Goal: Task Accomplishment & Management: Complete application form

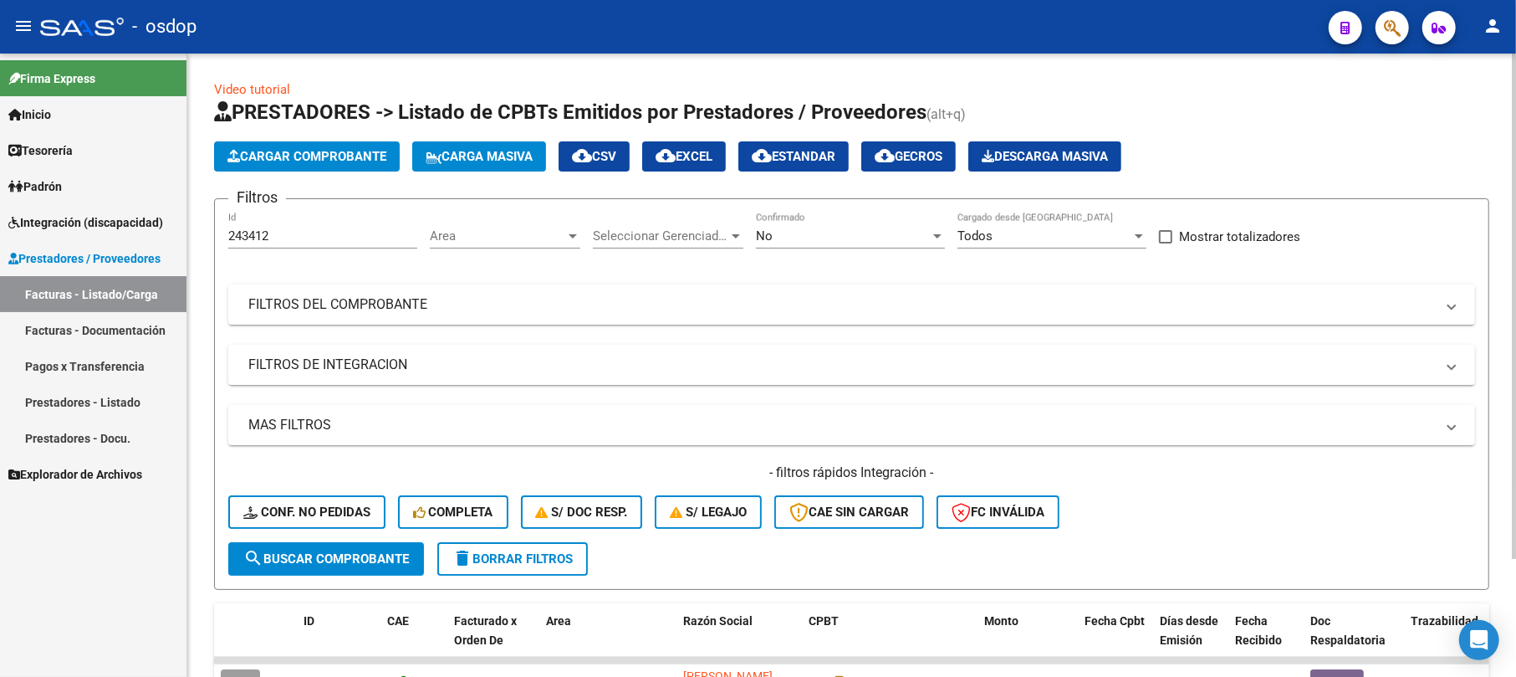
click at [341, 152] on span "Cargar Comprobante" at bounding box center [306, 156] width 159 height 15
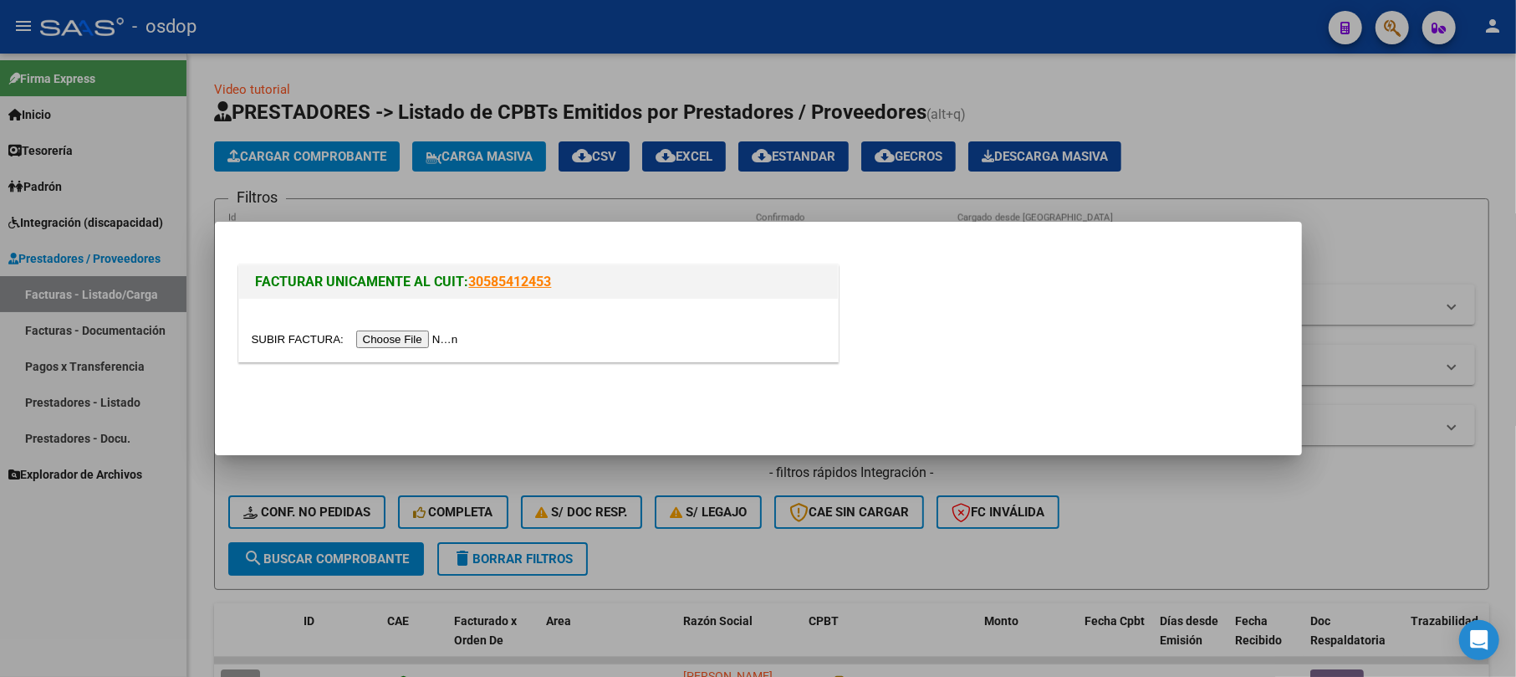
click at [403, 338] on input "file" at bounding box center [358, 339] width 212 height 18
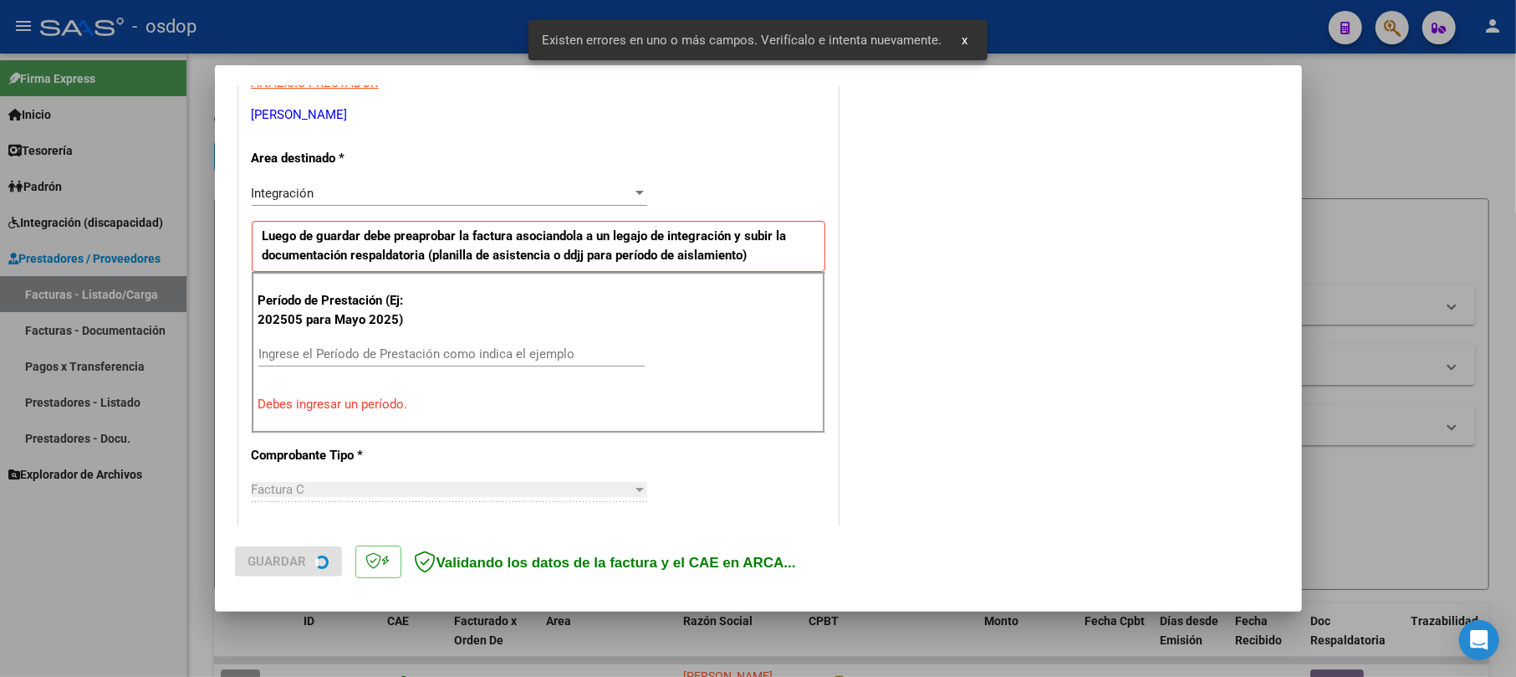
scroll to position [333, 0]
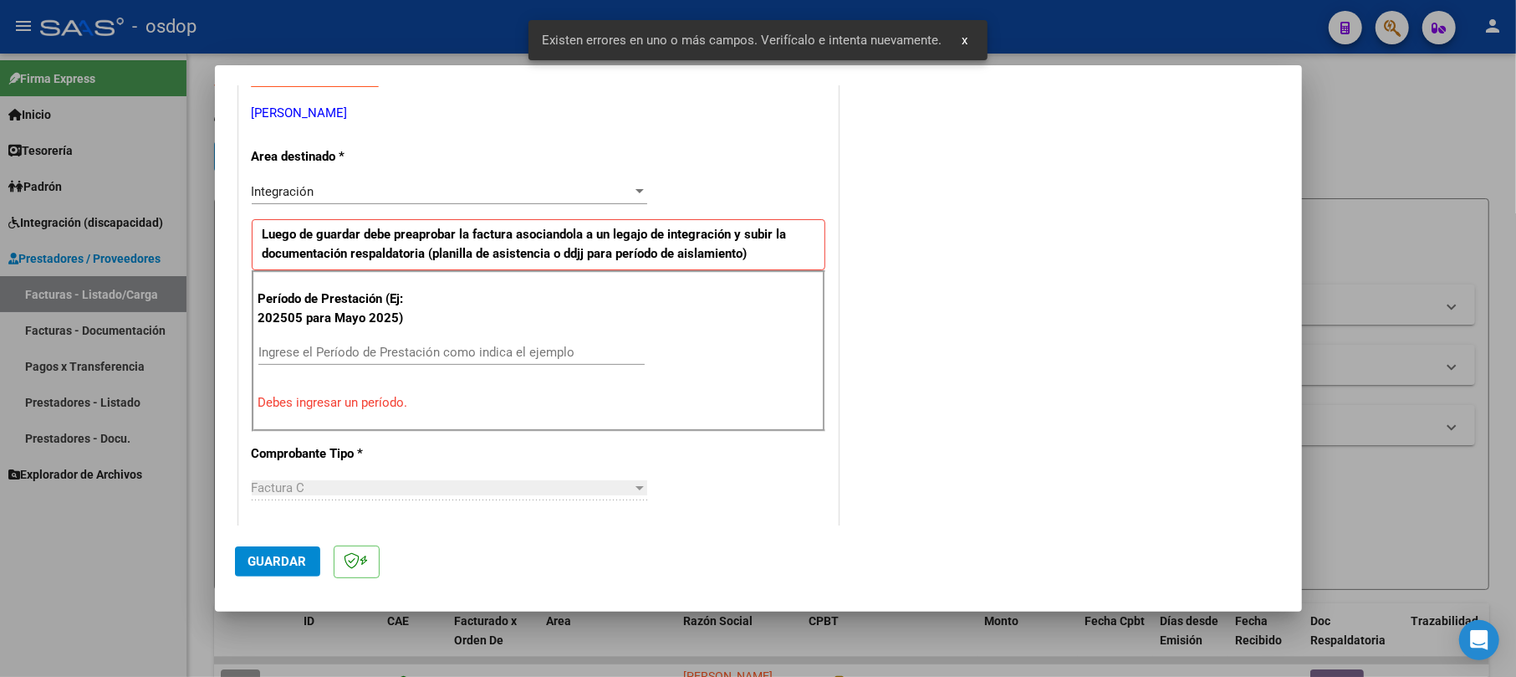
click at [295, 345] on div "Ingrese el Período de Prestación como indica el ejemplo" at bounding box center [451, 352] width 386 height 25
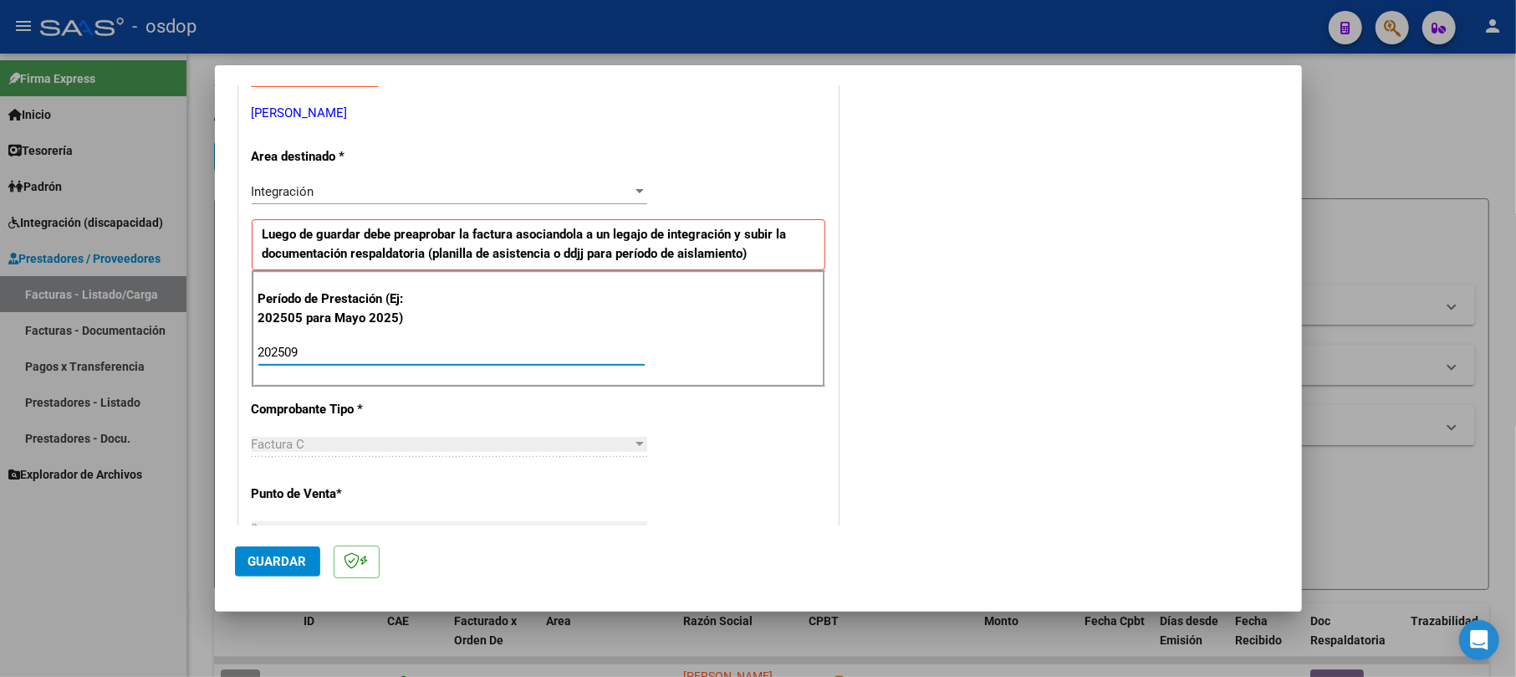
scroll to position [667, 0]
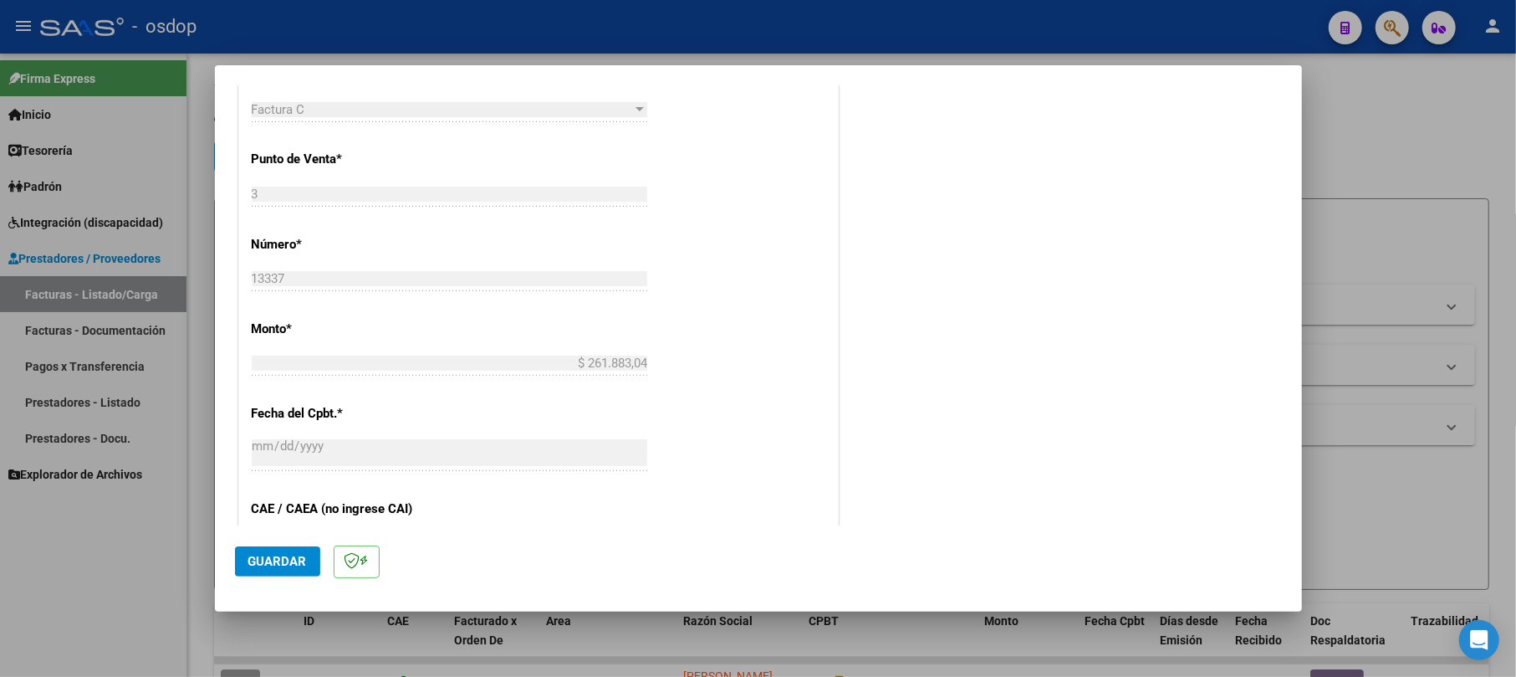
type input "202509"
click at [285, 555] on span "Guardar" at bounding box center [277, 561] width 59 height 15
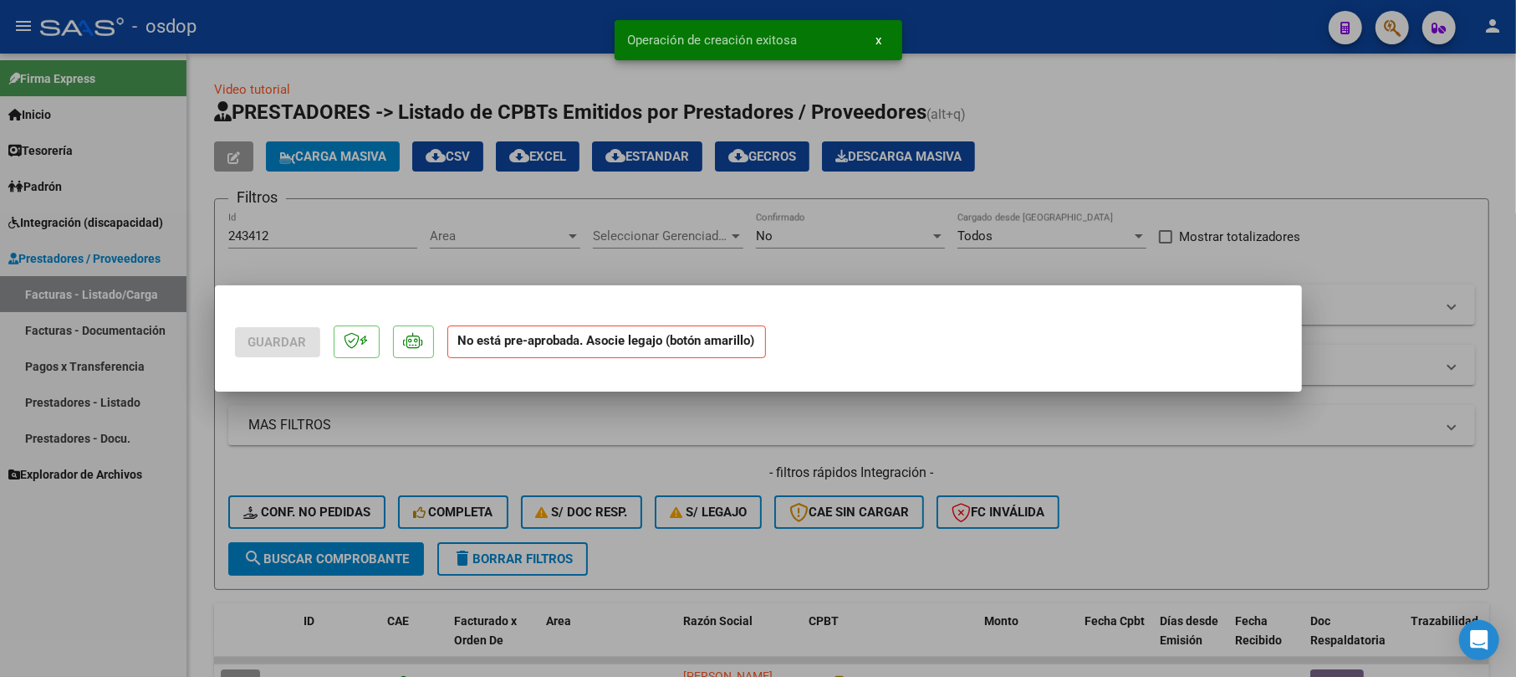
scroll to position [0, 0]
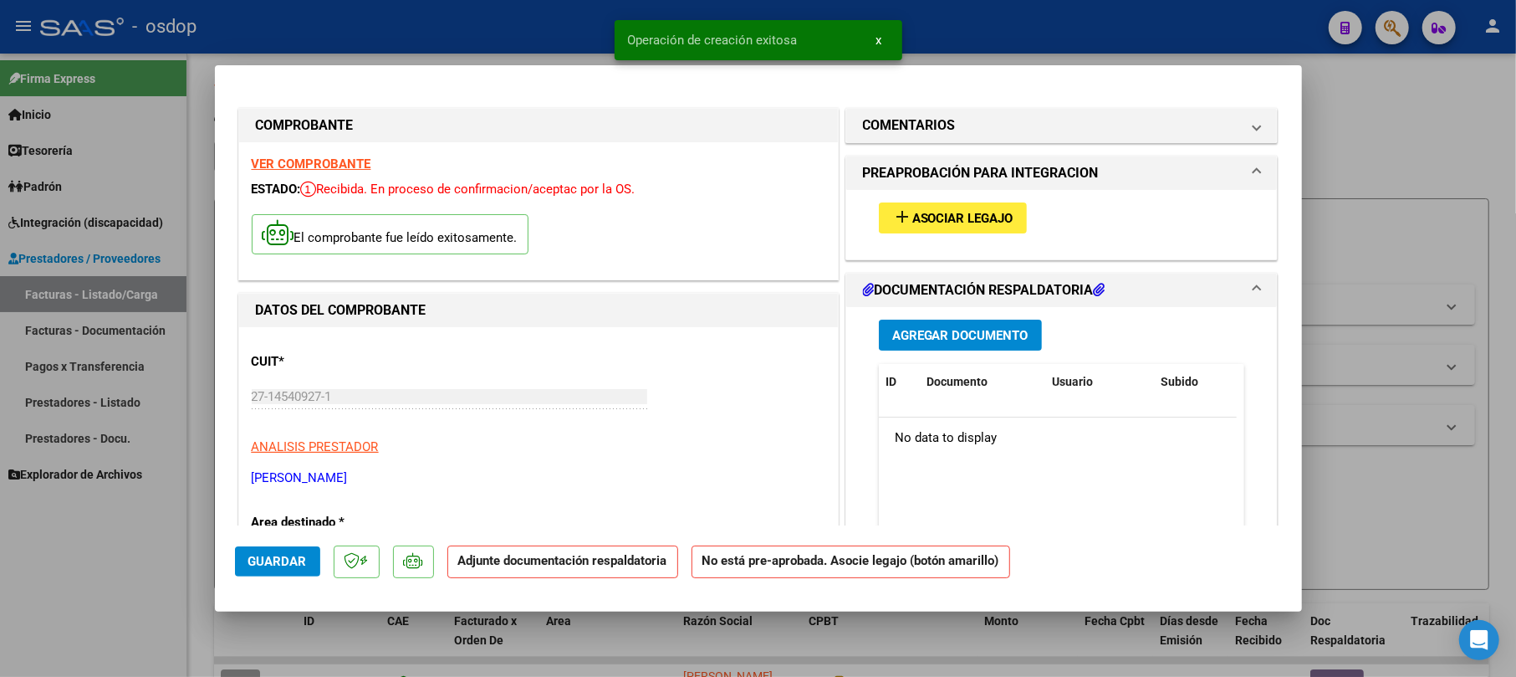
click at [933, 335] on span "Agregar Documento" at bounding box center [960, 335] width 136 height 15
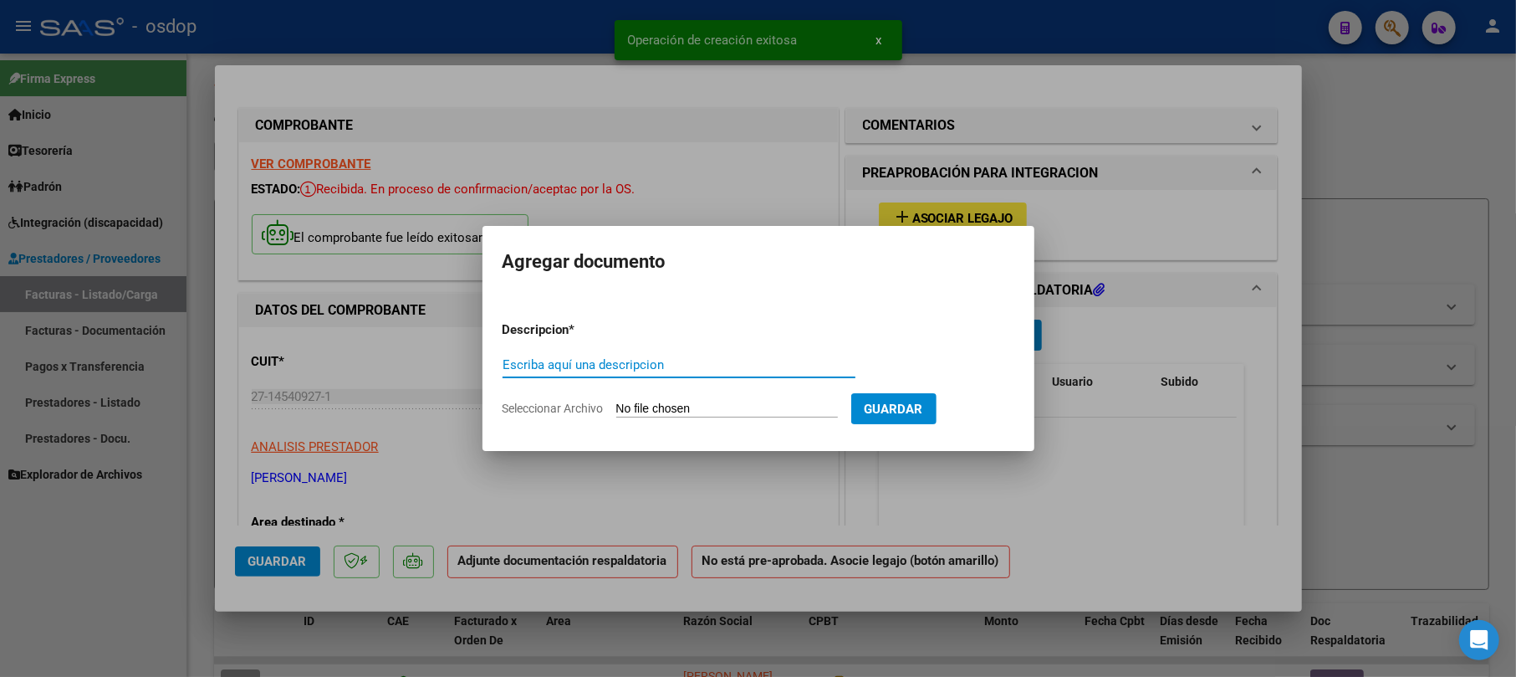
click at [583, 365] on input "Escriba aquí una descripcion" at bounding box center [679, 364] width 353 height 15
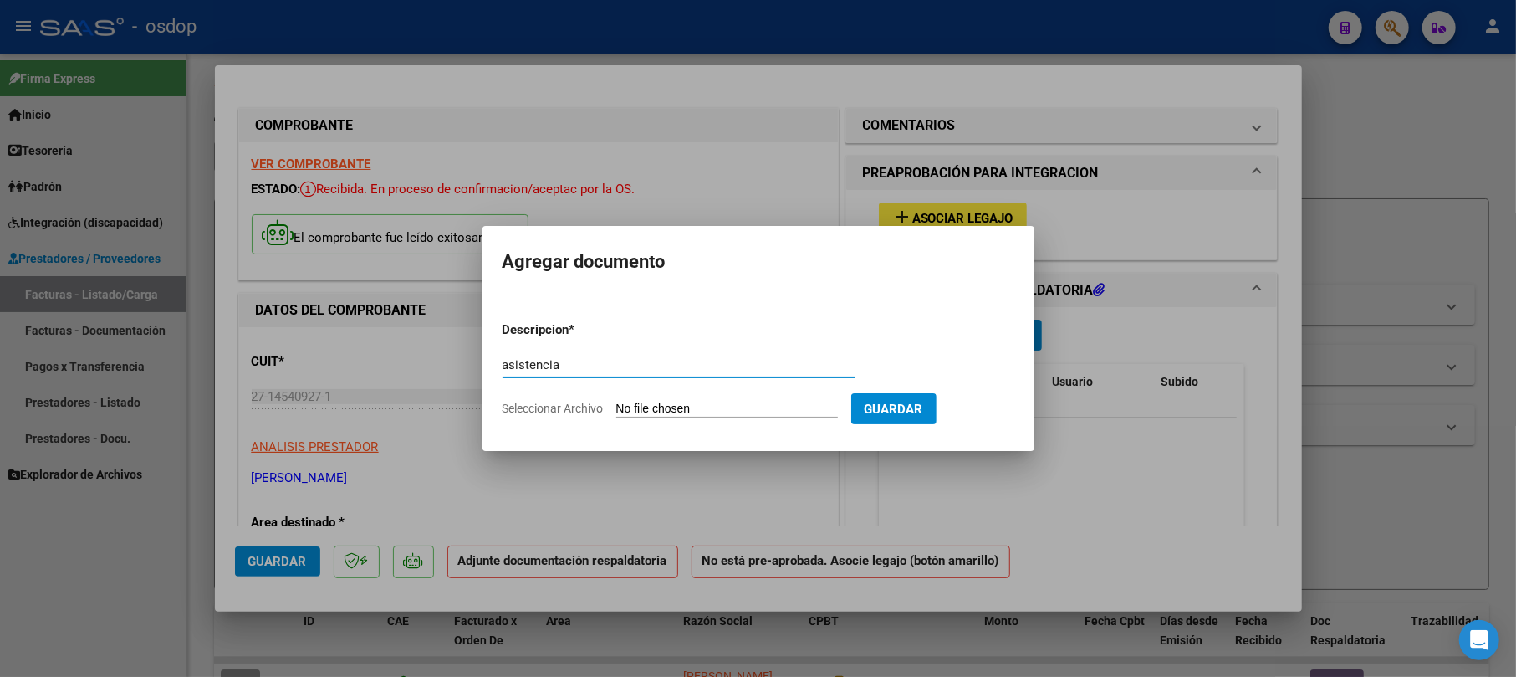
type input "asistencia"
click at [718, 411] on input "Seleccionar Archivo" at bounding box center [727, 409] width 222 height 16
type input "C:\fakepath\Guzman Allegra Asistencia Septiembre 2025.pdf"
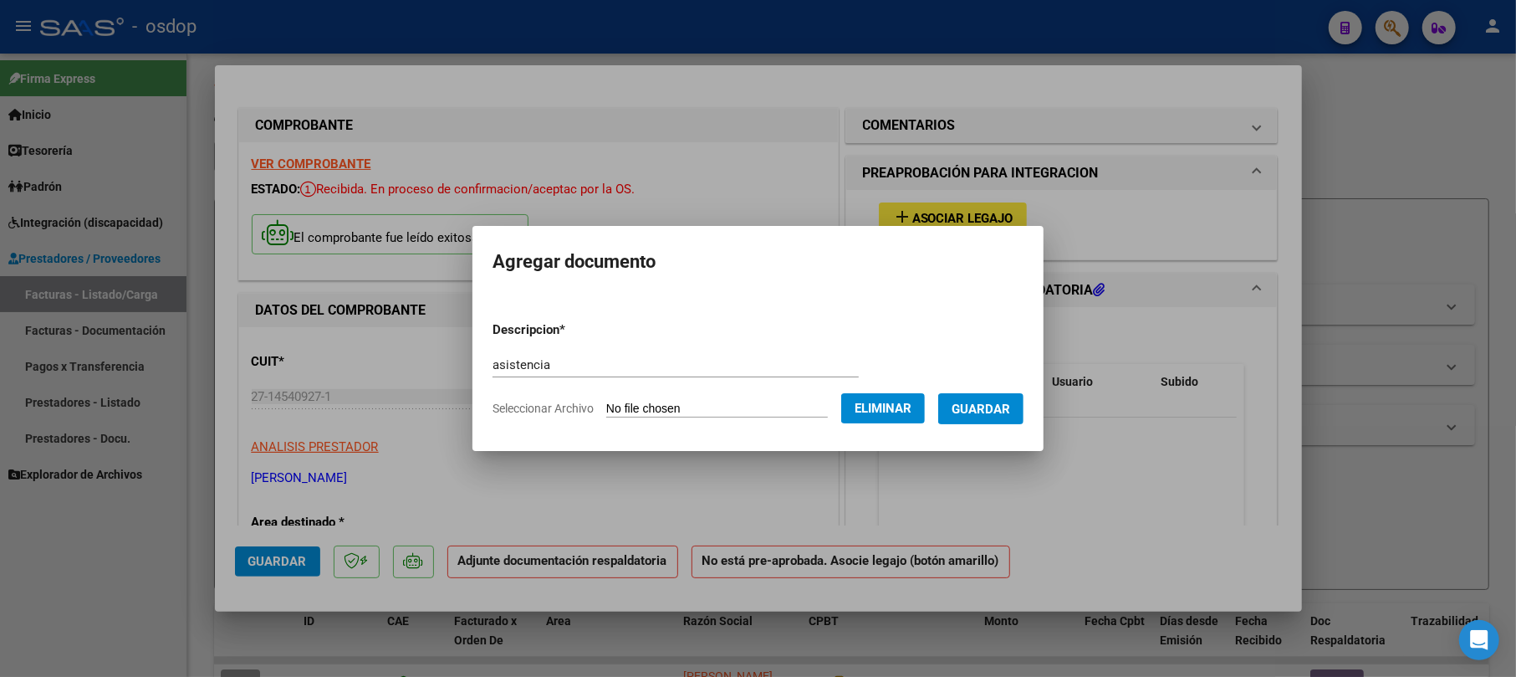
click at [992, 413] on span "Guardar" at bounding box center [981, 408] width 59 height 15
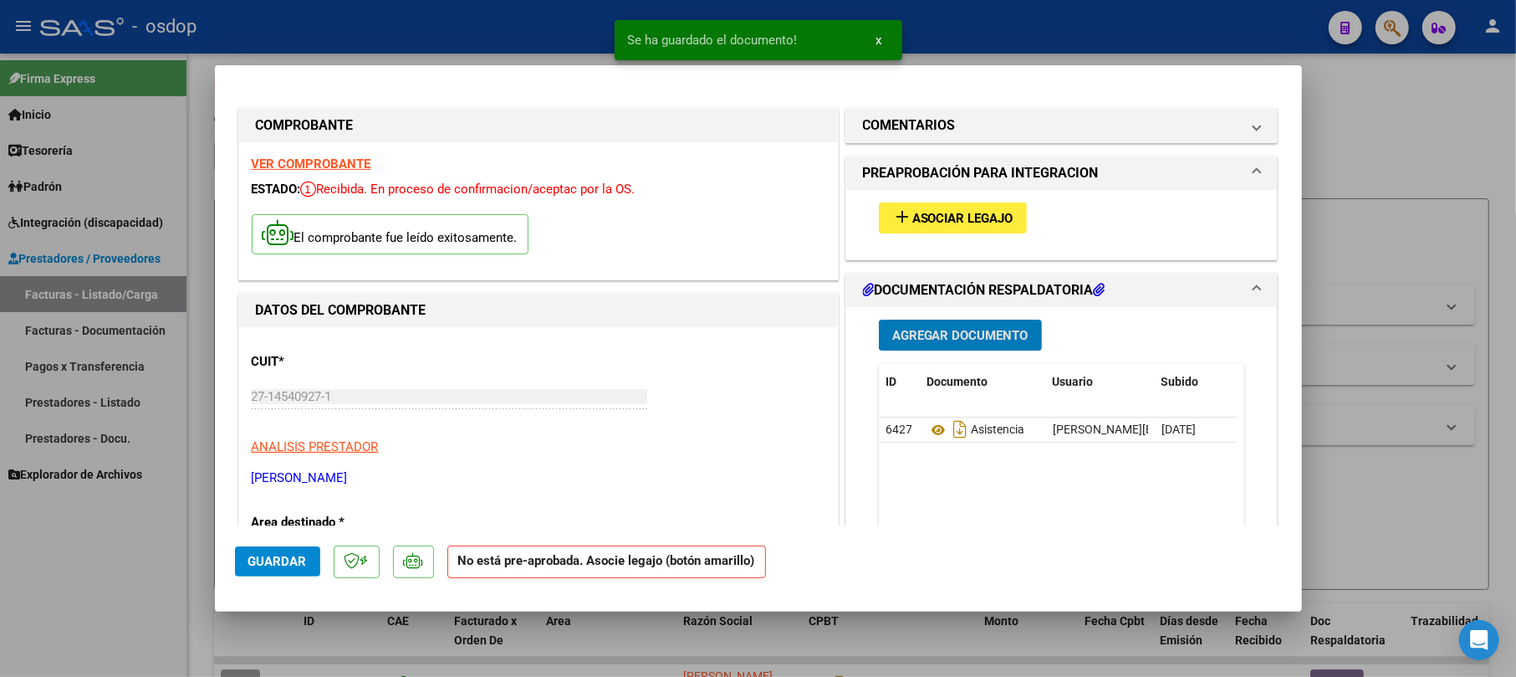
click at [965, 217] on span "Asociar Legajo" at bounding box center [962, 218] width 101 height 15
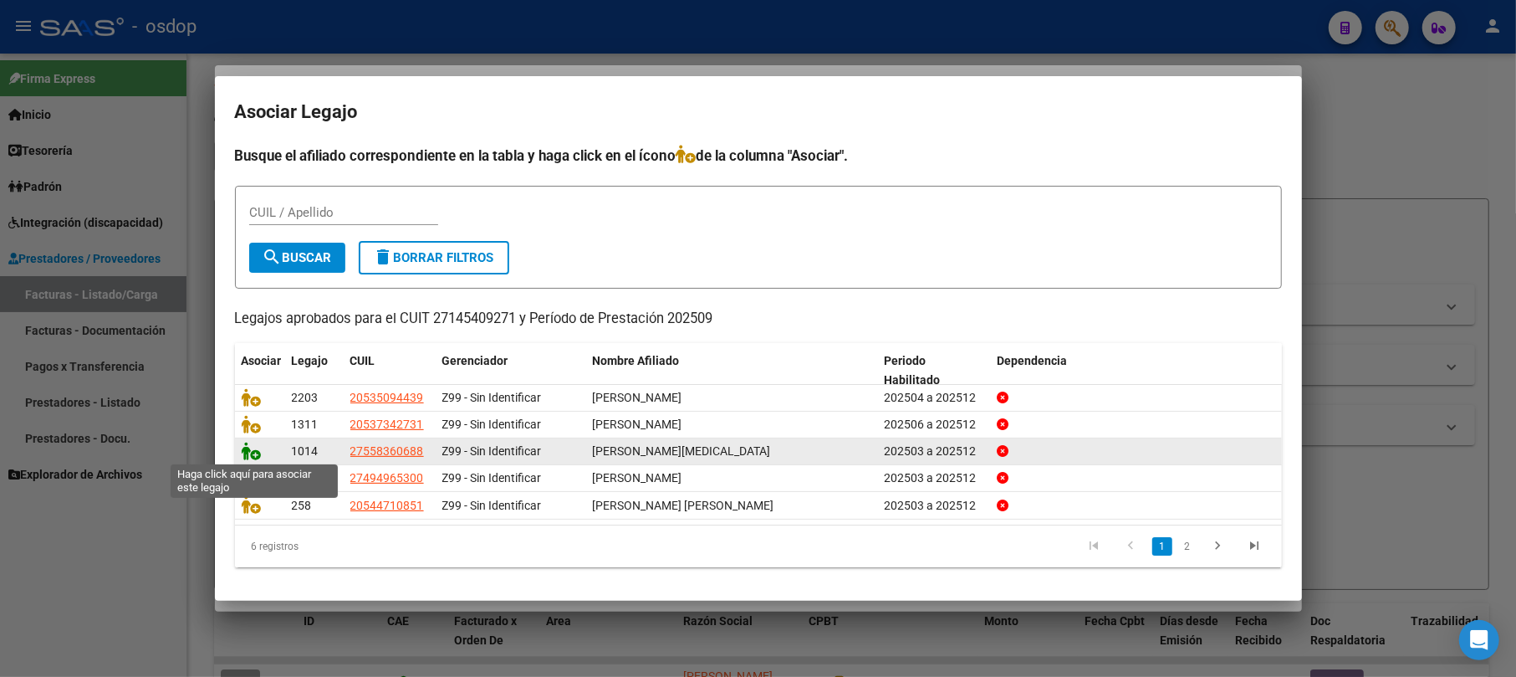
click at [255, 449] on icon at bounding box center [252, 451] width 20 height 18
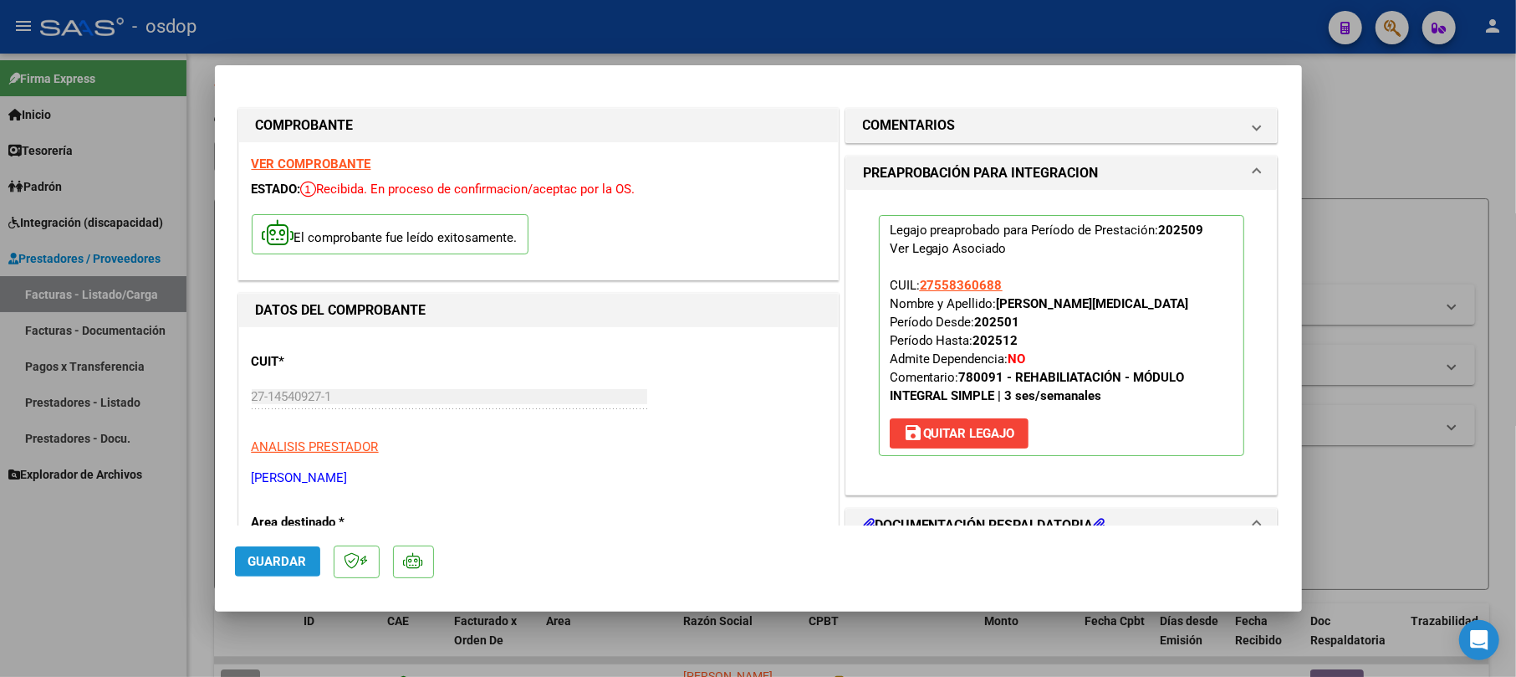
click at [269, 559] on span "Guardar" at bounding box center [277, 561] width 59 height 15
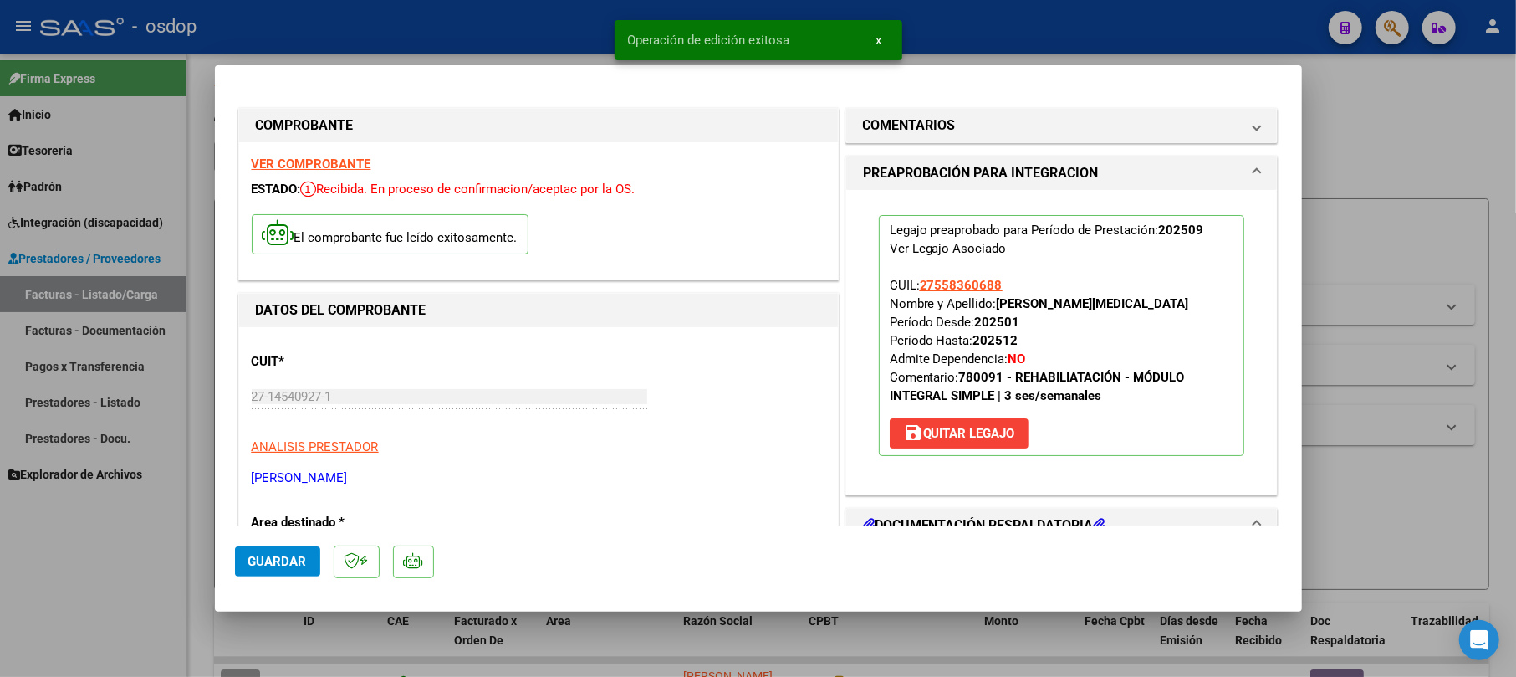
click at [1382, 161] on div at bounding box center [758, 338] width 1516 height 677
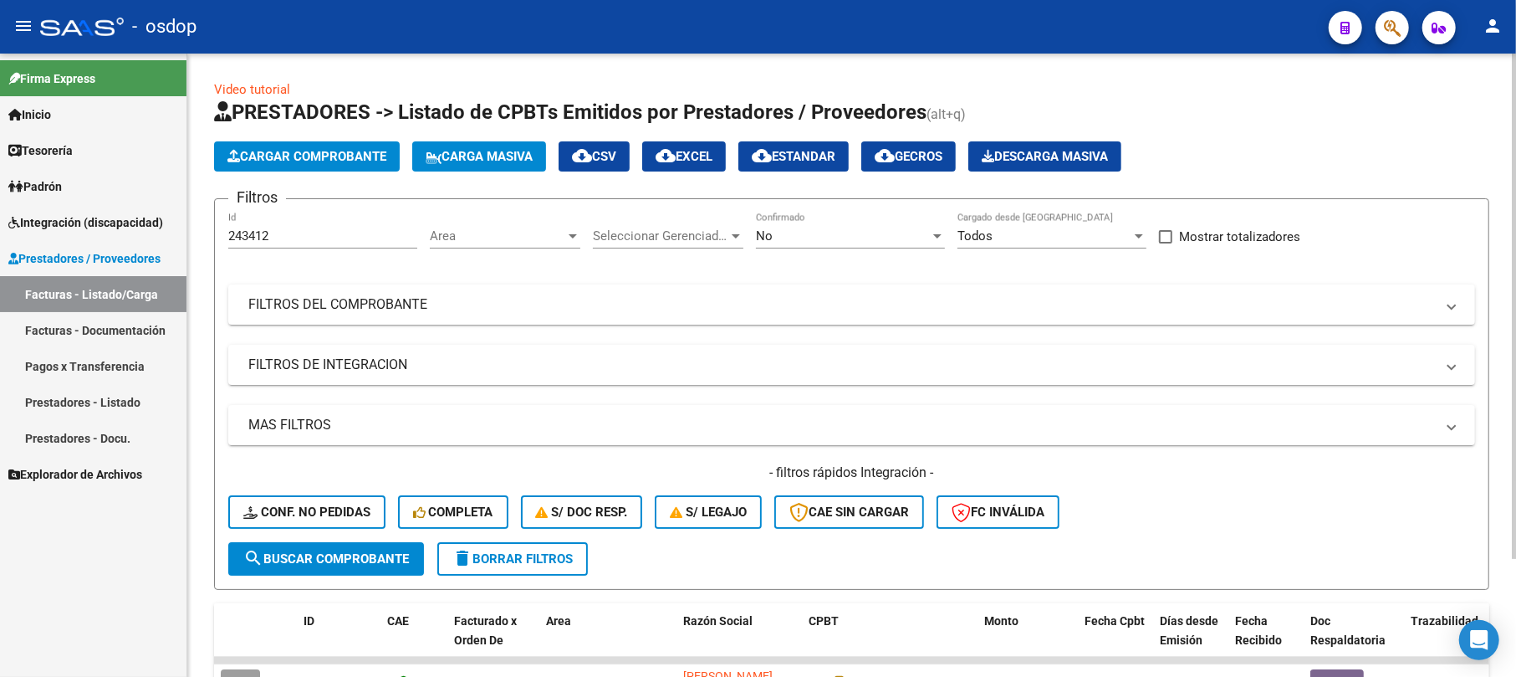
click at [376, 157] on span "Cargar Comprobante" at bounding box center [306, 156] width 159 height 15
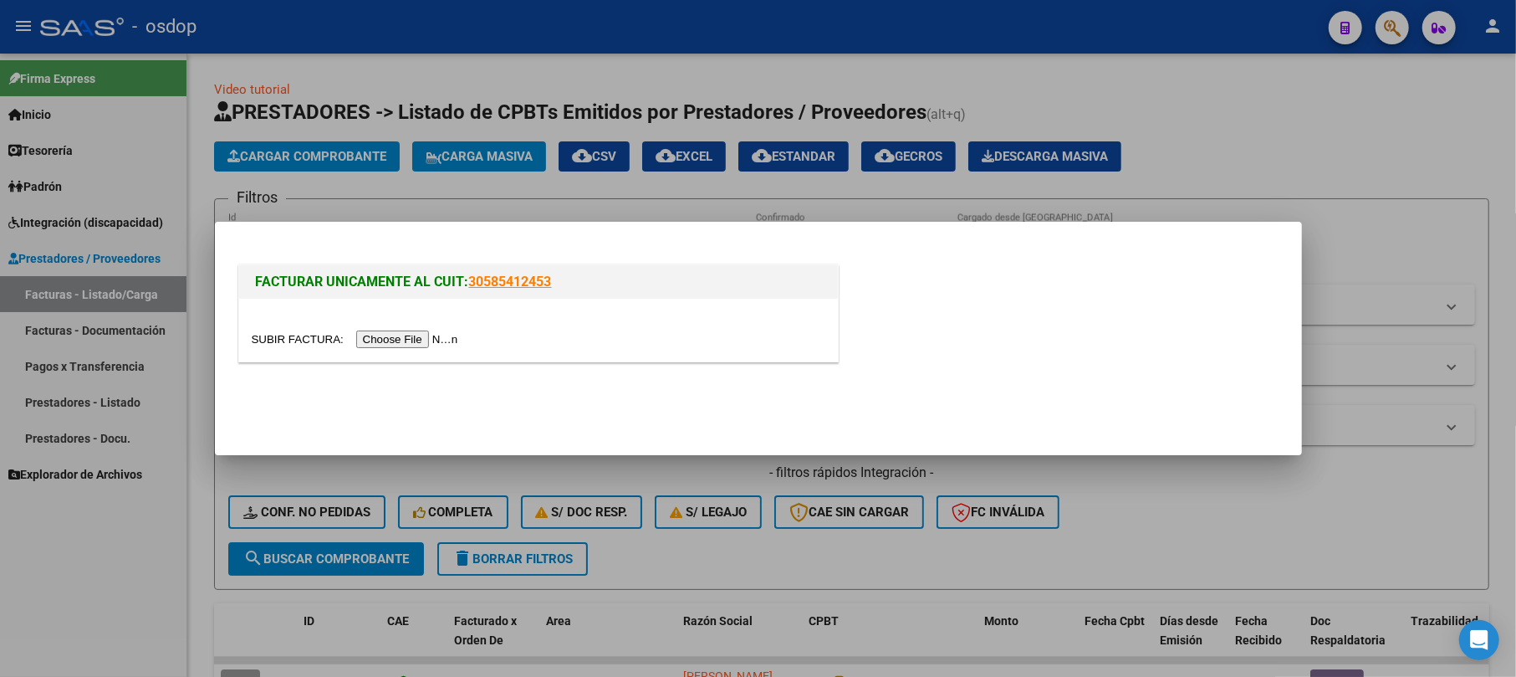
click at [428, 329] on div at bounding box center [538, 330] width 599 height 63
click at [425, 340] on input "file" at bounding box center [358, 339] width 212 height 18
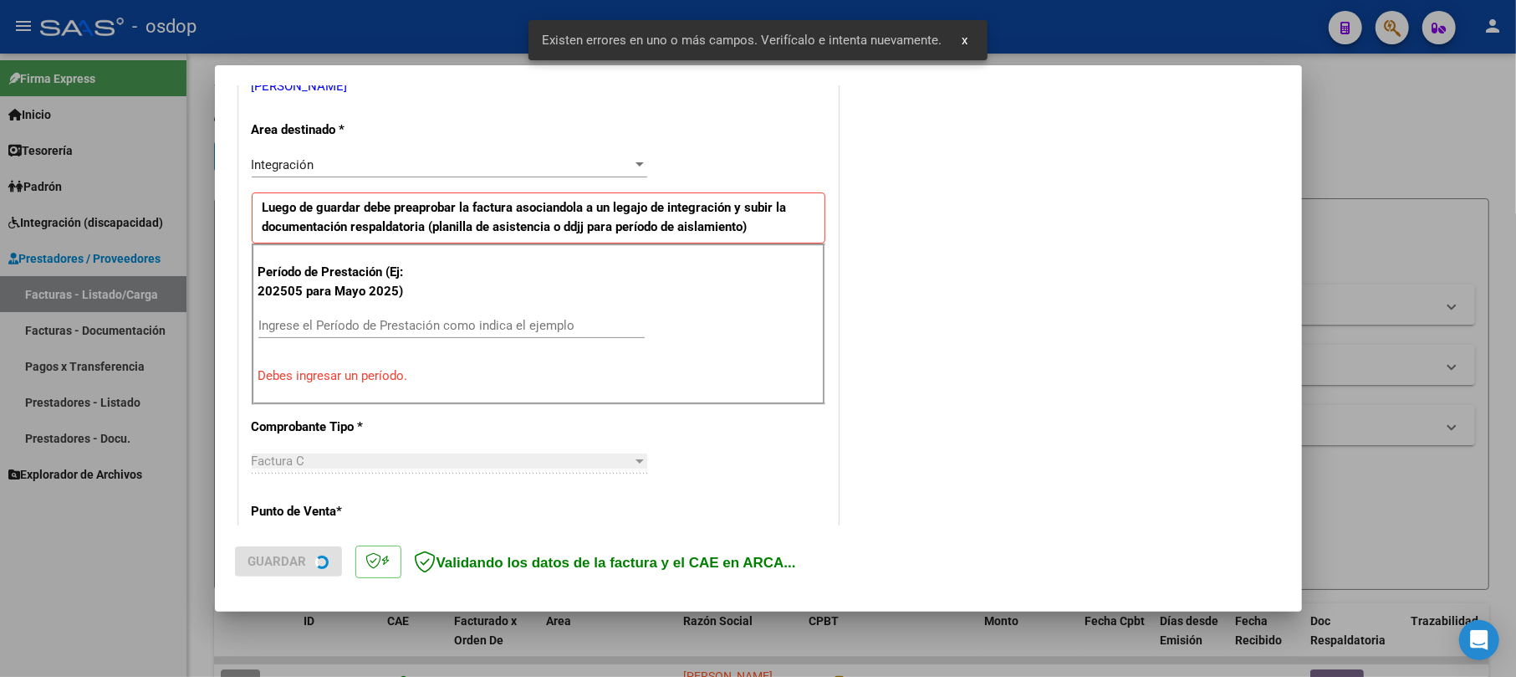
scroll to position [365, 0]
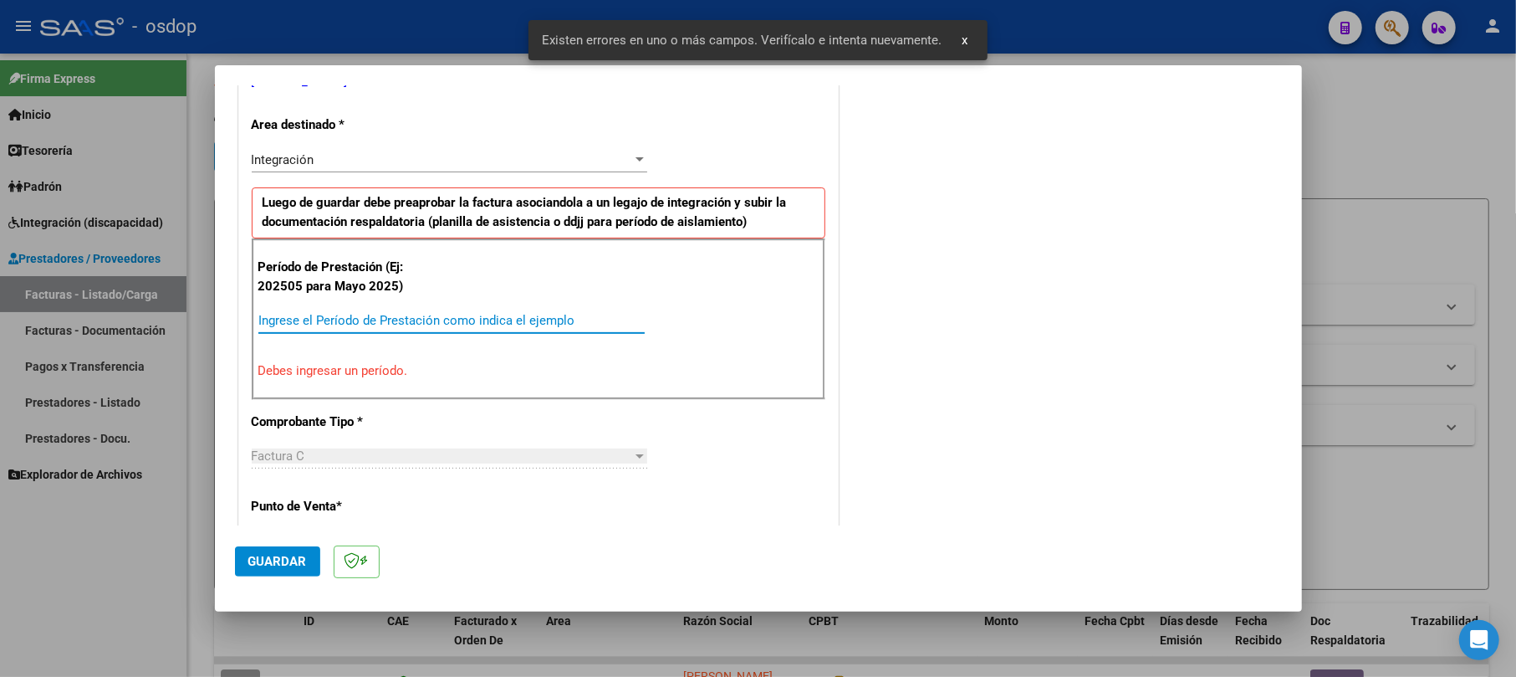
click at [325, 326] on input "Ingrese el Período de Prestación como indica el ejemplo" at bounding box center [451, 320] width 386 height 15
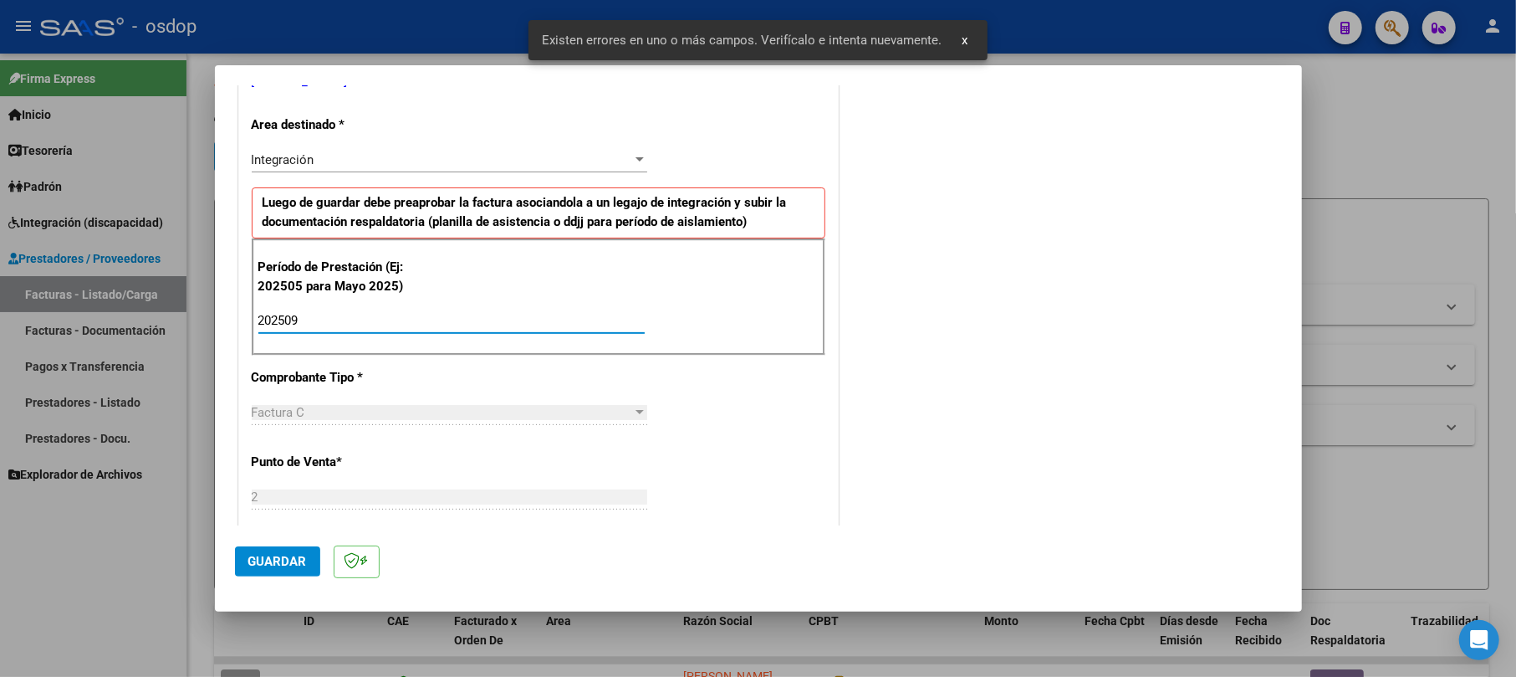
type input "202509"
click at [303, 554] on span "Guardar" at bounding box center [277, 561] width 59 height 15
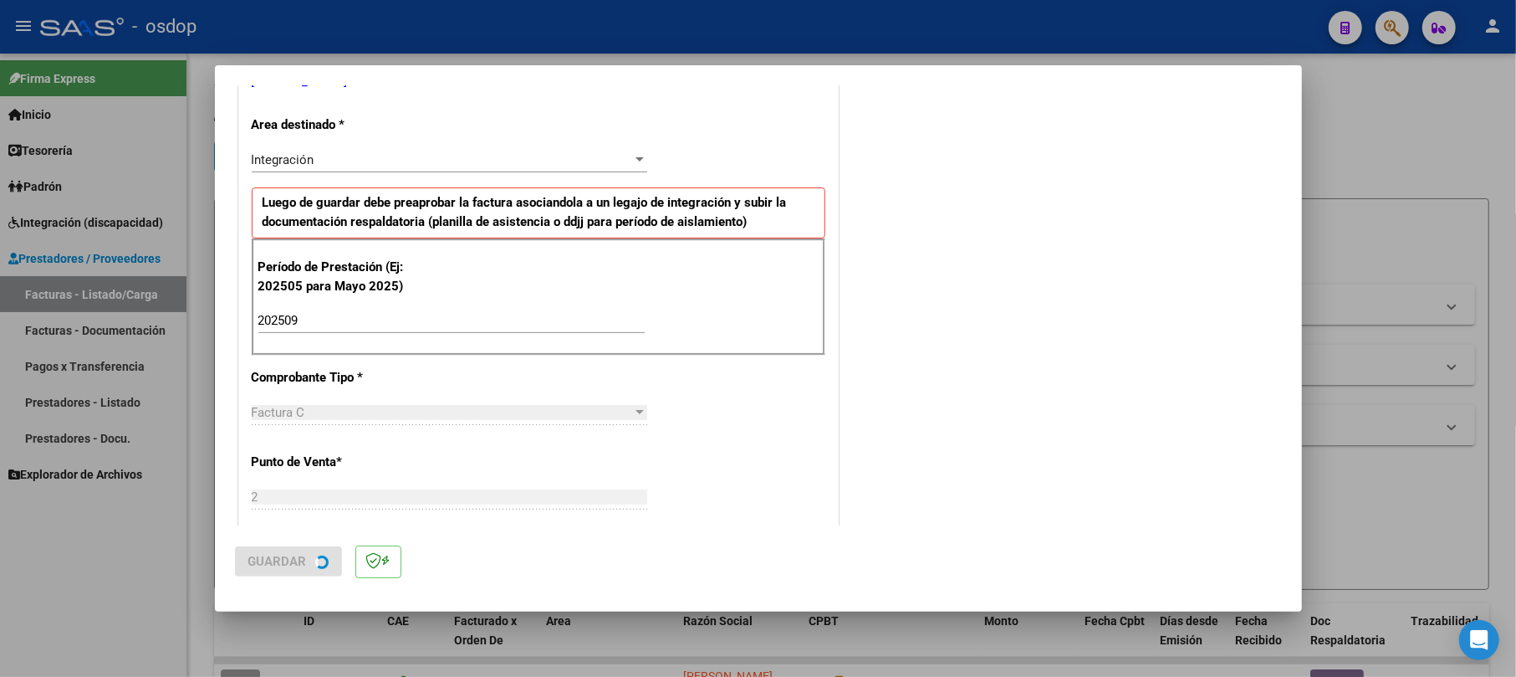
scroll to position [0, 0]
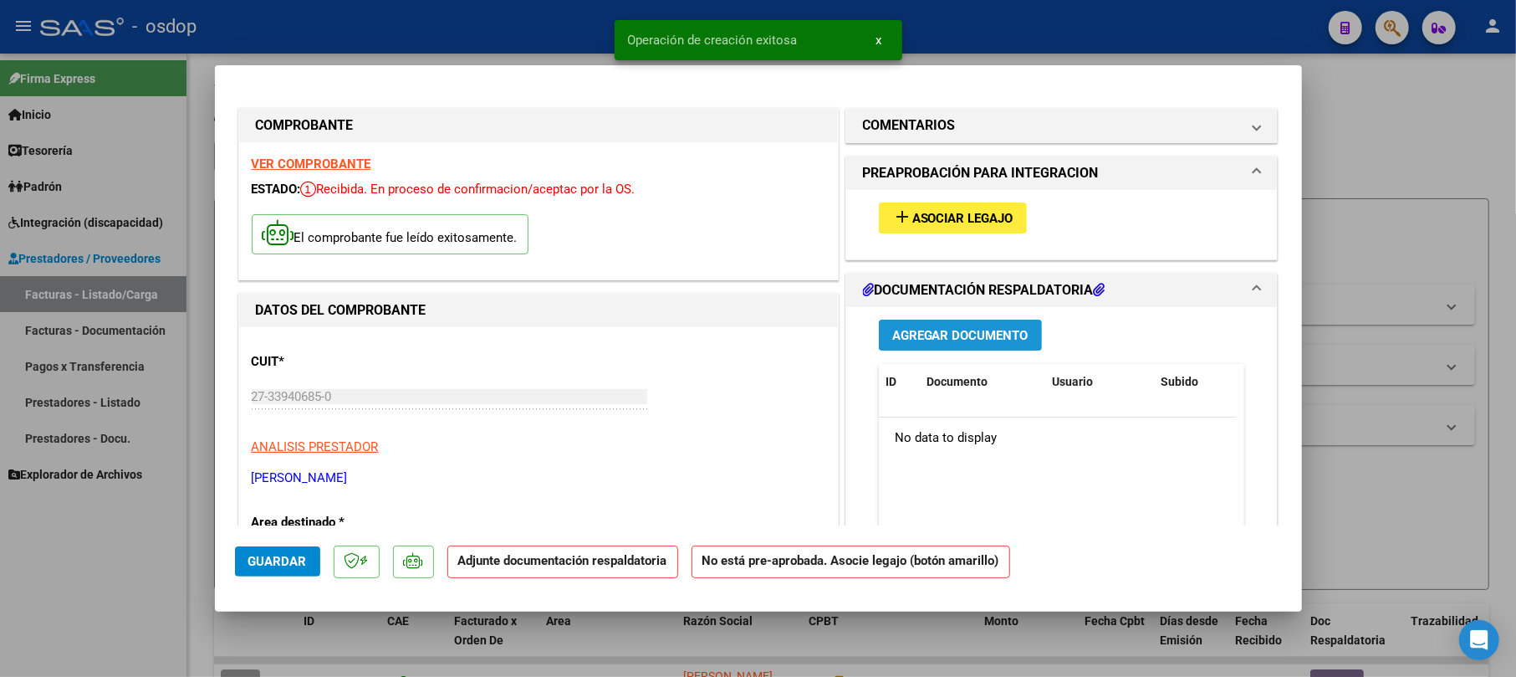
click at [881, 342] on button "Agregar Documento" at bounding box center [960, 334] width 163 height 31
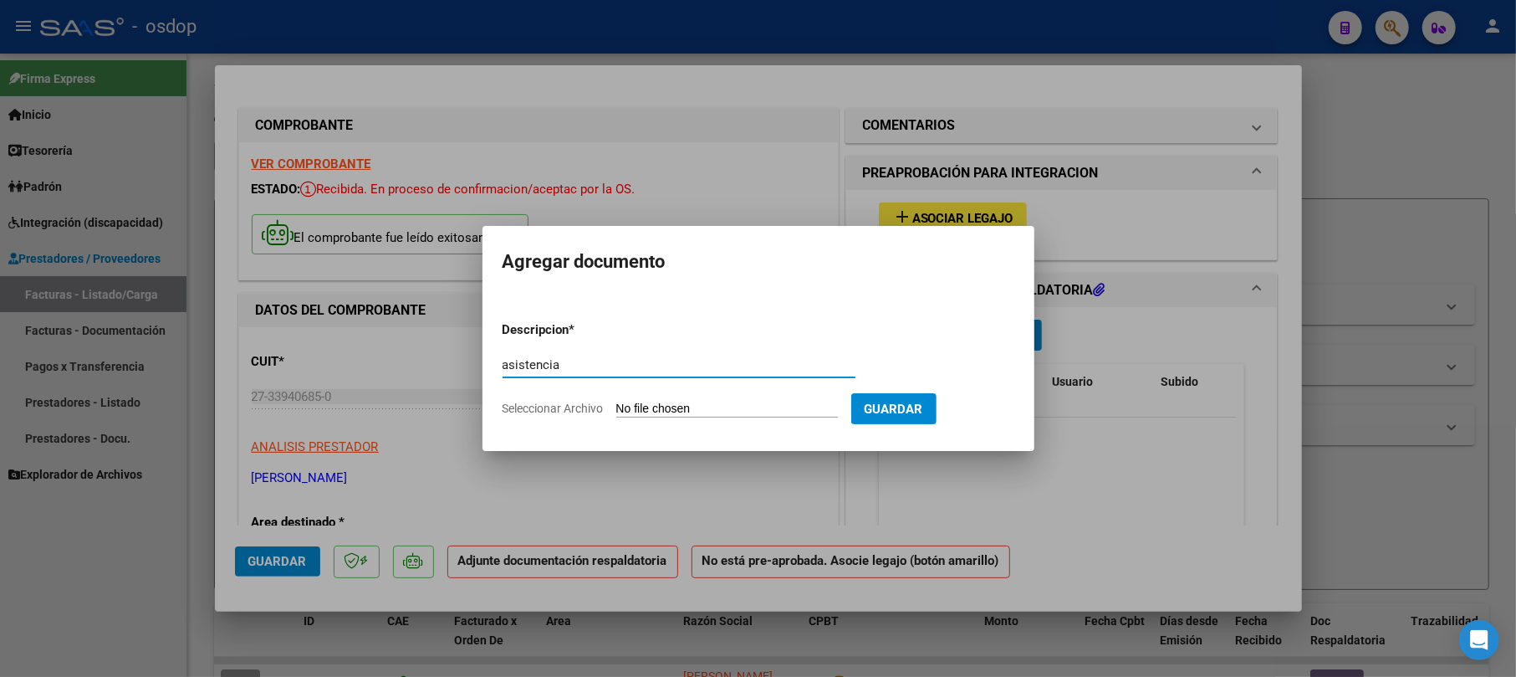
type input "asistencia"
click at [713, 408] on input "Seleccionar Archivo" at bounding box center [727, 409] width 222 height 16
type input "C:\fakepath\GUIDO.pdf"
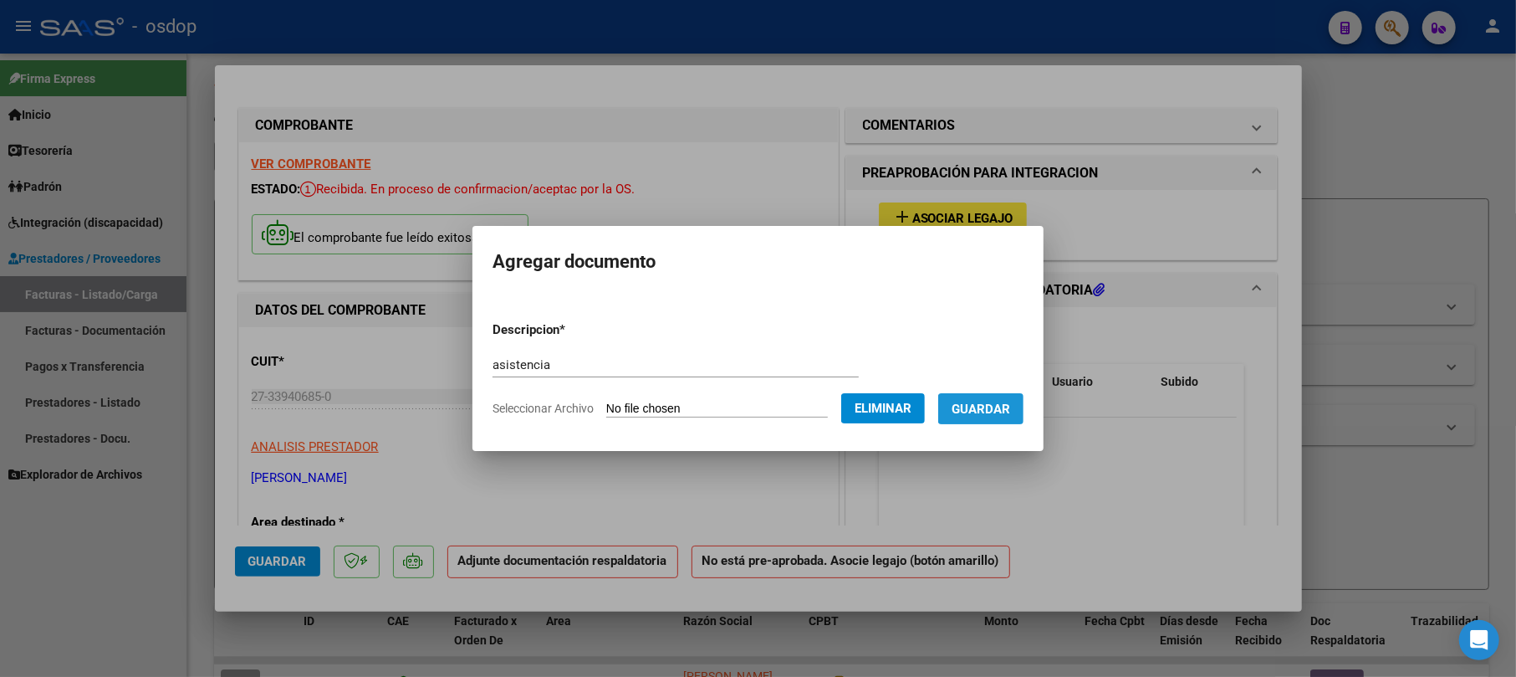
click at [1004, 403] on span "Guardar" at bounding box center [981, 408] width 59 height 15
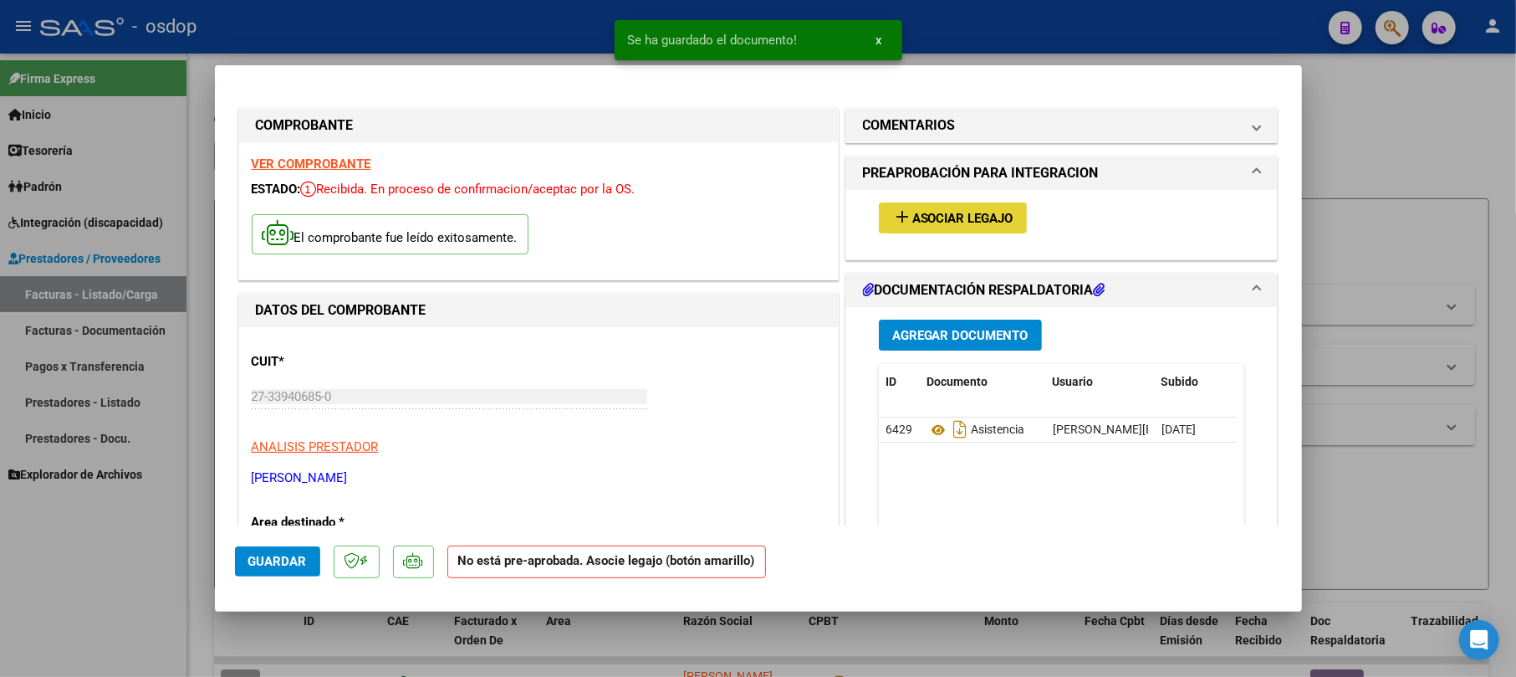
click at [968, 216] on span "Asociar Legajo" at bounding box center [962, 218] width 101 height 15
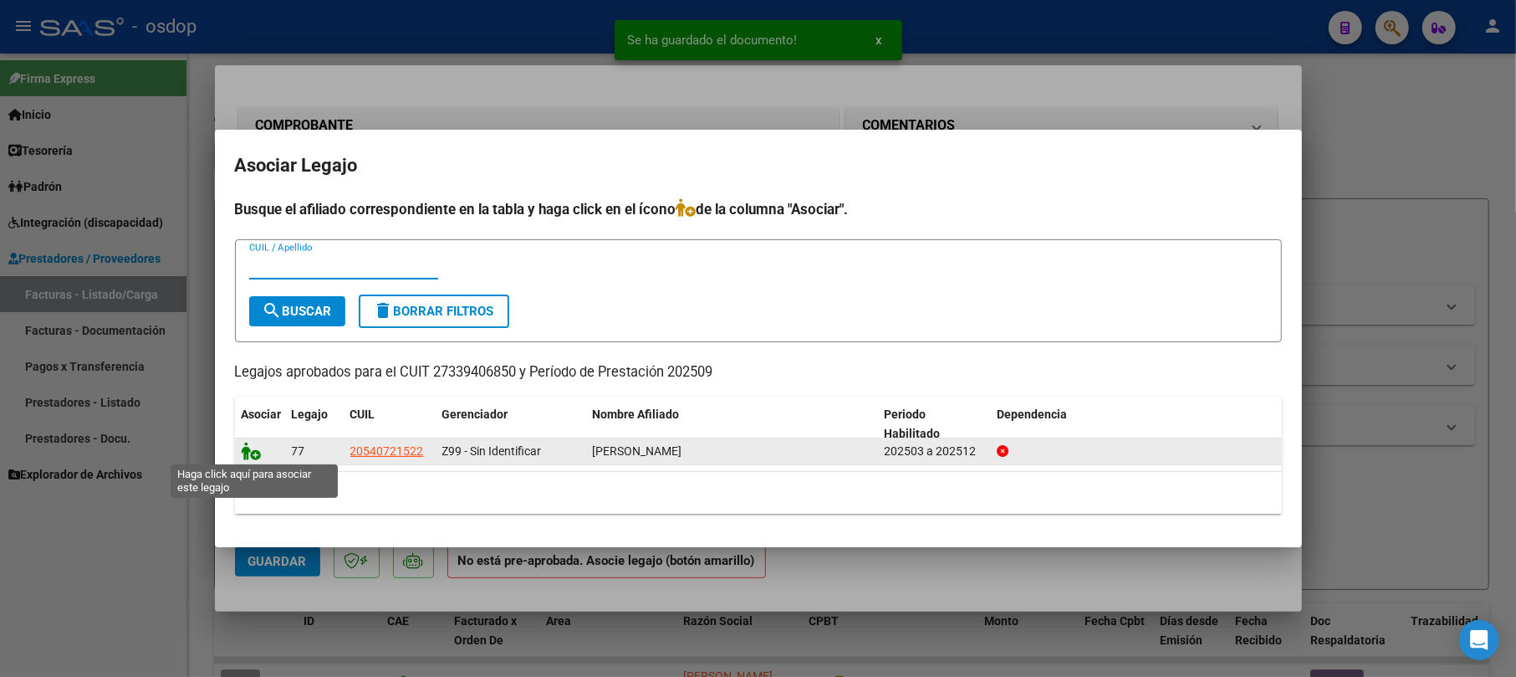
click at [254, 452] on icon at bounding box center [252, 451] width 20 height 18
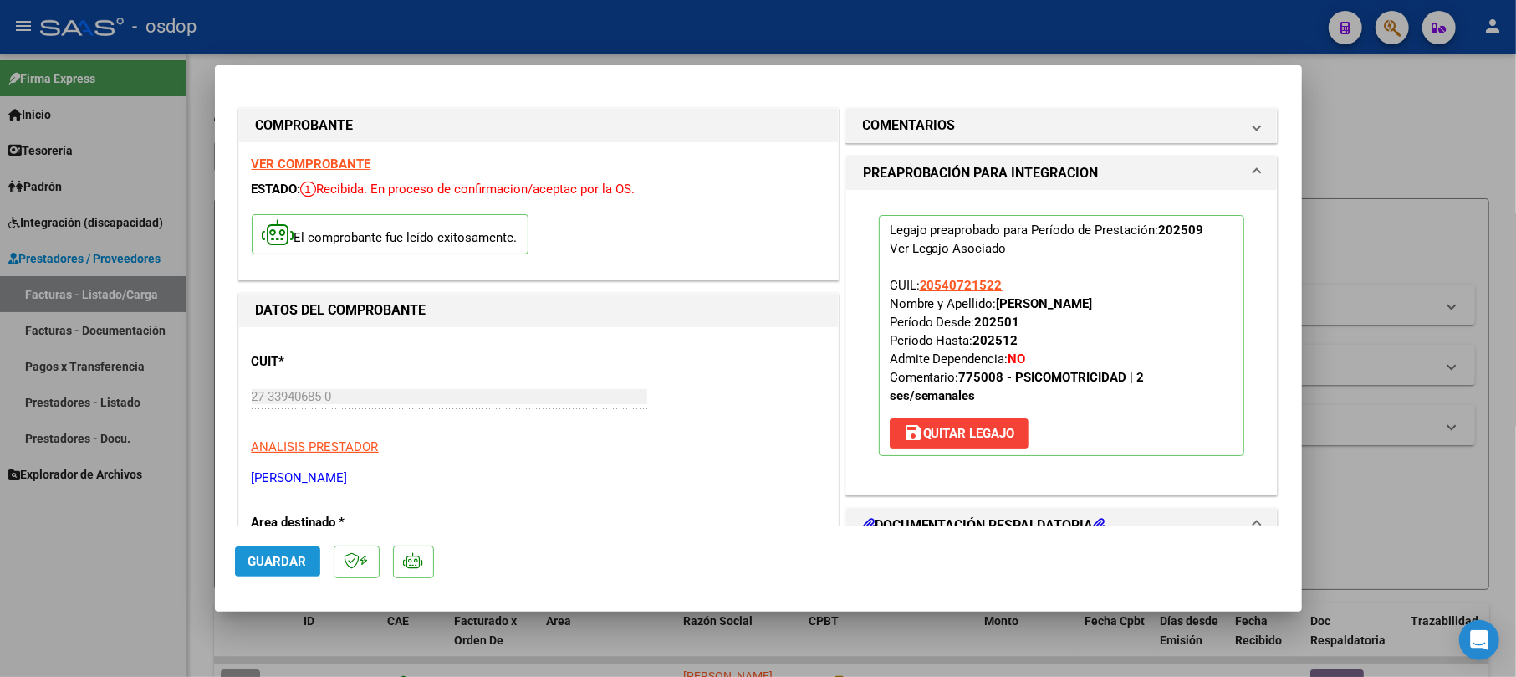
click at [251, 557] on span "Guardar" at bounding box center [277, 561] width 59 height 15
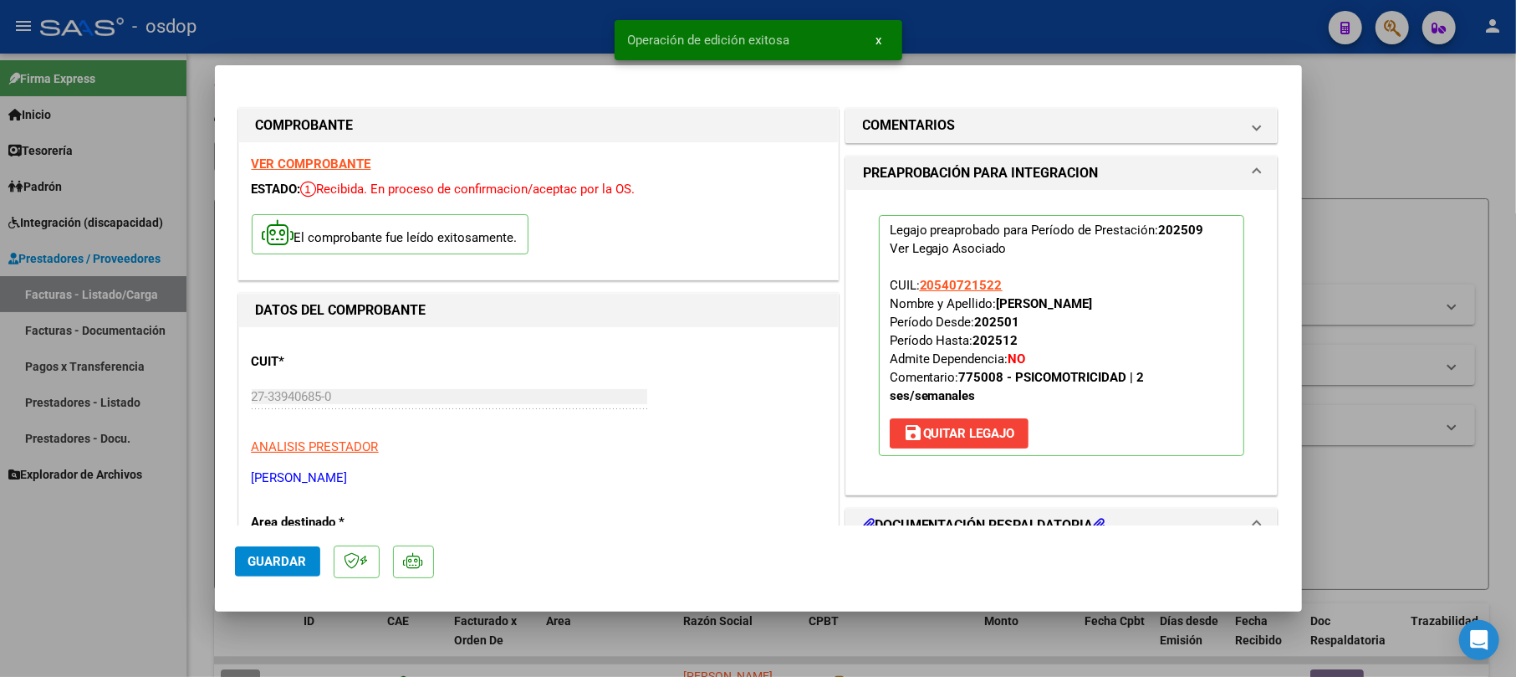
click at [1440, 139] on div at bounding box center [758, 338] width 1516 height 677
type input "$ 0,00"
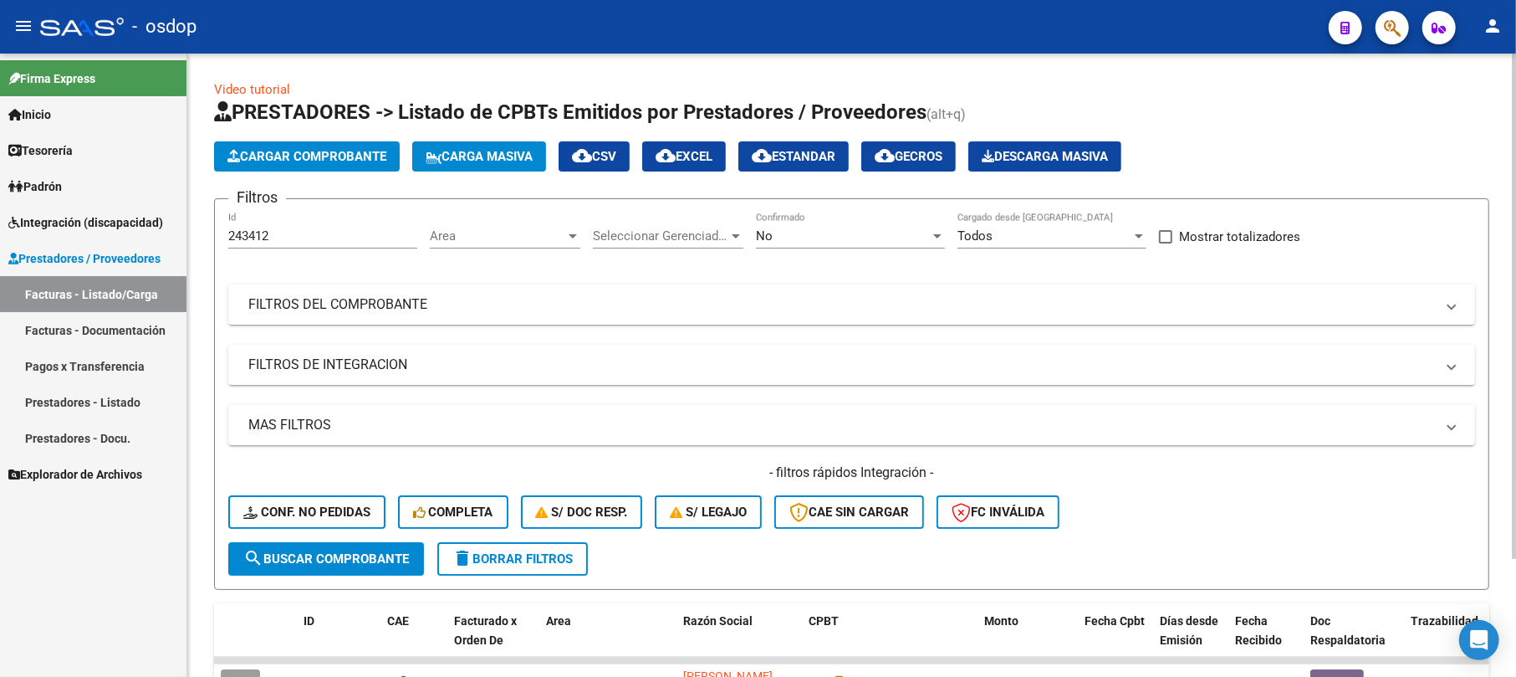
click at [381, 156] on span "Cargar Comprobante" at bounding box center [306, 156] width 159 height 15
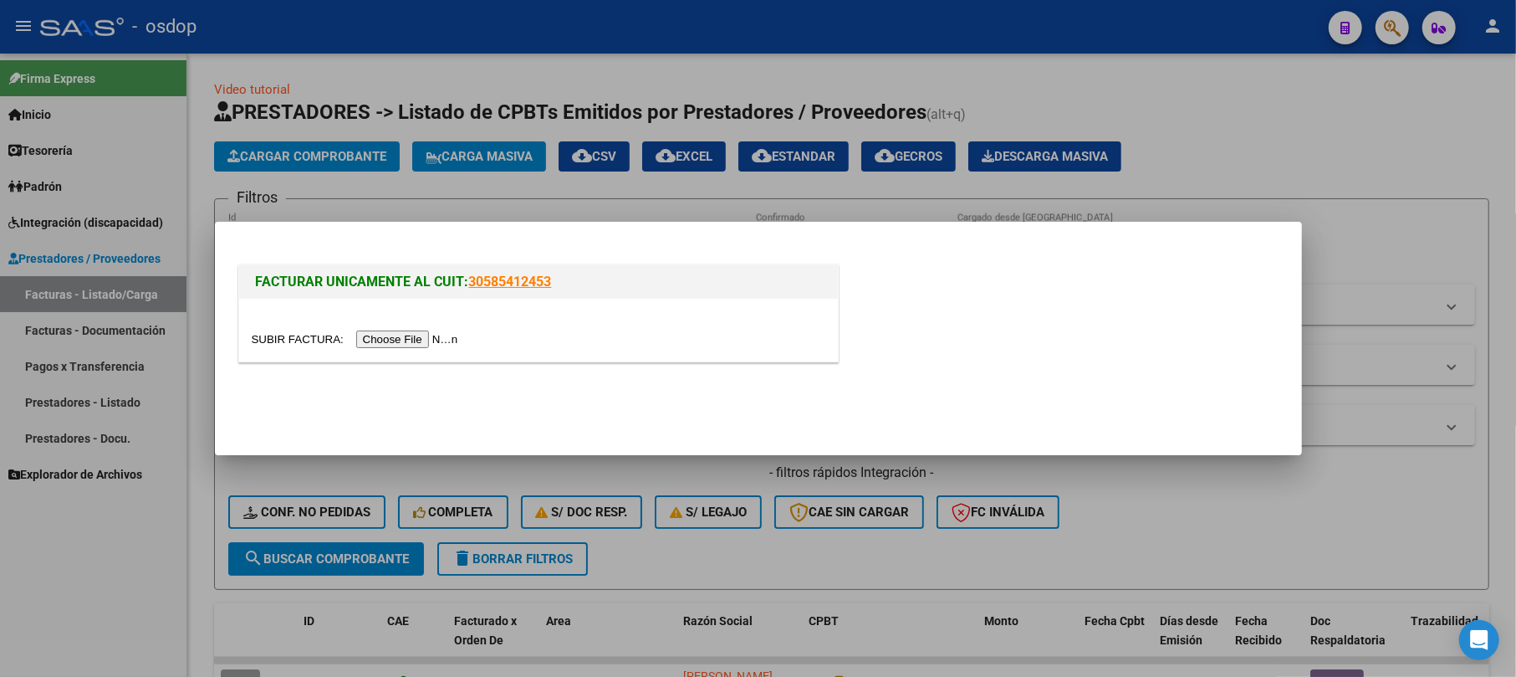
click at [393, 331] on input "file" at bounding box center [358, 339] width 212 height 18
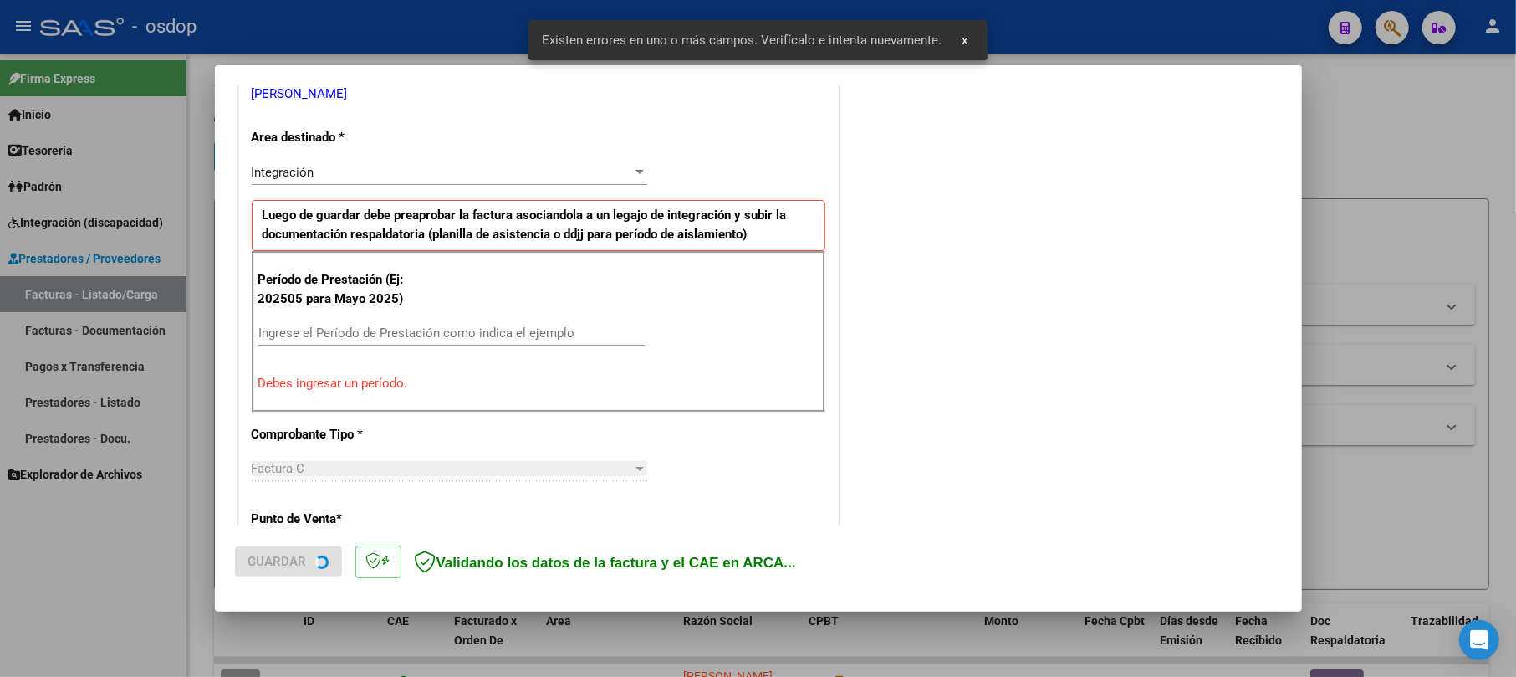
scroll to position [365, 0]
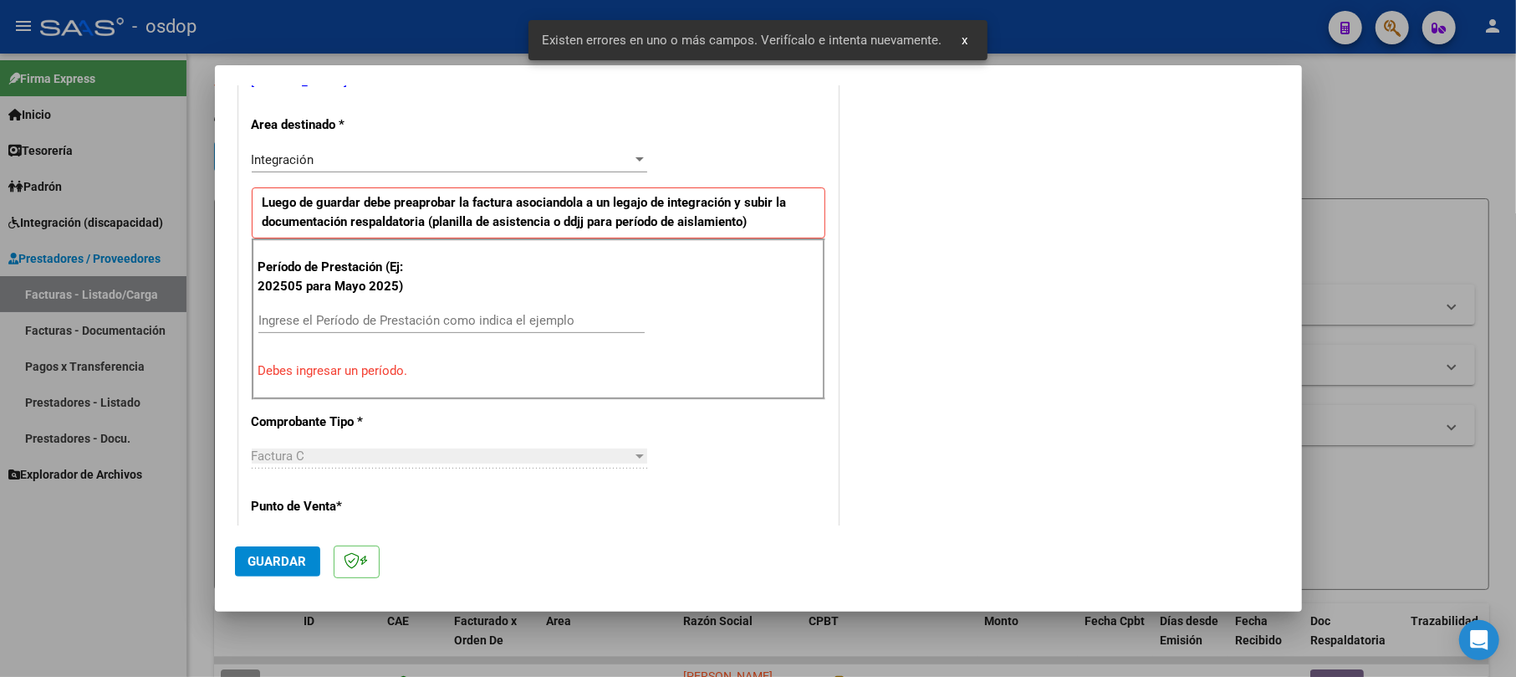
click at [323, 324] on input "Ingrese el Período de Prestación como indica el ejemplo" at bounding box center [451, 320] width 386 height 15
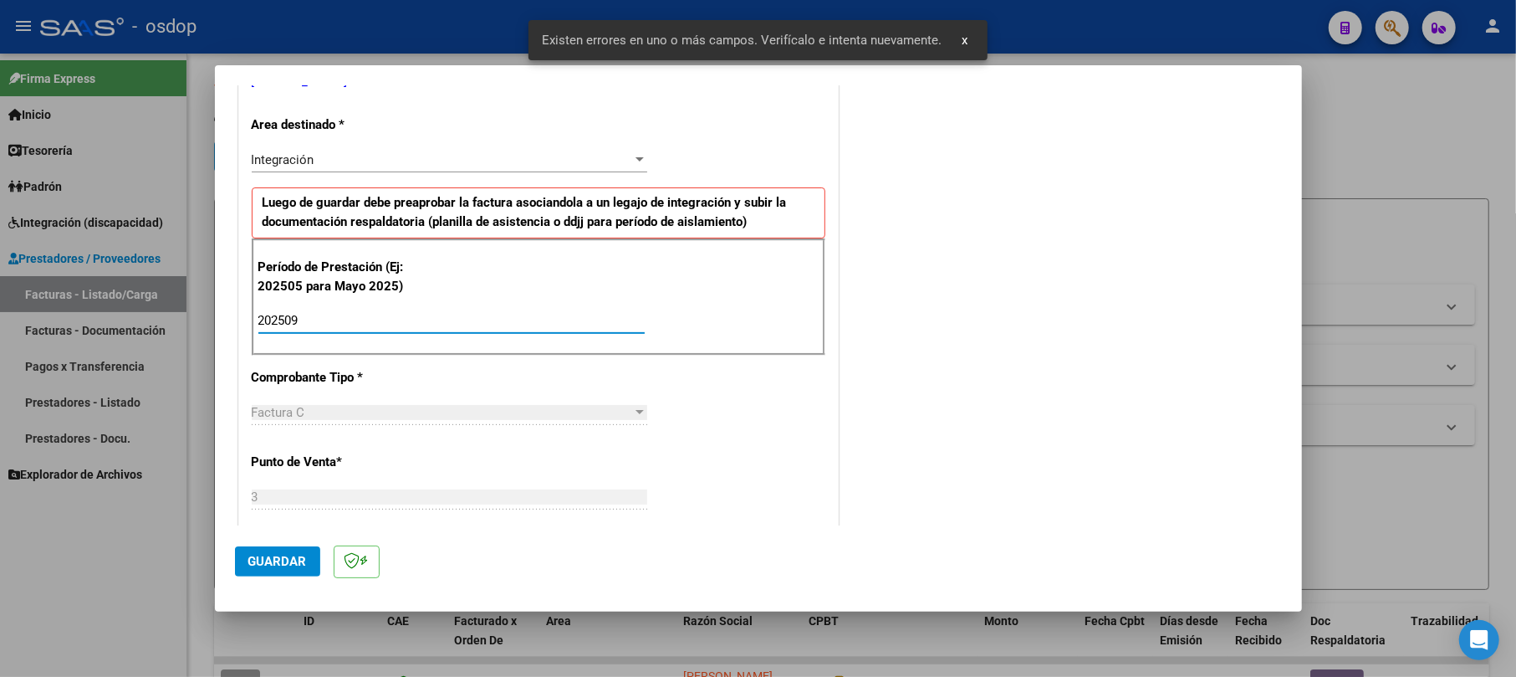
type input "202509"
click at [749, 388] on div "CUIT * 27-14540927-1 Ingresar CUIT ANALISIS PRESTADOR RAMOS SILVIA GLADYS ARCA …" at bounding box center [538, 607] width 599 height 1353
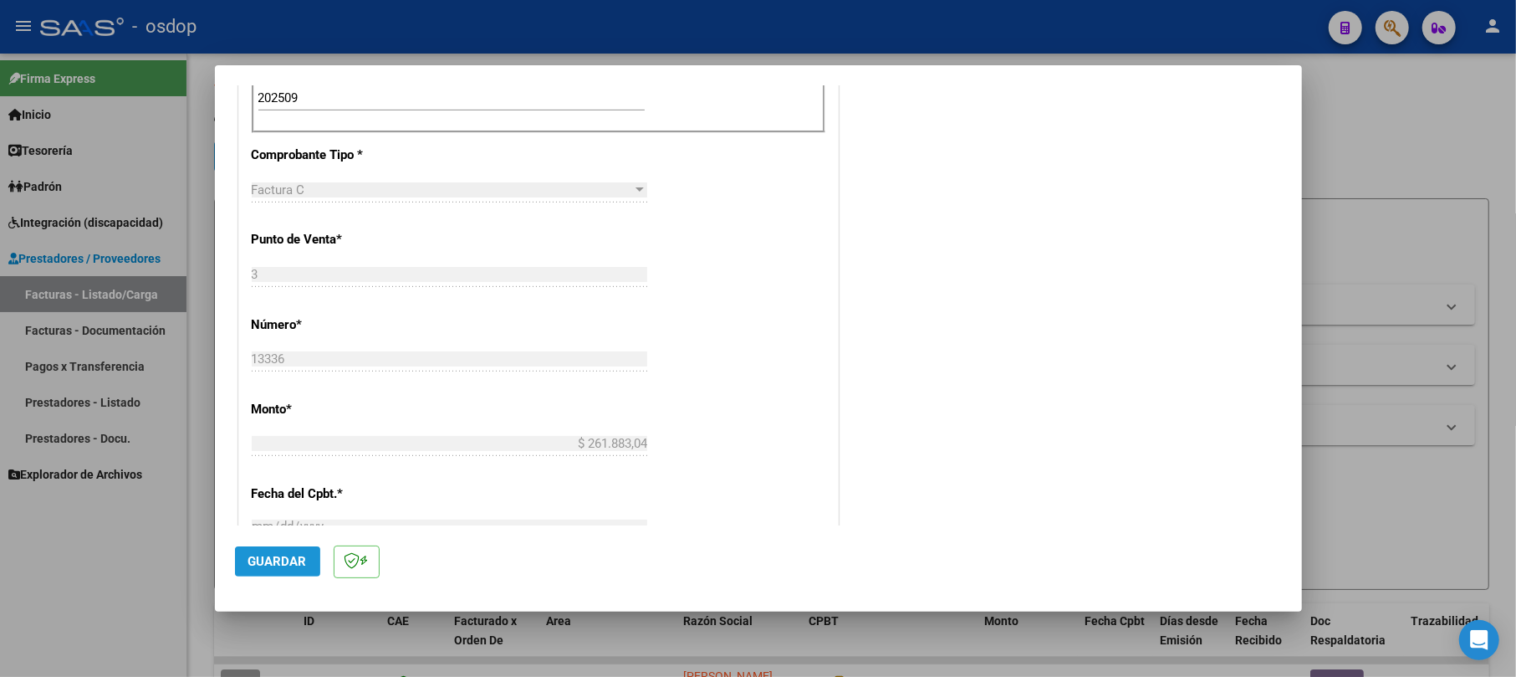
click at [268, 567] on span "Guardar" at bounding box center [277, 561] width 59 height 15
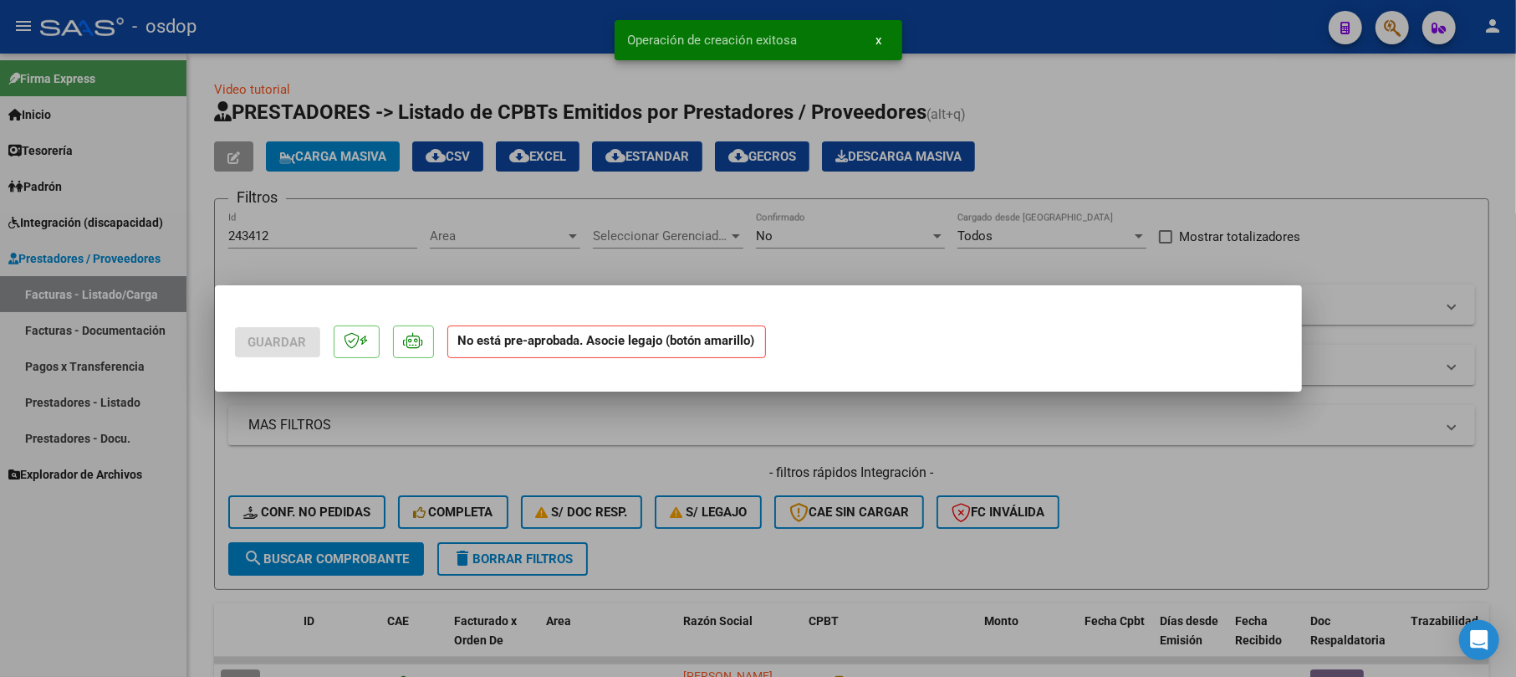
scroll to position [0, 0]
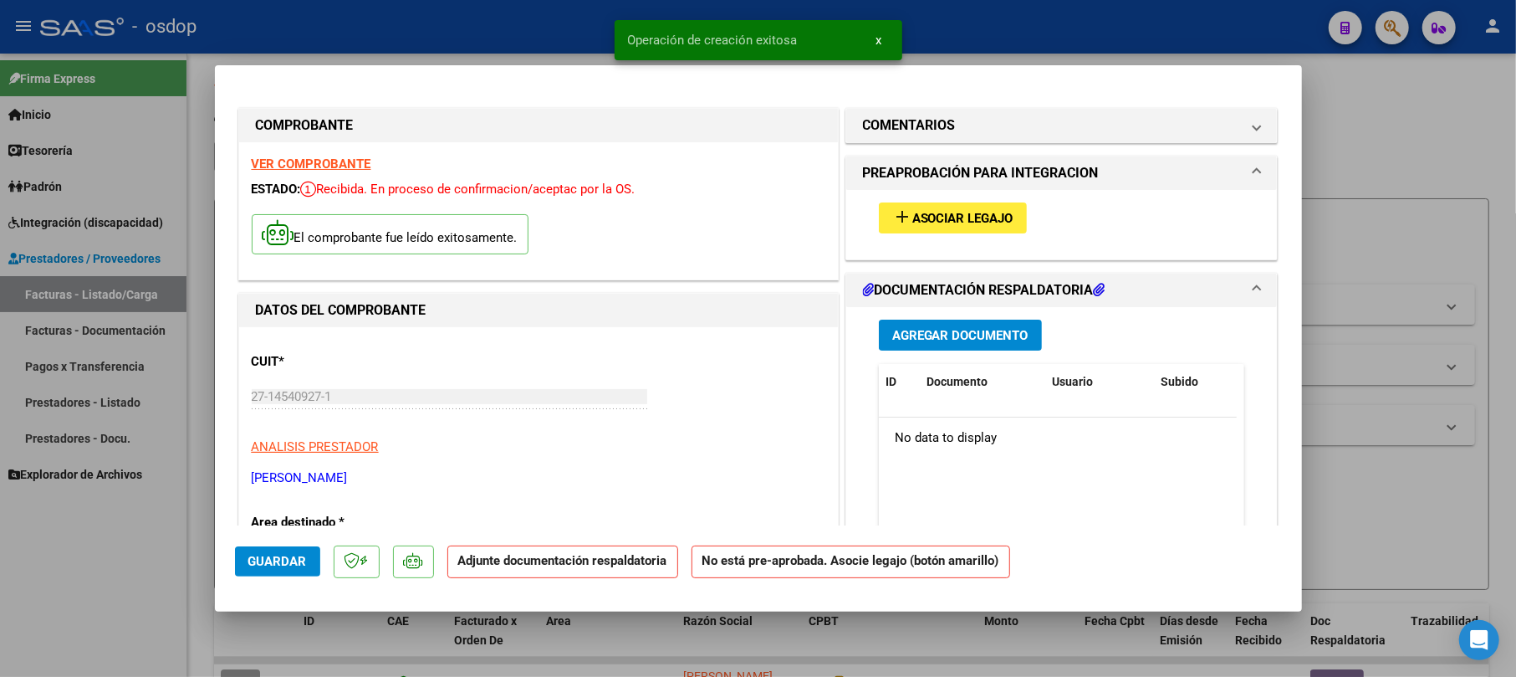
click at [983, 324] on button "Agregar Documento" at bounding box center [960, 334] width 163 height 31
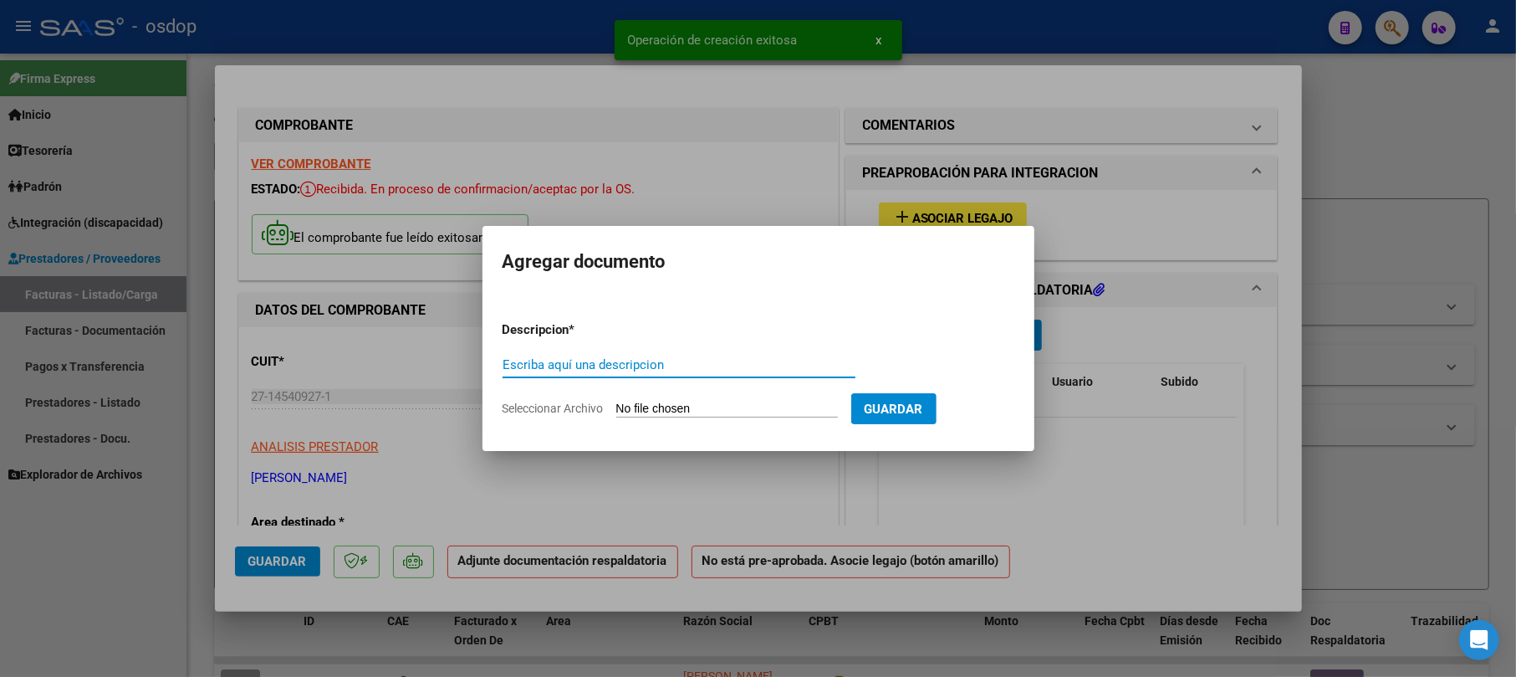
click at [666, 357] on input "Escriba aquí una descripcion" at bounding box center [679, 364] width 353 height 15
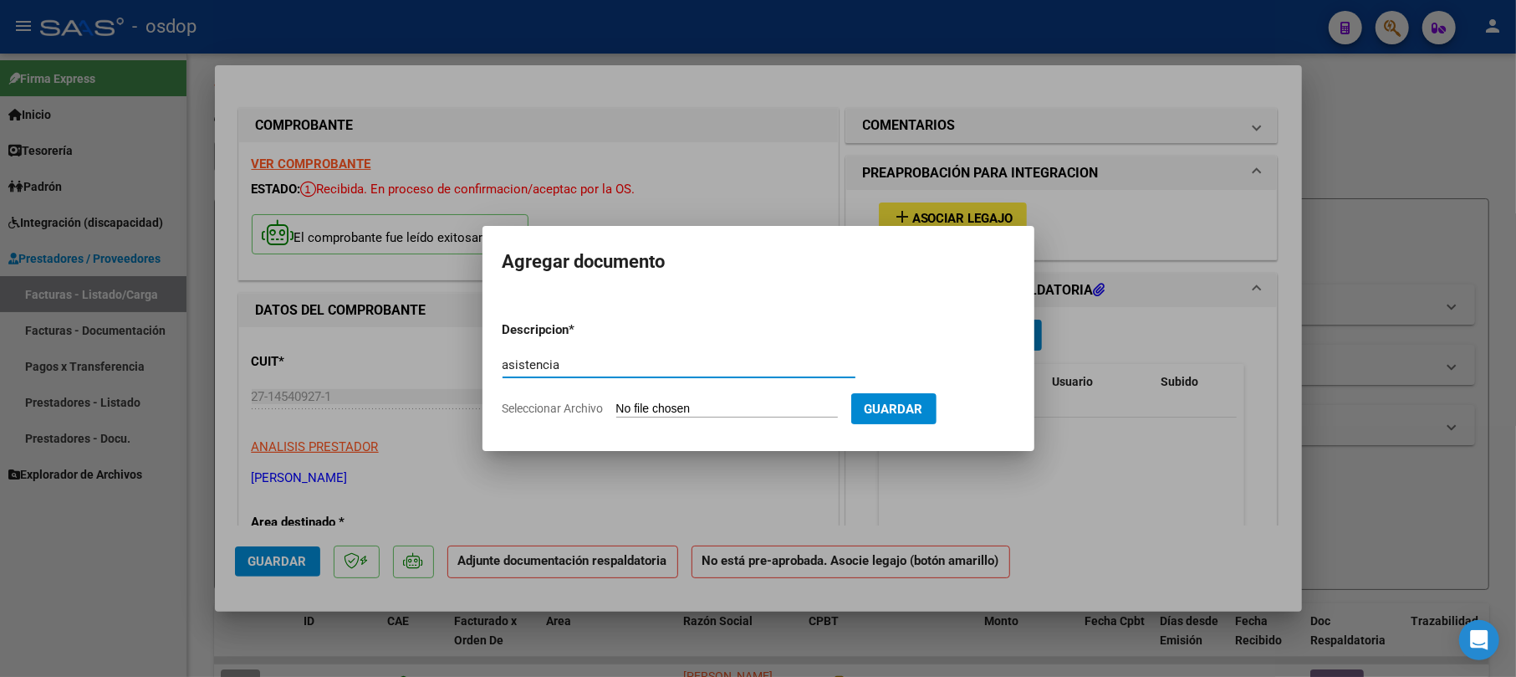
type input "asistencia"
click at [666, 402] on input "Seleccionar Archivo" at bounding box center [727, 409] width 222 height 16
type input "C:\fakepath\Bruno Asistencia Septiembre 2025.pdf"
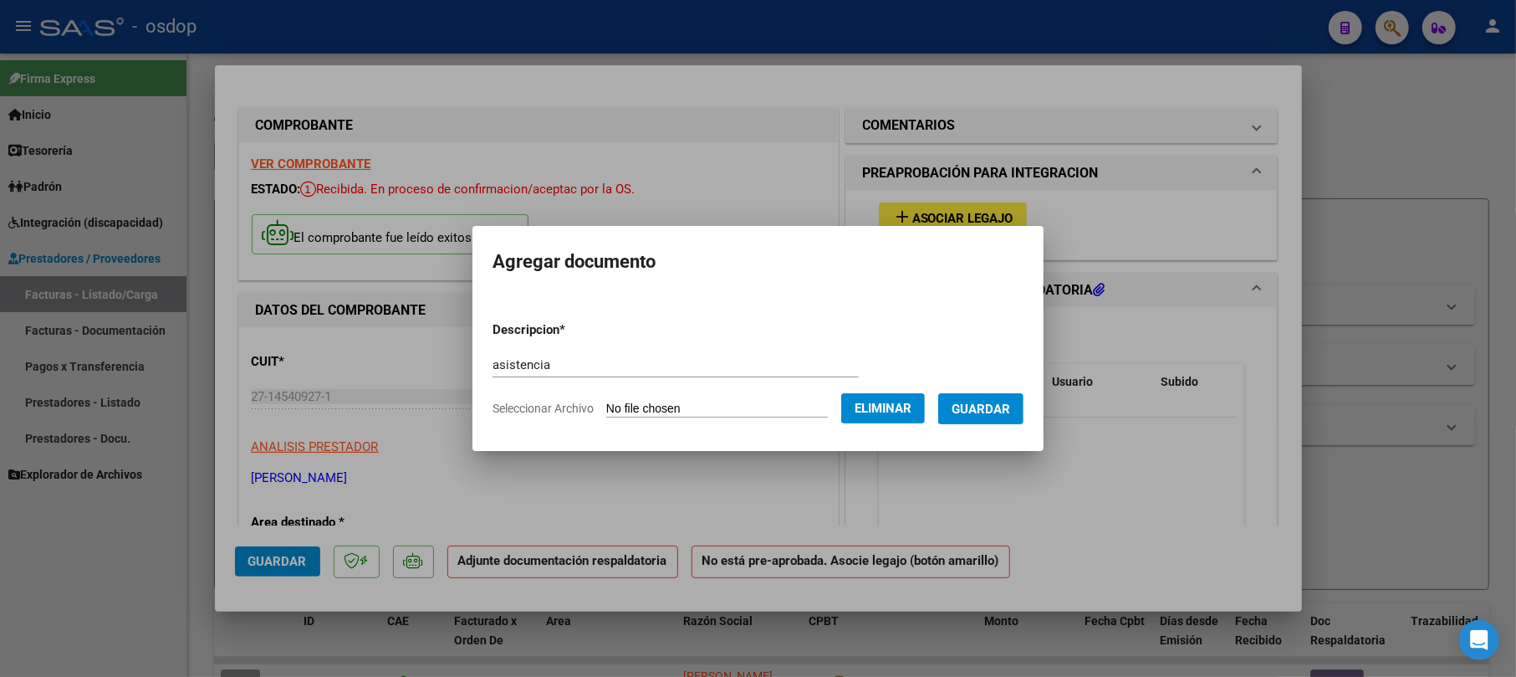
click at [990, 413] on span "Guardar" at bounding box center [981, 408] width 59 height 15
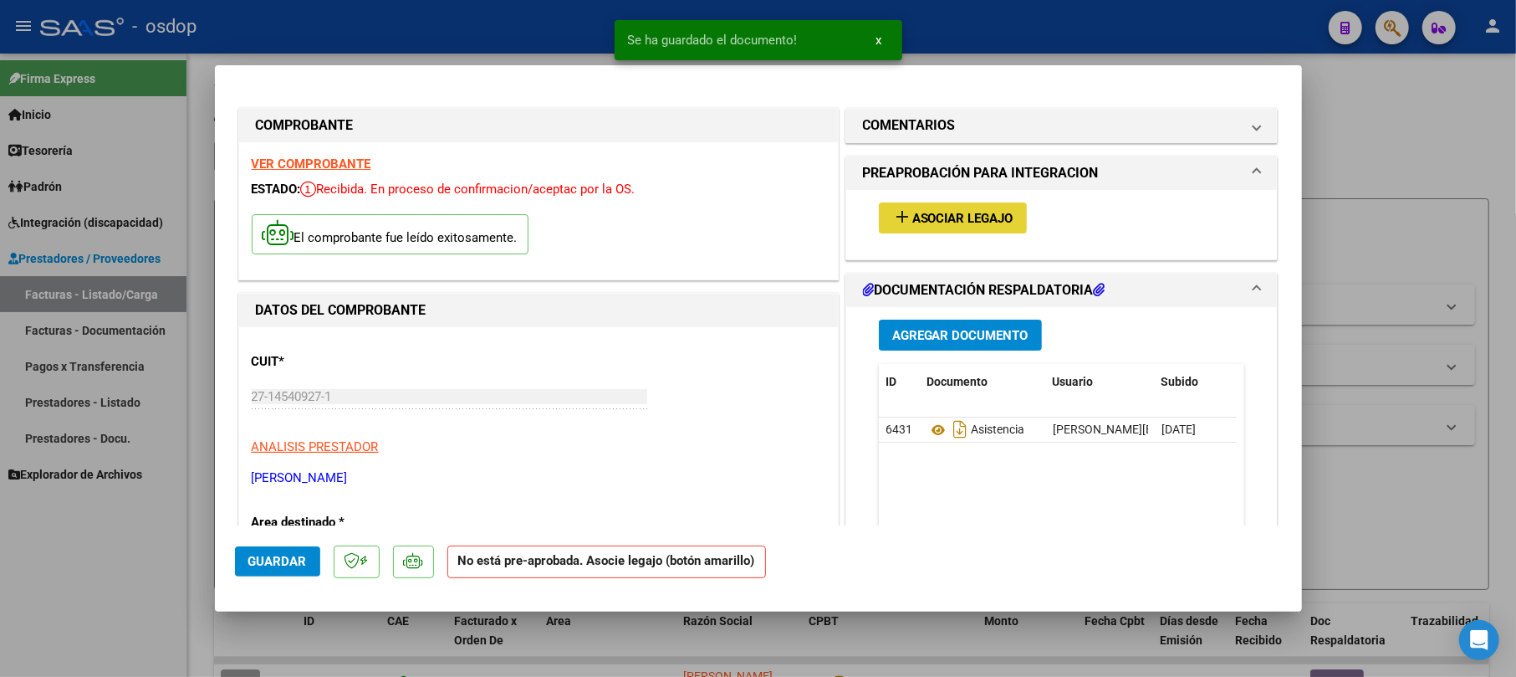
click at [941, 215] on span "Asociar Legajo" at bounding box center [962, 218] width 101 height 15
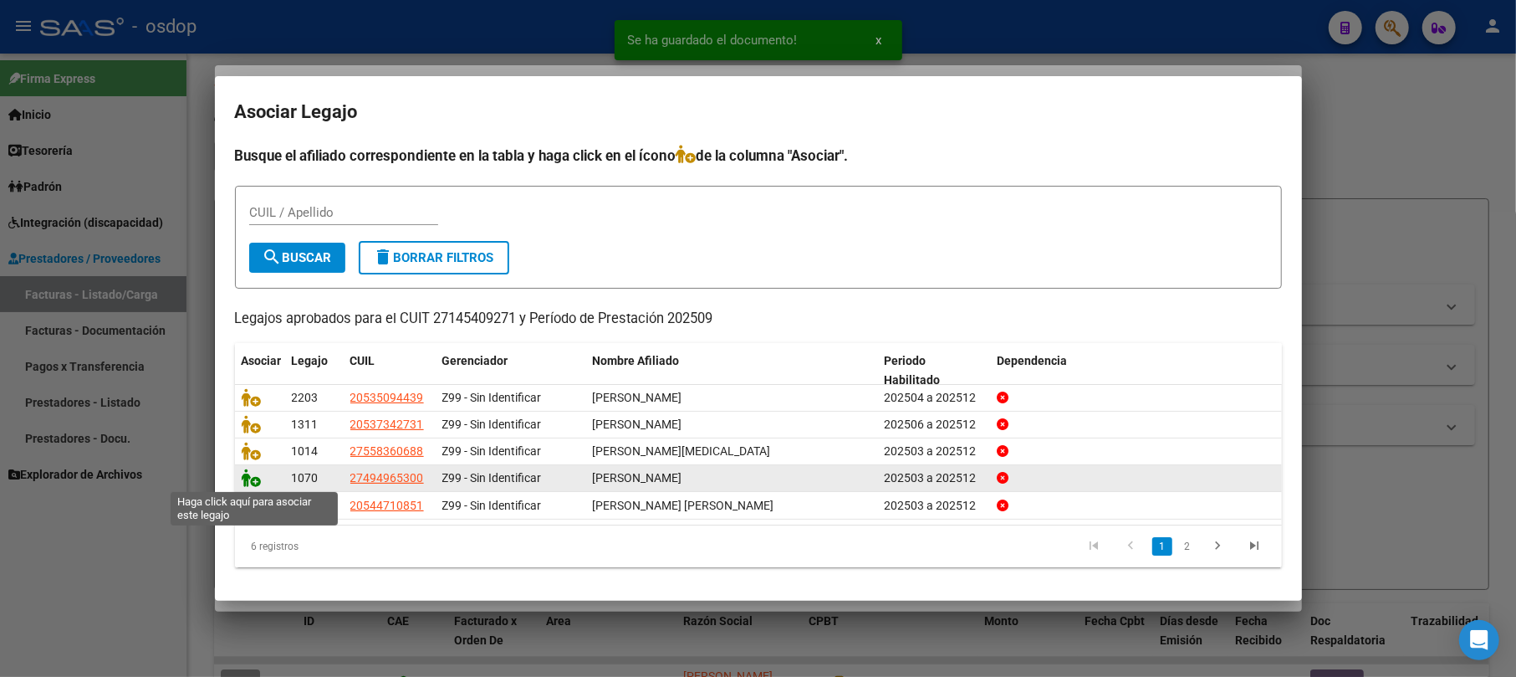
click at [245, 477] on icon at bounding box center [252, 477] width 20 height 18
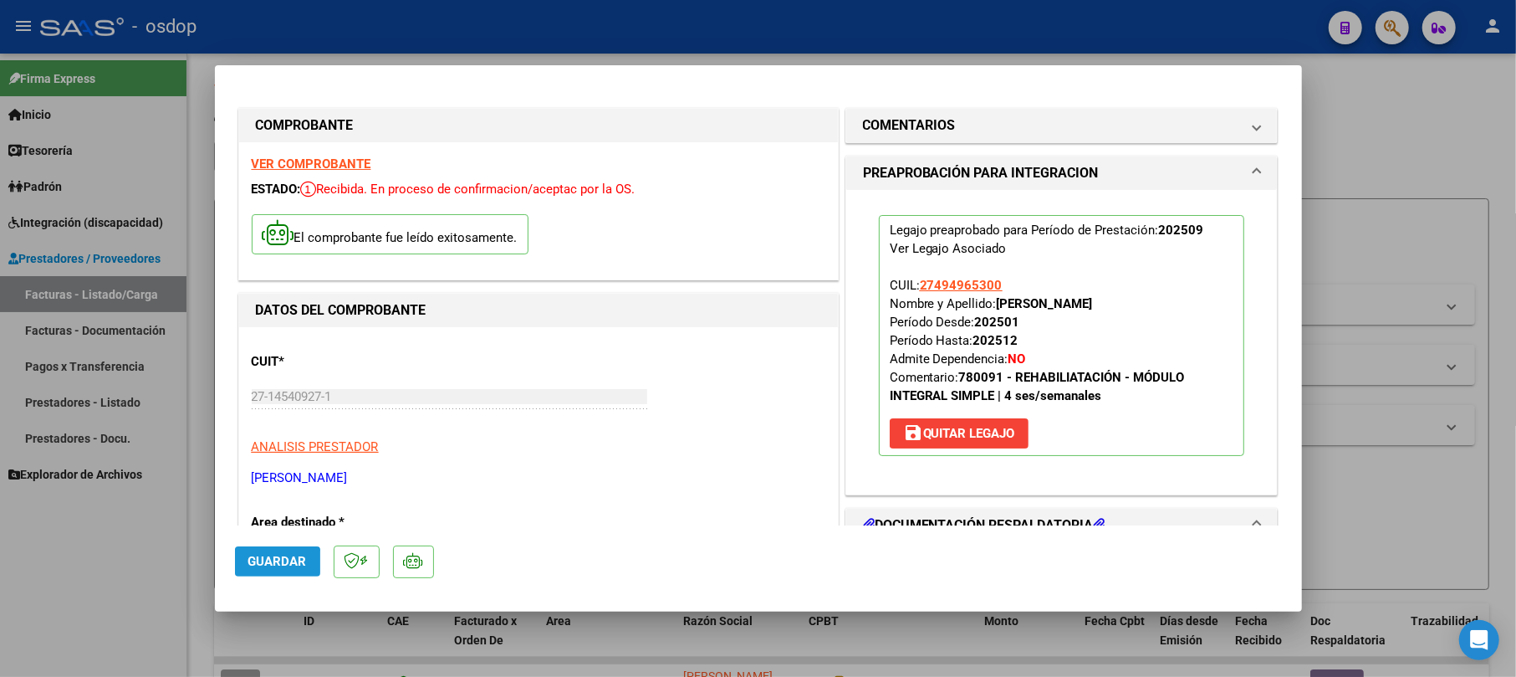
click at [254, 570] on button "Guardar" at bounding box center [277, 561] width 85 height 30
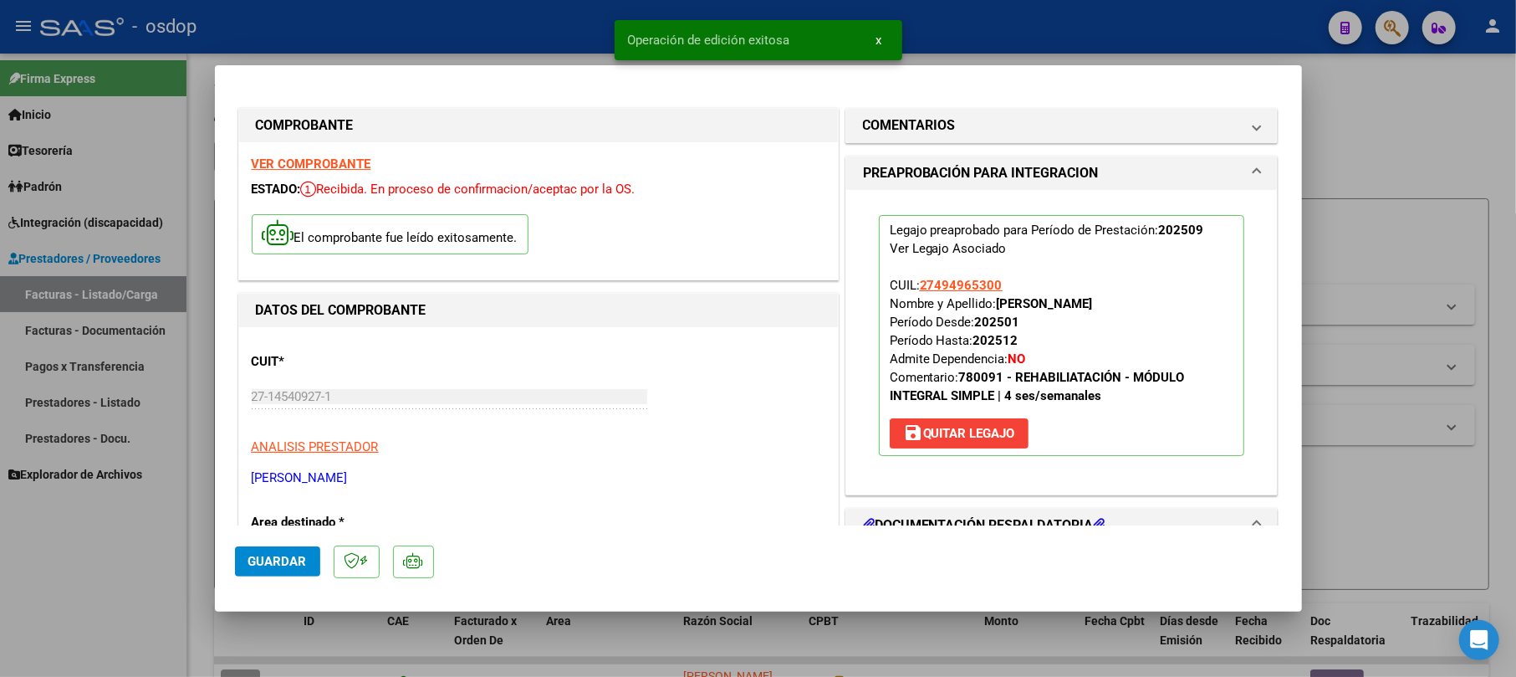
click at [1348, 146] on div at bounding box center [758, 338] width 1516 height 677
type input "$ 0,00"
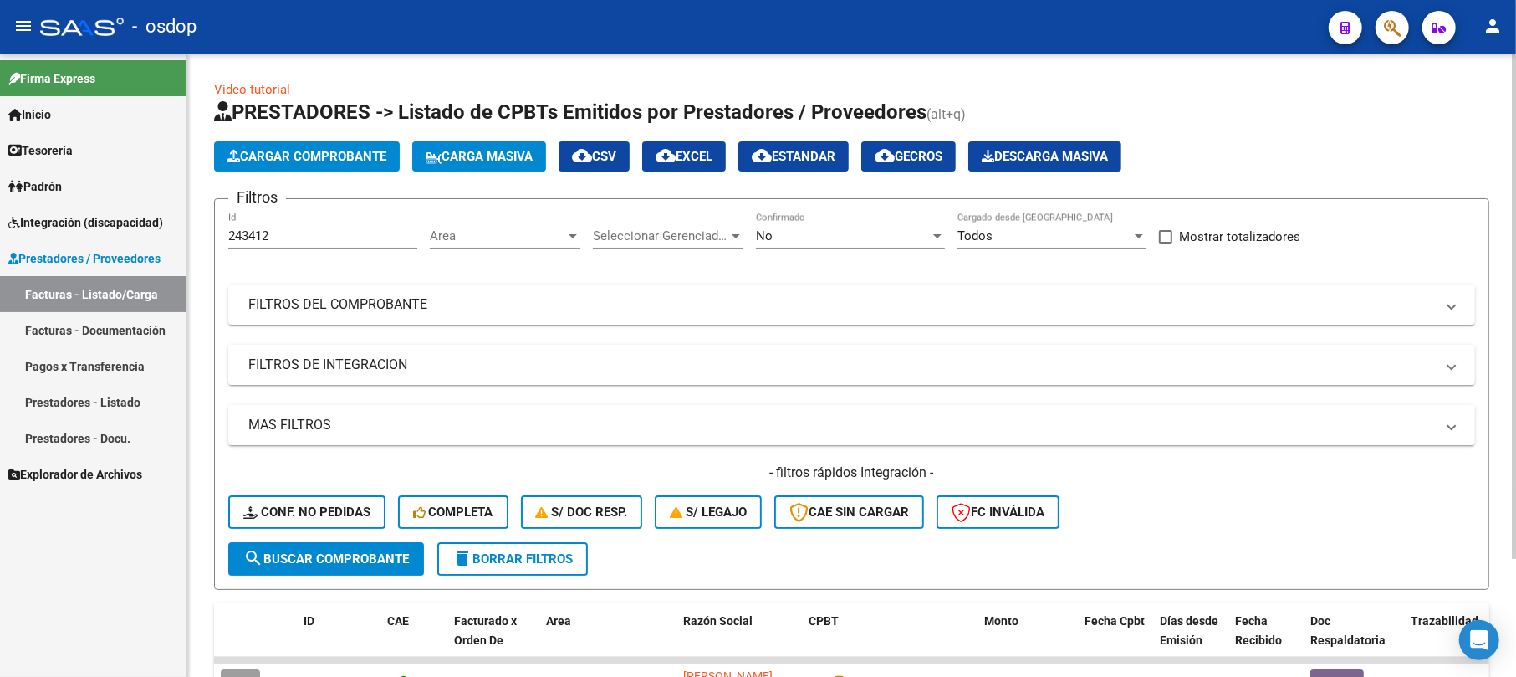
click at [341, 138] on app-list-header "PRESTADORES -> Listado de CPBTs Emitidos por Prestadores / Proveedores (alt+q) …" at bounding box center [851, 344] width 1275 height 491
click at [351, 159] on span "Cargar Comprobante" at bounding box center [306, 156] width 159 height 15
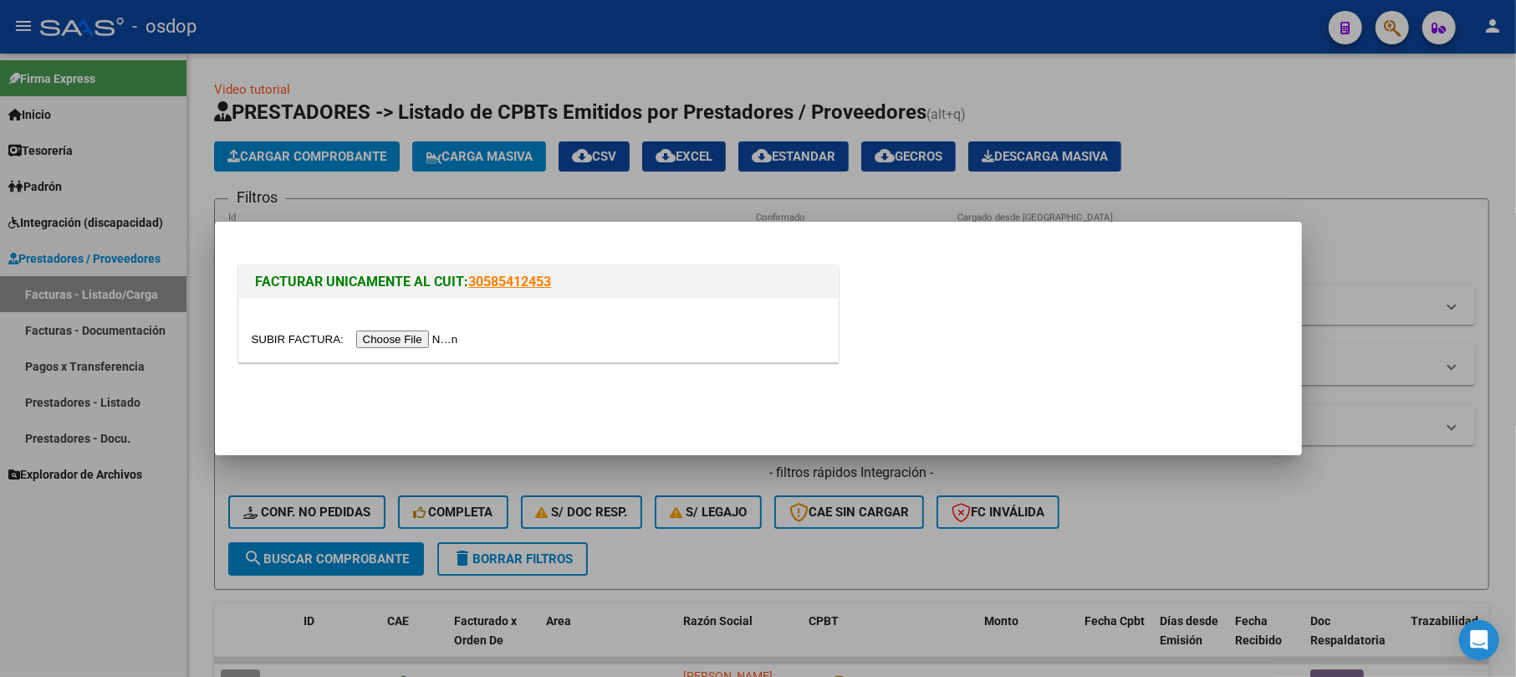
click at [393, 332] on input "file" at bounding box center [358, 339] width 212 height 18
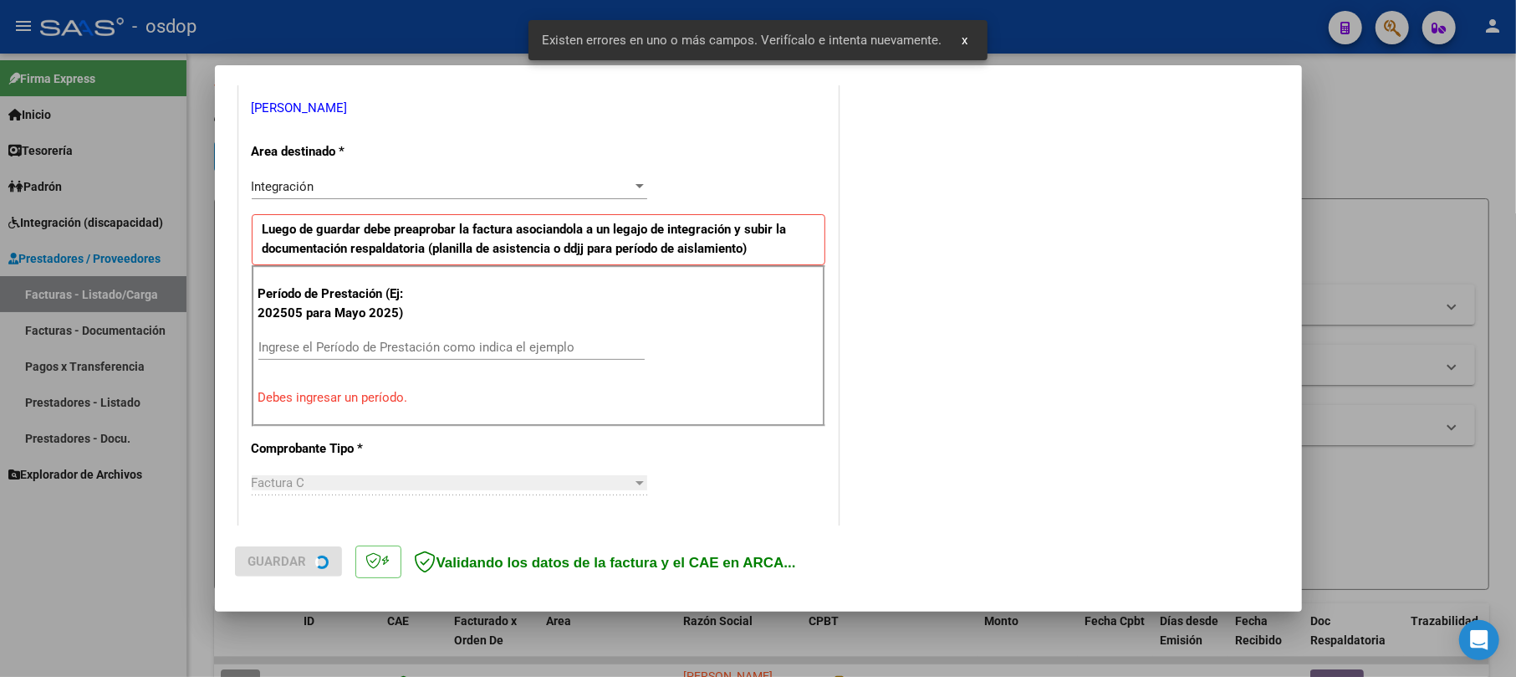
scroll to position [438, 0]
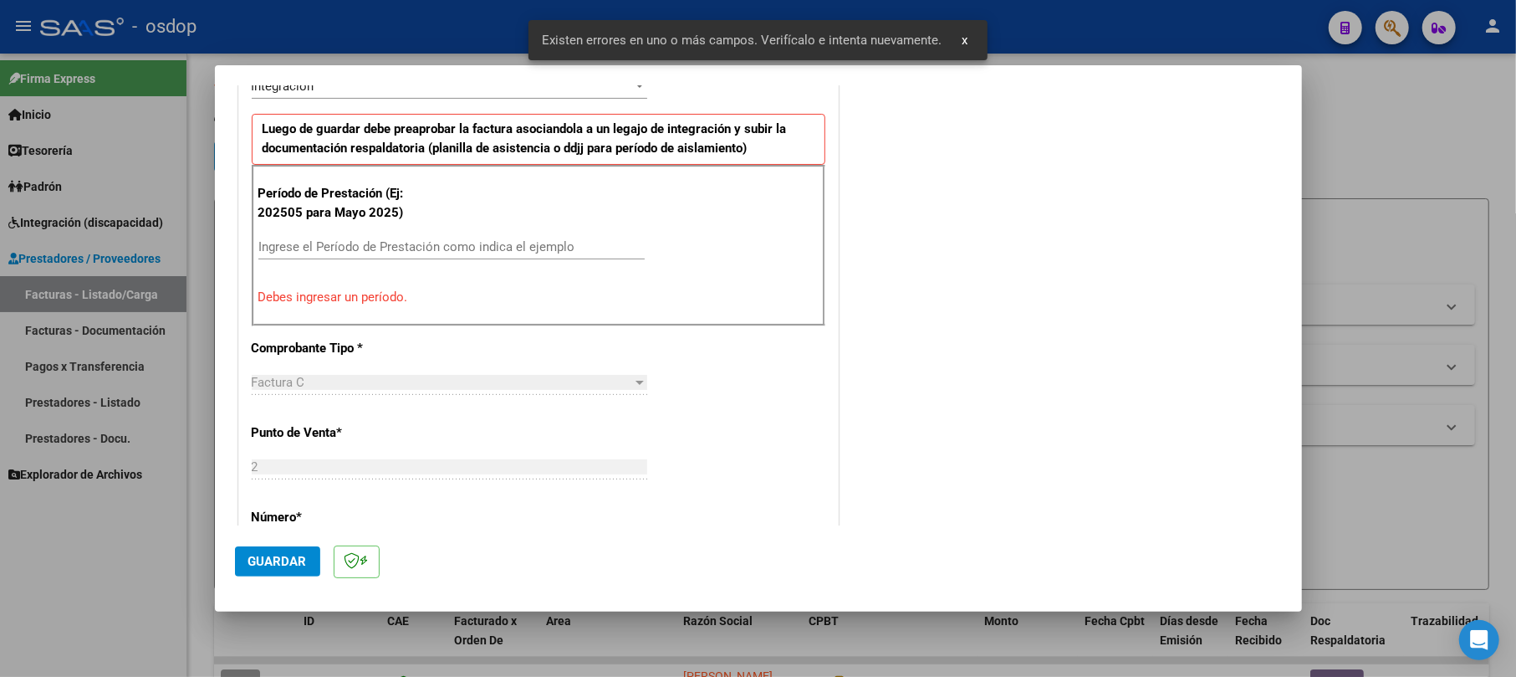
click at [361, 245] on input "Ingrese el Período de Prestación como indica el ejemplo" at bounding box center [451, 246] width 386 height 15
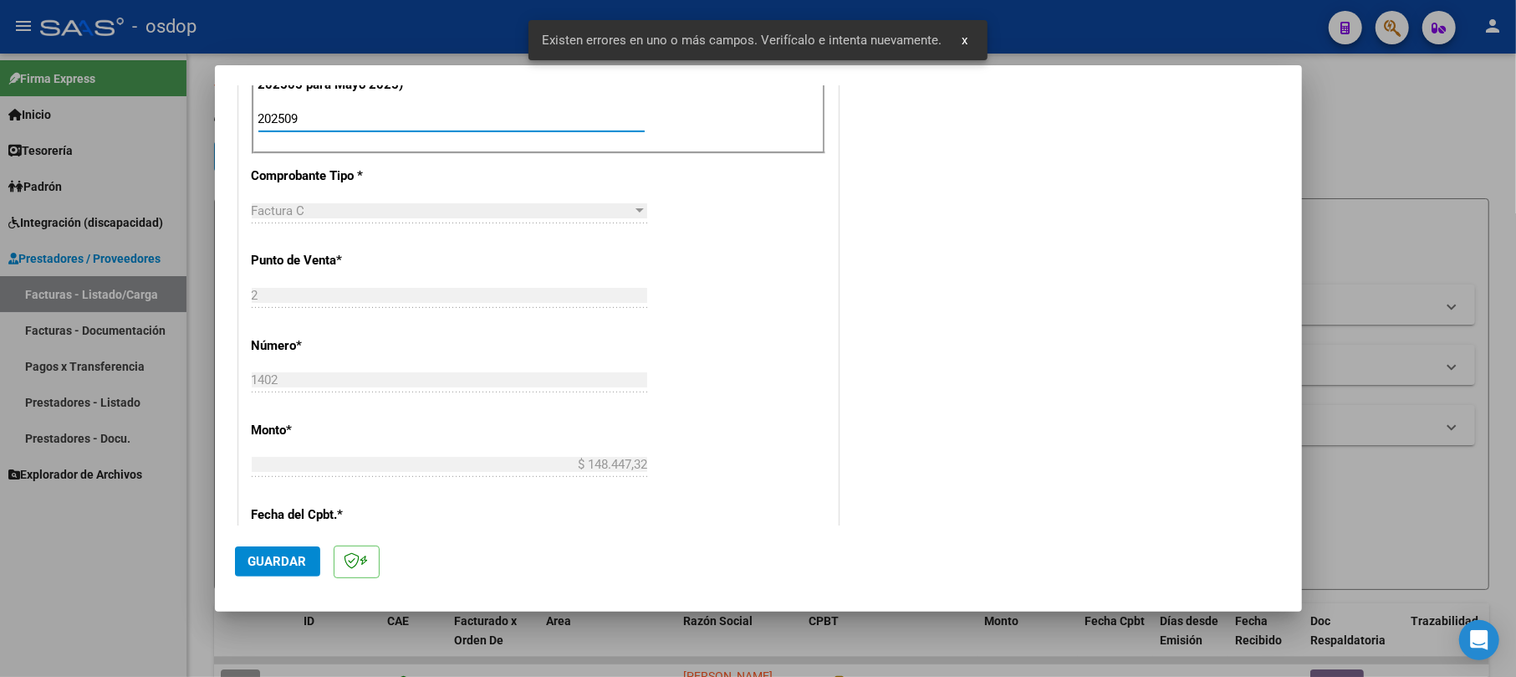
scroll to position [773, 0]
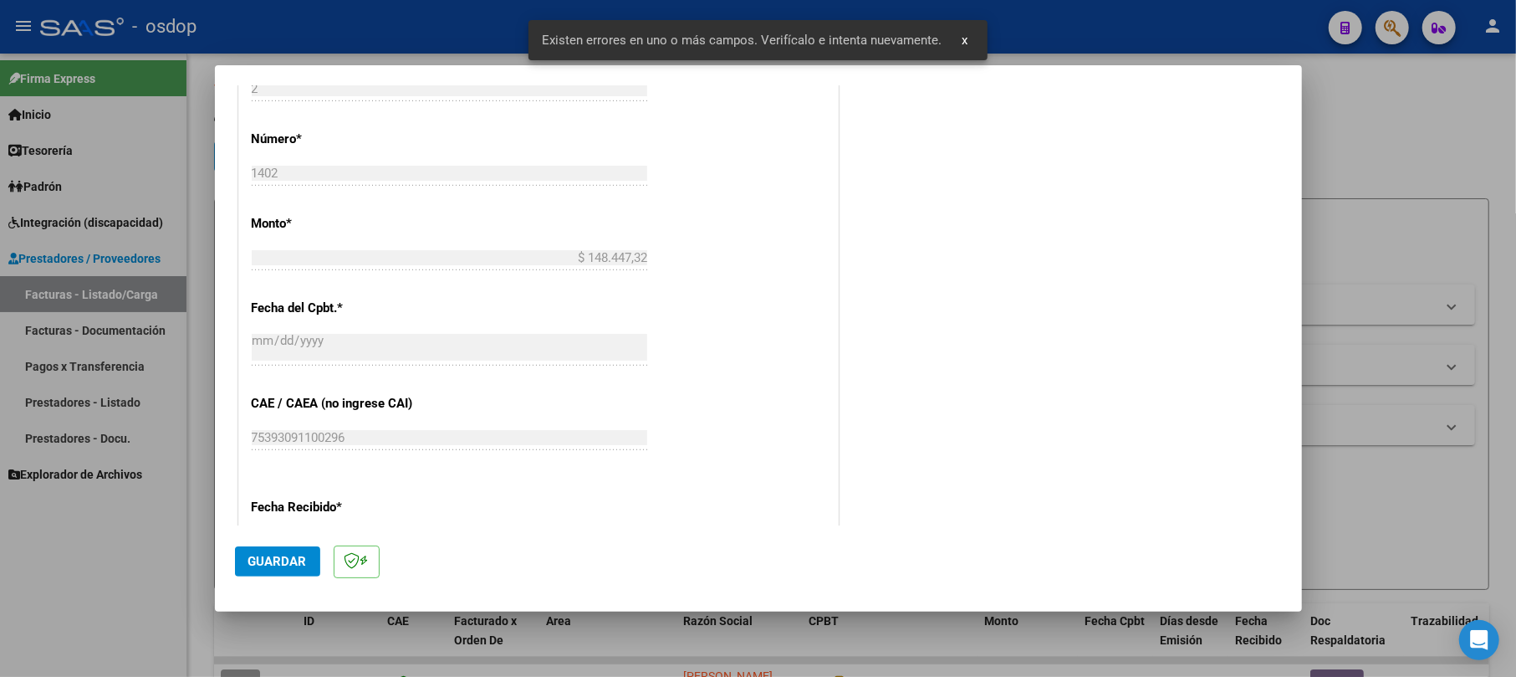
type input "202509"
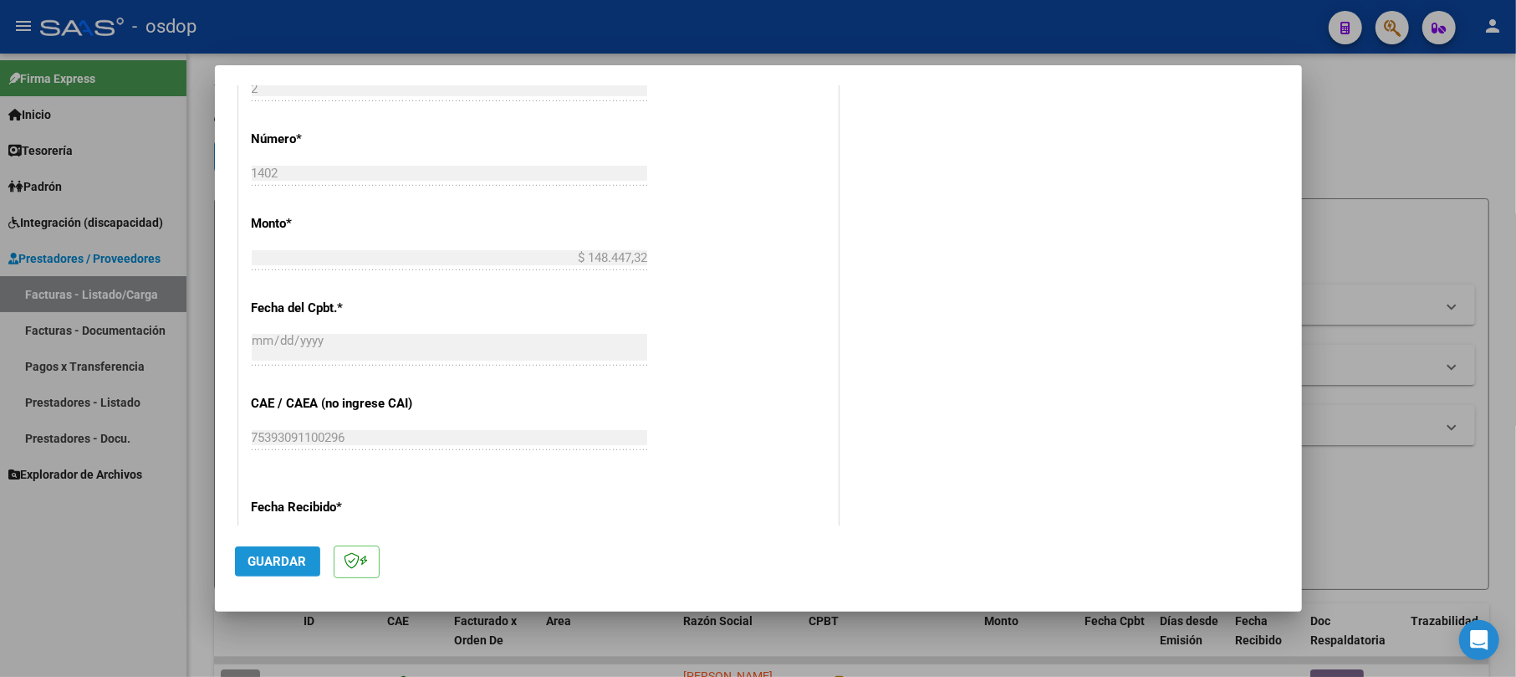
click at [293, 550] on button "Guardar" at bounding box center [277, 561] width 85 height 30
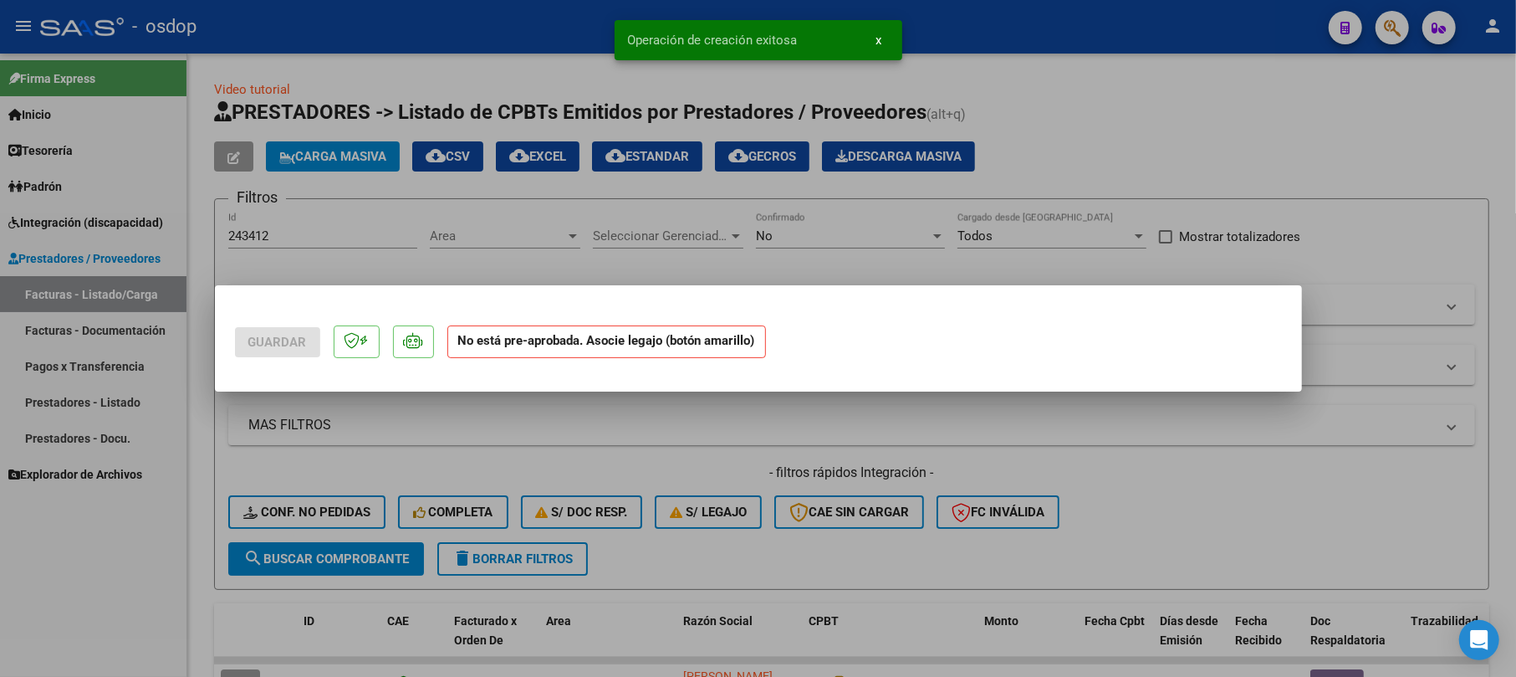
scroll to position [0, 0]
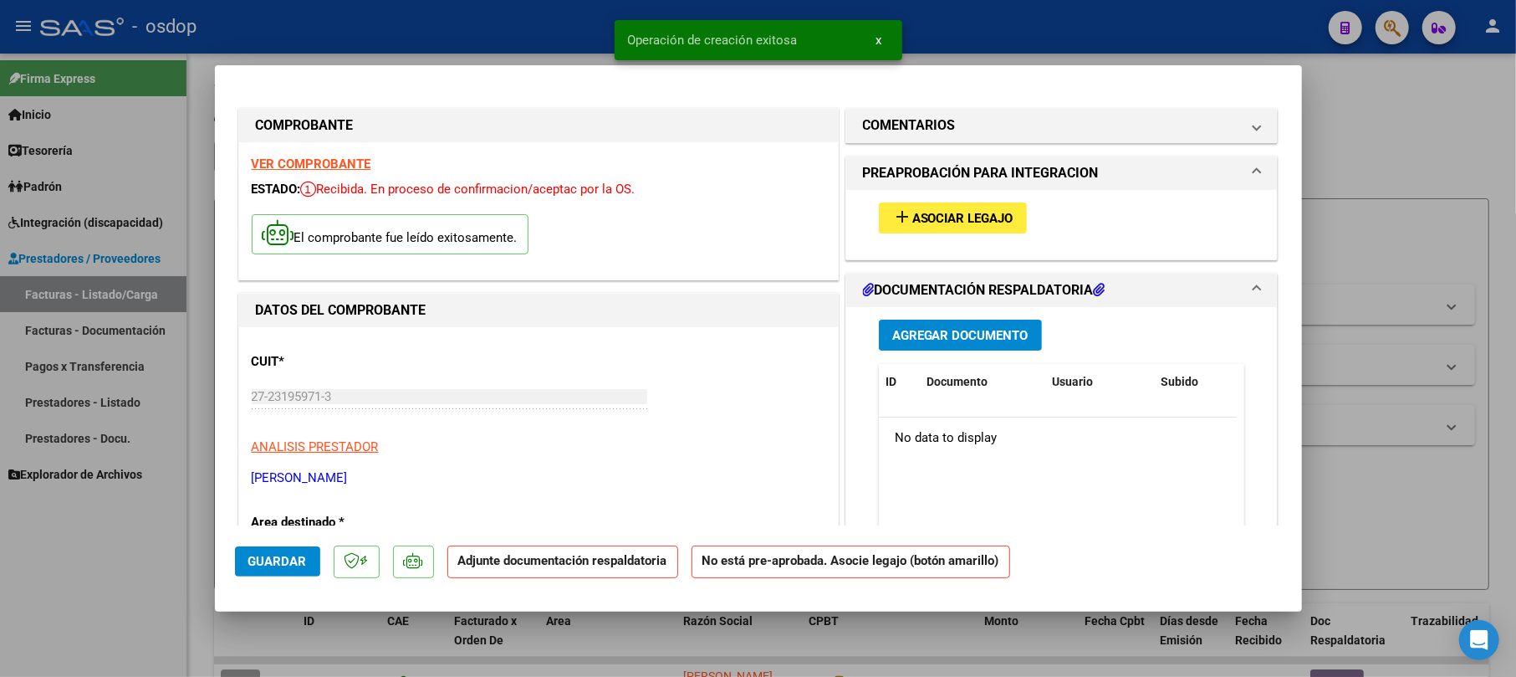
click at [938, 329] on span "Agregar Documento" at bounding box center [960, 335] width 136 height 15
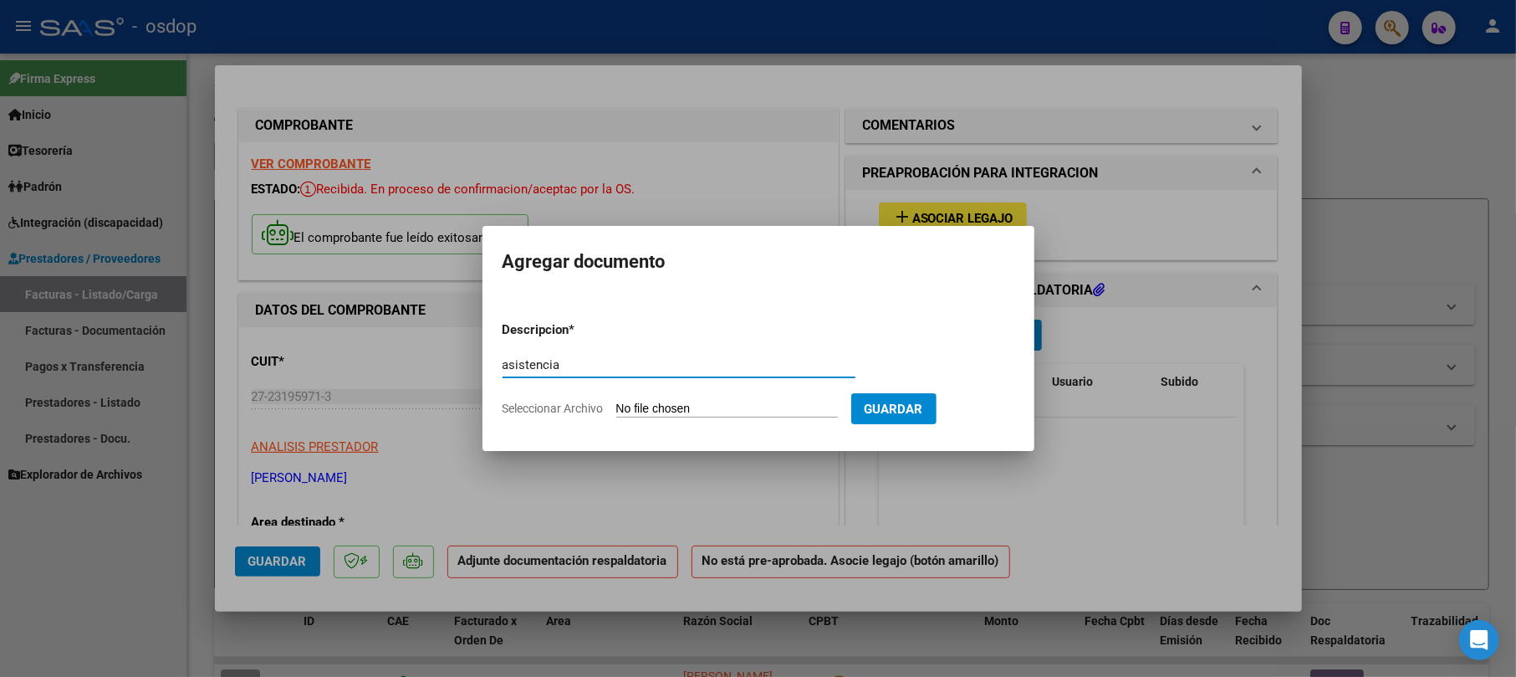
type input "asistencia"
click at [904, 410] on span "Guardar" at bounding box center [894, 408] width 59 height 15
click at [804, 403] on input "Seleccionar Archivo" at bounding box center [727, 409] width 222 height 16
type input "C:\fakepath\CamScanner 3-10-25 11.42.pdf"
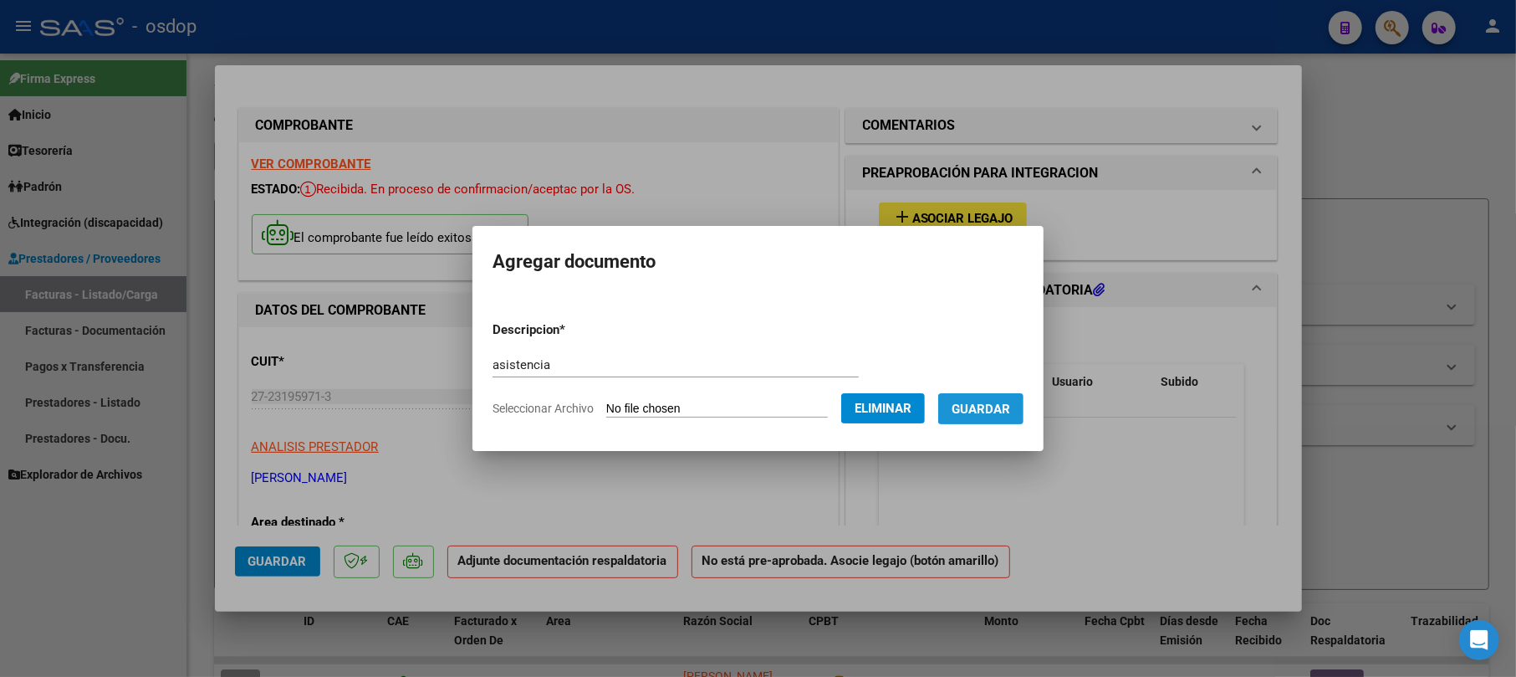
click at [1000, 405] on span "Guardar" at bounding box center [981, 408] width 59 height 15
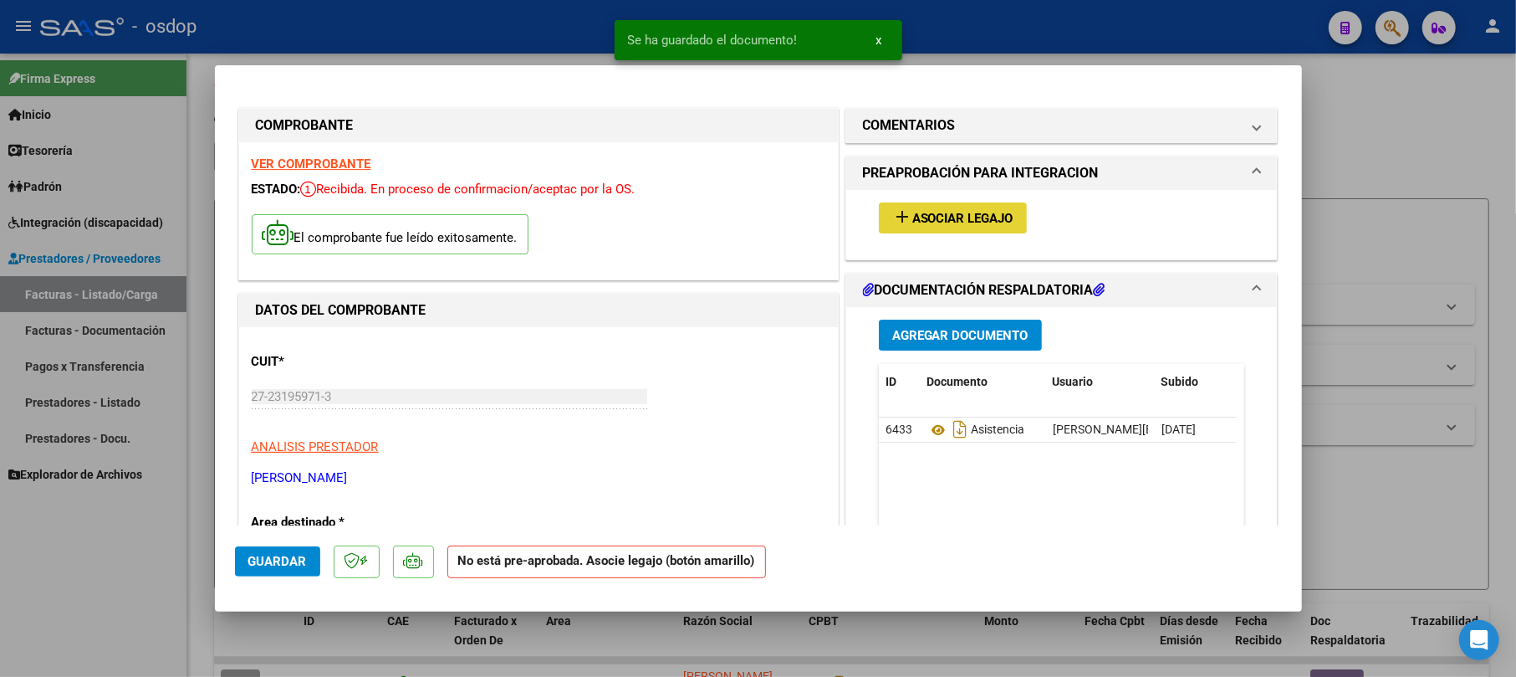
click at [971, 218] on span "Asociar Legajo" at bounding box center [962, 218] width 101 height 15
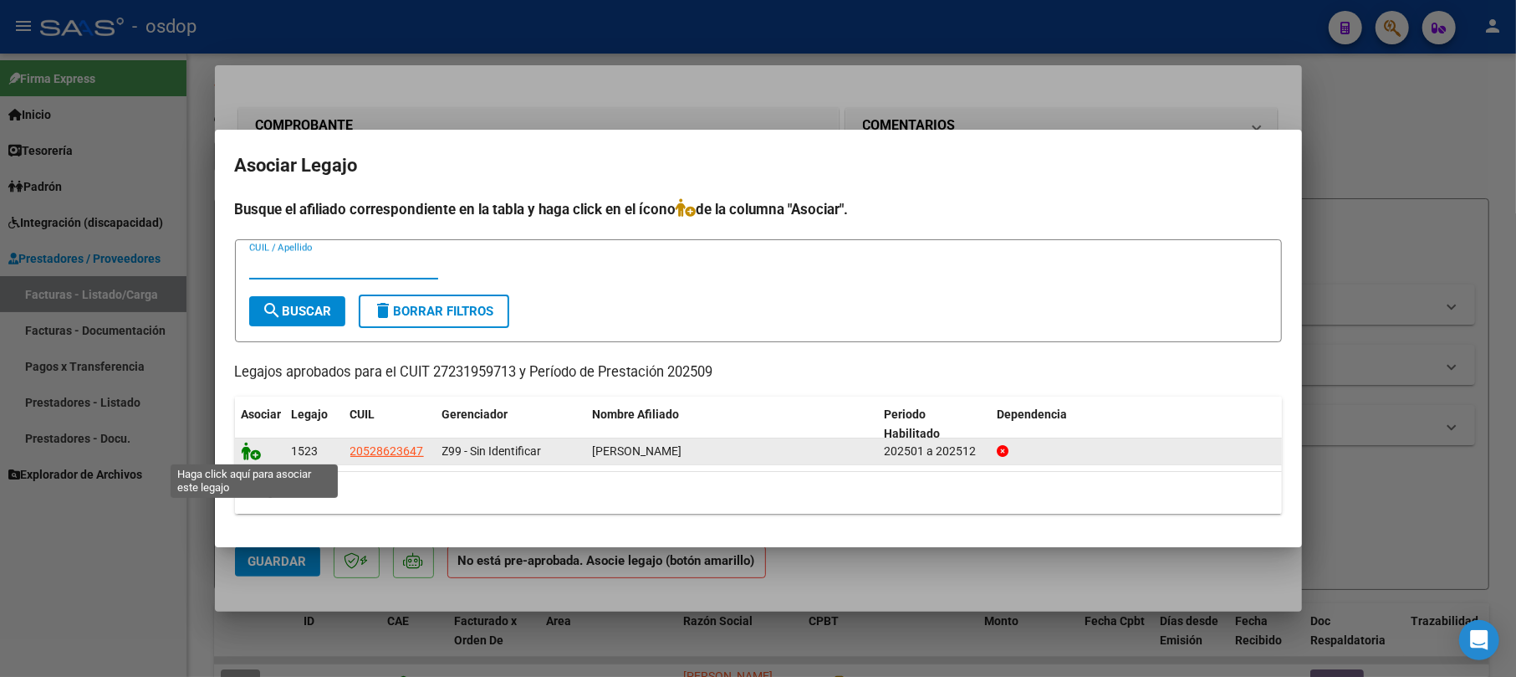
click at [243, 449] on icon at bounding box center [252, 451] width 20 height 18
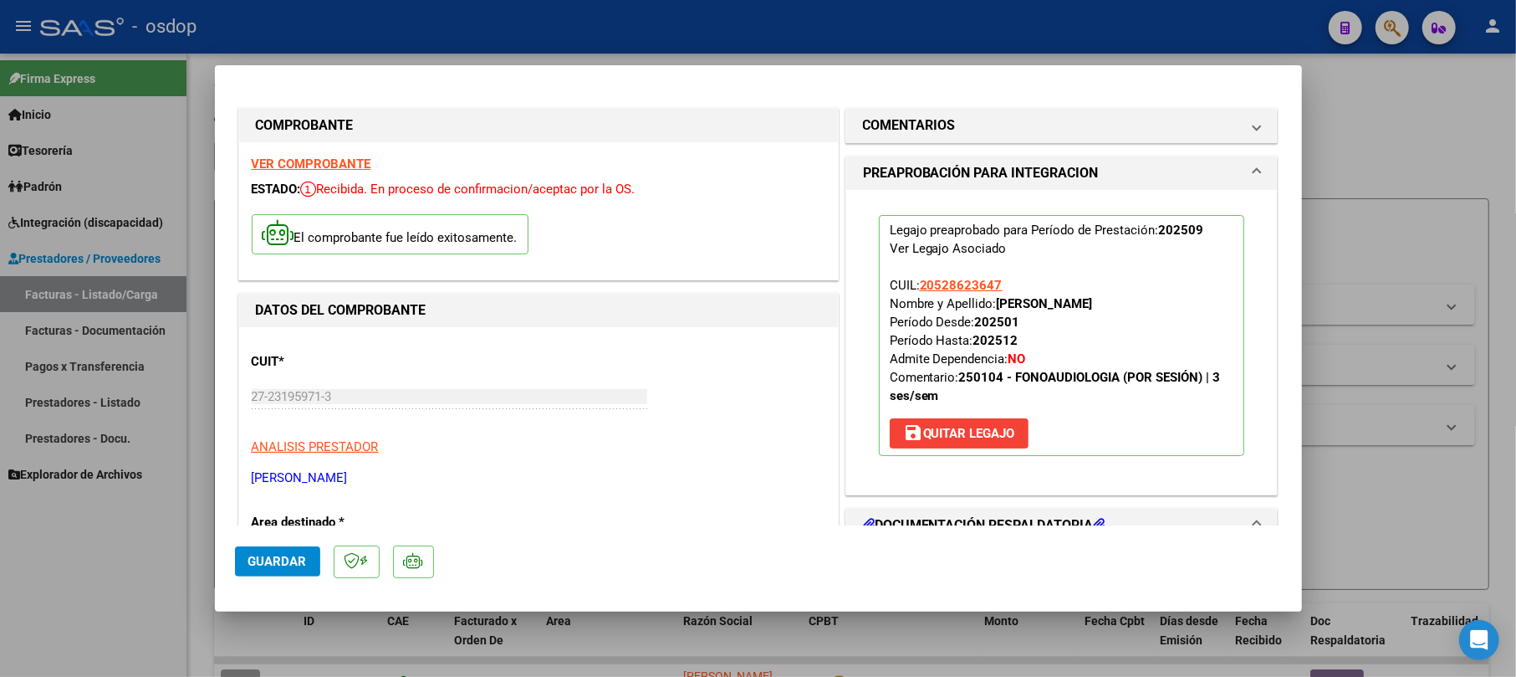
click at [292, 557] on span "Guardar" at bounding box center [277, 561] width 59 height 15
click at [309, 559] on button "Guardar" at bounding box center [277, 561] width 85 height 30
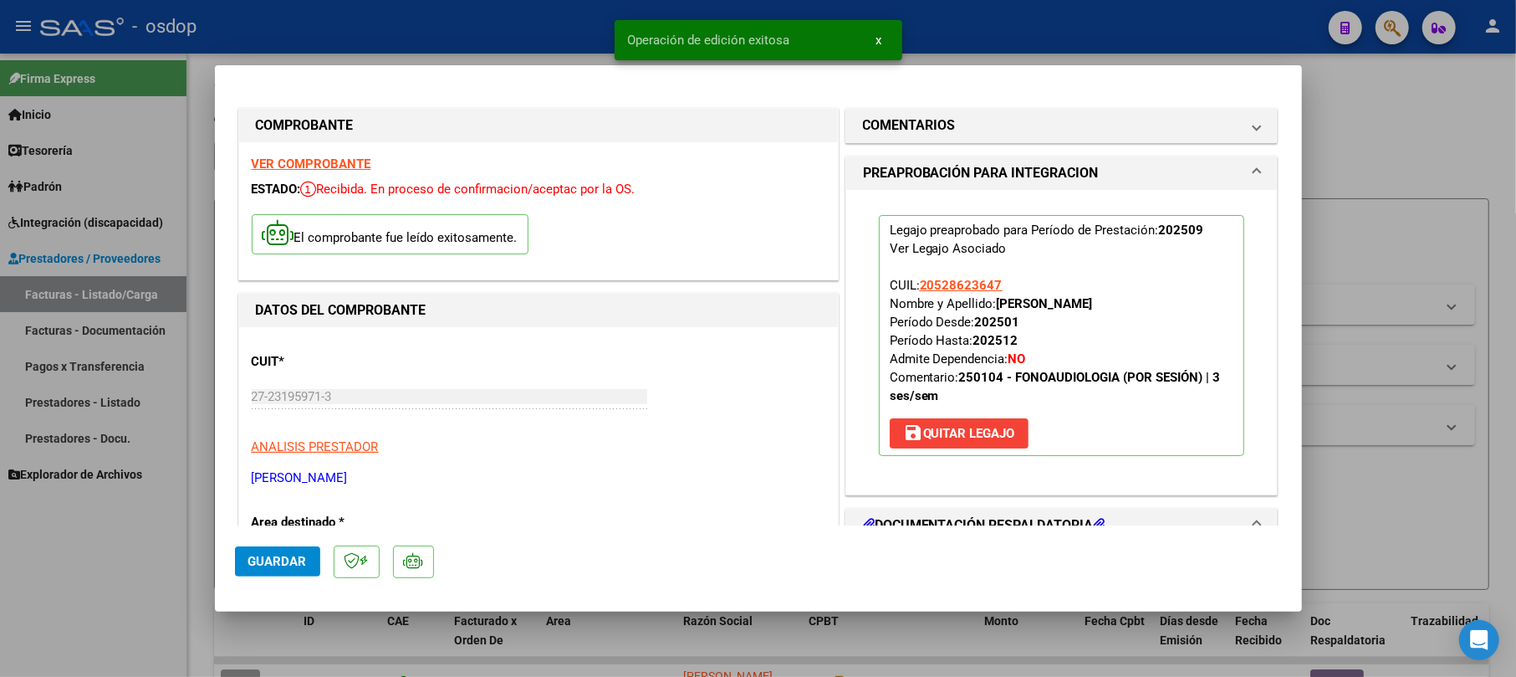
click at [1358, 168] on div at bounding box center [758, 338] width 1516 height 677
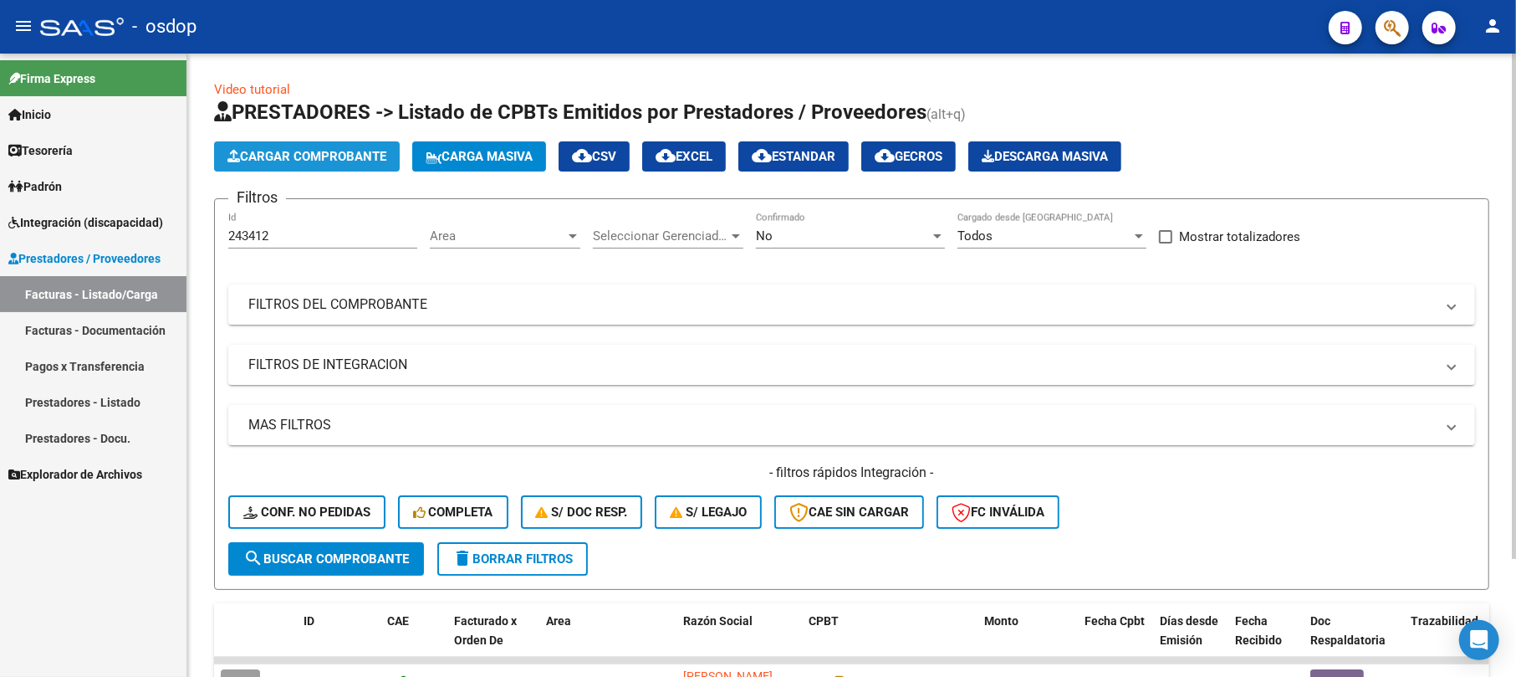
click at [350, 167] on button "Cargar Comprobante" at bounding box center [307, 156] width 186 height 30
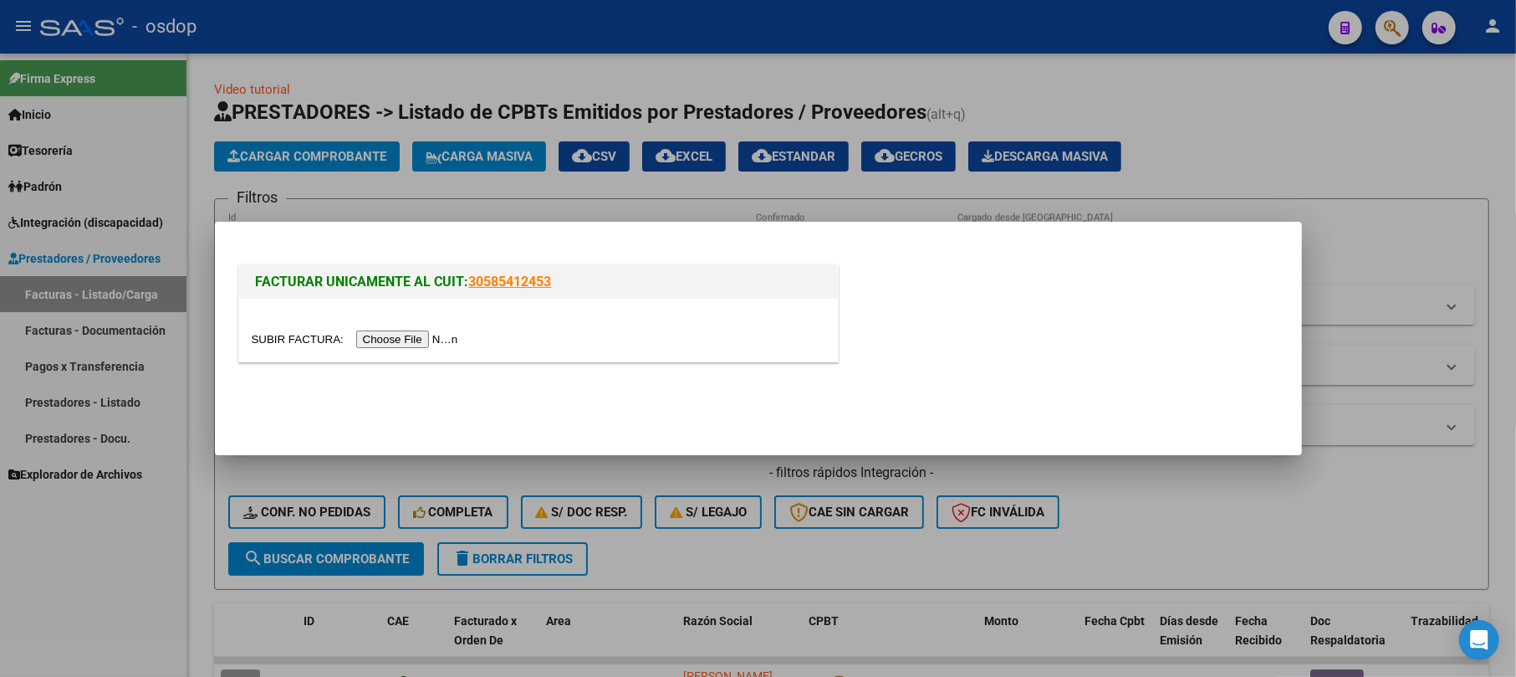
click at [406, 335] on input "file" at bounding box center [358, 339] width 212 height 18
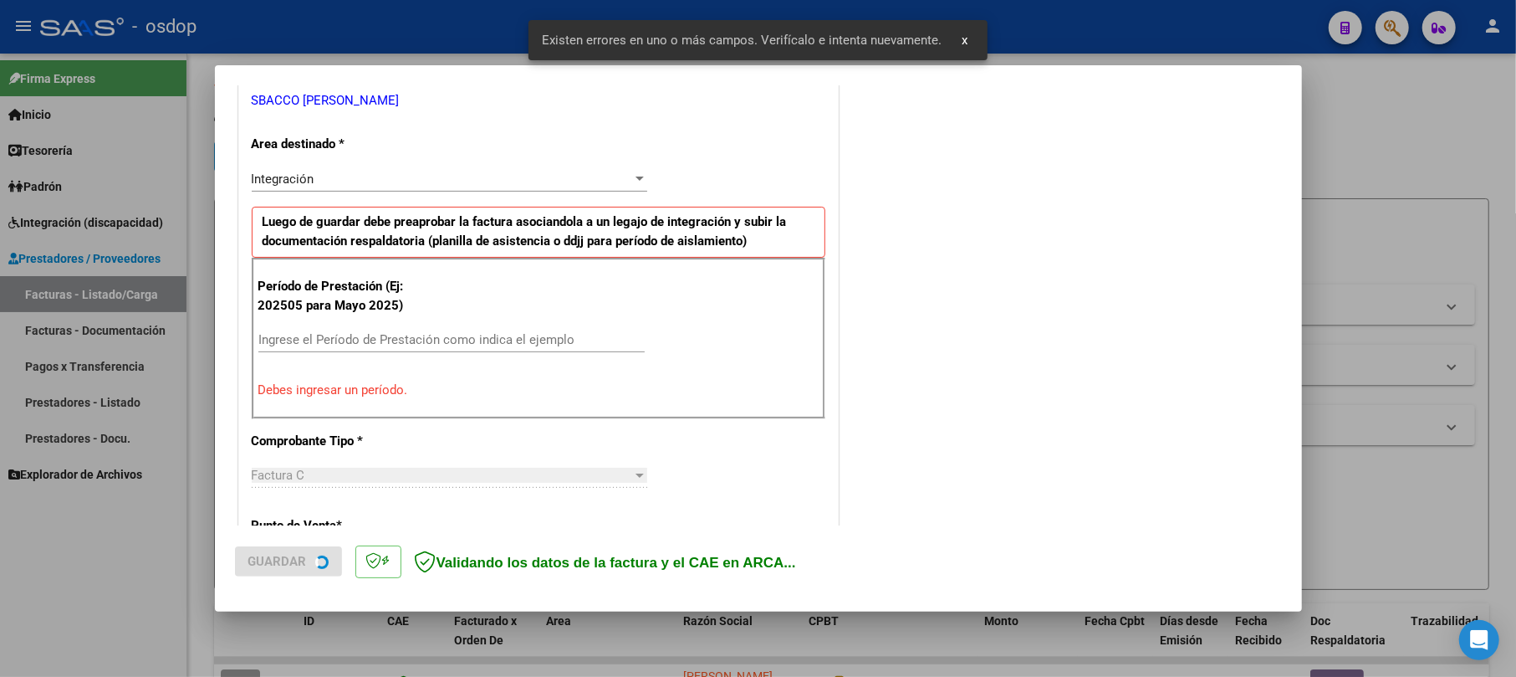
scroll to position [365, 0]
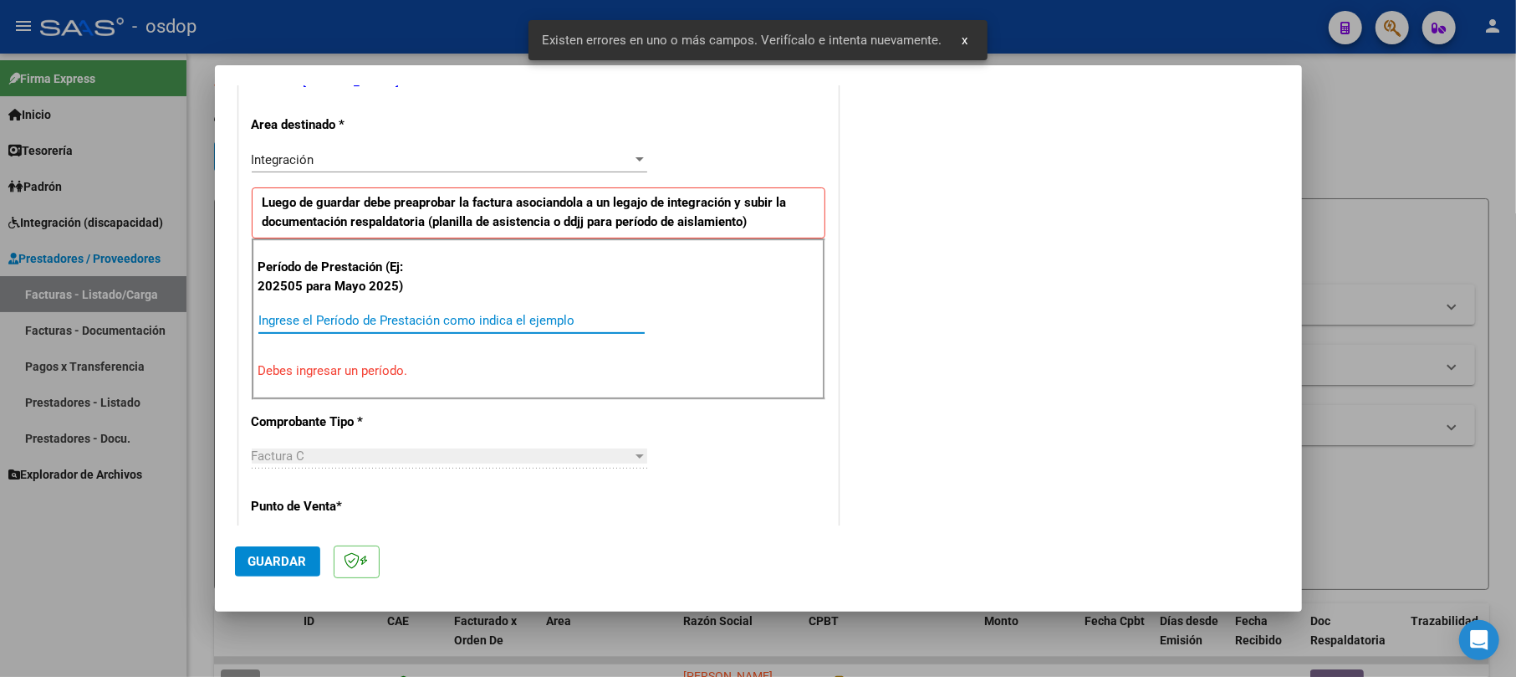
click at [395, 318] on input "Ingrese el Período de Prestación como indica el ejemplo" at bounding box center [451, 320] width 386 height 15
type input "0"
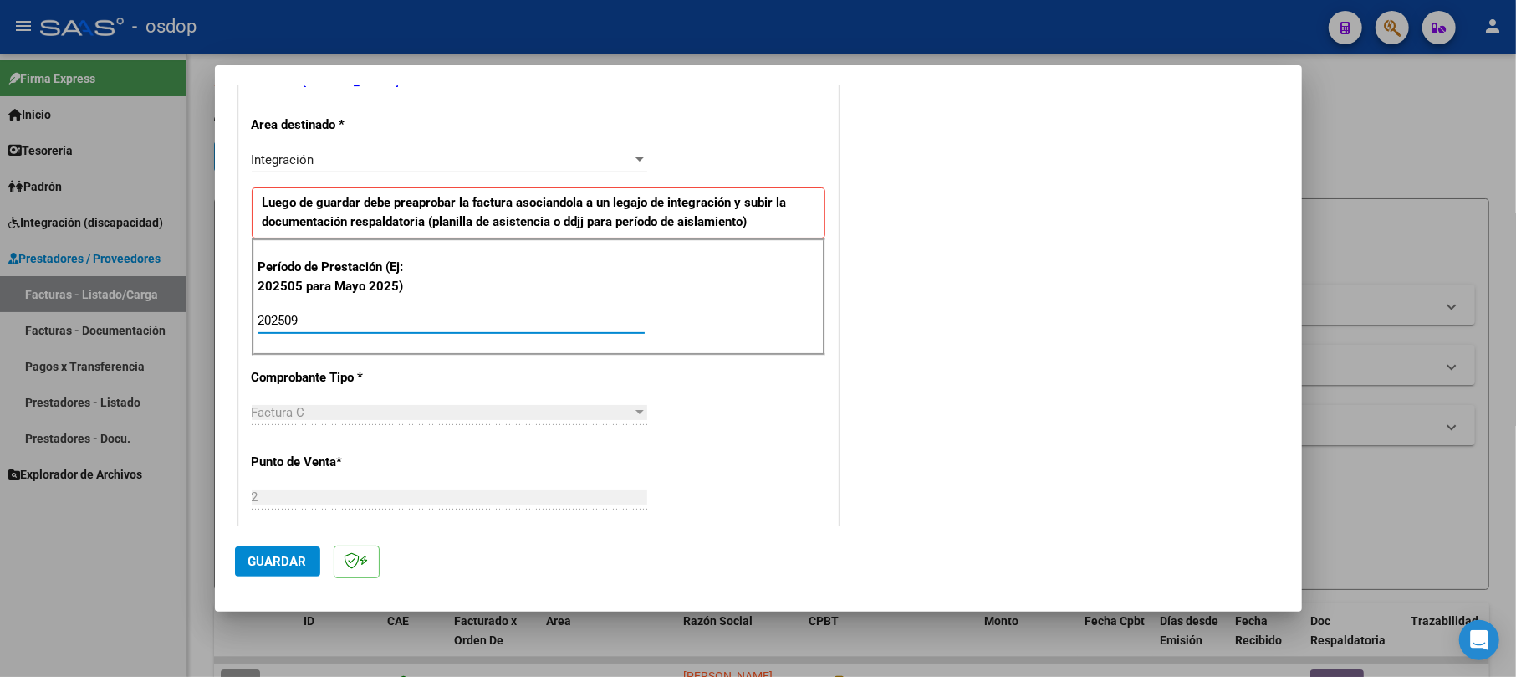
type input "202509"
click at [985, 389] on div "COMENTARIOS Comentarios De la Obra Social: Comentarios de la Obra Social (no vi…" at bounding box center [1062, 514] width 440 height 1548
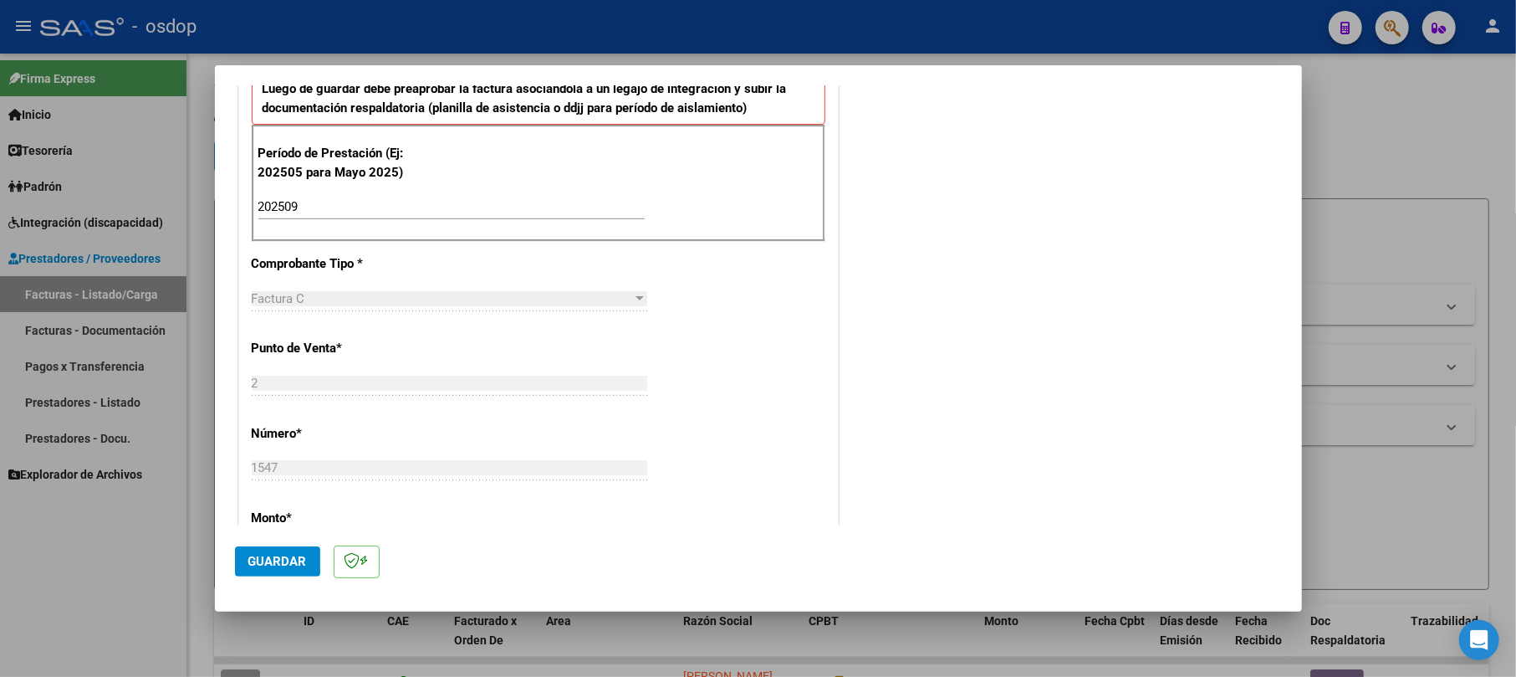
scroll to position [587, 0]
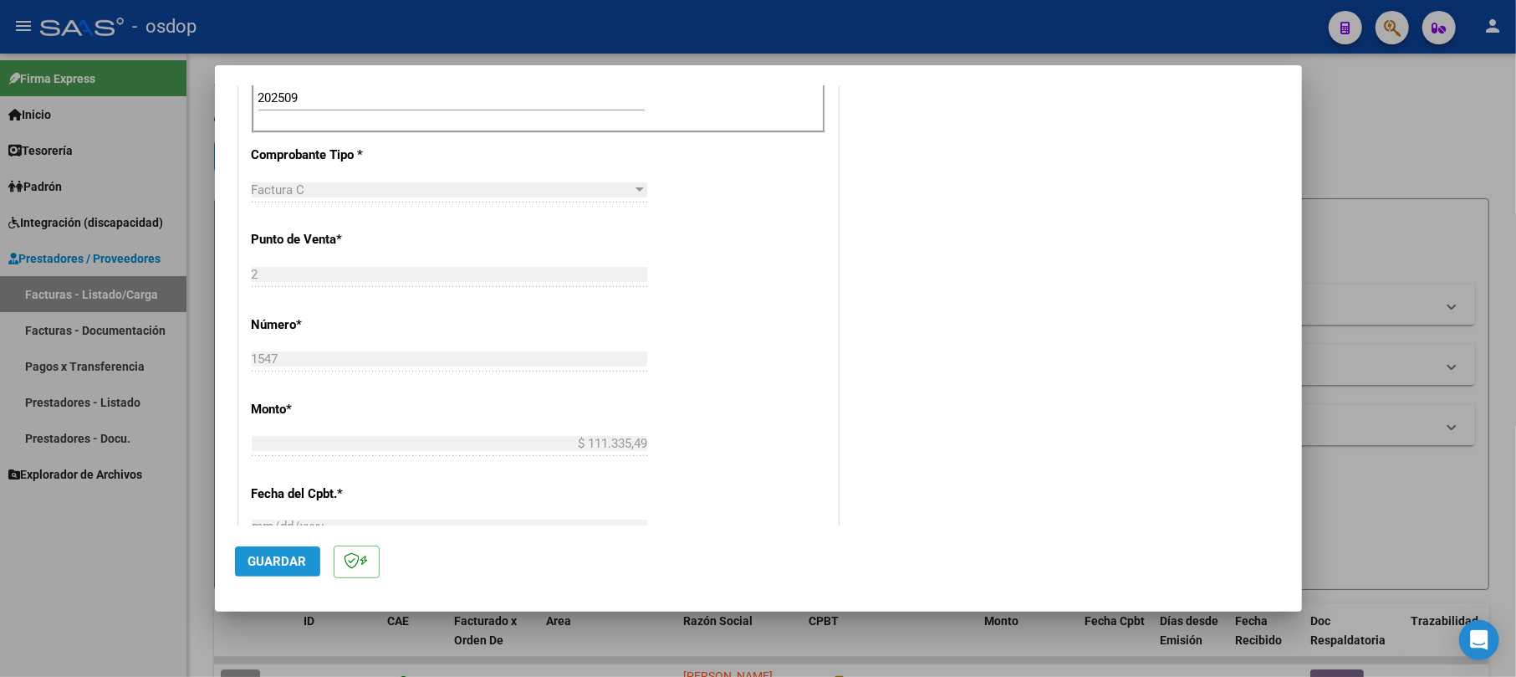
click at [293, 554] on span "Guardar" at bounding box center [277, 561] width 59 height 15
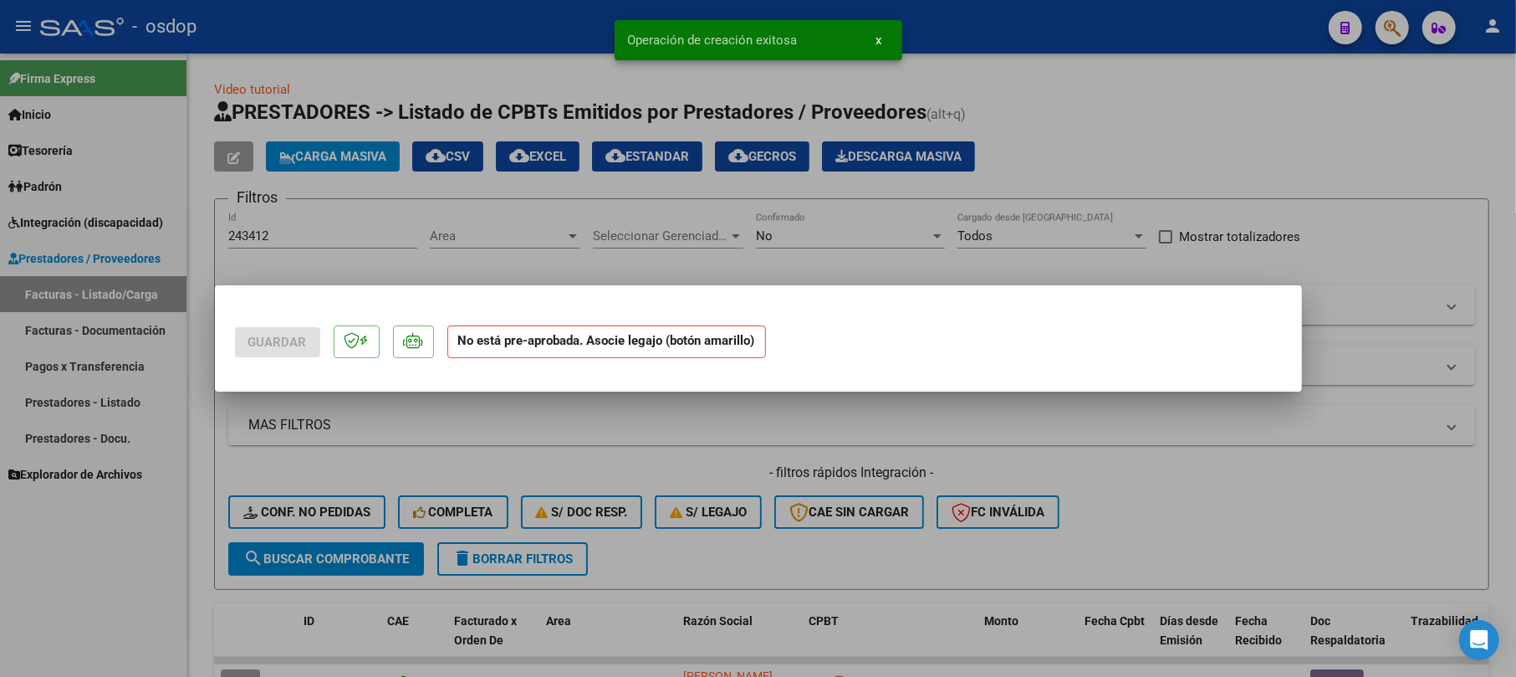
scroll to position [0, 0]
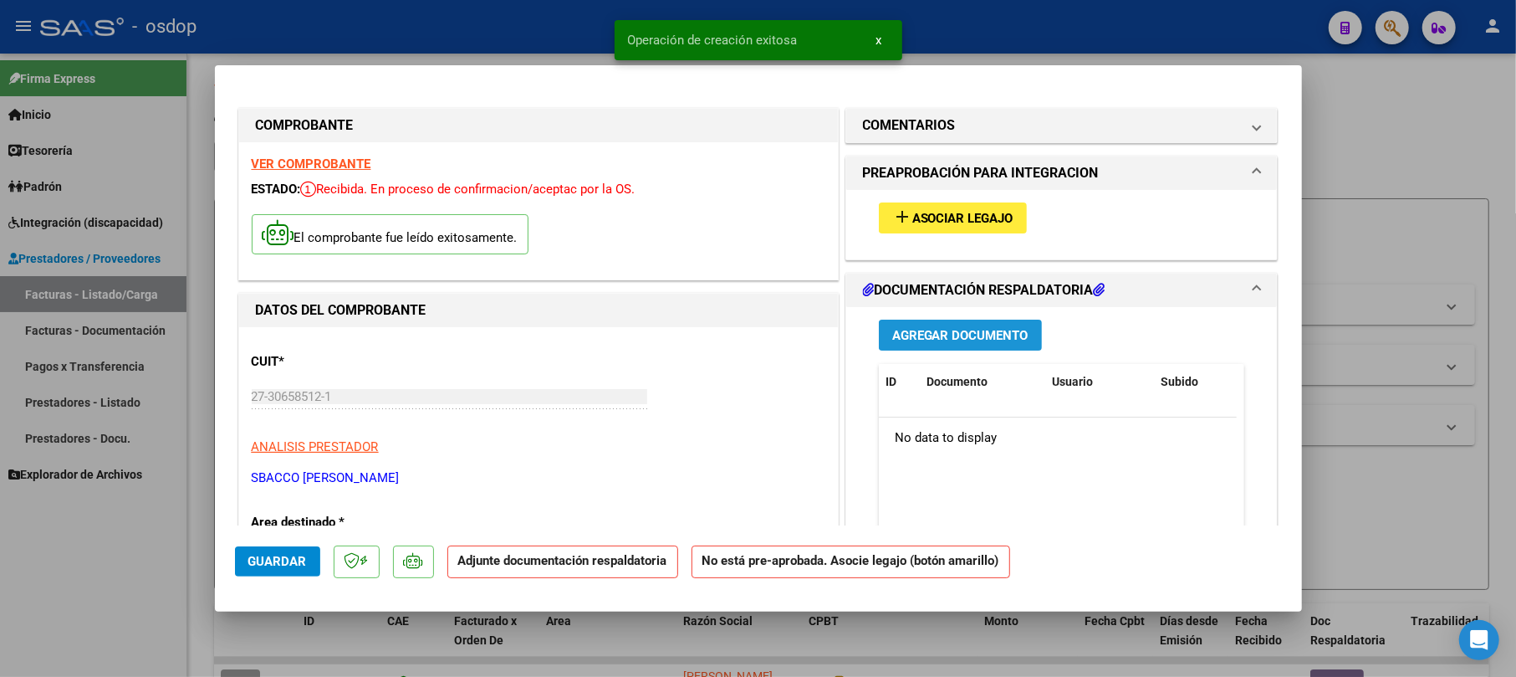
click at [964, 335] on span "Agregar Documento" at bounding box center [960, 335] width 136 height 15
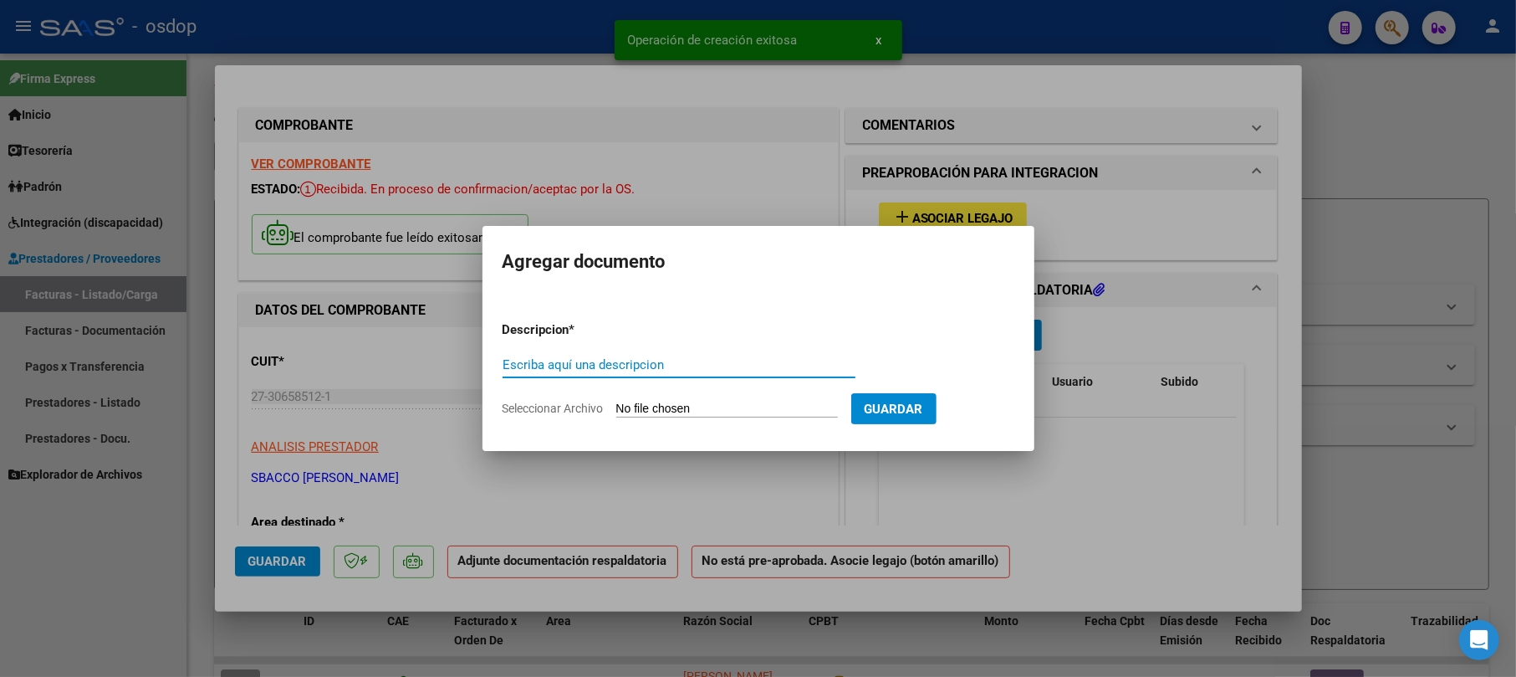
click at [626, 361] on input "Escriba aquí una descripcion" at bounding box center [679, 364] width 353 height 15
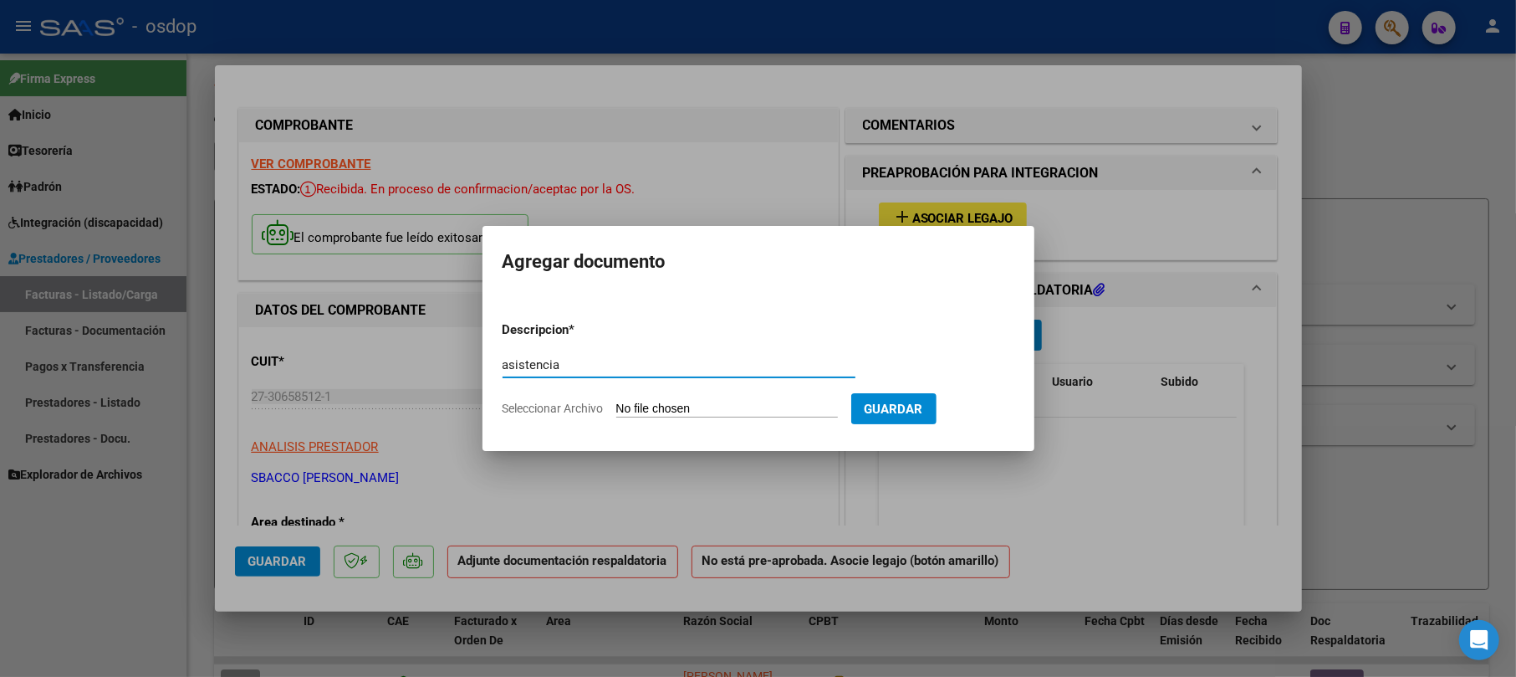
type input "asistencia"
click at [730, 403] on input "Seleccionar Archivo" at bounding box center [727, 409] width 222 height 16
type input "C:\fakepath\MAGAGNA LUCIO PLANILLA 9-25.pdf"
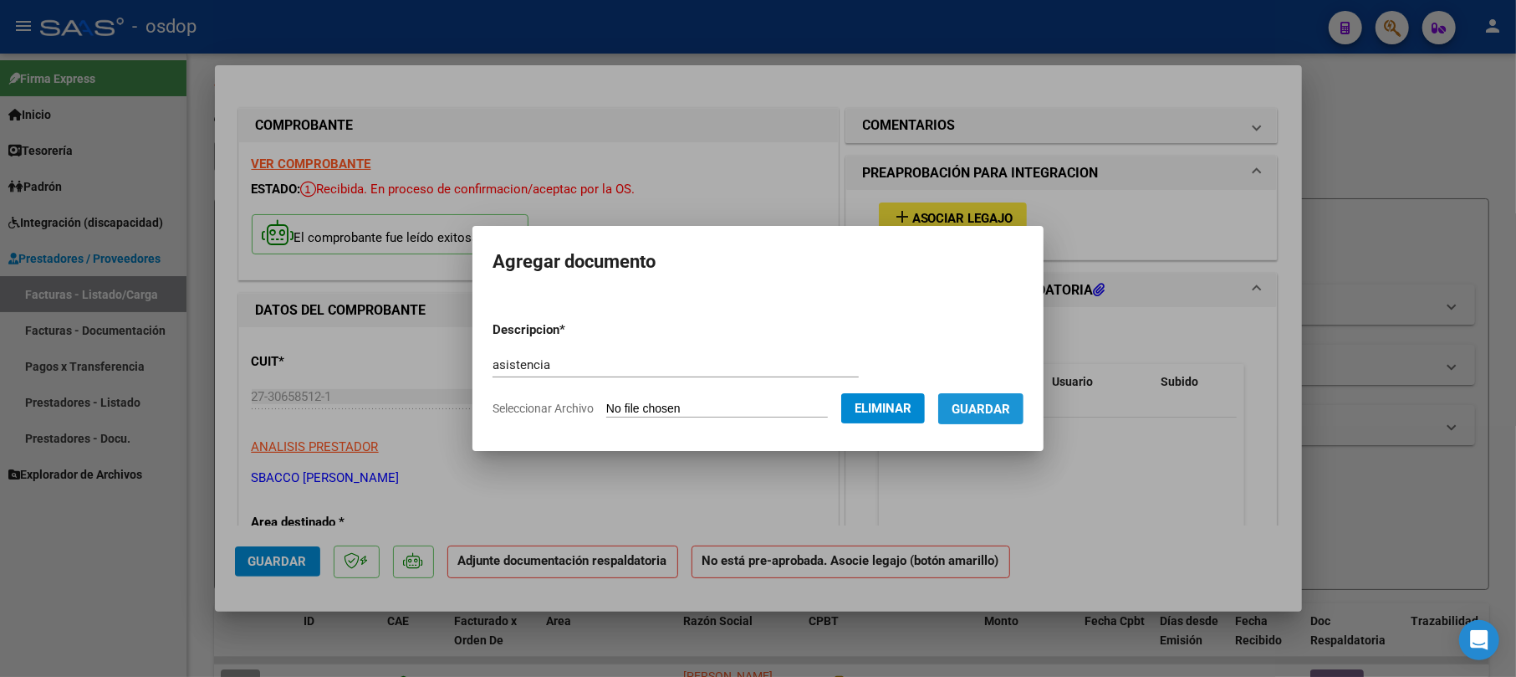
click at [1007, 411] on span "Guardar" at bounding box center [981, 408] width 59 height 15
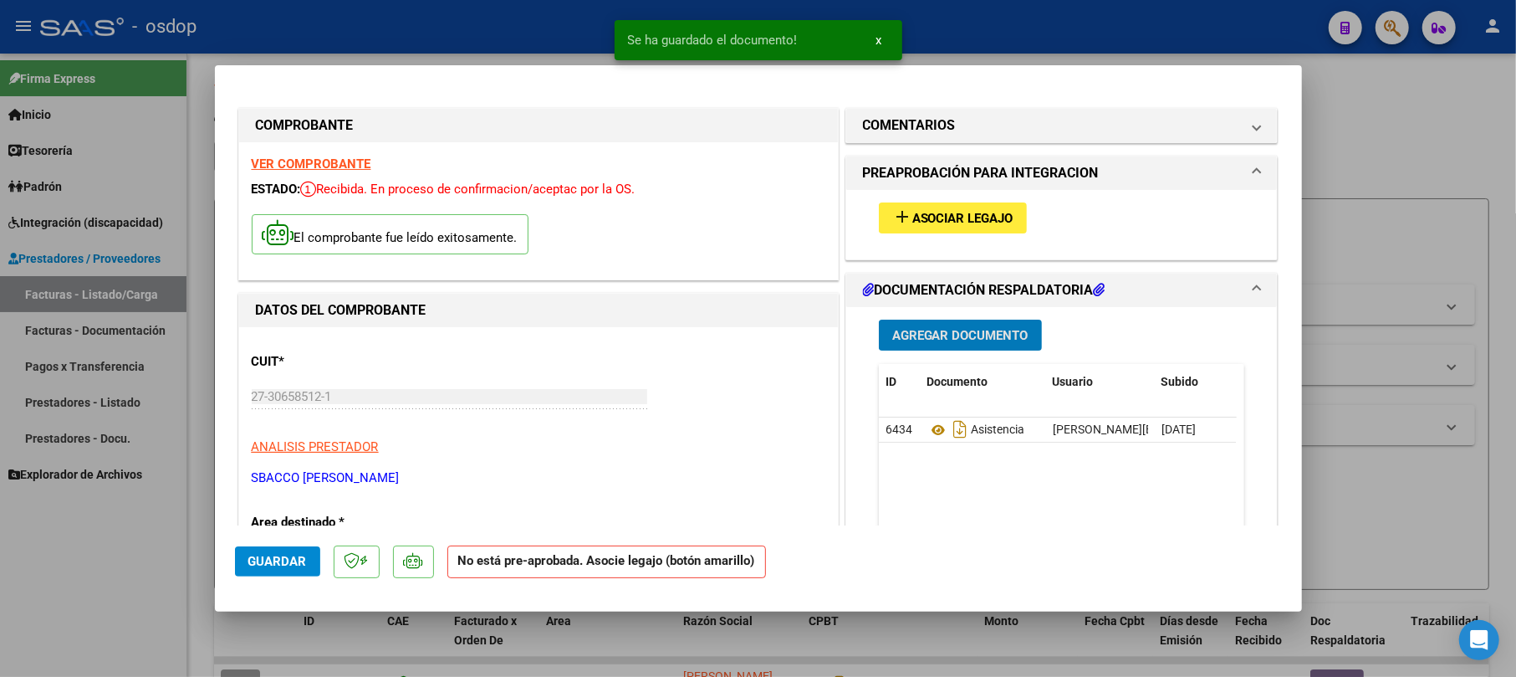
click at [962, 217] on span "Asociar Legajo" at bounding box center [962, 218] width 101 height 15
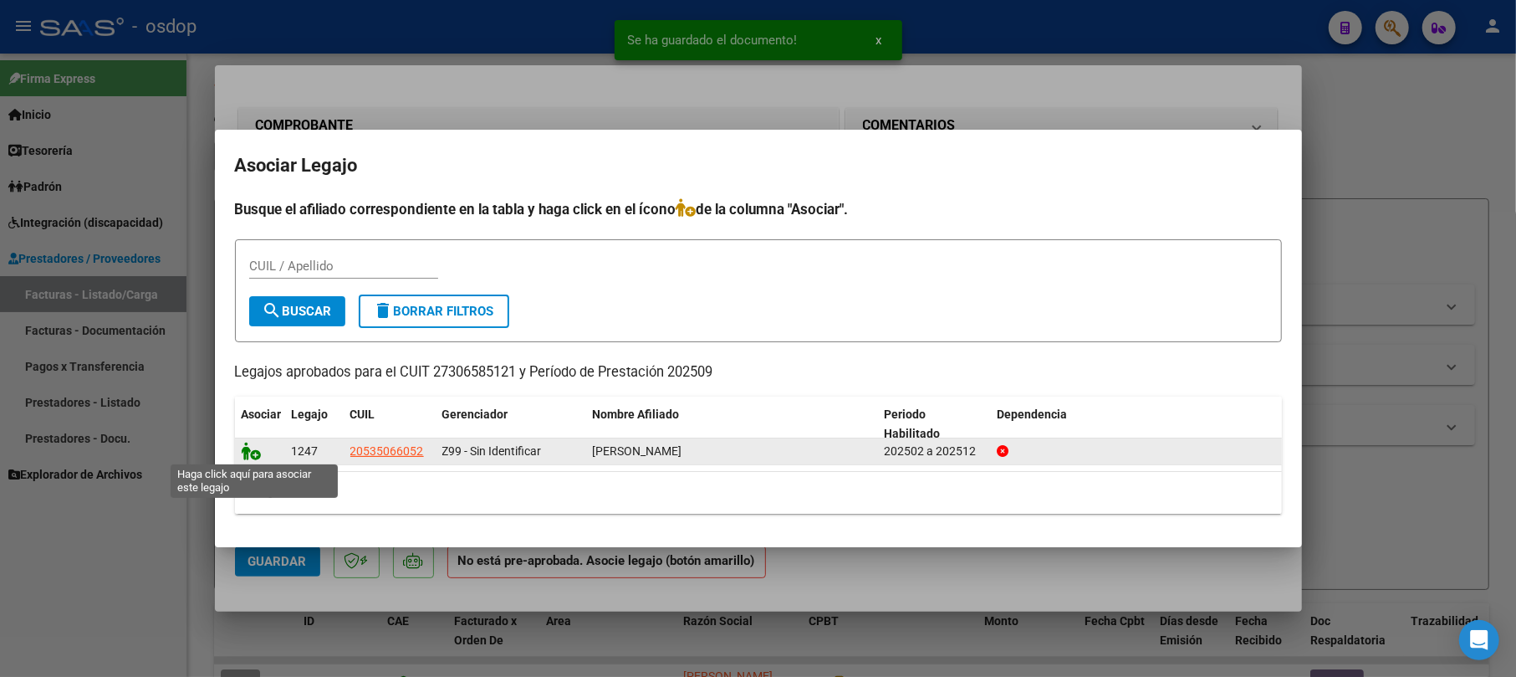
click at [251, 449] on icon at bounding box center [252, 451] width 20 height 18
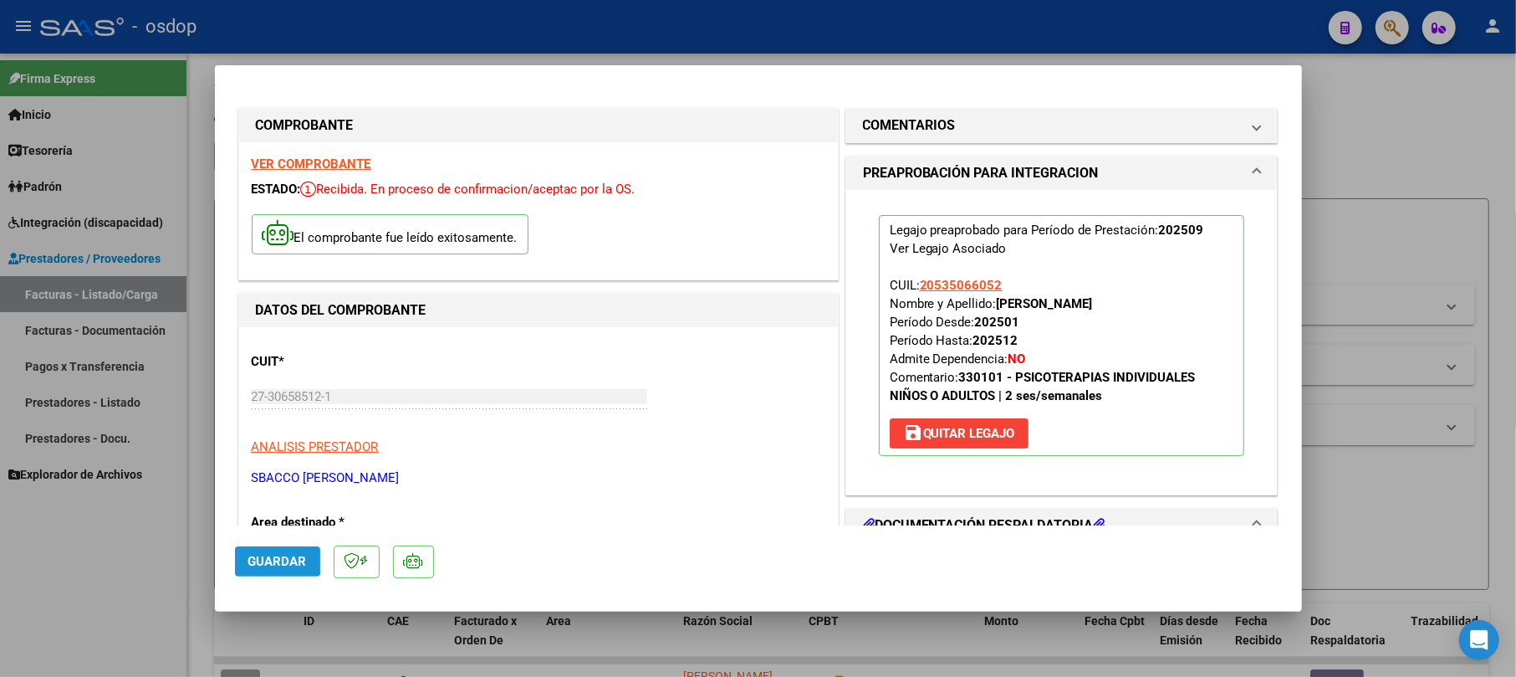
click at [261, 557] on span "Guardar" at bounding box center [277, 561] width 59 height 15
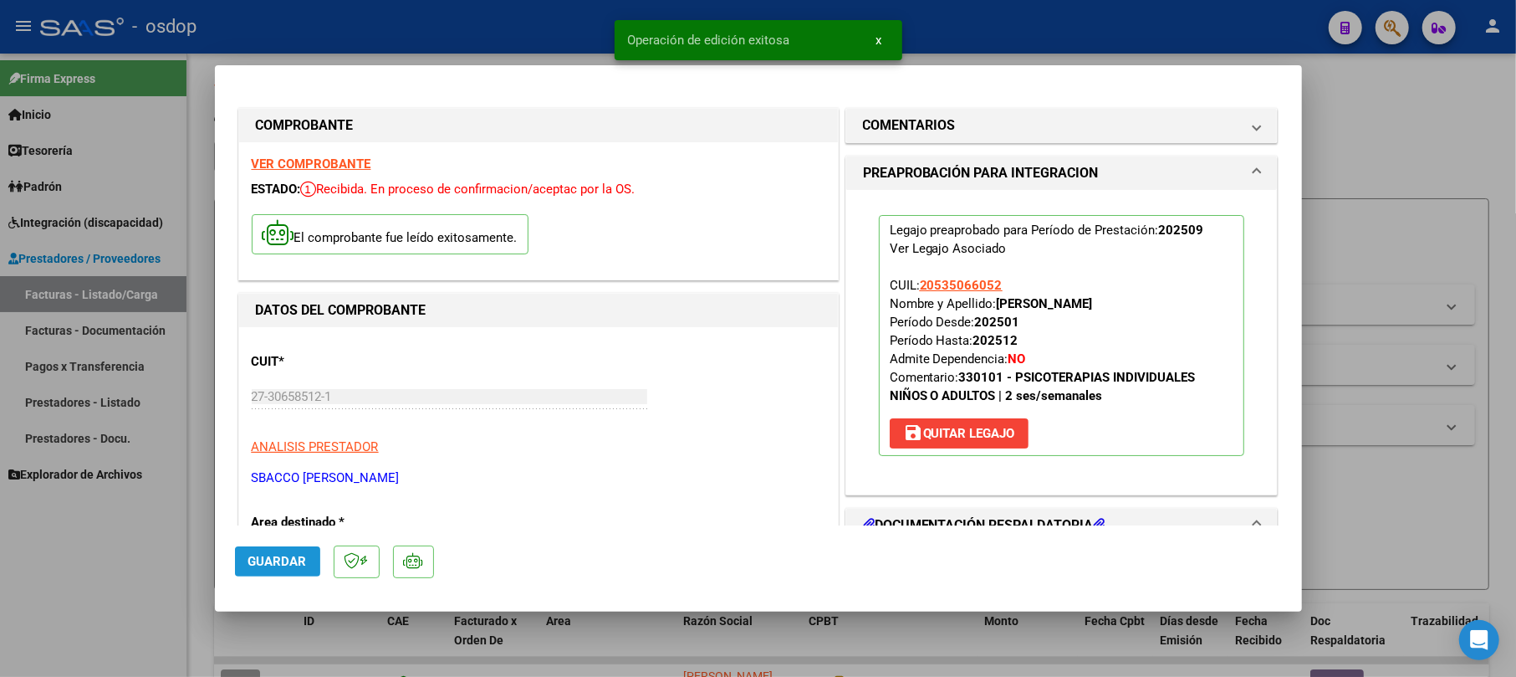
click at [288, 559] on span "Guardar" at bounding box center [277, 561] width 59 height 15
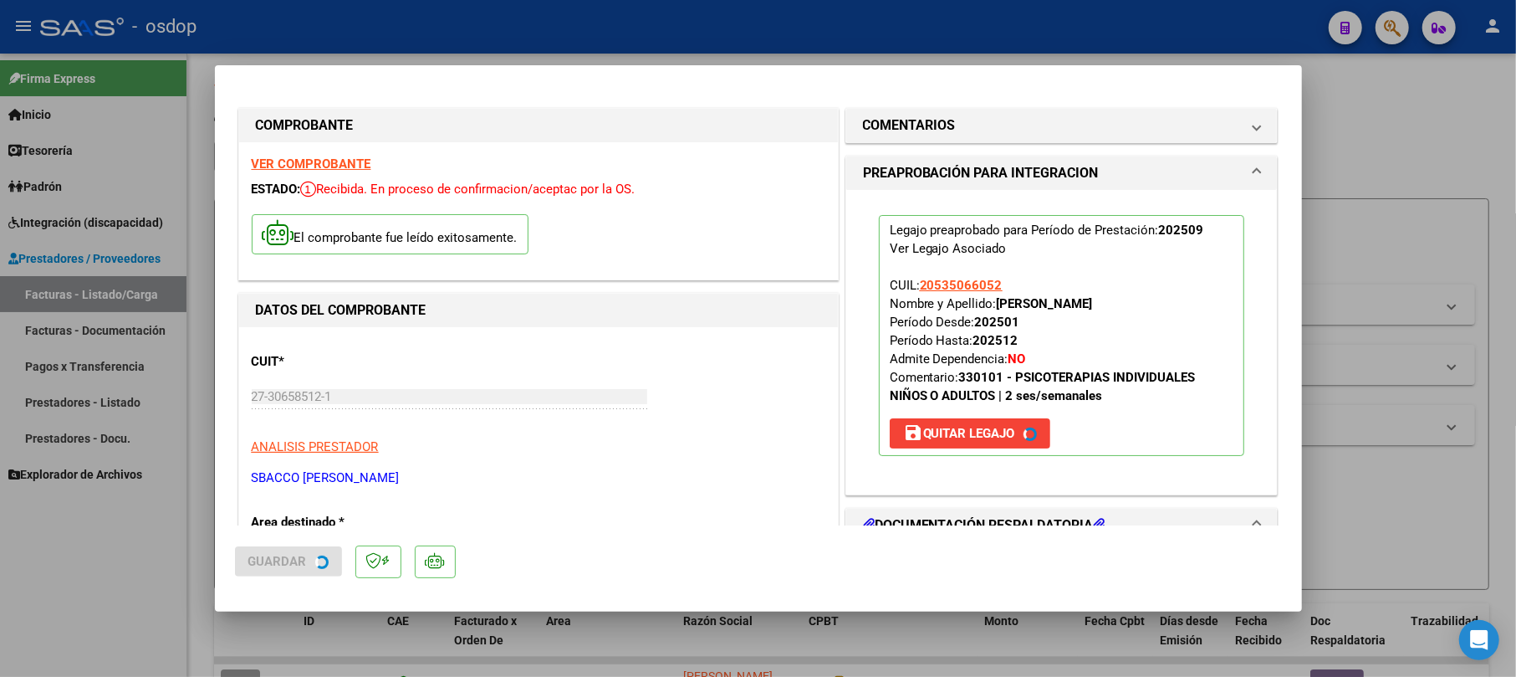
click at [1385, 144] on div at bounding box center [758, 338] width 1516 height 677
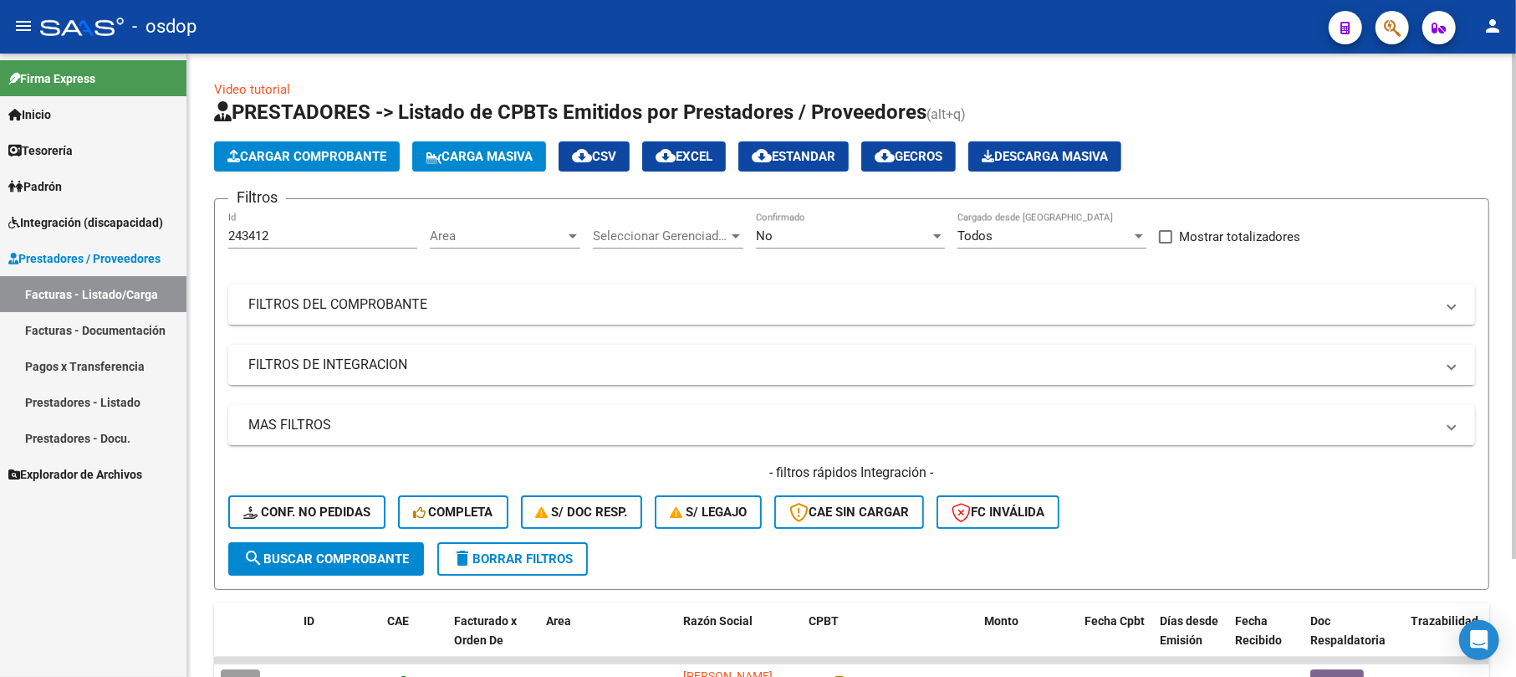
click at [362, 149] on span "Cargar Comprobante" at bounding box center [306, 156] width 159 height 15
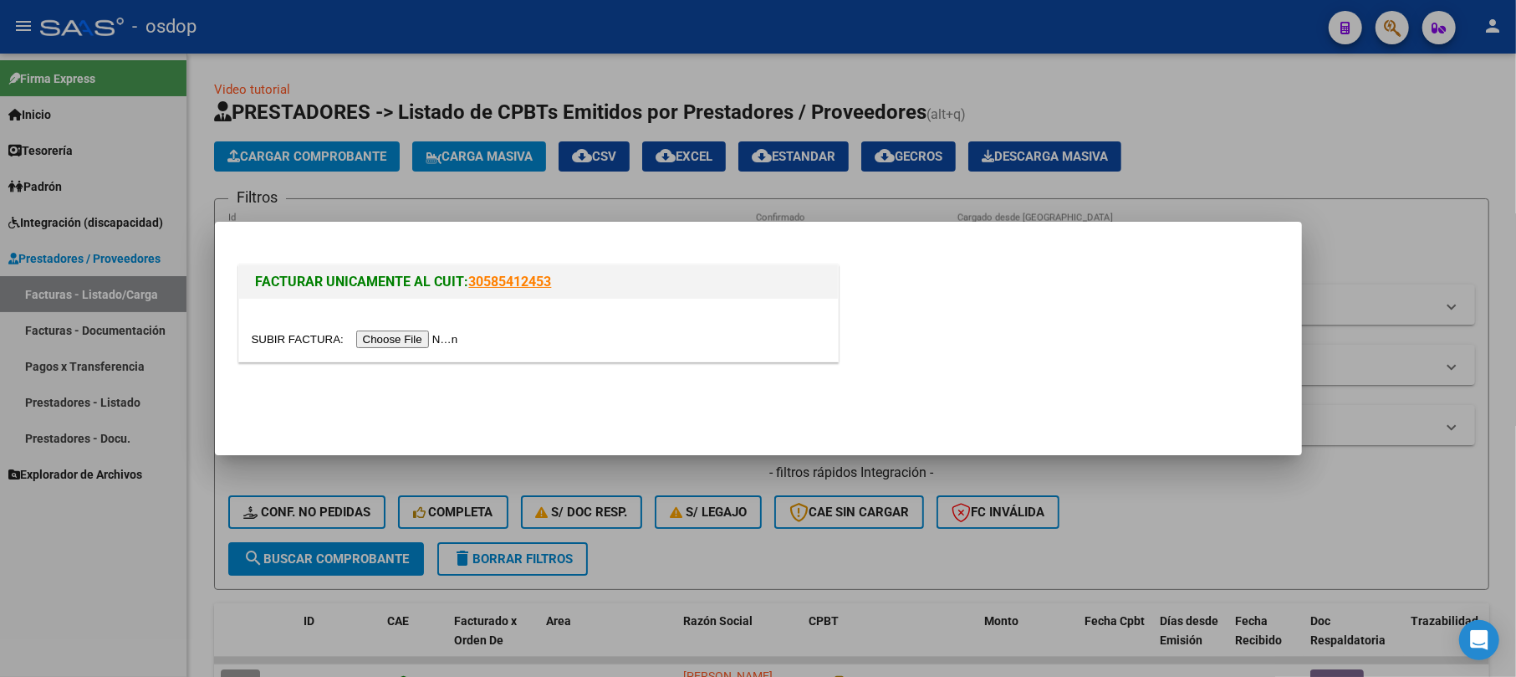
click at [401, 333] on input "file" at bounding box center [358, 339] width 212 height 18
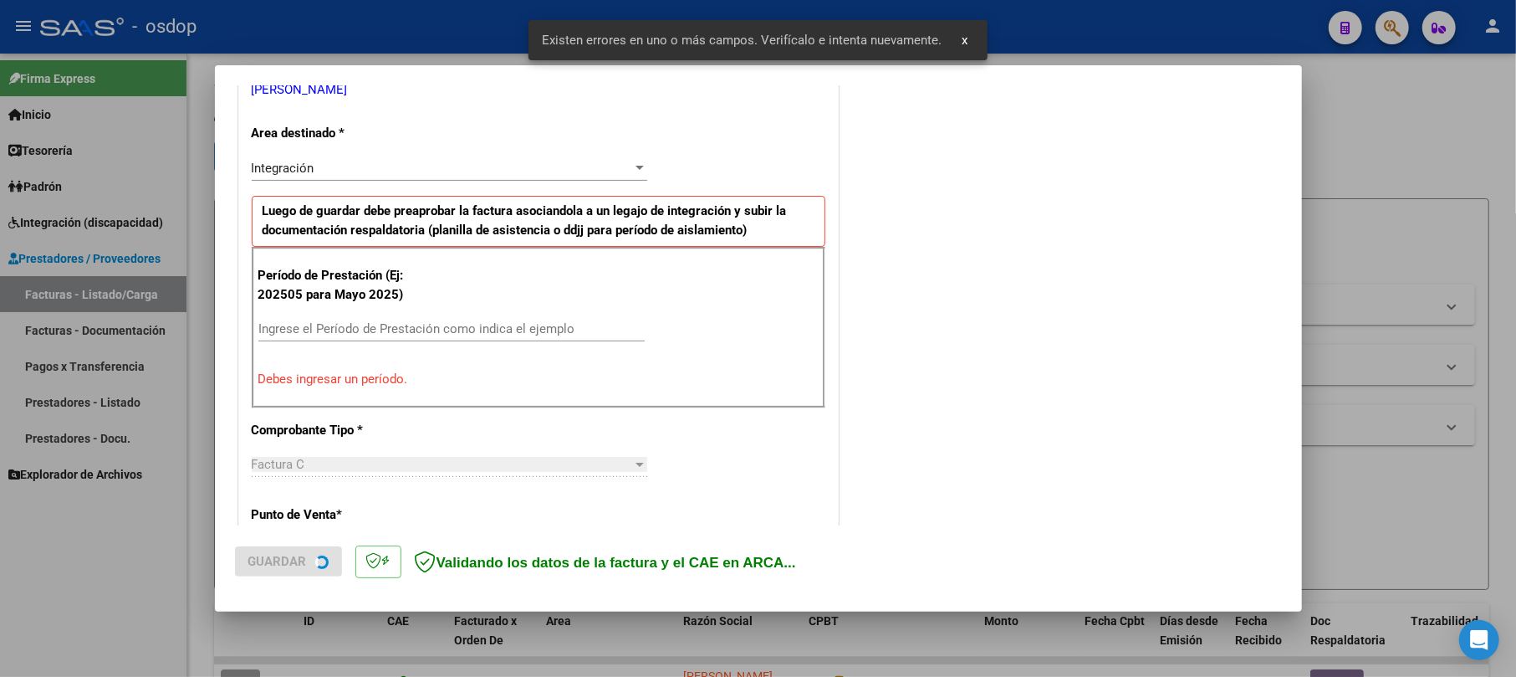
scroll to position [365, 0]
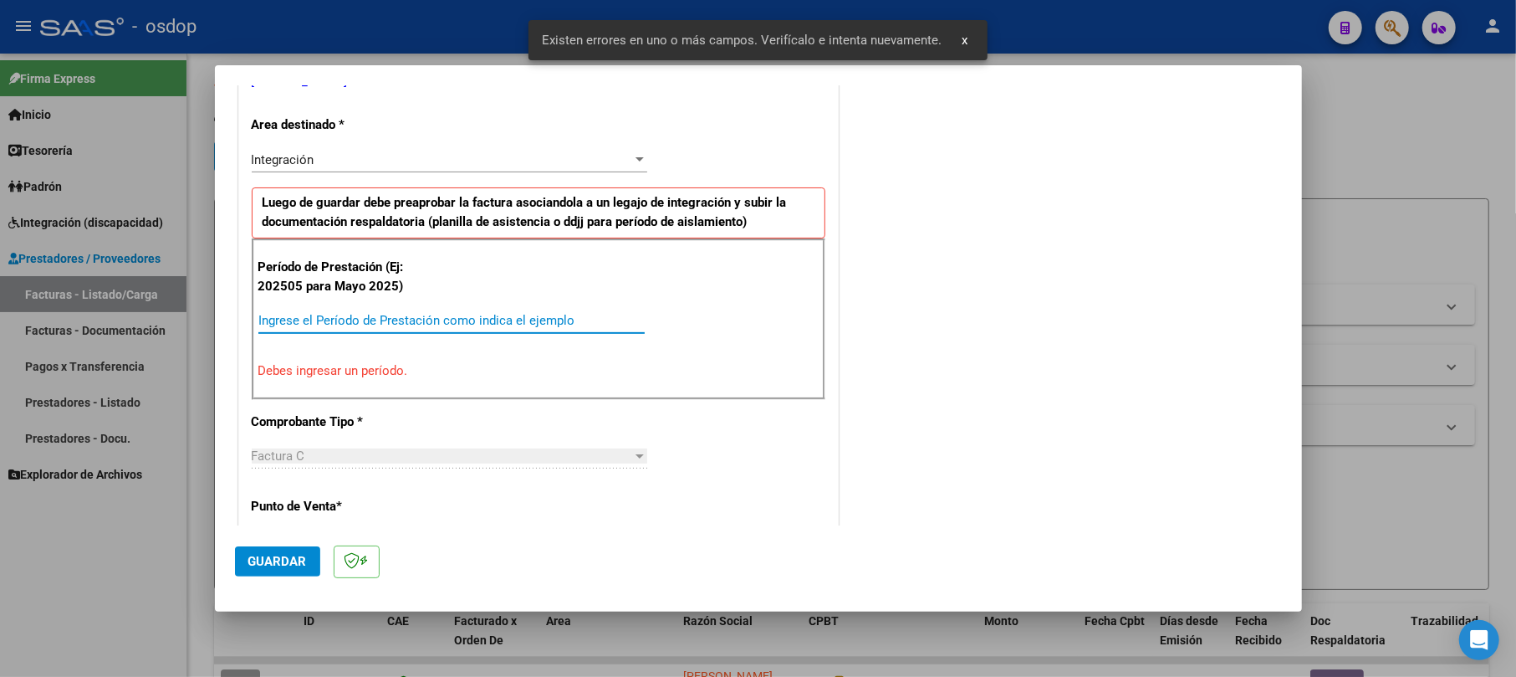
click at [361, 324] on input "Ingrese el Período de Prestación como indica el ejemplo" at bounding box center [451, 320] width 386 height 15
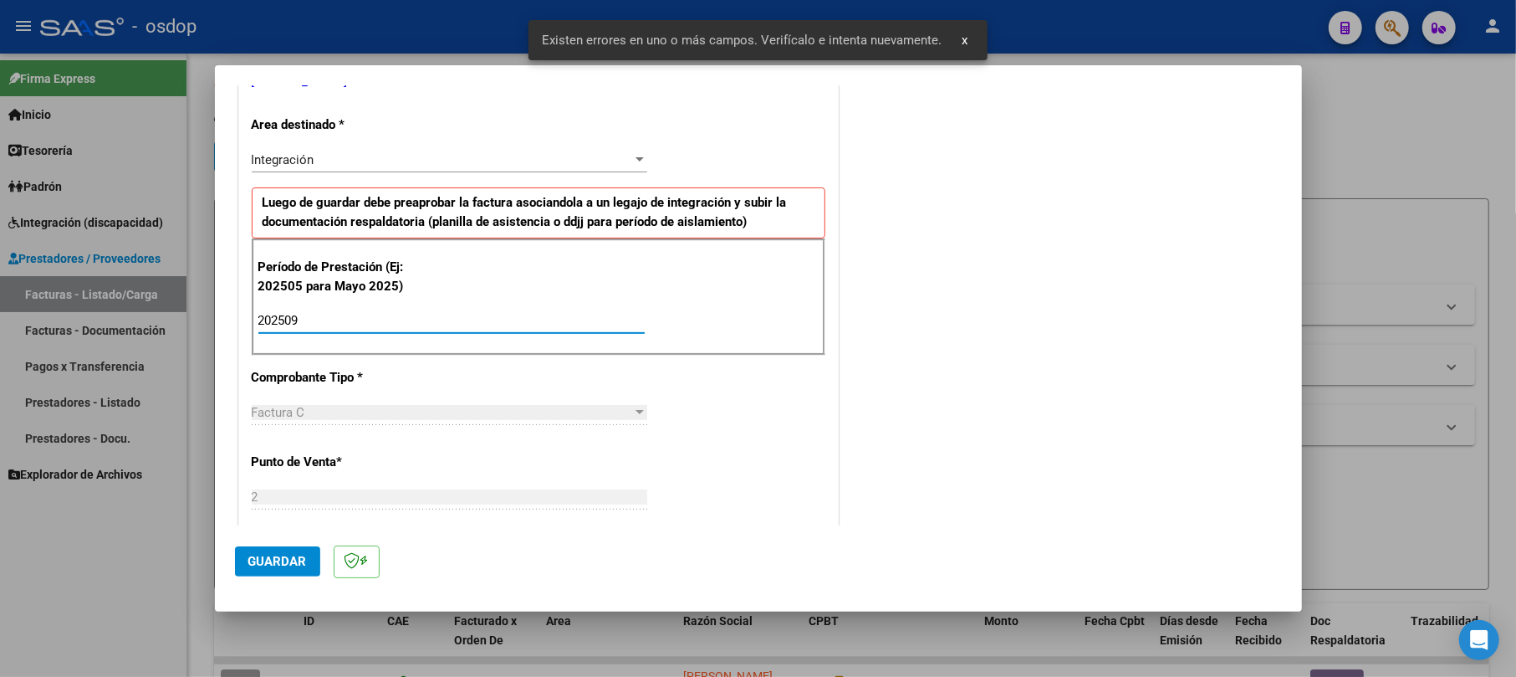
type input "202509"
click at [275, 557] on span "Guardar" at bounding box center [277, 561] width 59 height 15
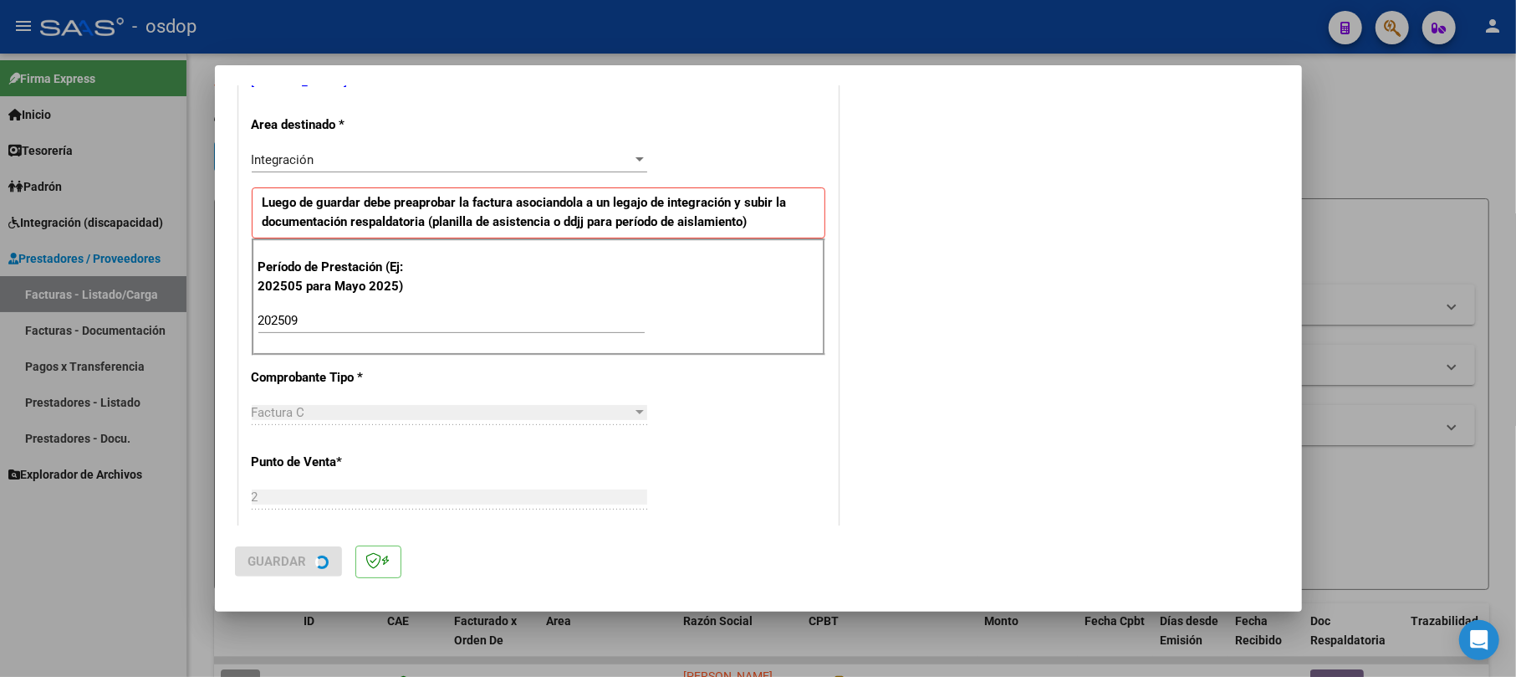
scroll to position [0, 0]
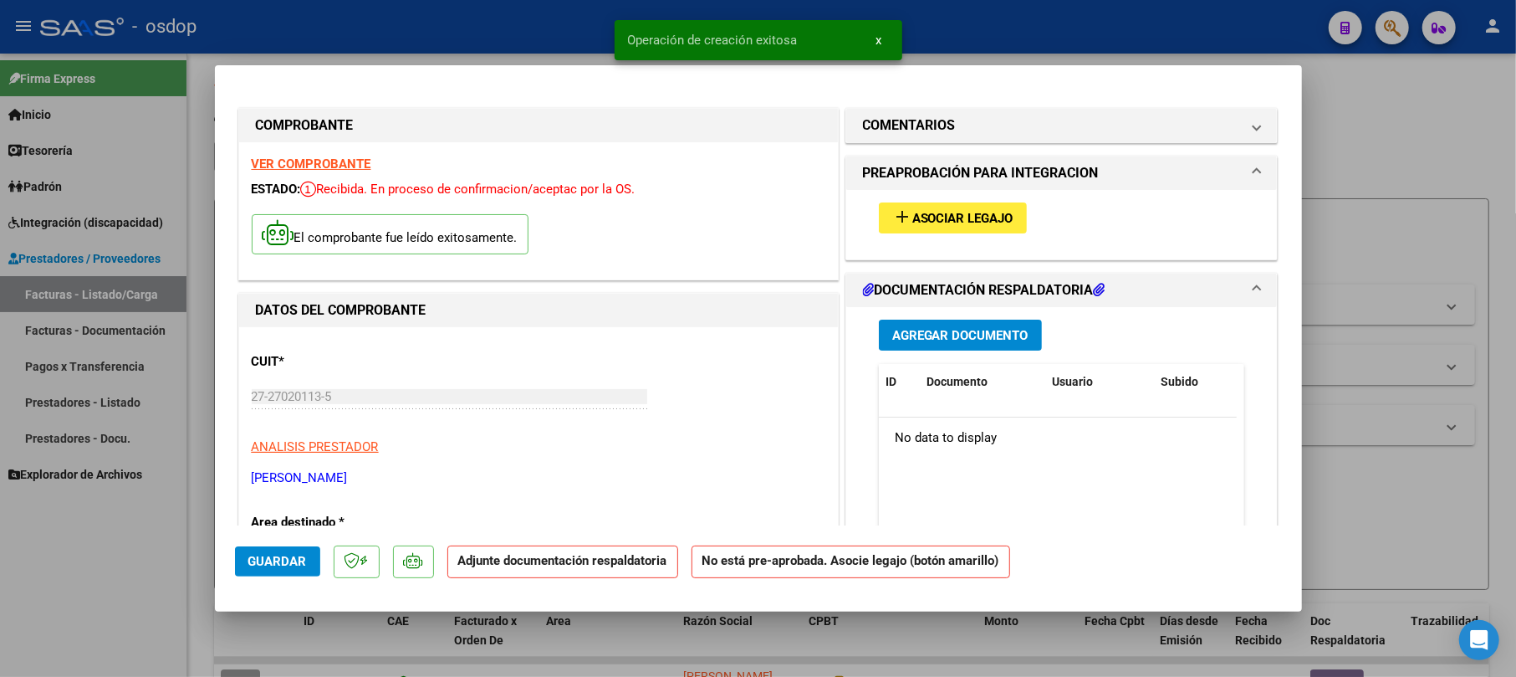
click at [978, 349] on button "Agregar Documento" at bounding box center [960, 334] width 163 height 31
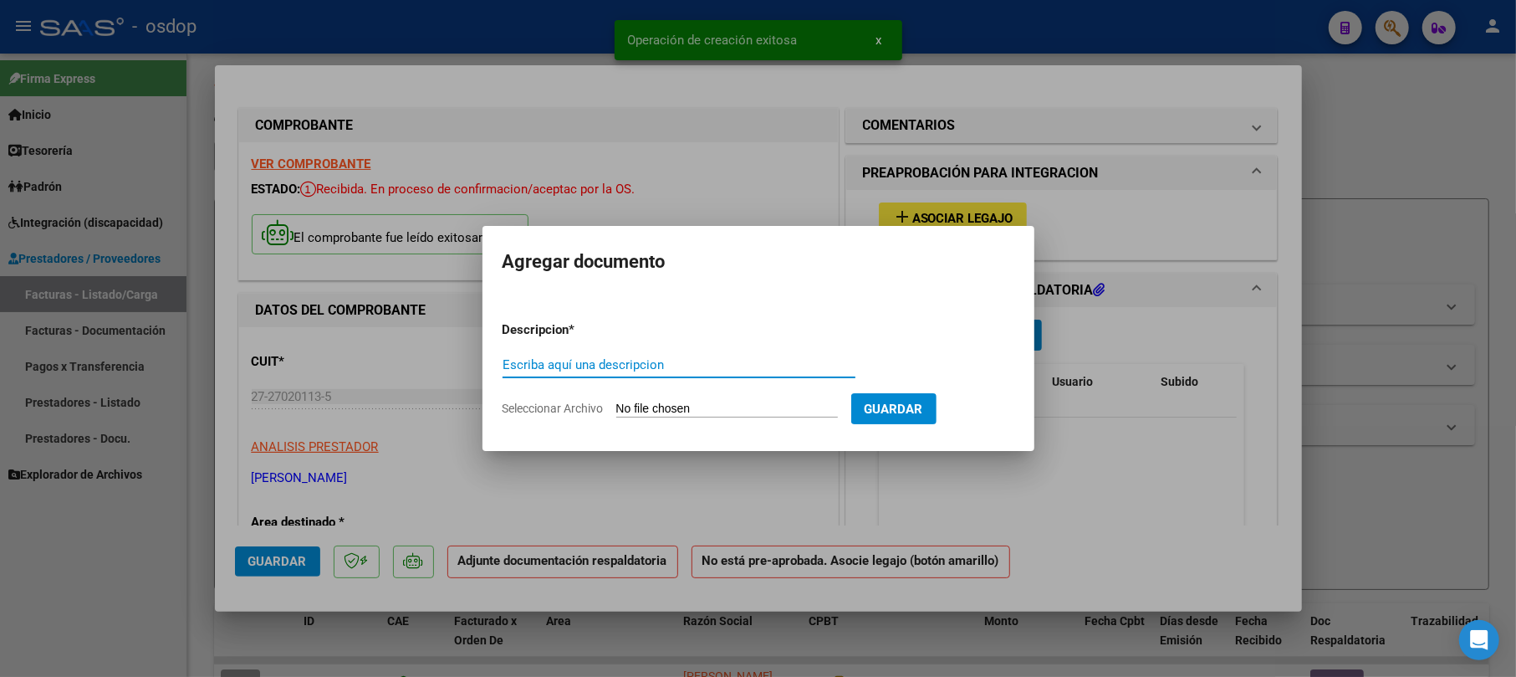
click at [693, 373] on div "Escriba aquí una descripcion" at bounding box center [679, 364] width 353 height 25
click at [664, 368] on input "Escriba aquí una descripcion" at bounding box center [679, 364] width 353 height 15
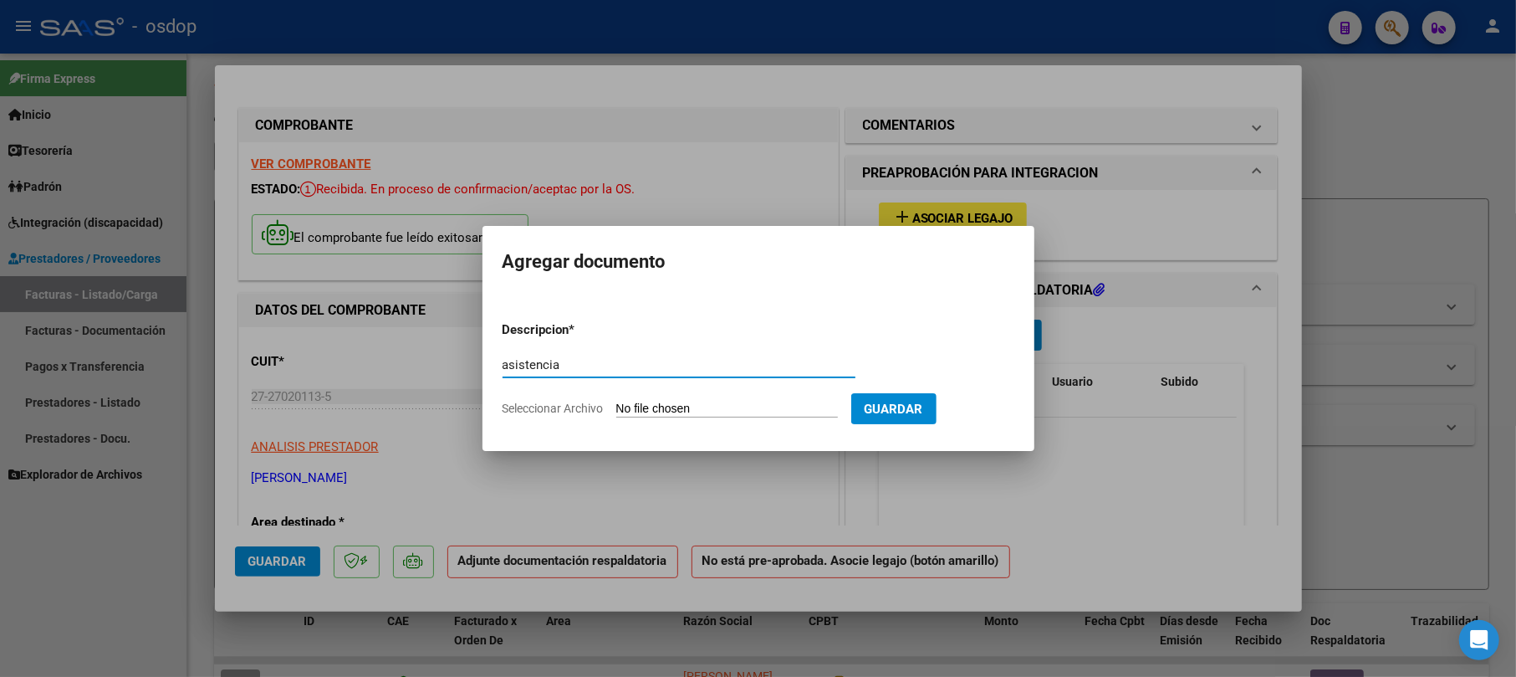
type input "asistencia"
click at [671, 403] on input "Seleccionar Archivo" at bounding box center [727, 409] width 222 height 16
type input "C:\fakepath\Planilla de asistencia - DIAZ QUEVEDO - FONO.pdf"
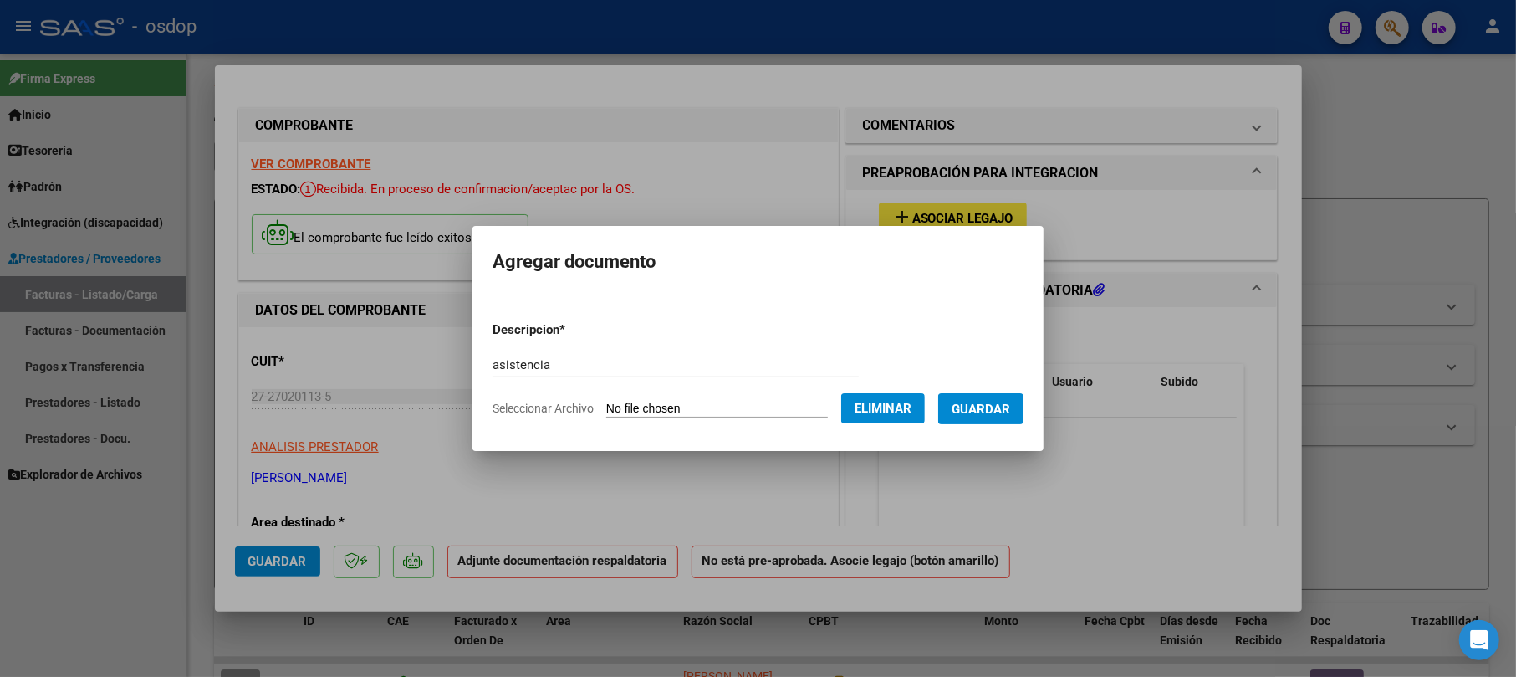
click at [1010, 412] on span "Guardar" at bounding box center [981, 408] width 59 height 15
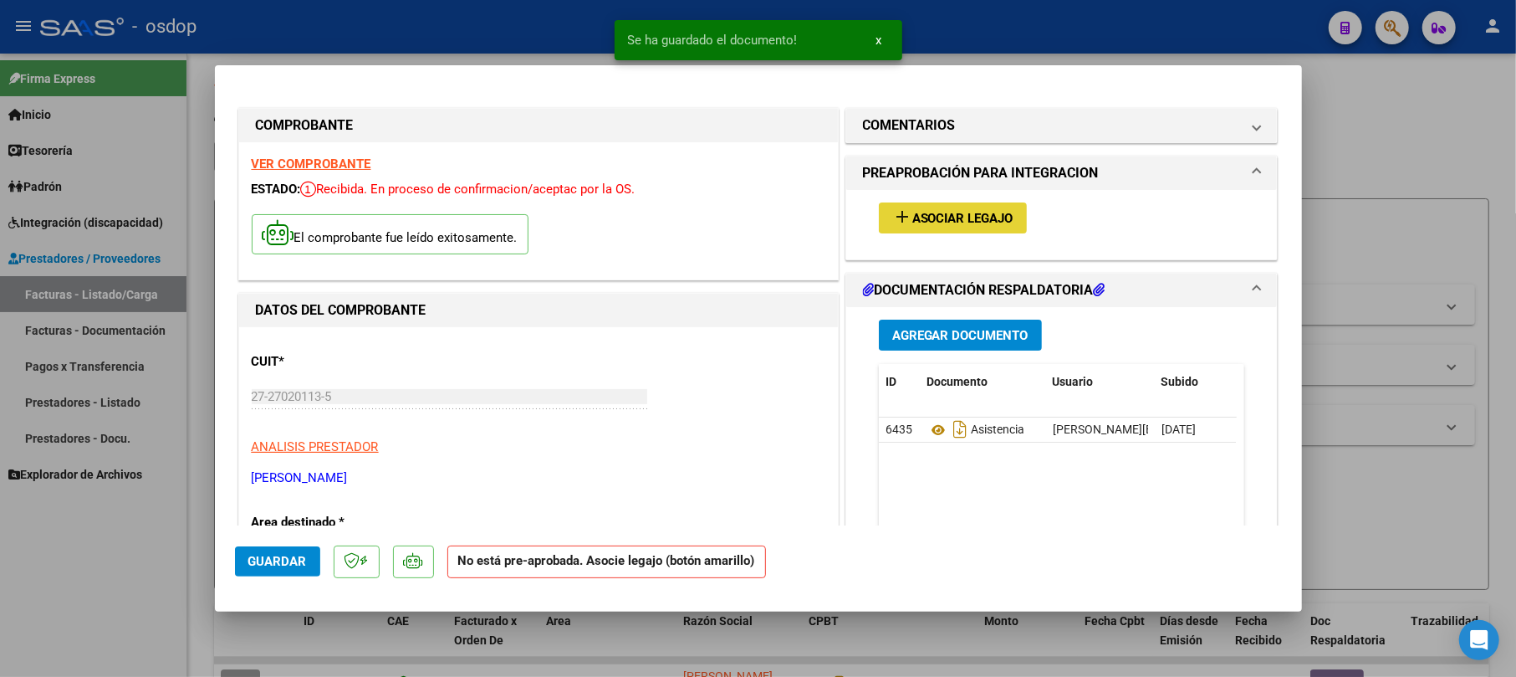
click at [932, 207] on button "add Asociar Legajo" at bounding box center [953, 217] width 148 height 31
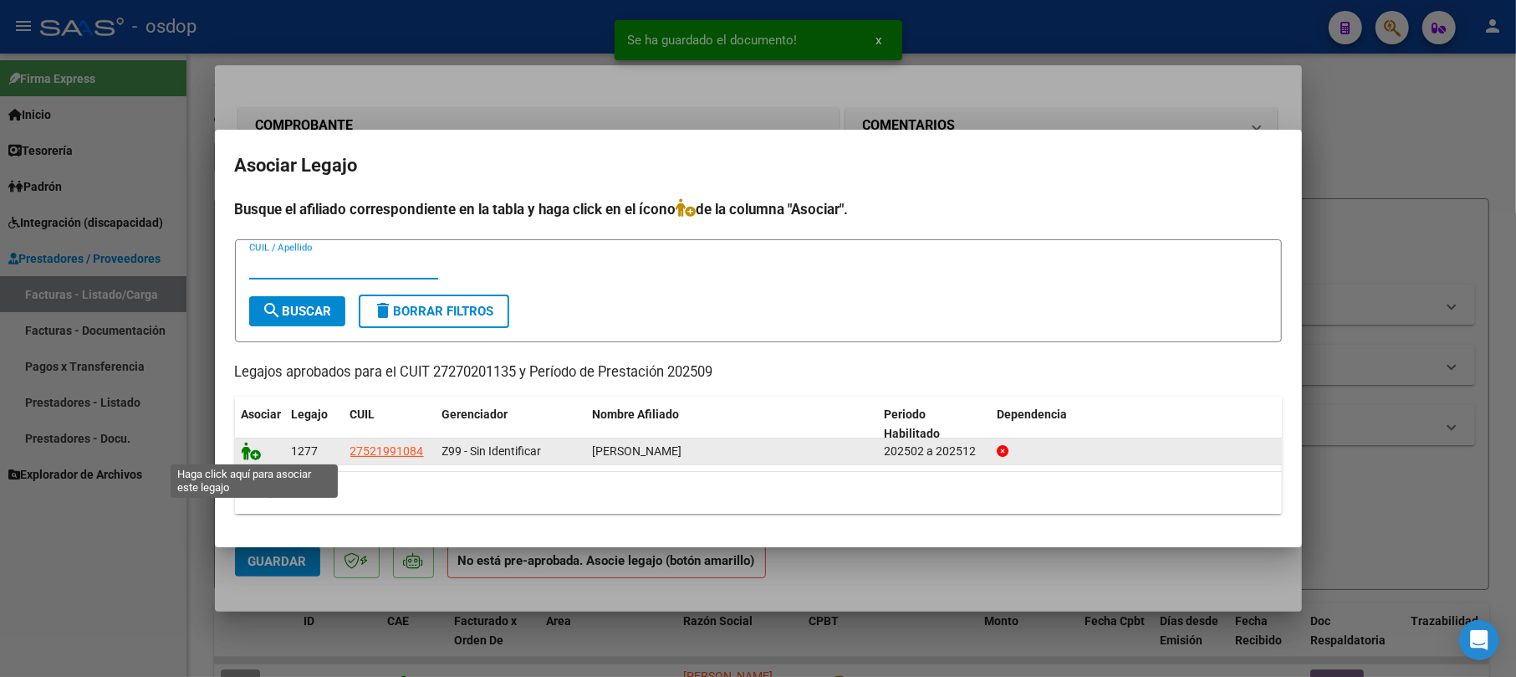
click at [248, 453] on icon at bounding box center [252, 451] width 20 height 18
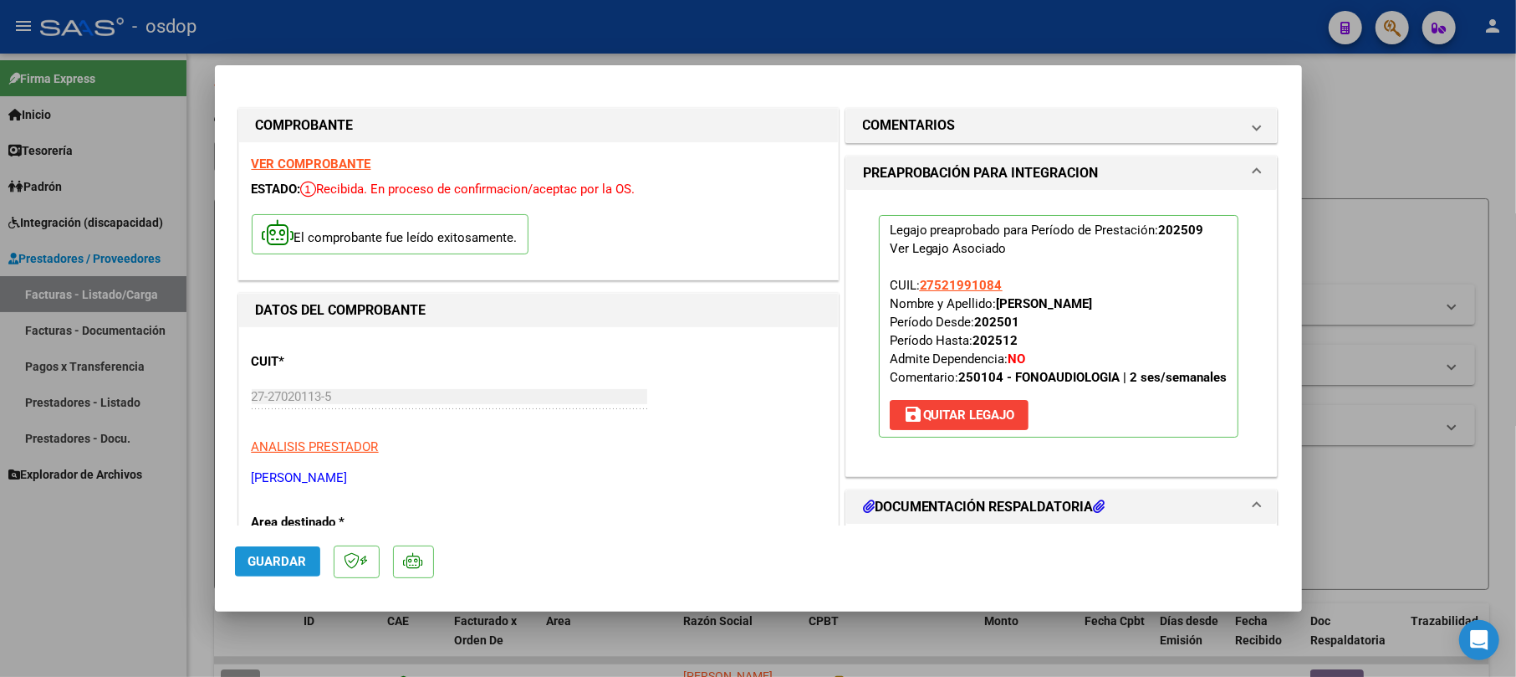
click at [286, 555] on span "Guardar" at bounding box center [277, 561] width 59 height 15
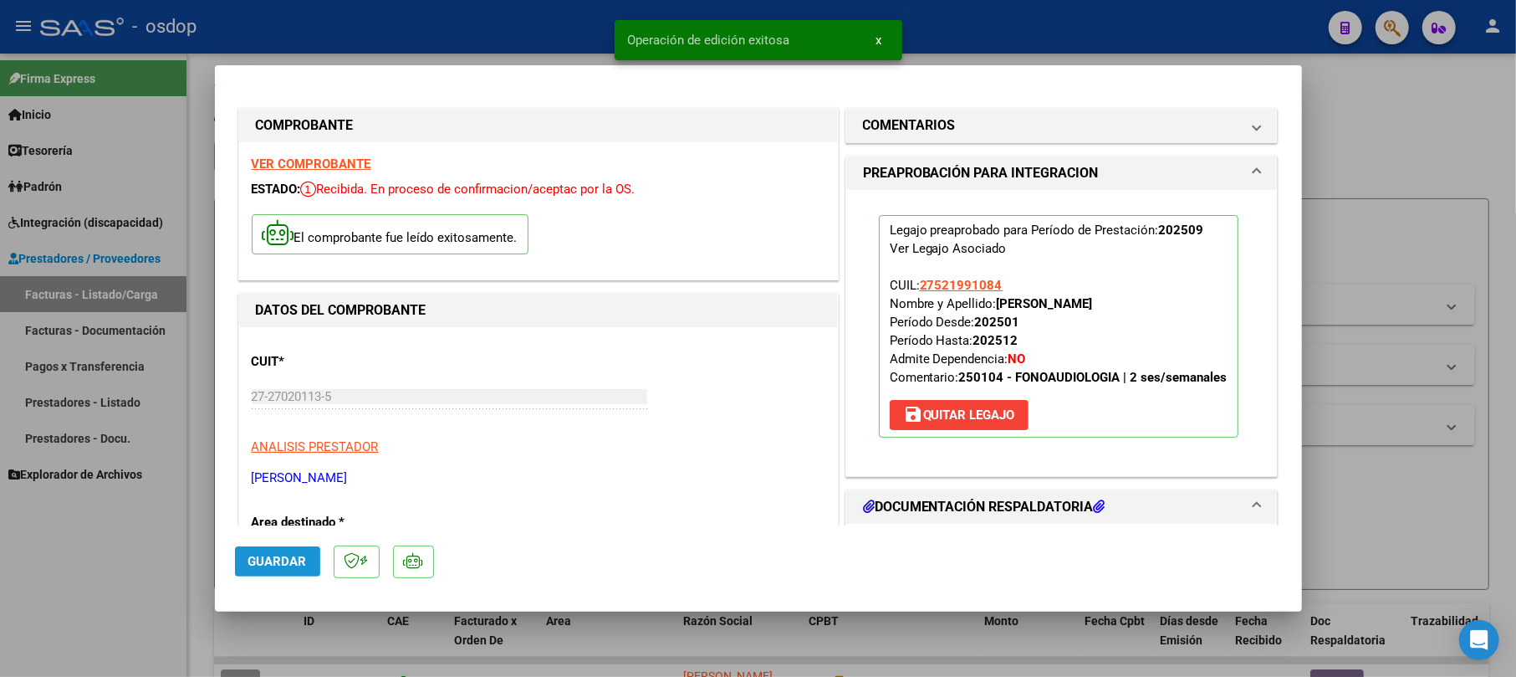
click at [298, 549] on button "Guardar" at bounding box center [277, 561] width 85 height 30
click at [1382, 140] on div at bounding box center [758, 338] width 1516 height 677
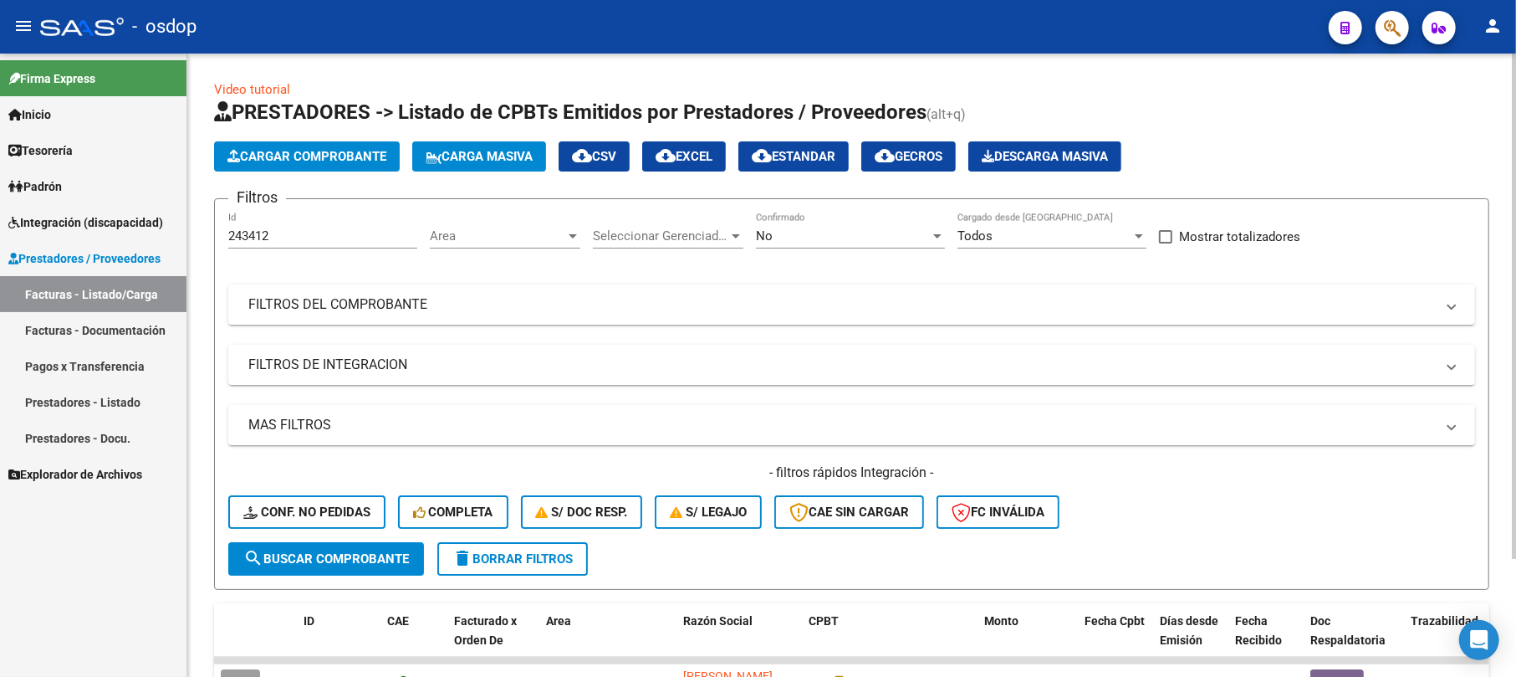
click at [278, 157] on span "Cargar Comprobante" at bounding box center [306, 156] width 159 height 15
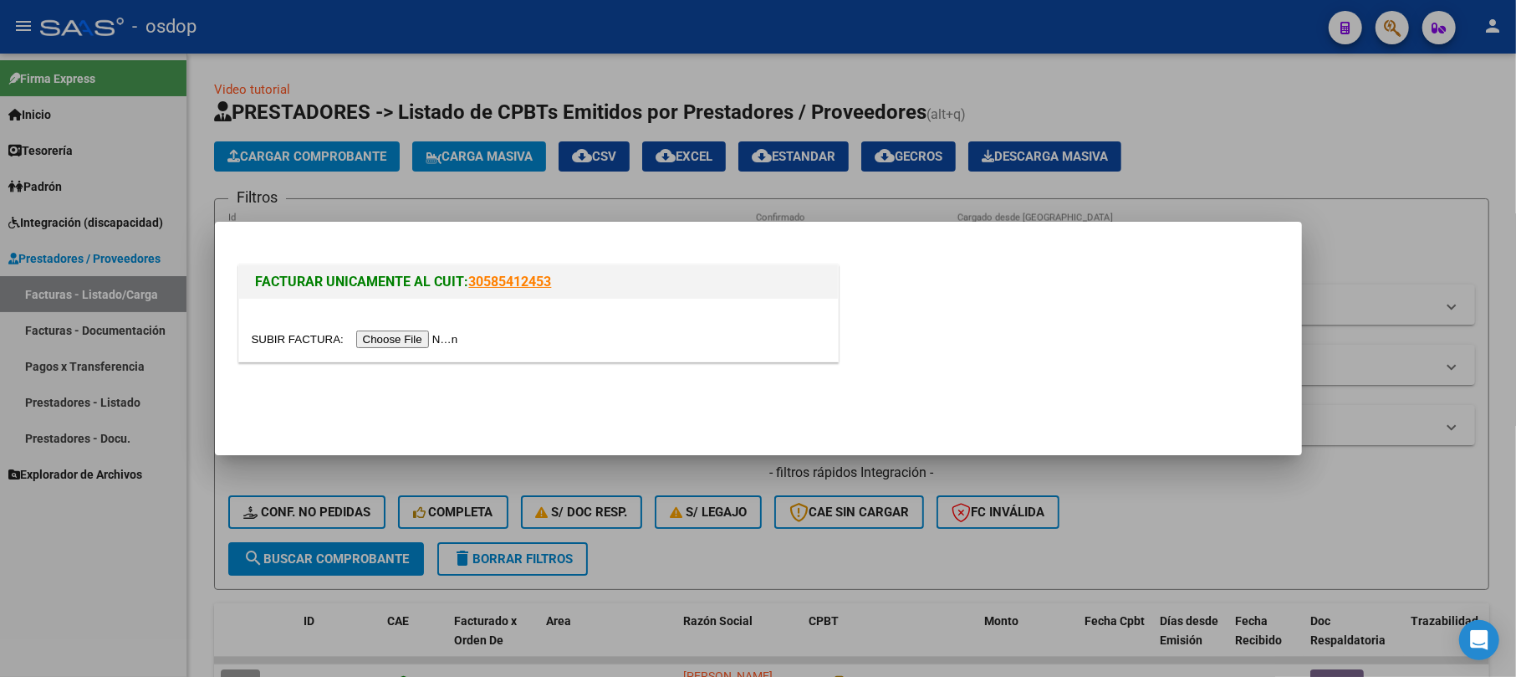
click at [390, 345] on input "file" at bounding box center [358, 339] width 212 height 18
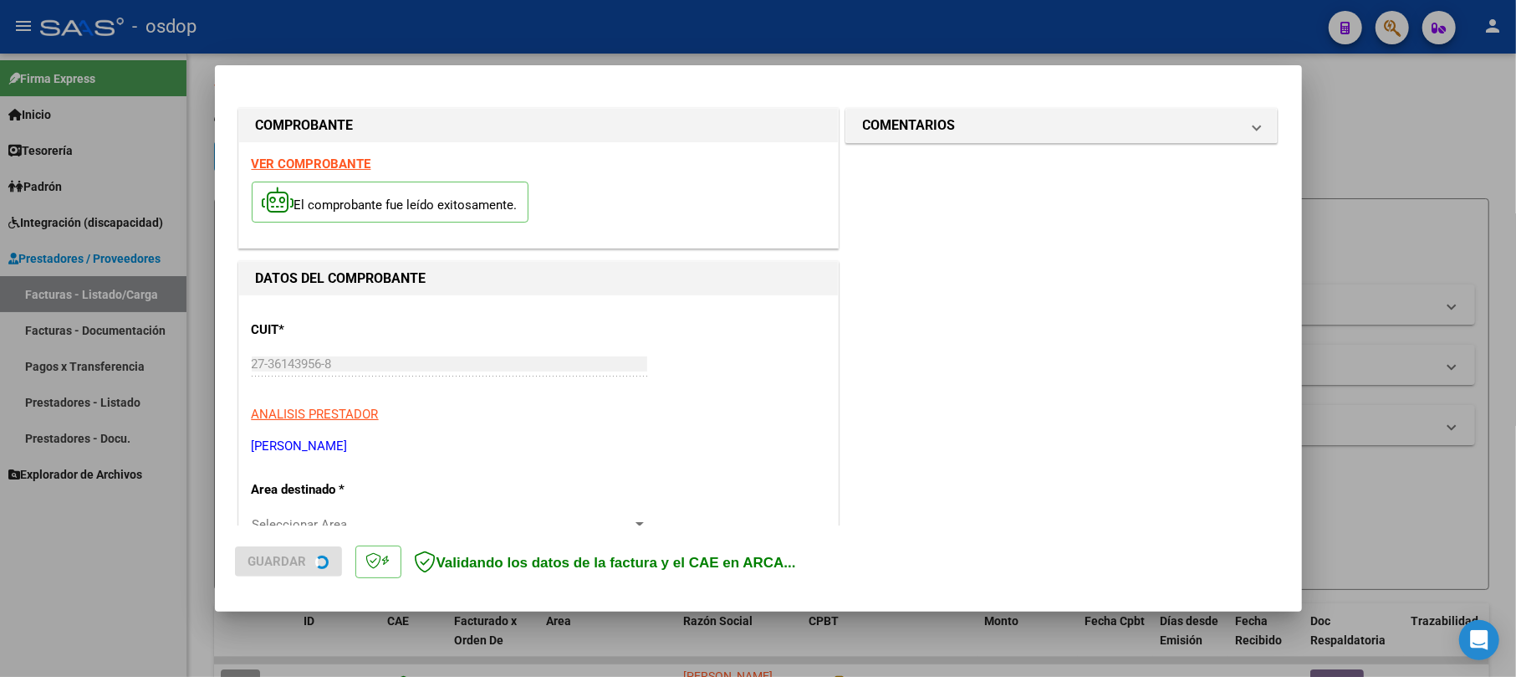
scroll to position [222, 0]
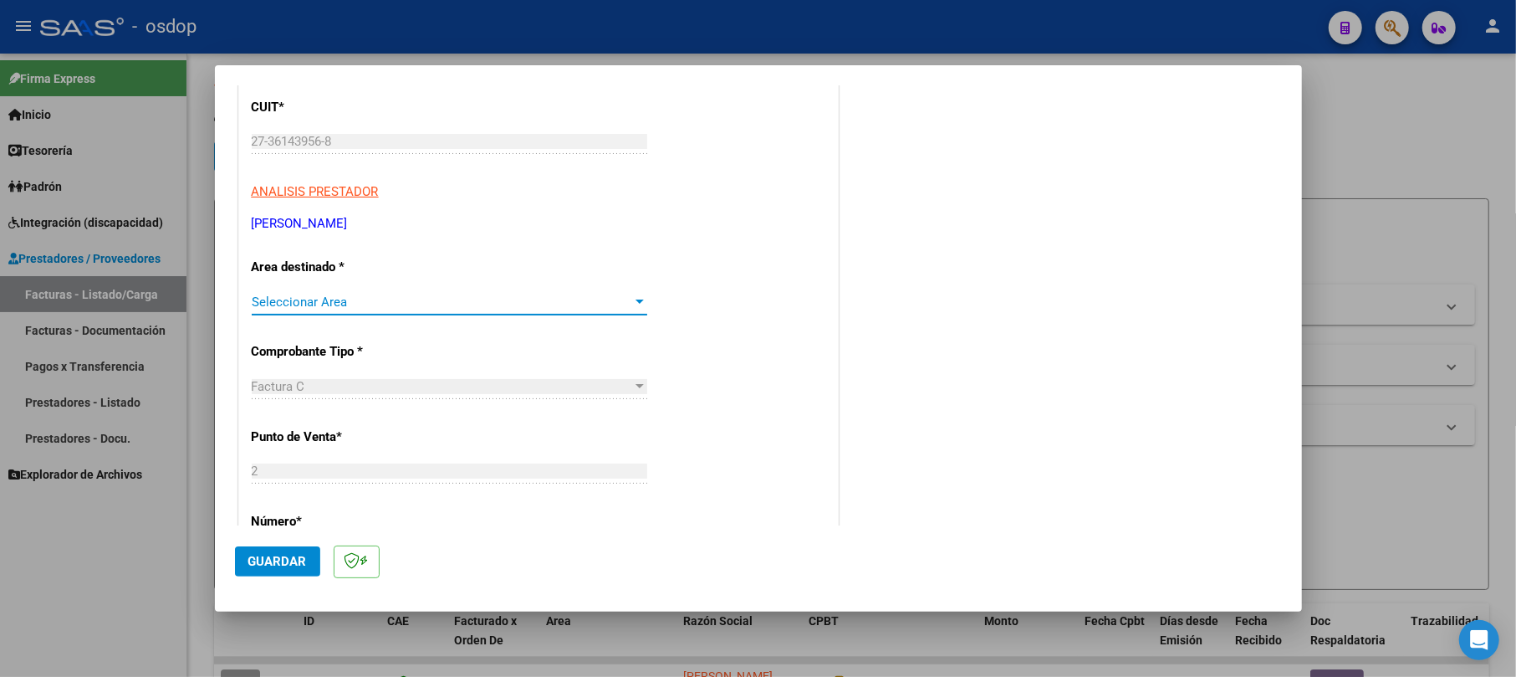
click at [312, 301] on span "Seleccionar Area" at bounding box center [442, 301] width 380 height 15
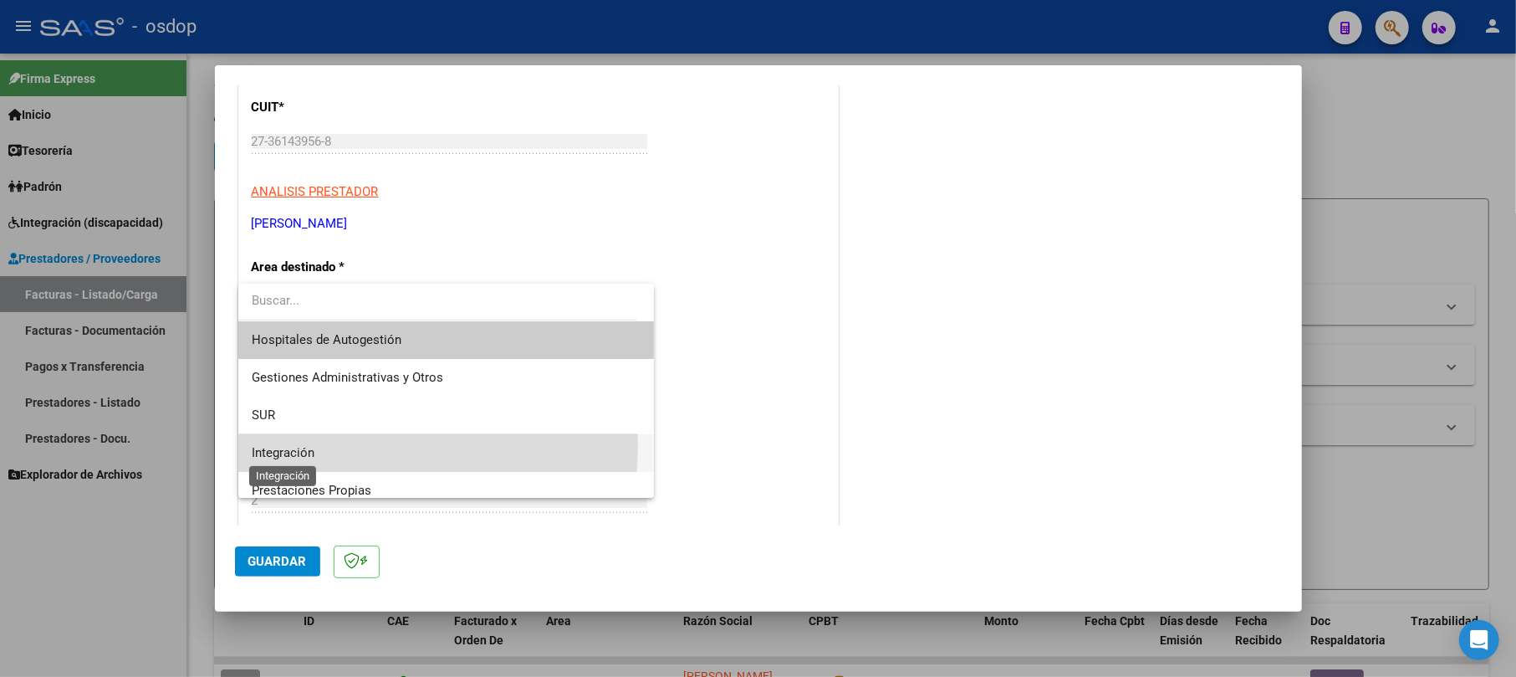
click at [296, 445] on span "Integración" at bounding box center [283, 452] width 63 height 15
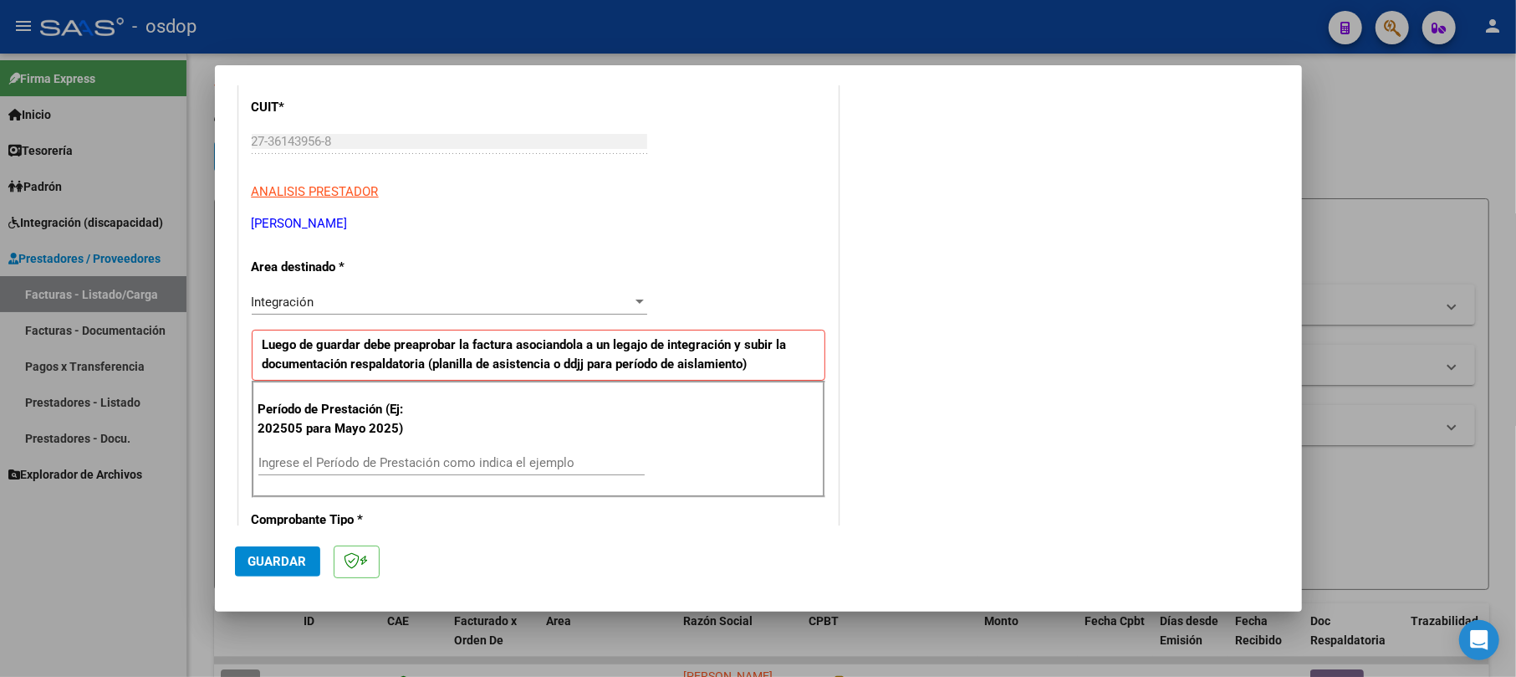
click at [333, 452] on div "Ingrese el Período de Prestación como indica el ejemplo" at bounding box center [451, 462] width 386 height 25
type input "202509"
click at [266, 564] on span "Guardar" at bounding box center [277, 561] width 59 height 15
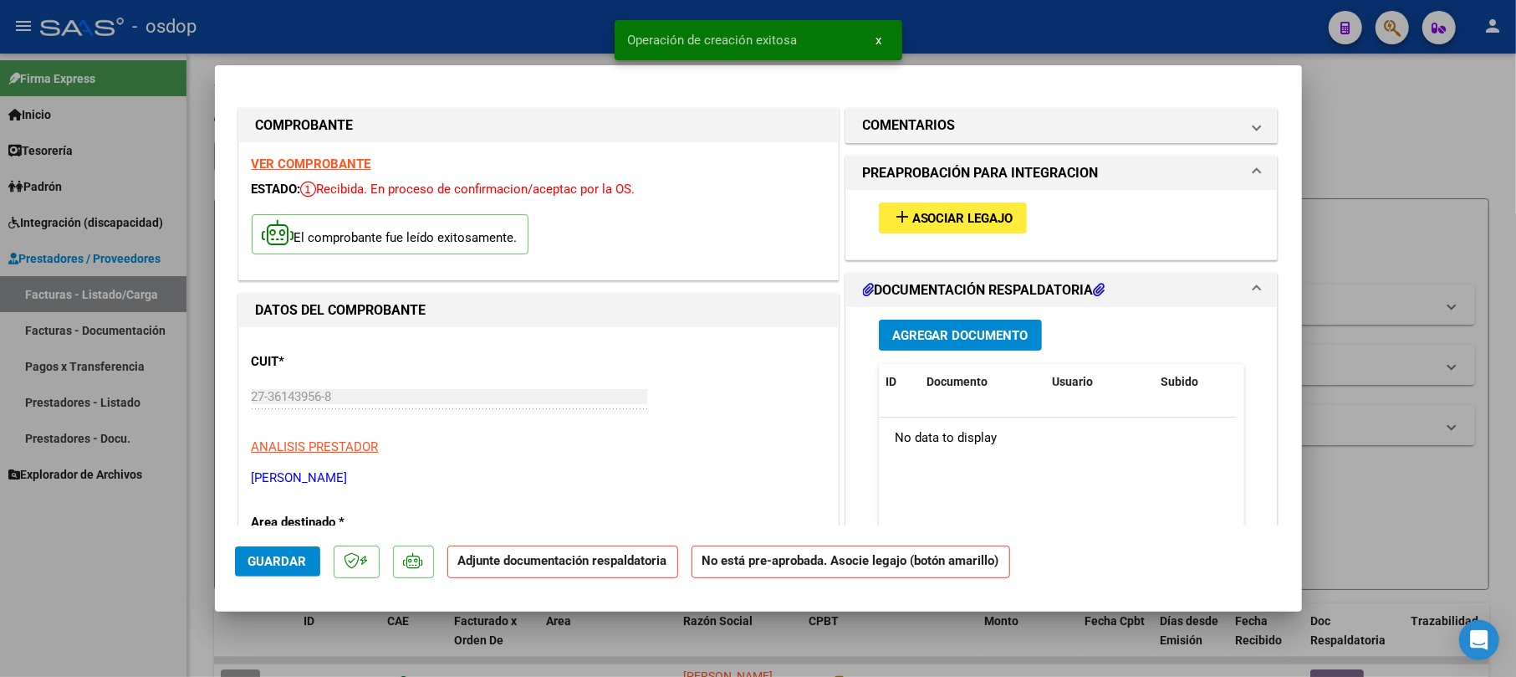
click at [973, 335] on span "Agregar Documento" at bounding box center [960, 335] width 136 height 15
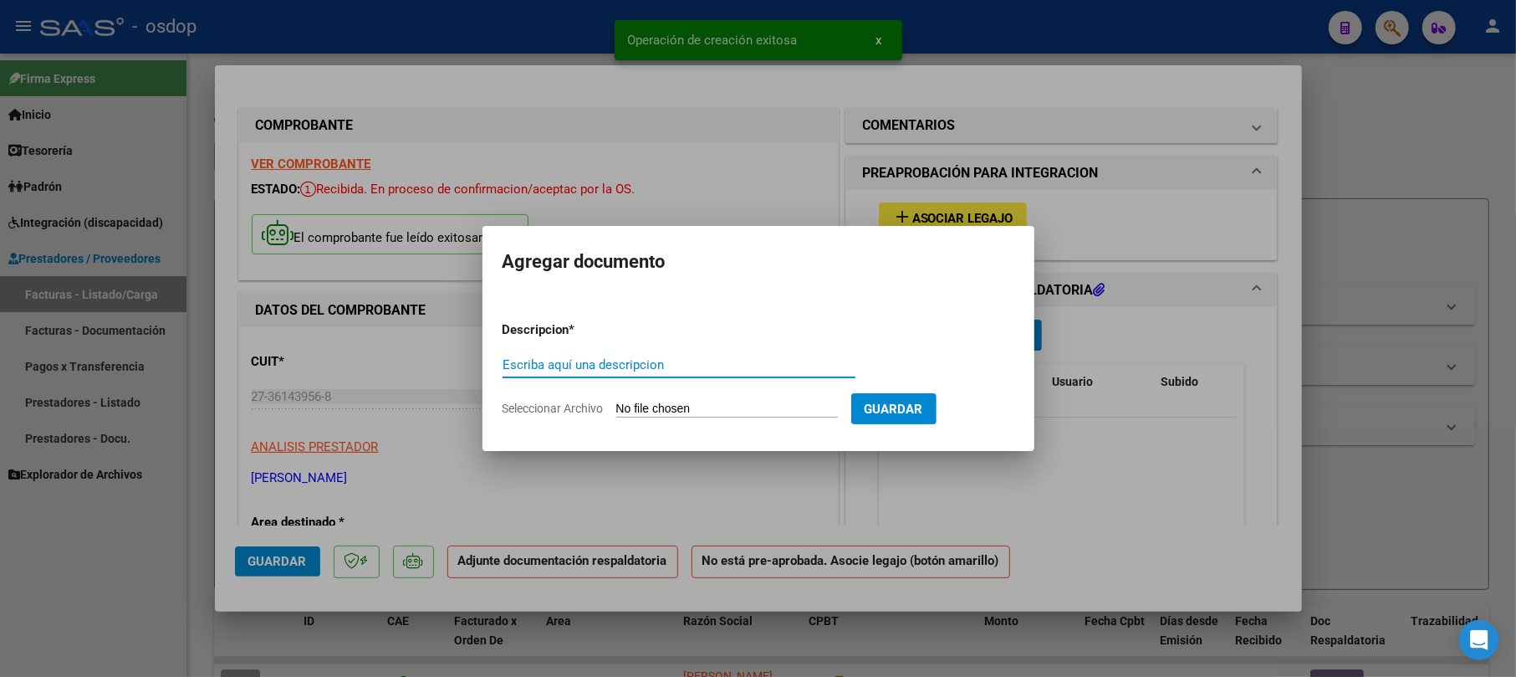
click at [677, 365] on input "Escriba aquí una descripcion" at bounding box center [679, 364] width 353 height 15
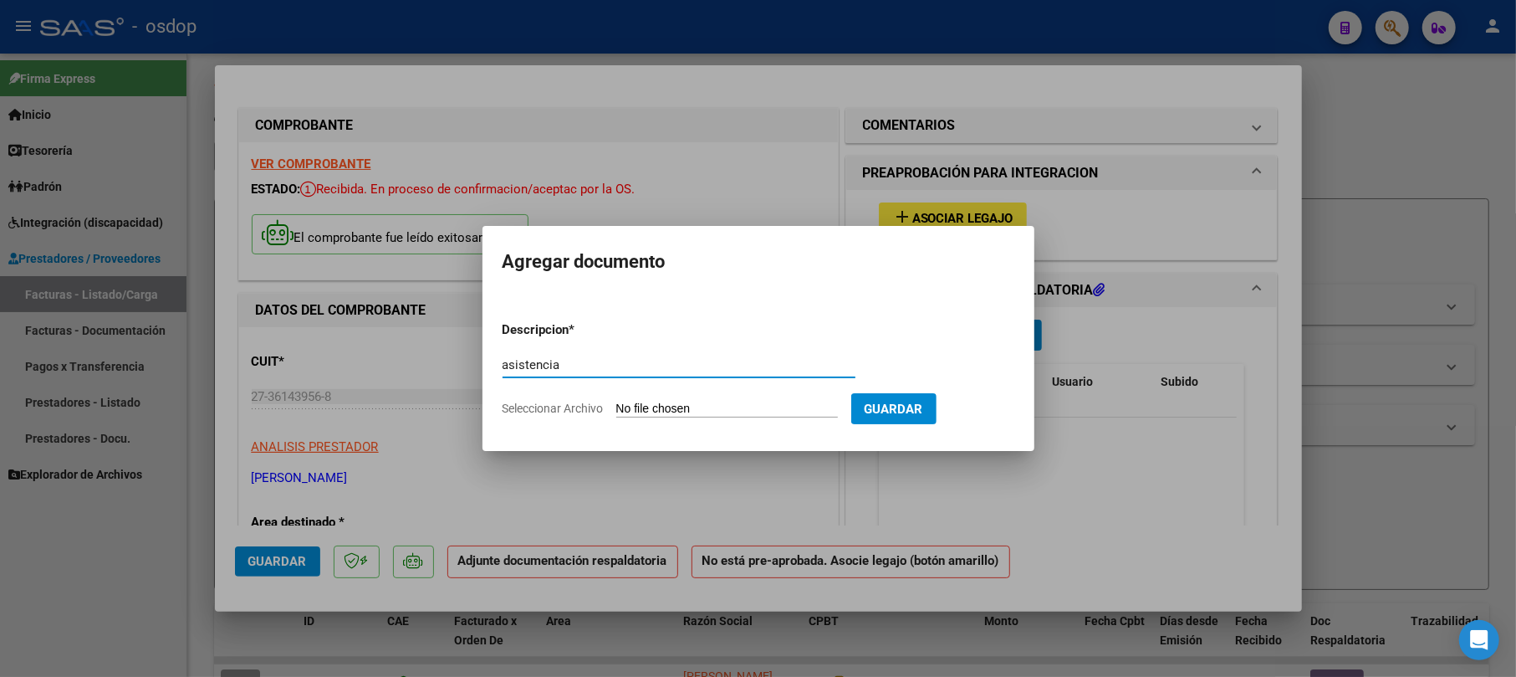
type input "asistencia"
click at [723, 409] on input "Seleccionar Archivo" at bounding box center [727, 409] width 222 height 16
type input "C:\fakepath\Planilla de asistencia - DIAZ QUEVEDO - PSP.pdf"
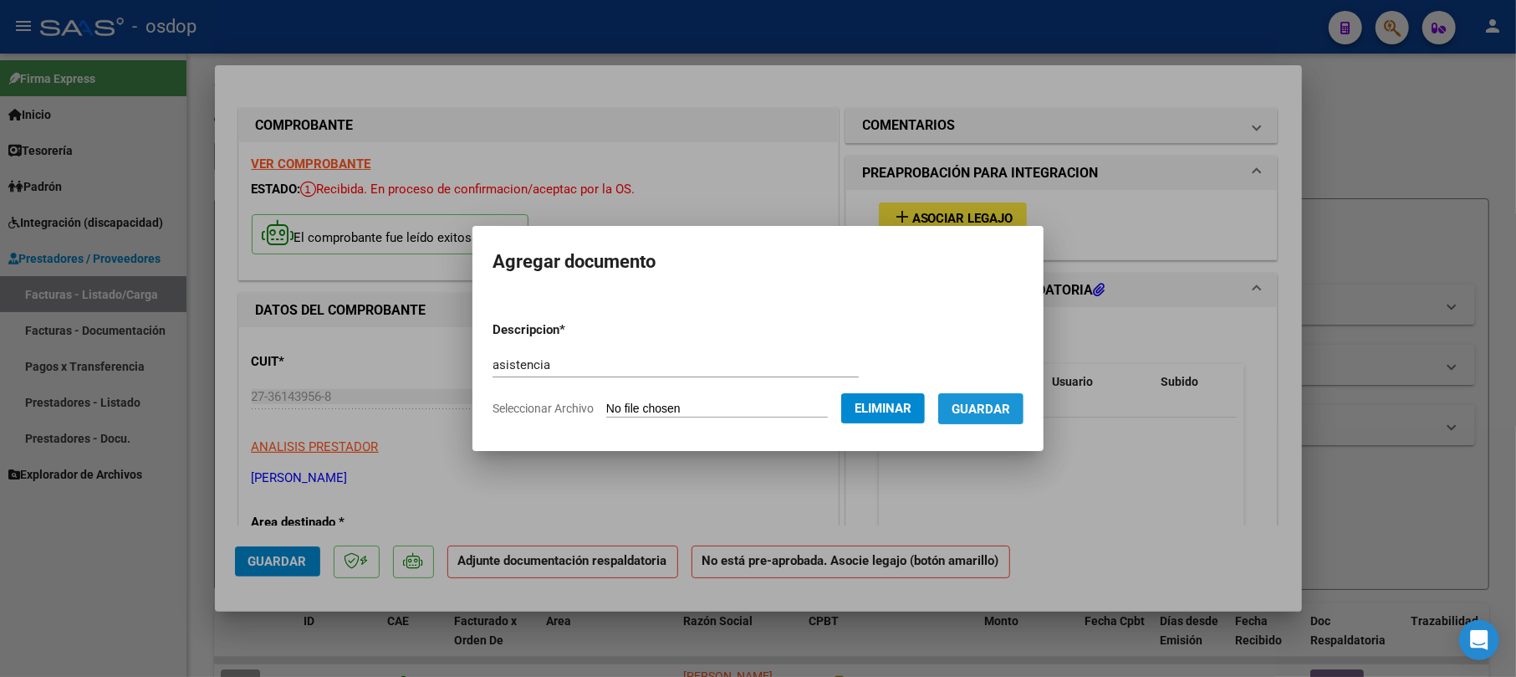
click at [1002, 406] on span "Guardar" at bounding box center [981, 408] width 59 height 15
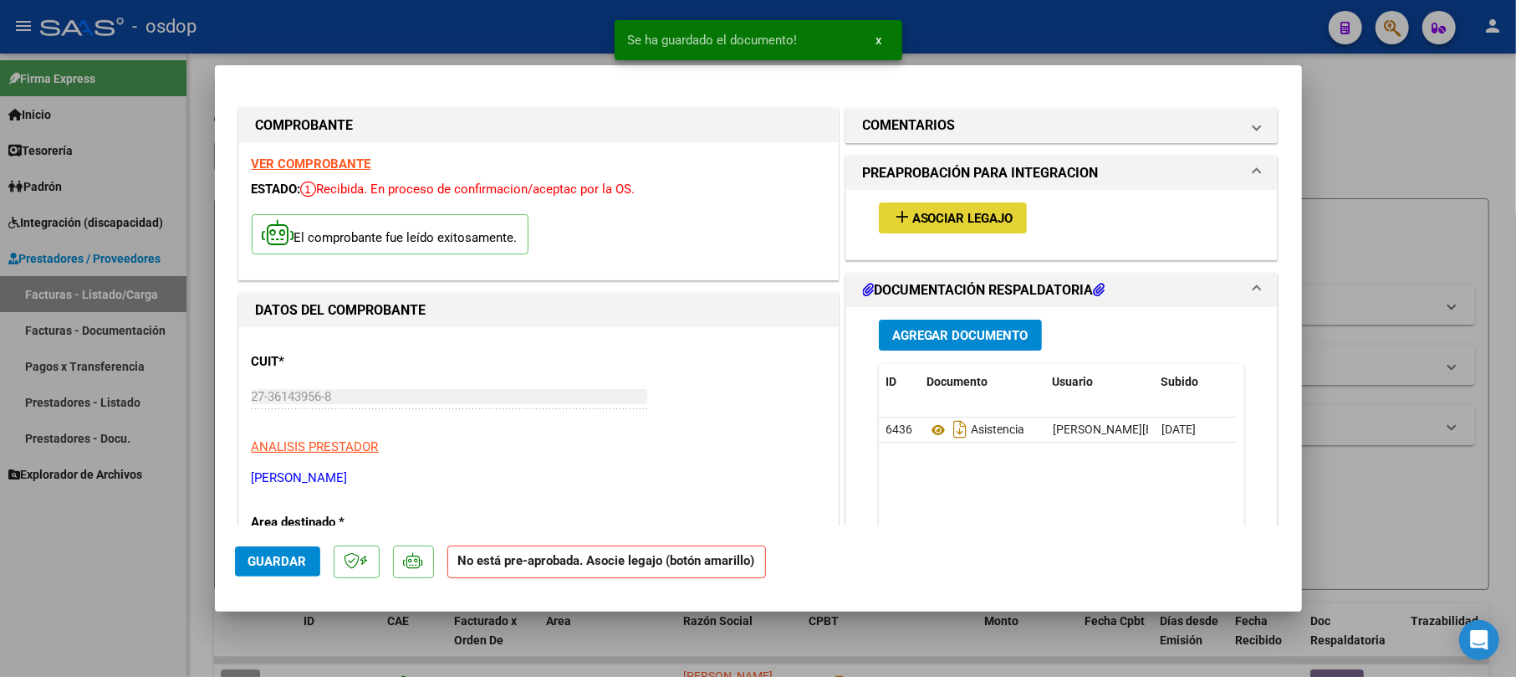
click at [970, 222] on span "Asociar Legajo" at bounding box center [962, 218] width 101 height 15
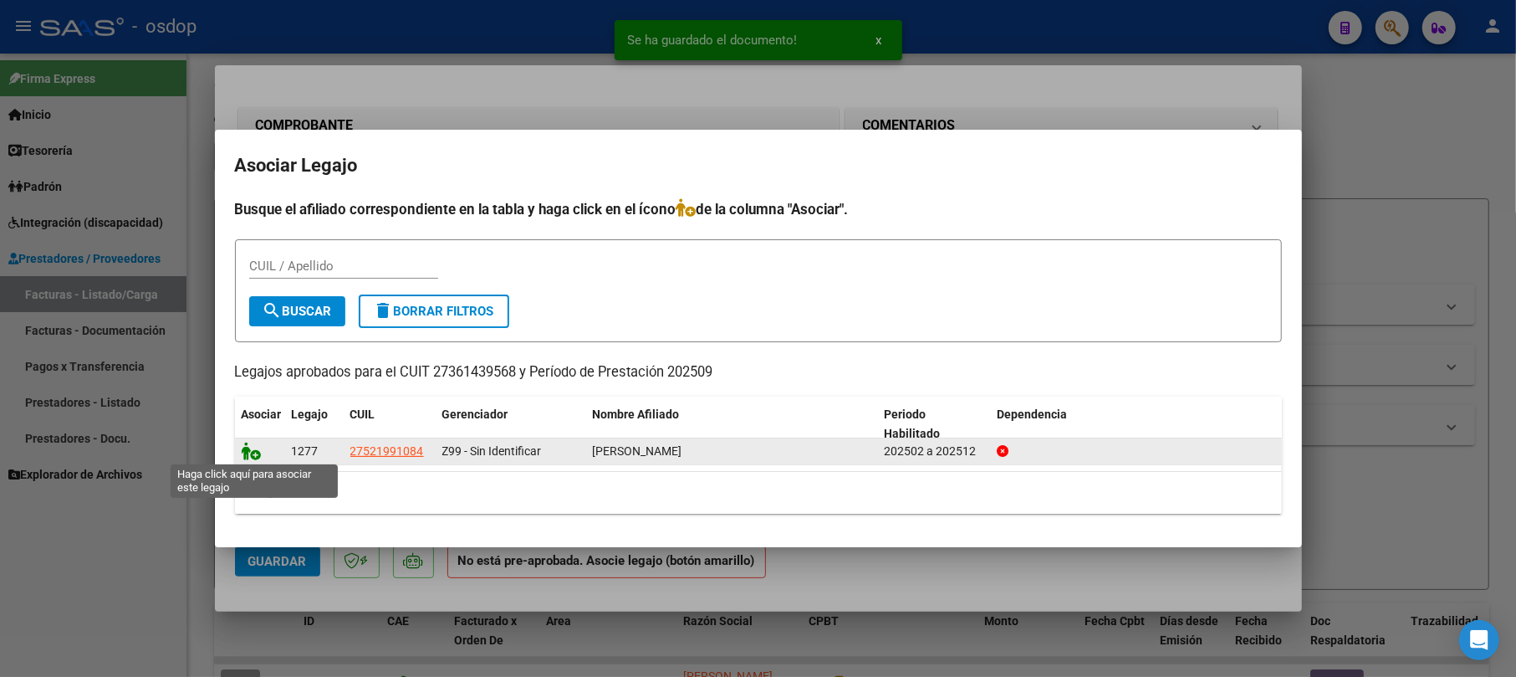
click at [252, 450] on icon at bounding box center [252, 451] width 20 height 18
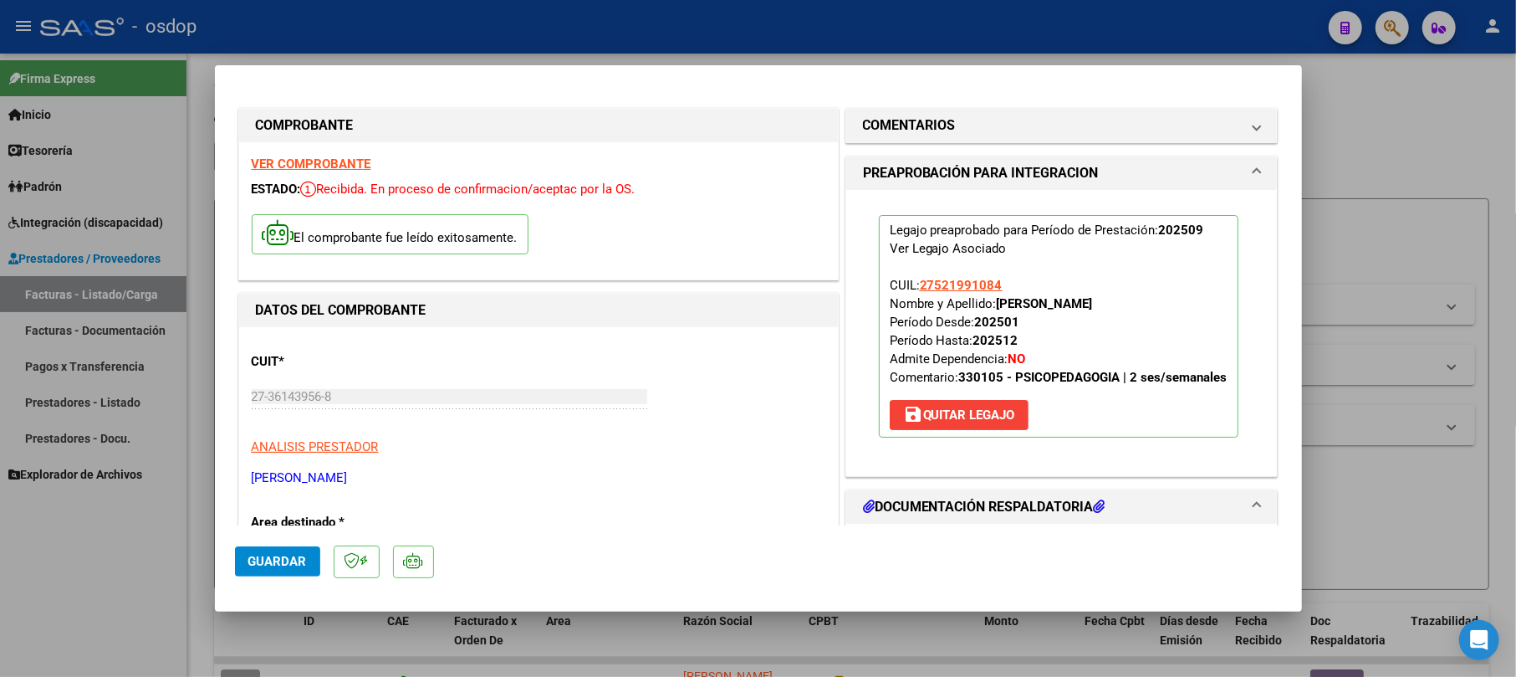
click at [276, 559] on span "Guardar" at bounding box center [277, 561] width 59 height 15
click at [256, 554] on button "Guardar" at bounding box center [277, 561] width 85 height 30
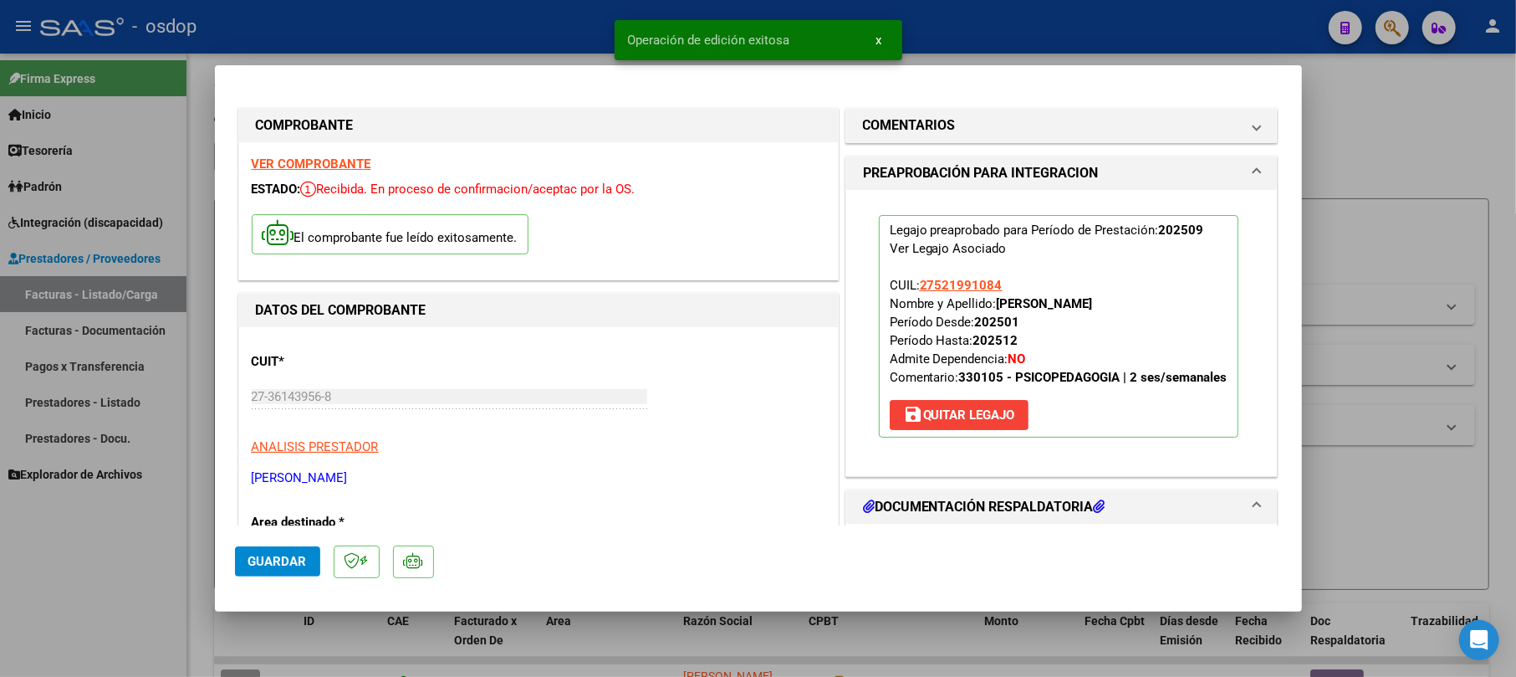
click at [1410, 141] on div at bounding box center [758, 338] width 1516 height 677
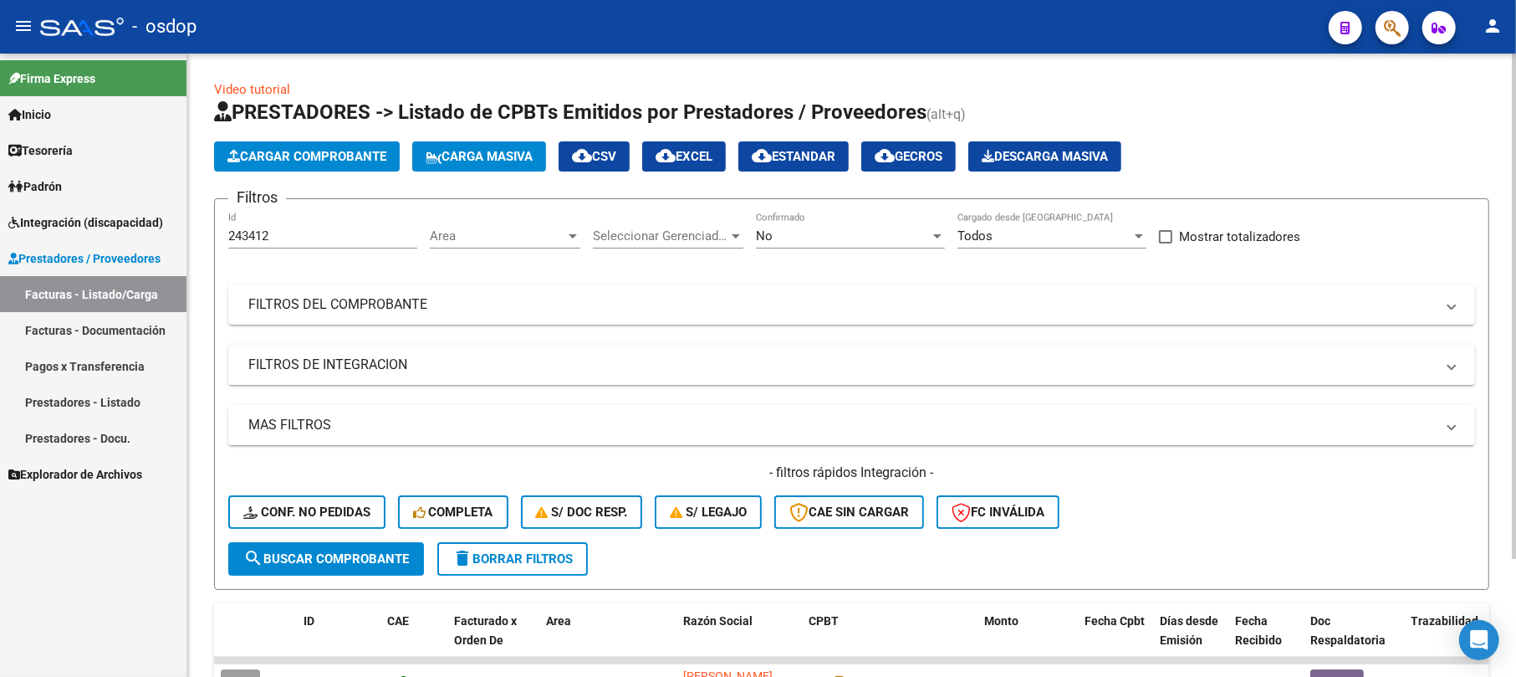
click at [323, 152] on span "Cargar Comprobante" at bounding box center [306, 156] width 159 height 15
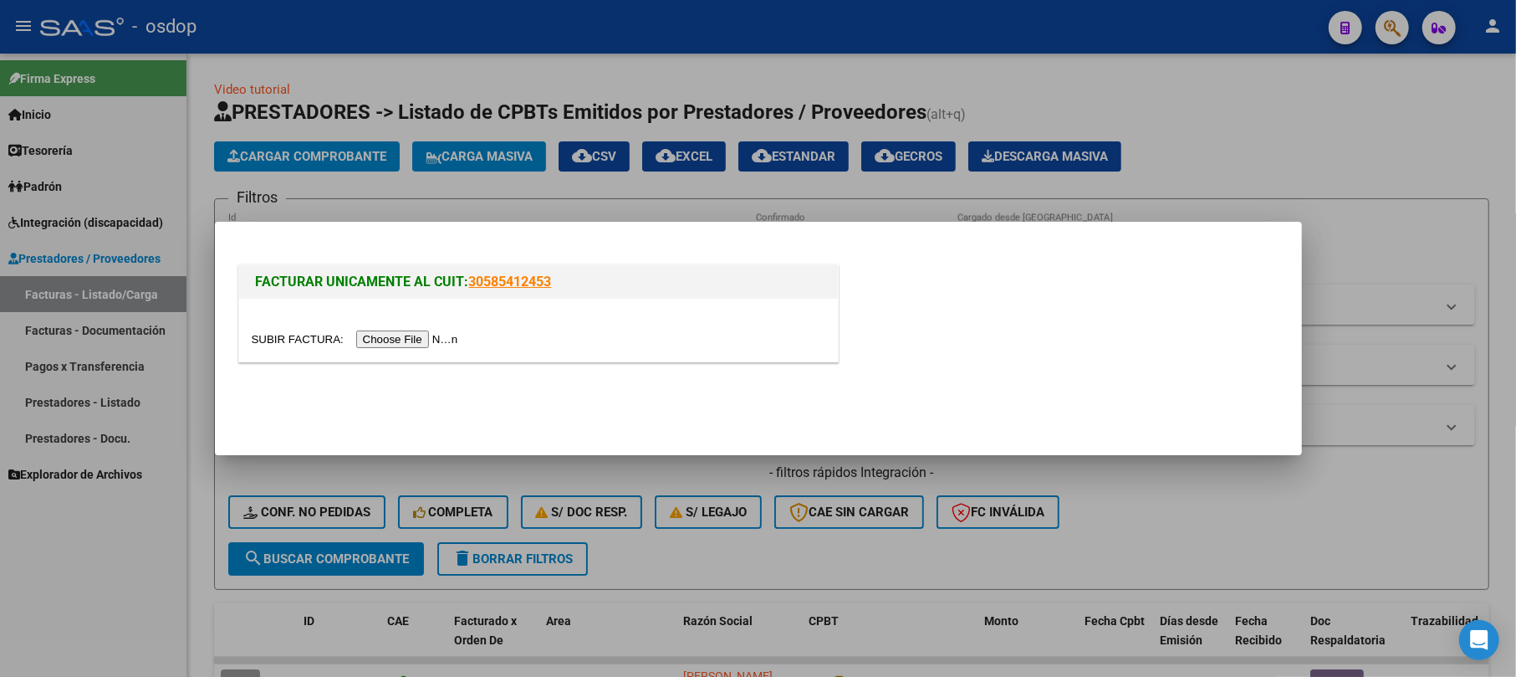
click at [420, 336] on input "file" at bounding box center [358, 339] width 212 height 18
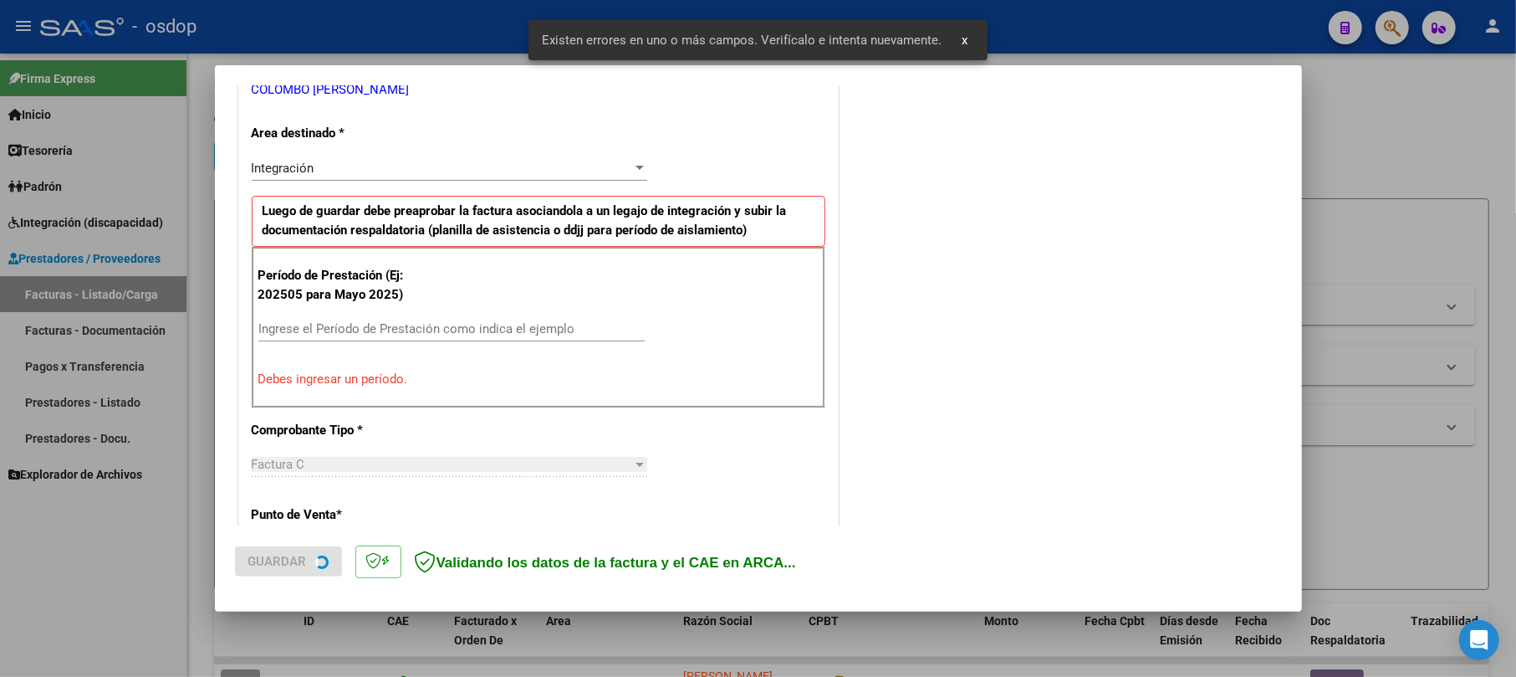
scroll to position [365, 0]
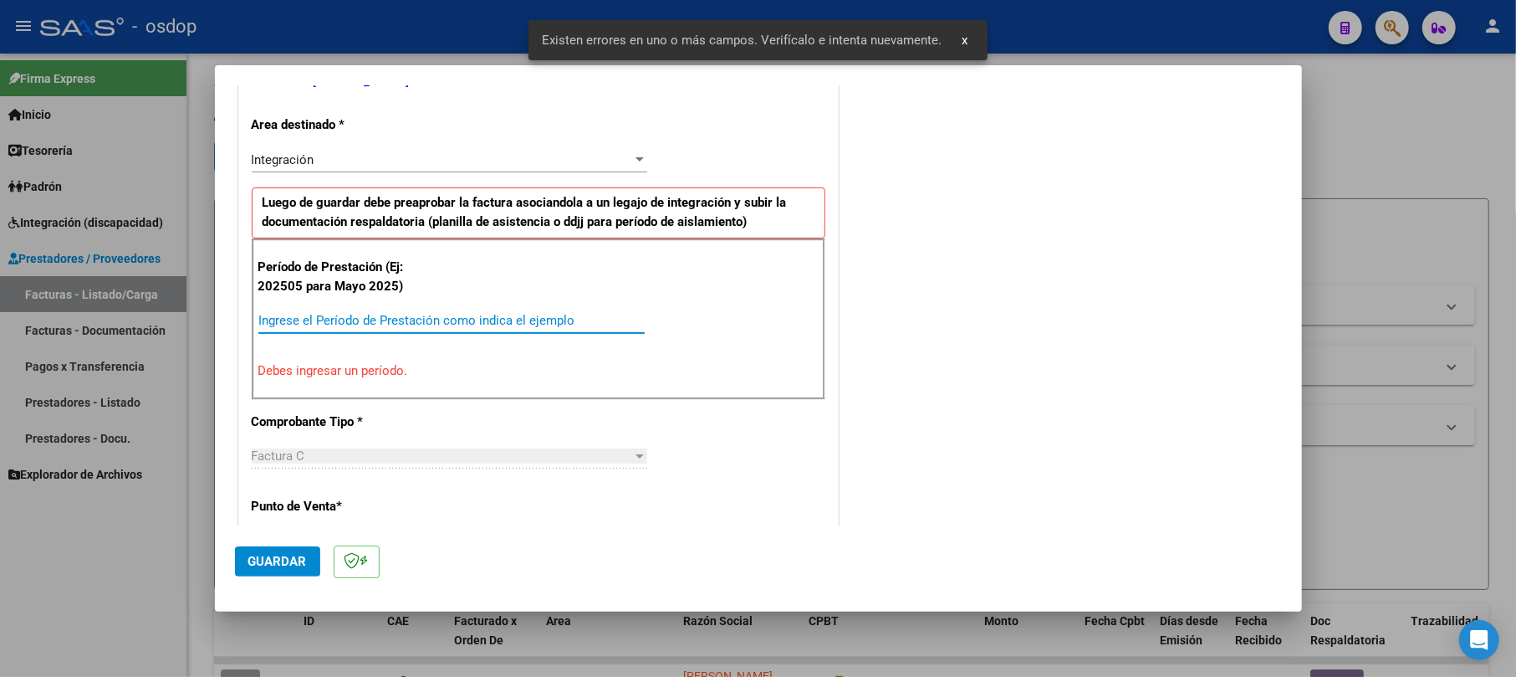
click at [295, 323] on input "Ingrese el Período de Prestación como indica el ejemplo" at bounding box center [451, 320] width 386 height 15
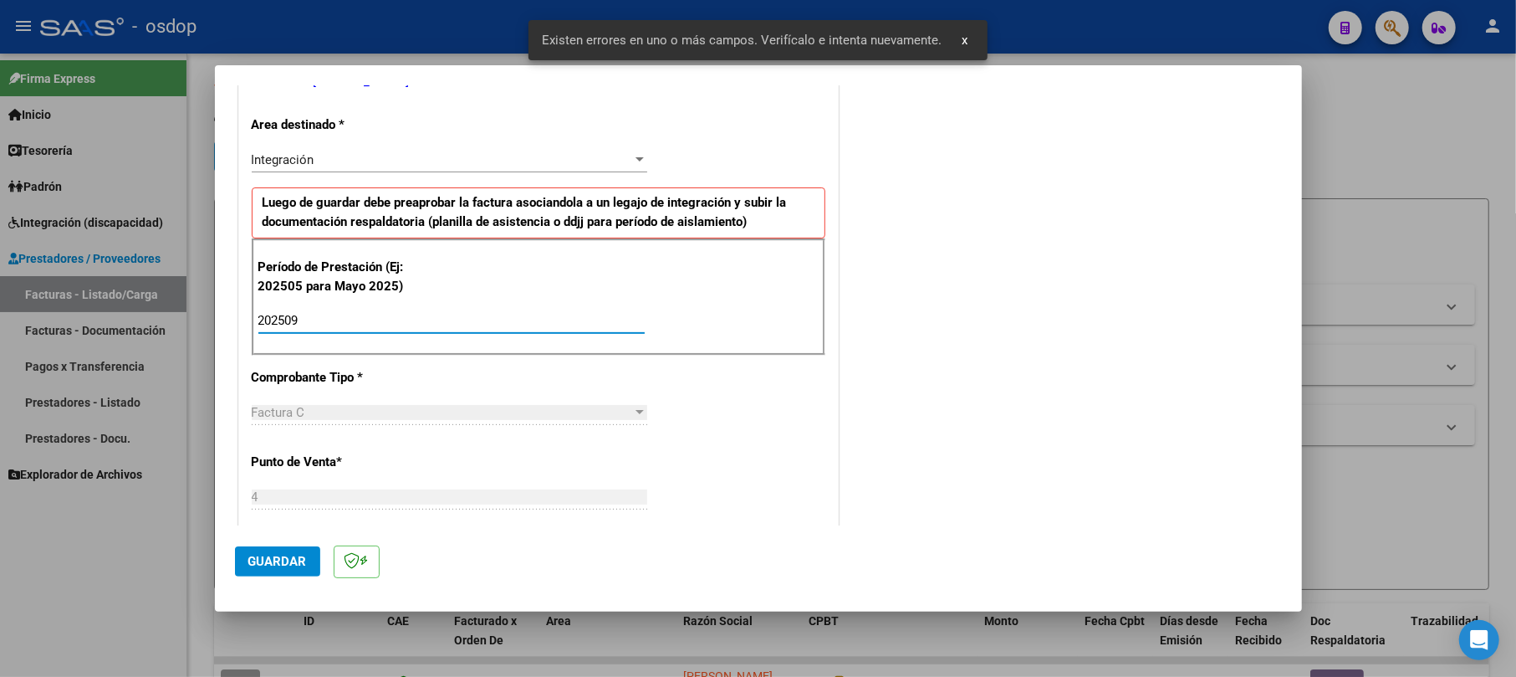
type input "202509"
click at [299, 554] on span "Guardar" at bounding box center [277, 561] width 59 height 15
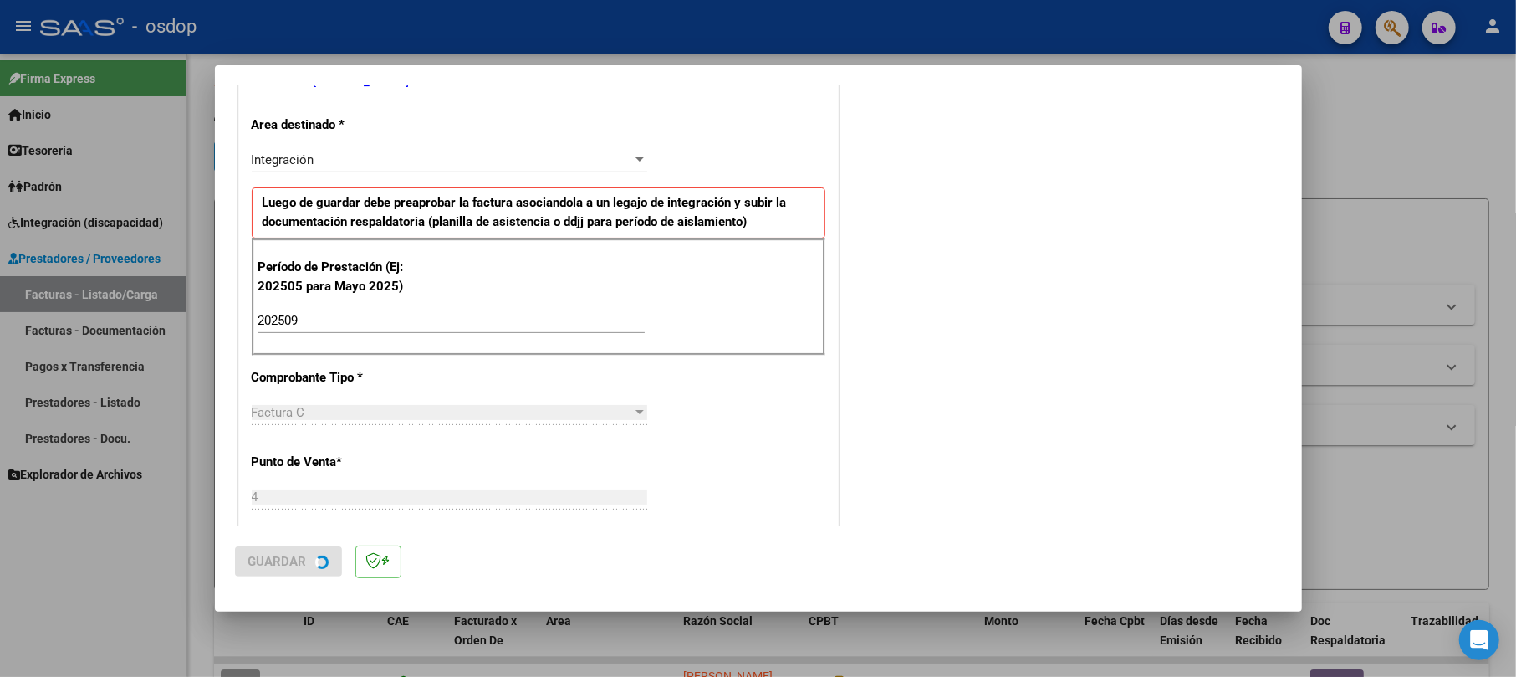
scroll to position [0, 0]
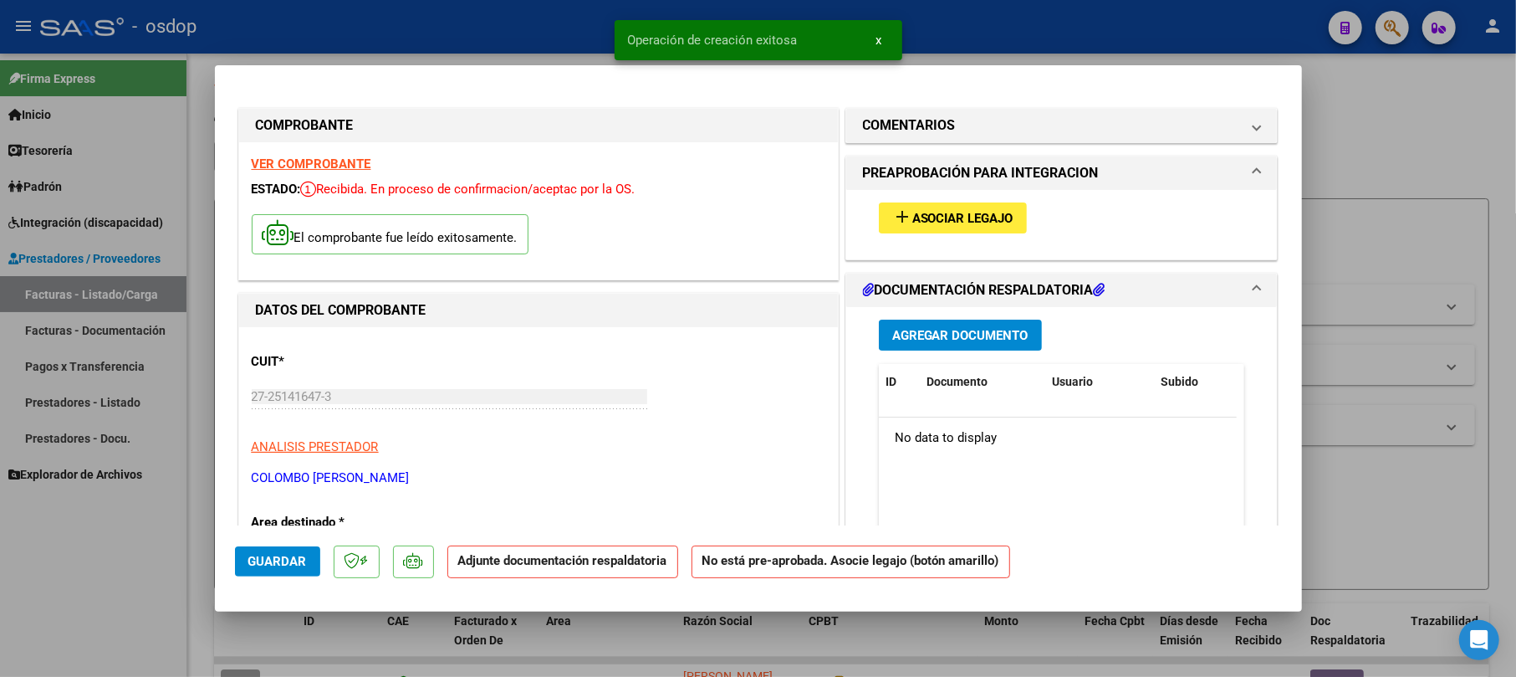
click at [983, 345] on button "Agregar Documento" at bounding box center [960, 334] width 163 height 31
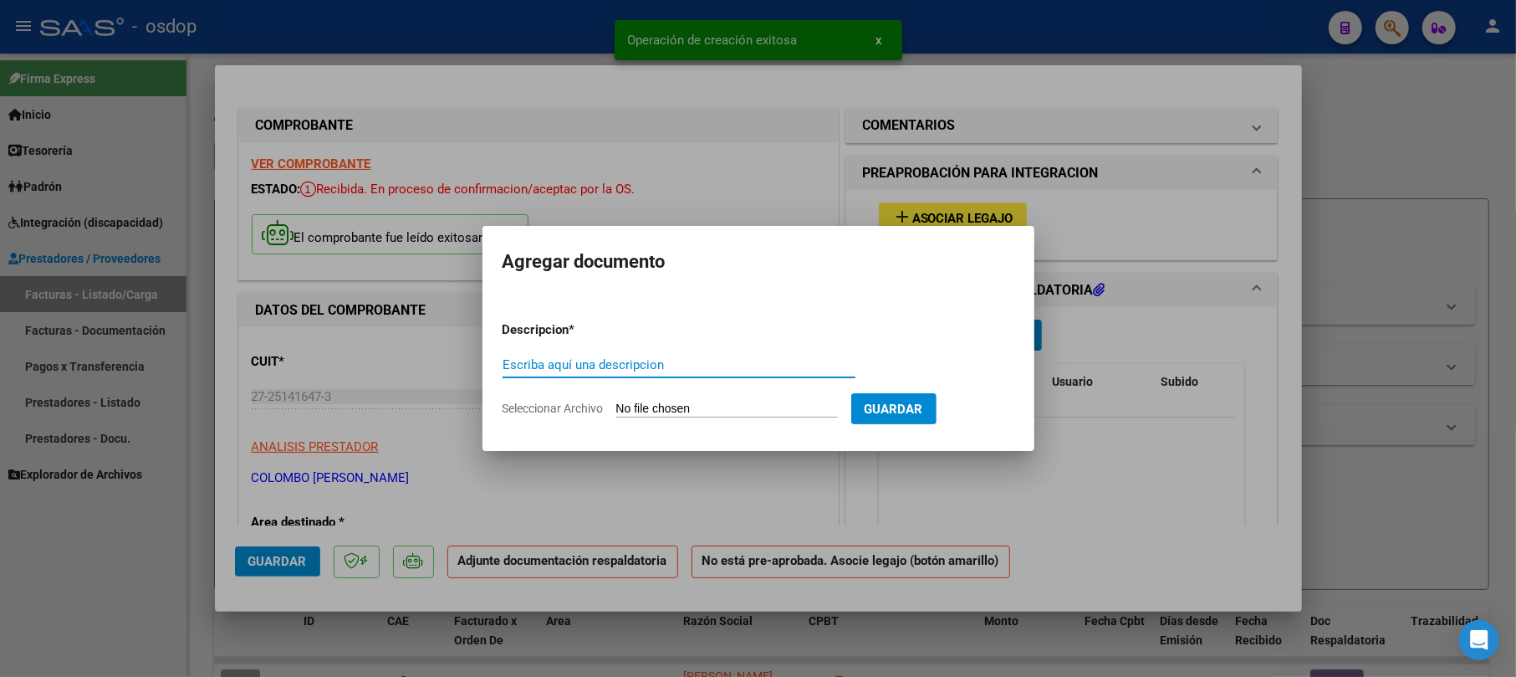
click at [686, 366] on input "Escriba aquí una descripcion" at bounding box center [679, 364] width 353 height 15
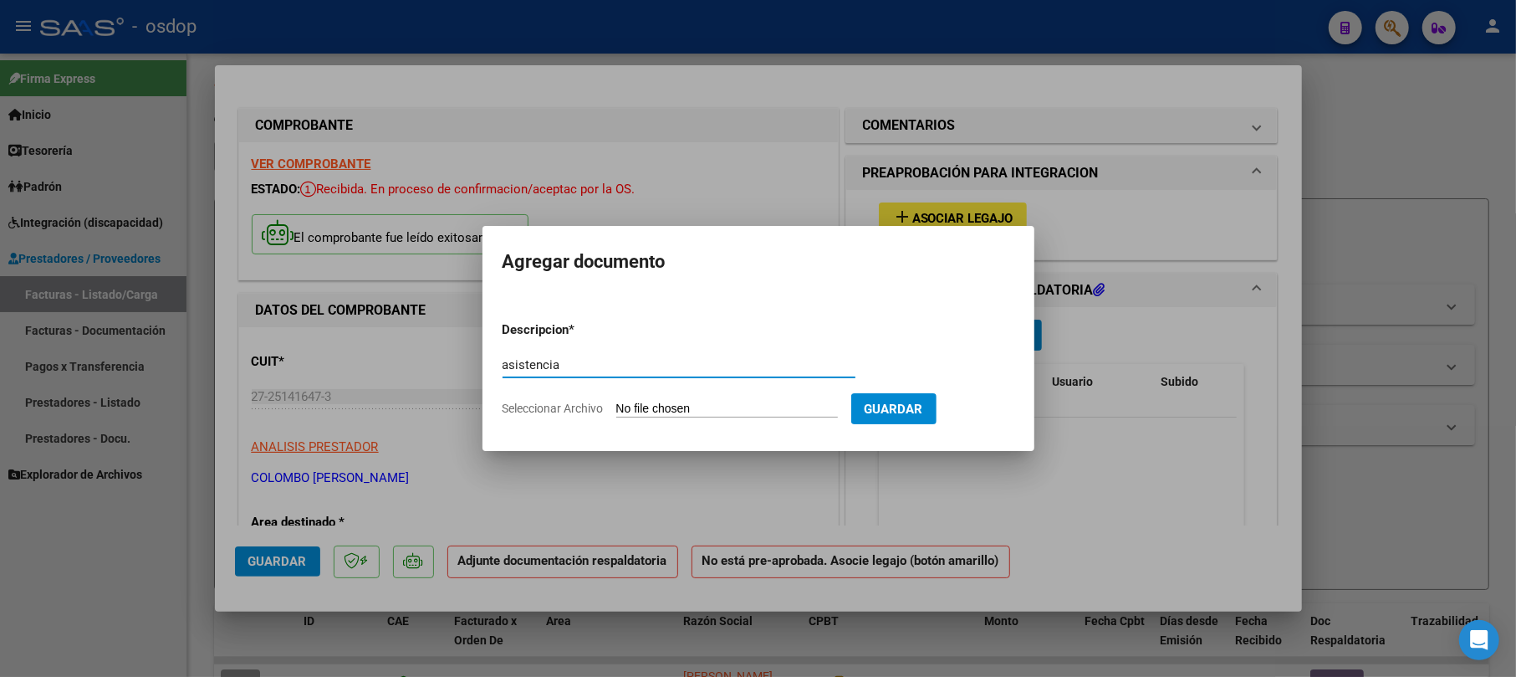
type input "asistencia"
click at [773, 403] on input "Seleccionar Archivo" at bounding box center [727, 409] width 222 height 16
type input "C:\fakepath\Planilla de asistencia - DIAZ QUEVEDO - PSICOLOGIA.pdf"
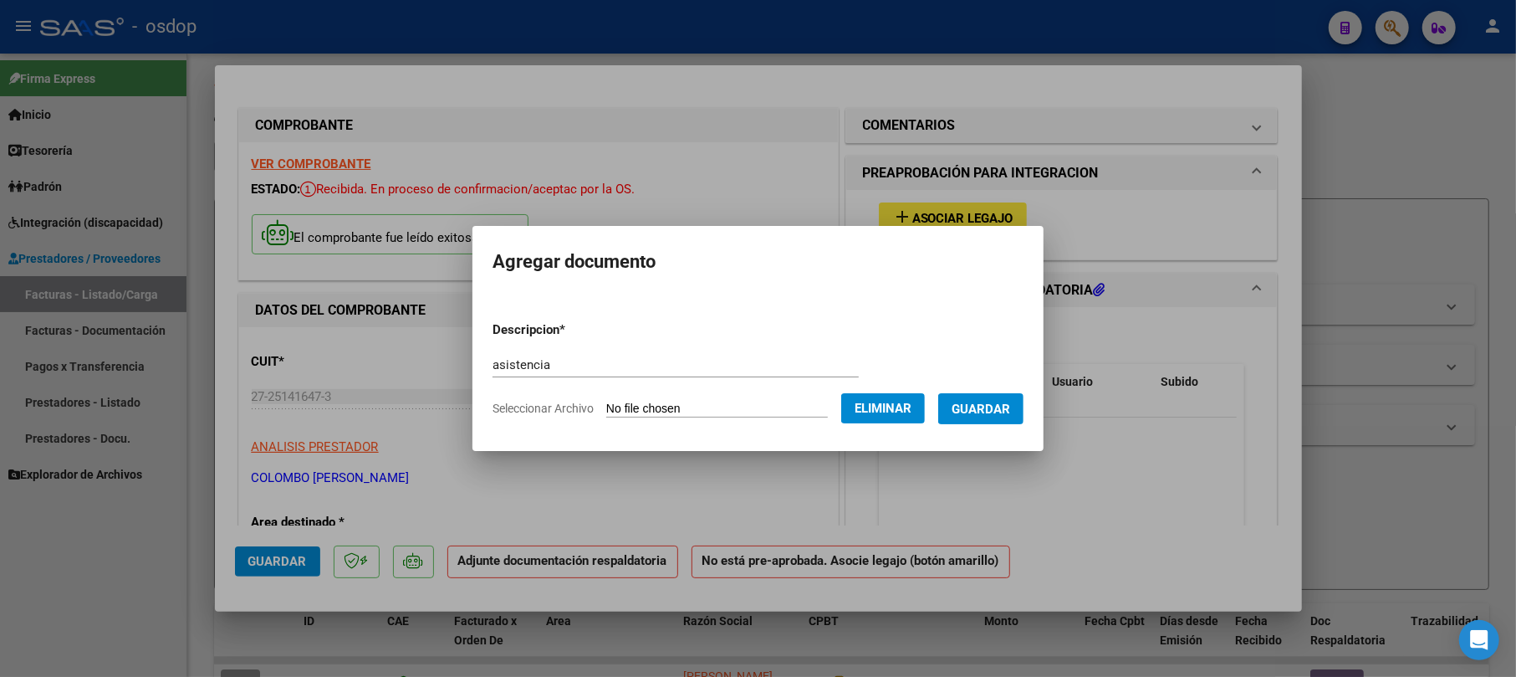
click at [1004, 411] on span "Guardar" at bounding box center [981, 408] width 59 height 15
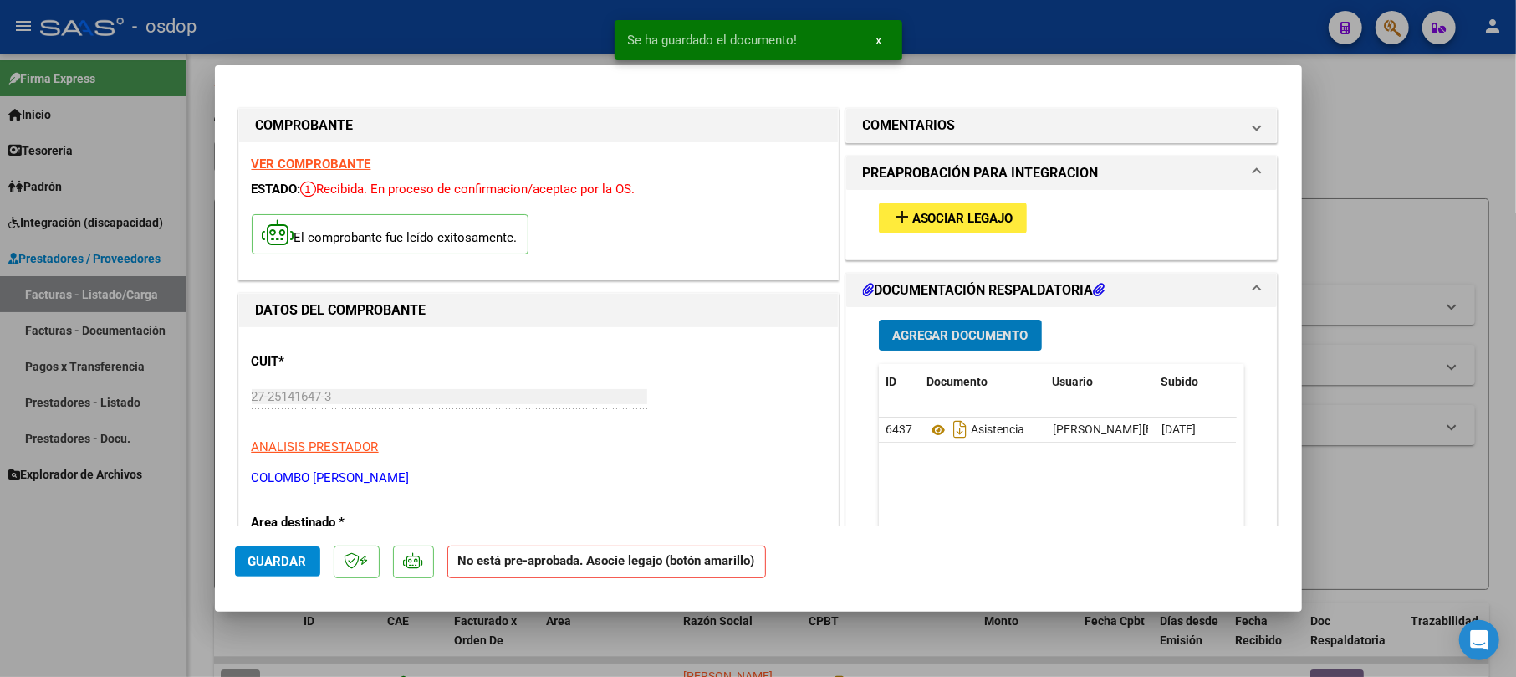
click at [952, 224] on span "Asociar Legajo" at bounding box center [962, 218] width 101 height 15
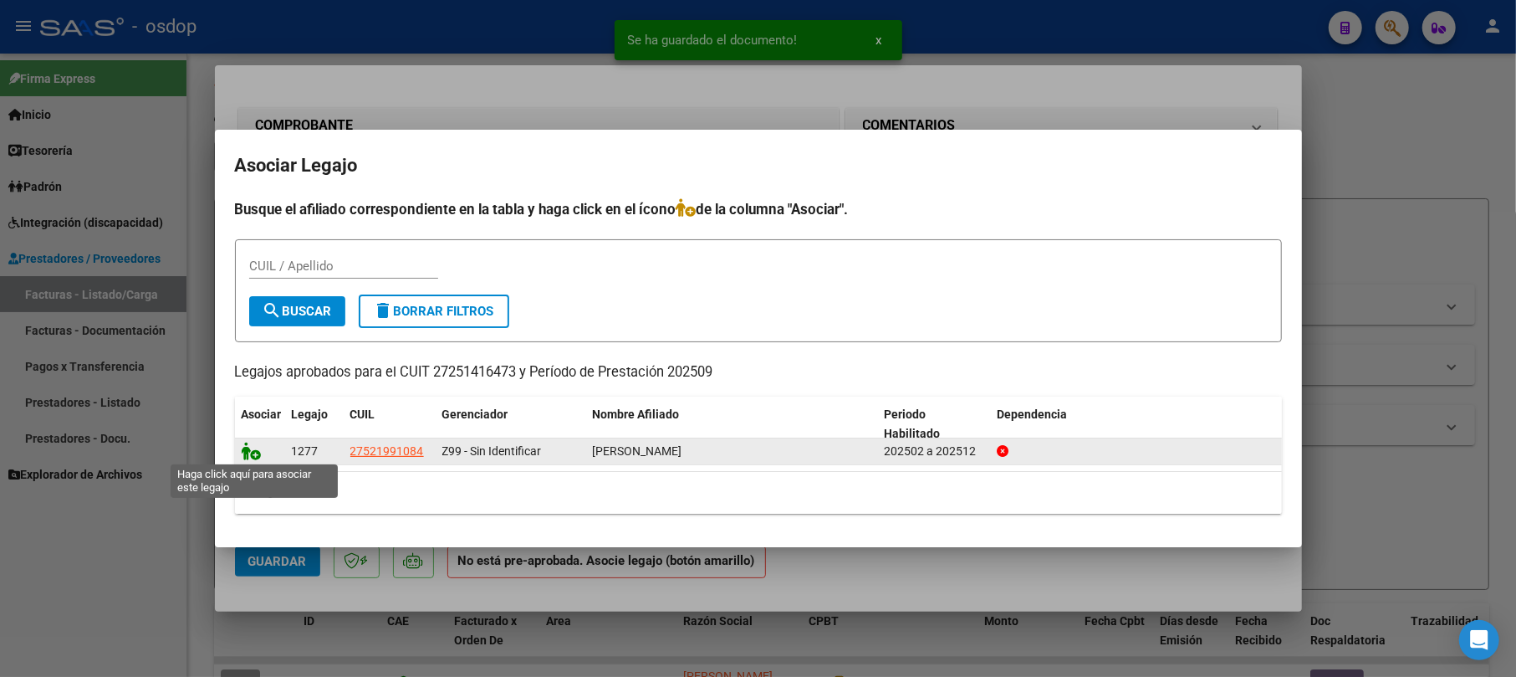
click at [246, 452] on icon at bounding box center [252, 451] width 20 height 18
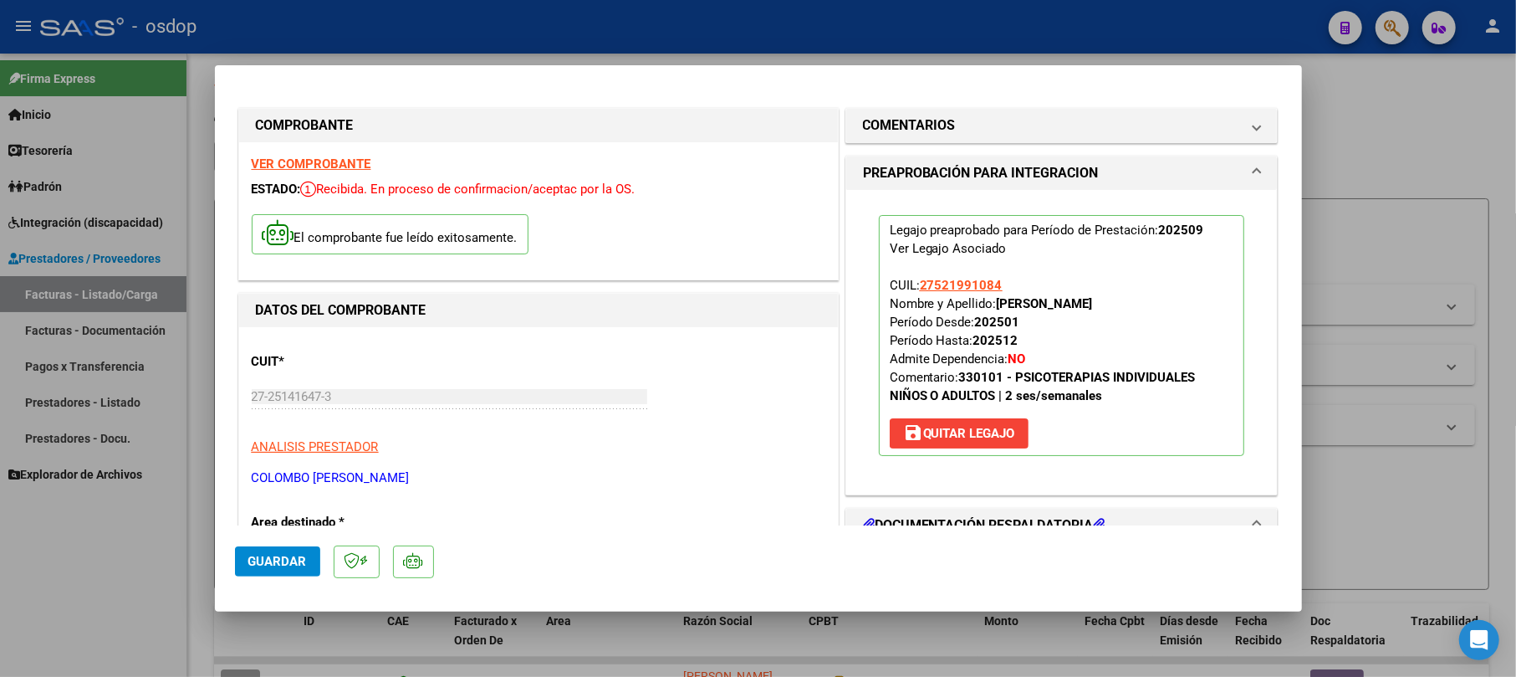
drag, startPoint x: 265, startPoint y: 544, endPoint x: 274, endPoint y: 554, distance: 13.6
click at [268, 545] on mat-dialog-actions "Guardar" at bounding box center [758, 558] width 1047 height 66
click at [278, 554] on span "Guardar" at bounding box center [277, 561] width 59 height 15
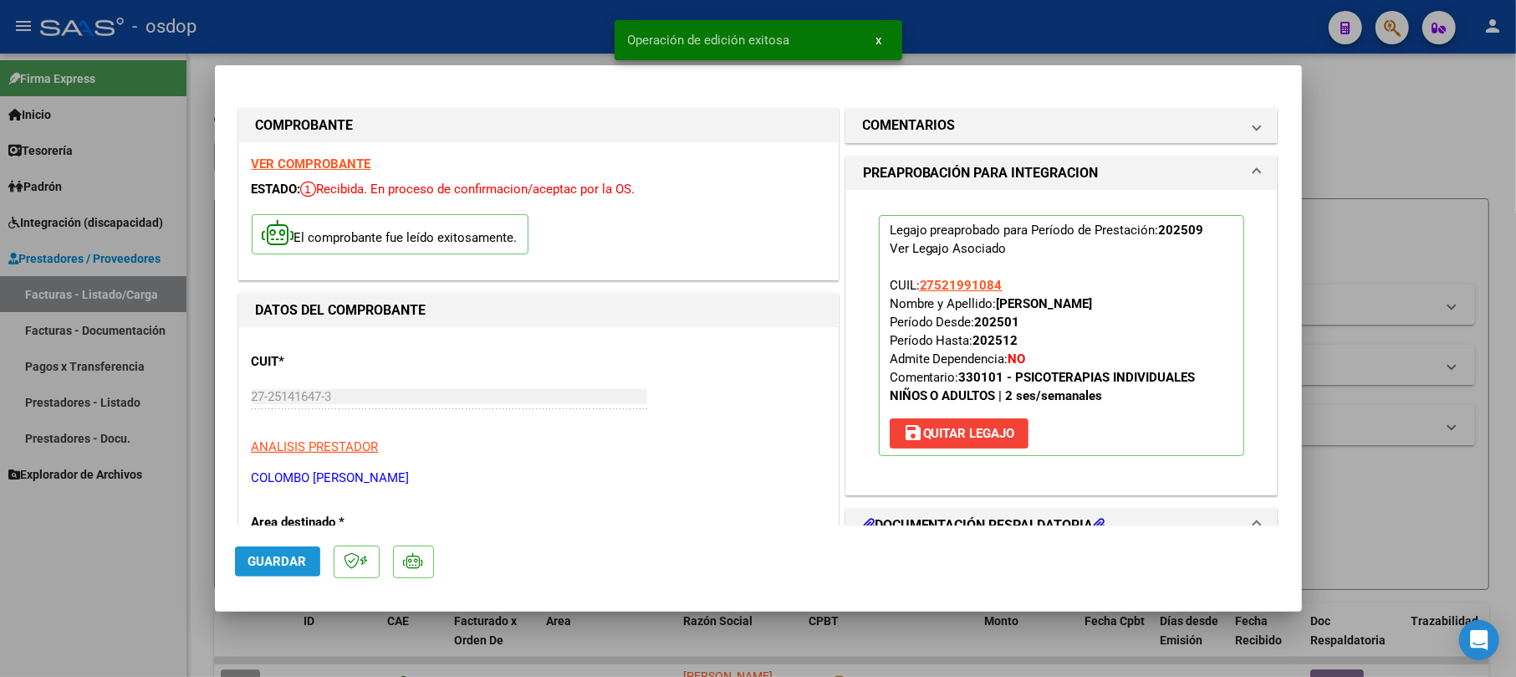
drag, startPoint x: 282, startPoint y: 559, endPoint x: 483, endPoint y: 552, distance: 200.8
click at [283, 559] on span "Guardar" at bounding box center [277, 561] width 59 height 15
click at [1370, 134] on div at bounding box center [758, 338] width 1516 height 677
type input "$ 0,00"
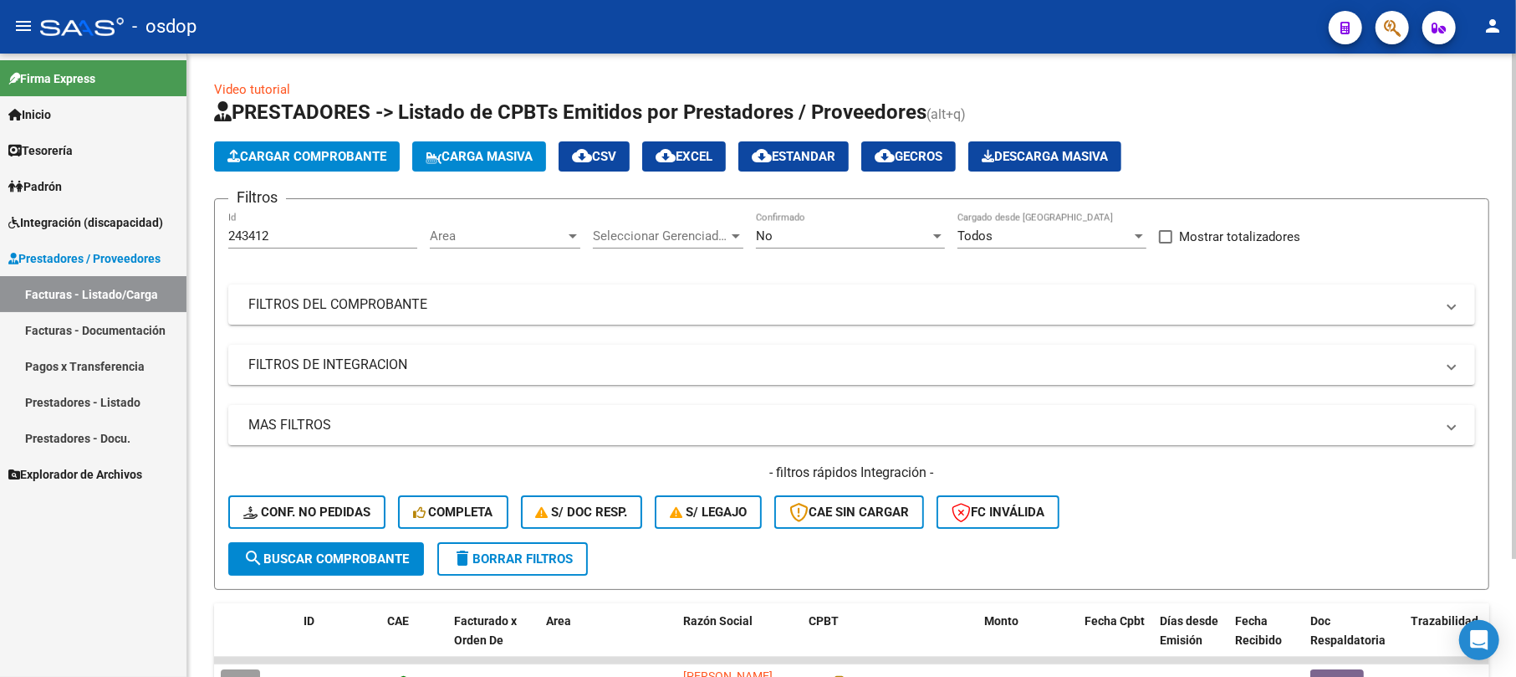
click at [362, 149] on span "Cargar Comprobante" at bounding box center [306, 156] width 159 height 15
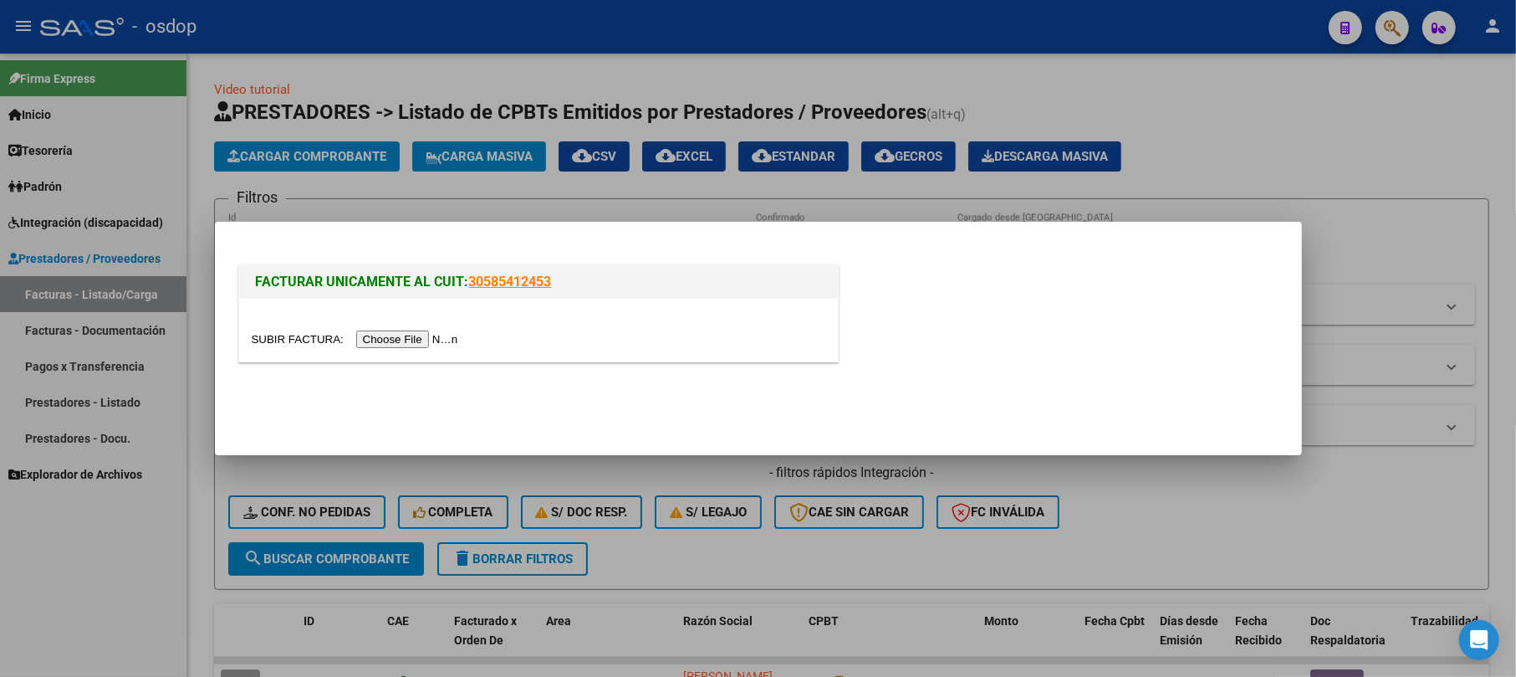
click at [416, 343] on input "file" at bounding box center [358, 339] width 212 height 18
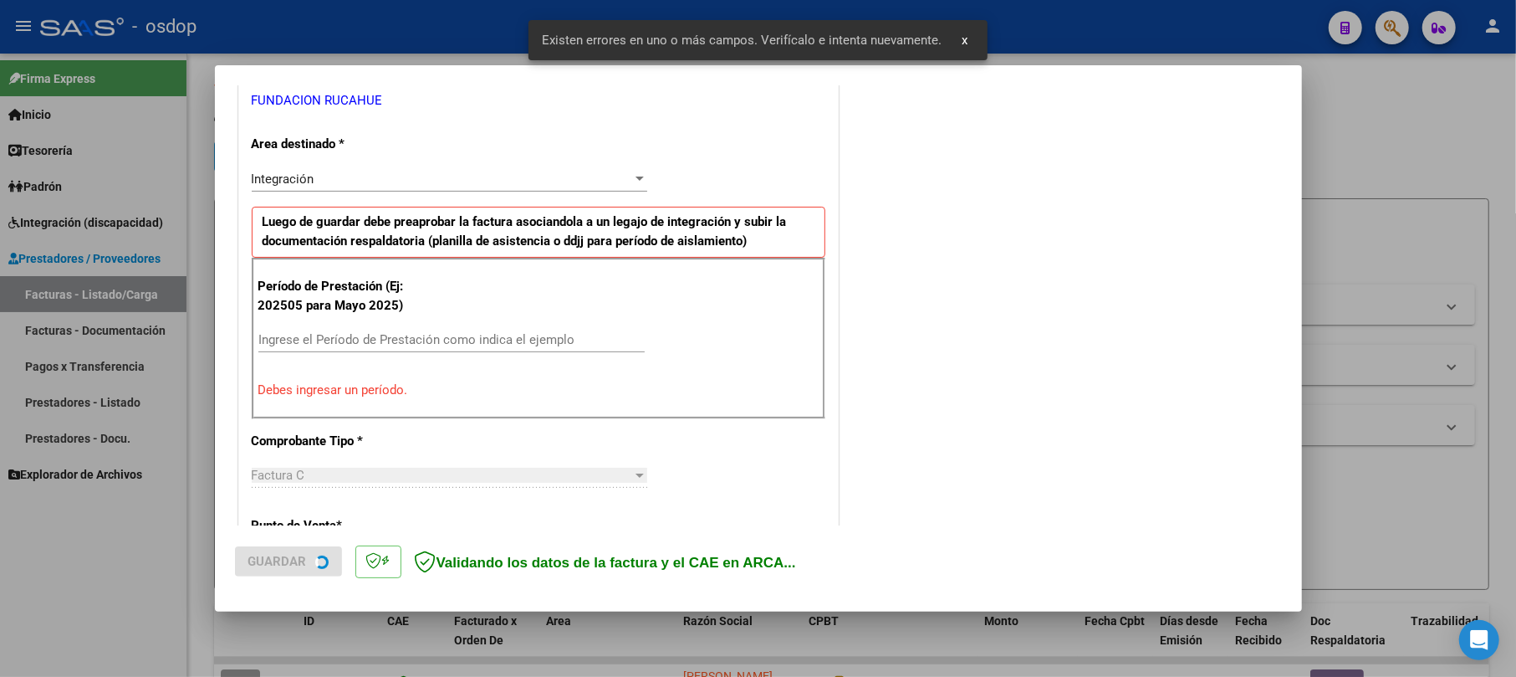
scroll to position [365, 0]
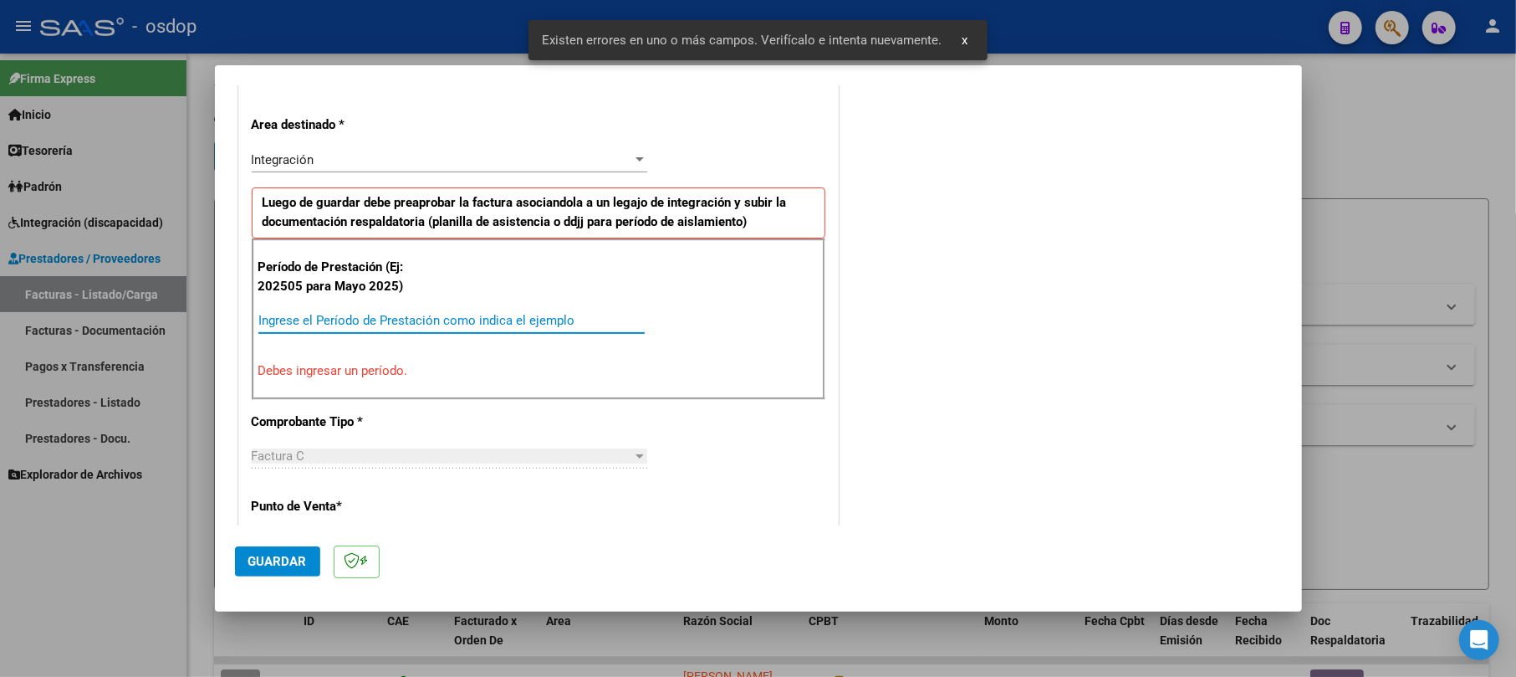
click at [283, 321] on input "Ingrese el Período de Prestación como indica el ejemplo" at bounding box center [451, 320] width 386 height 15
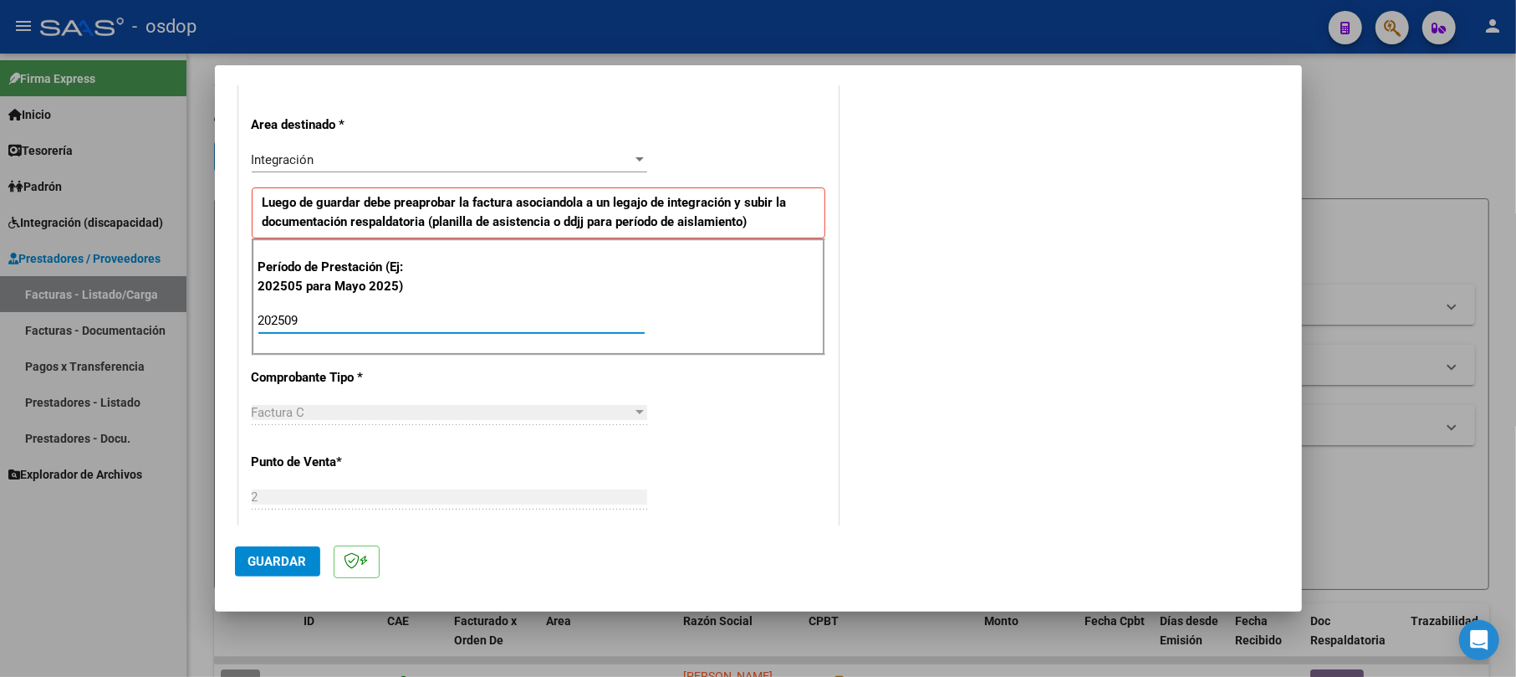
type input "202509"
click at [701, 416] on div "CUIT * 33-71468872-9 Ingresar CUIT ANALISIS PRESTADOR FUNDACION RUCAHUE ARCA Pa…" at bounding box center [538, 607] width 599 height 1353
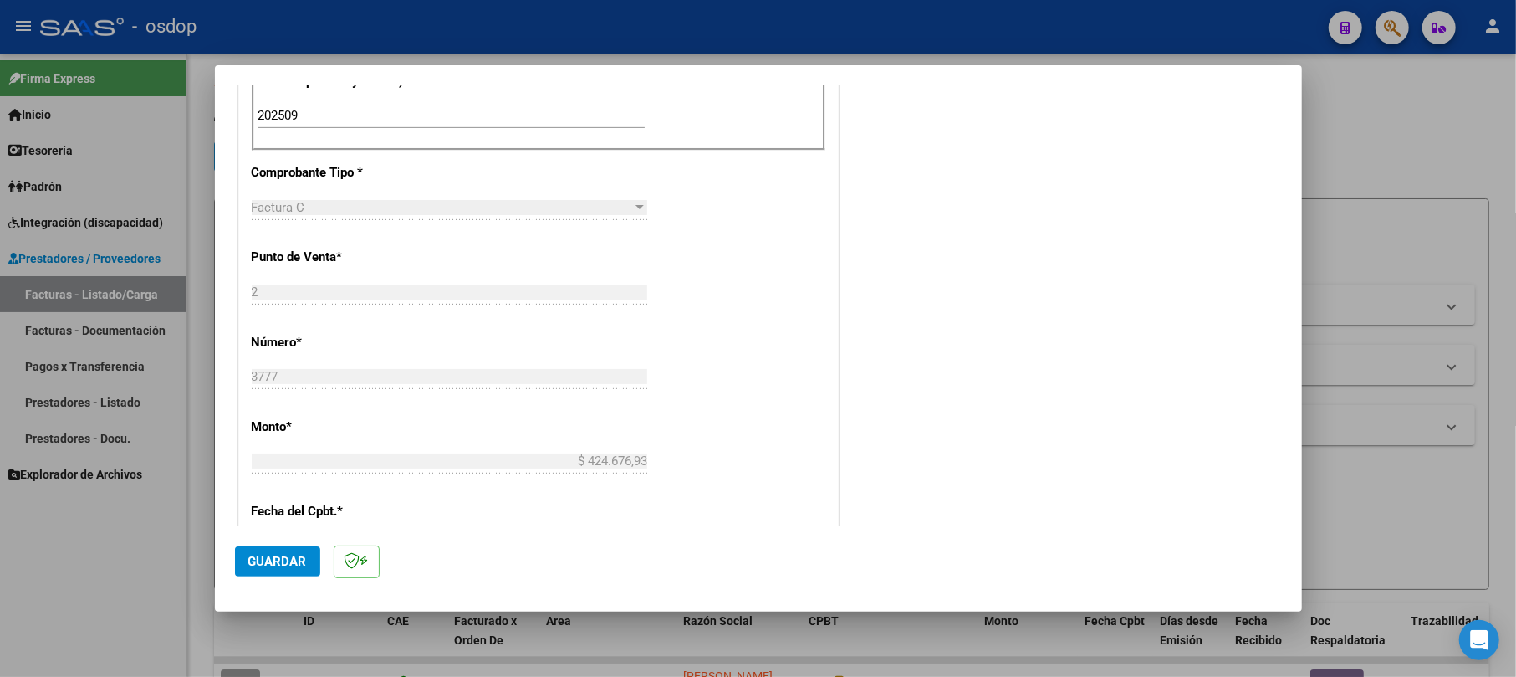
scroll to position [699, 0]
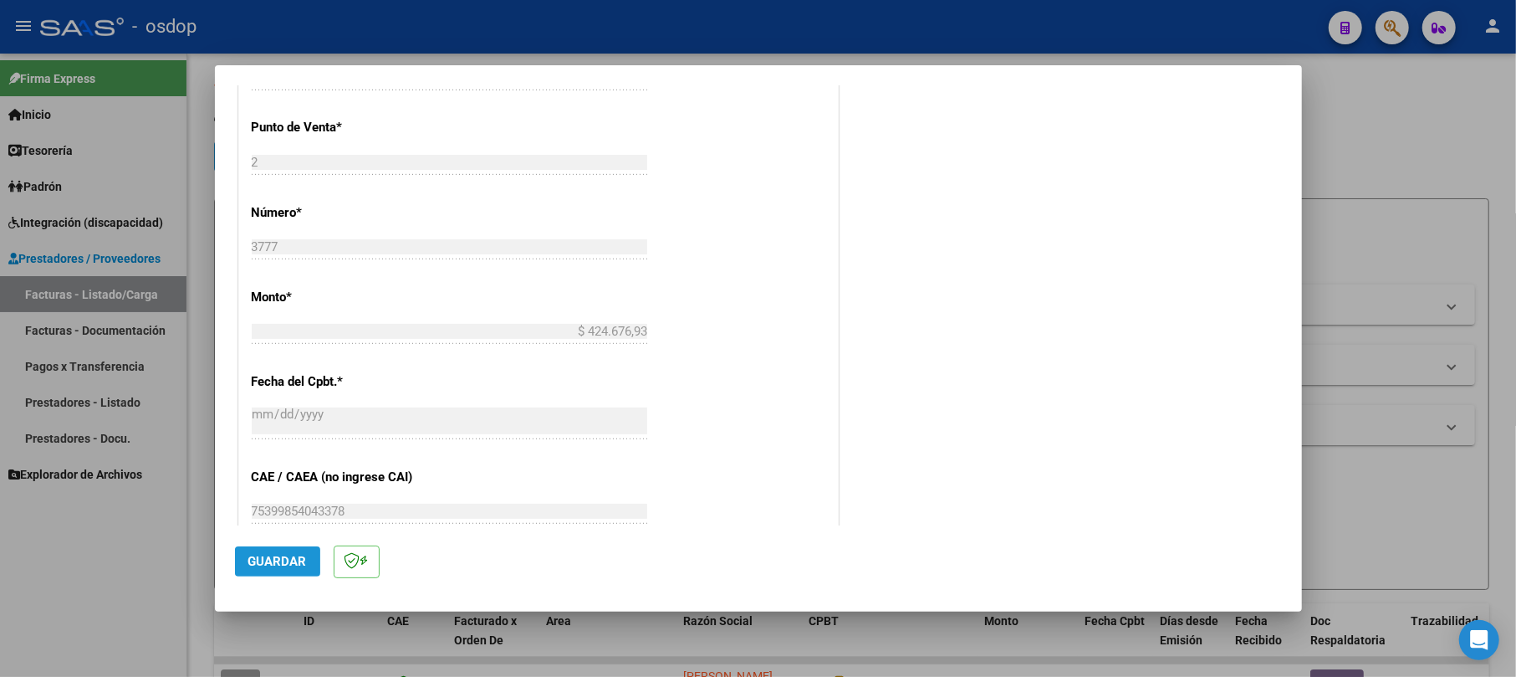
click at [291, 563] on span "Guardar" at bounding box center [277, 561] width 59 height 15
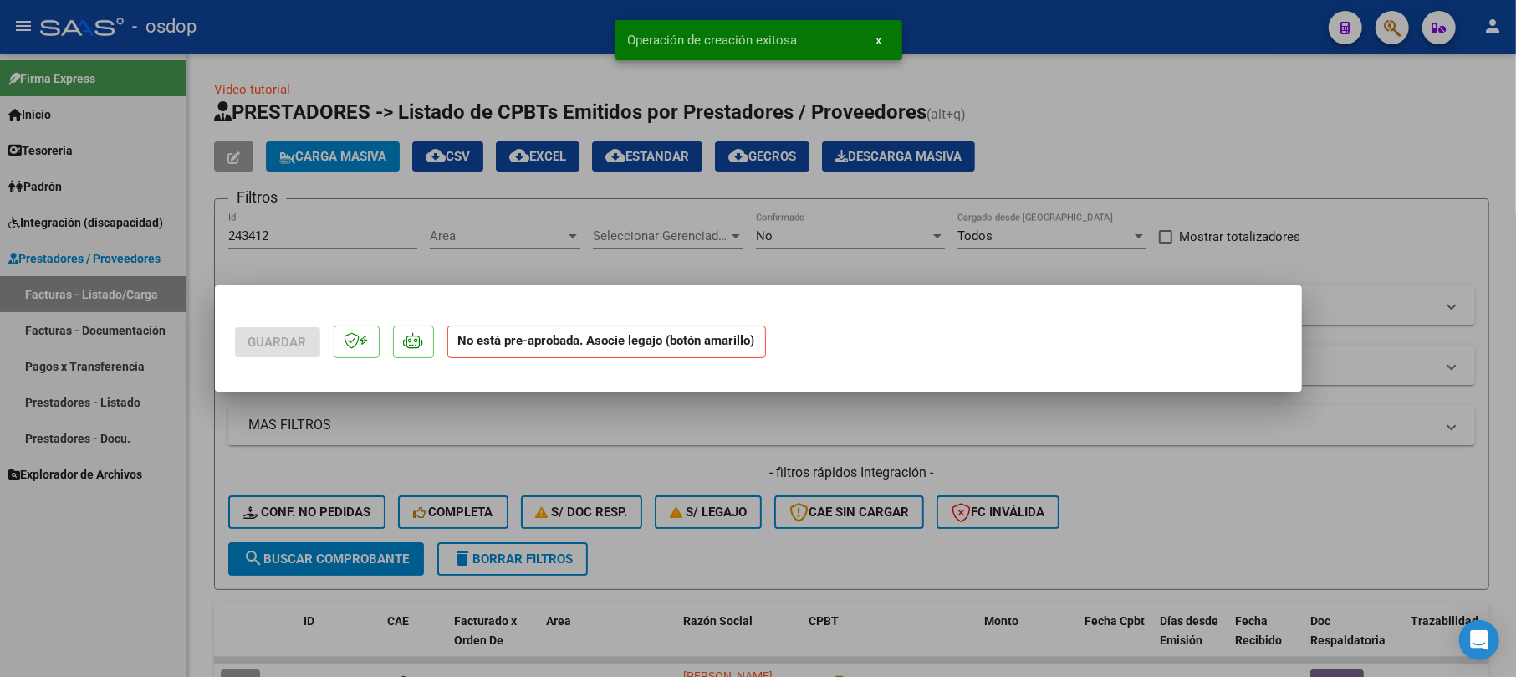
scroll to position [0, 0]
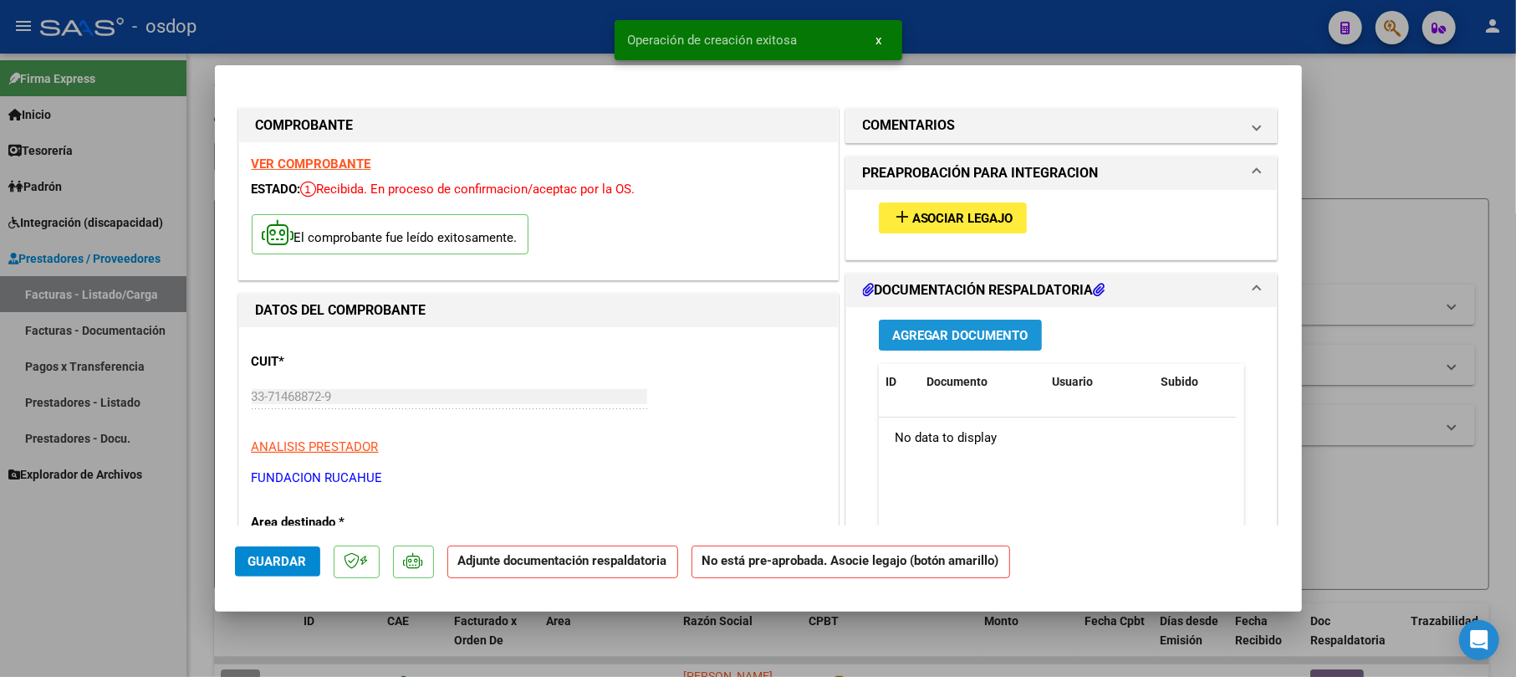
click at [990, 335] on span "Agregar Documento" at bounding box center [960, 335] width 136 height 15
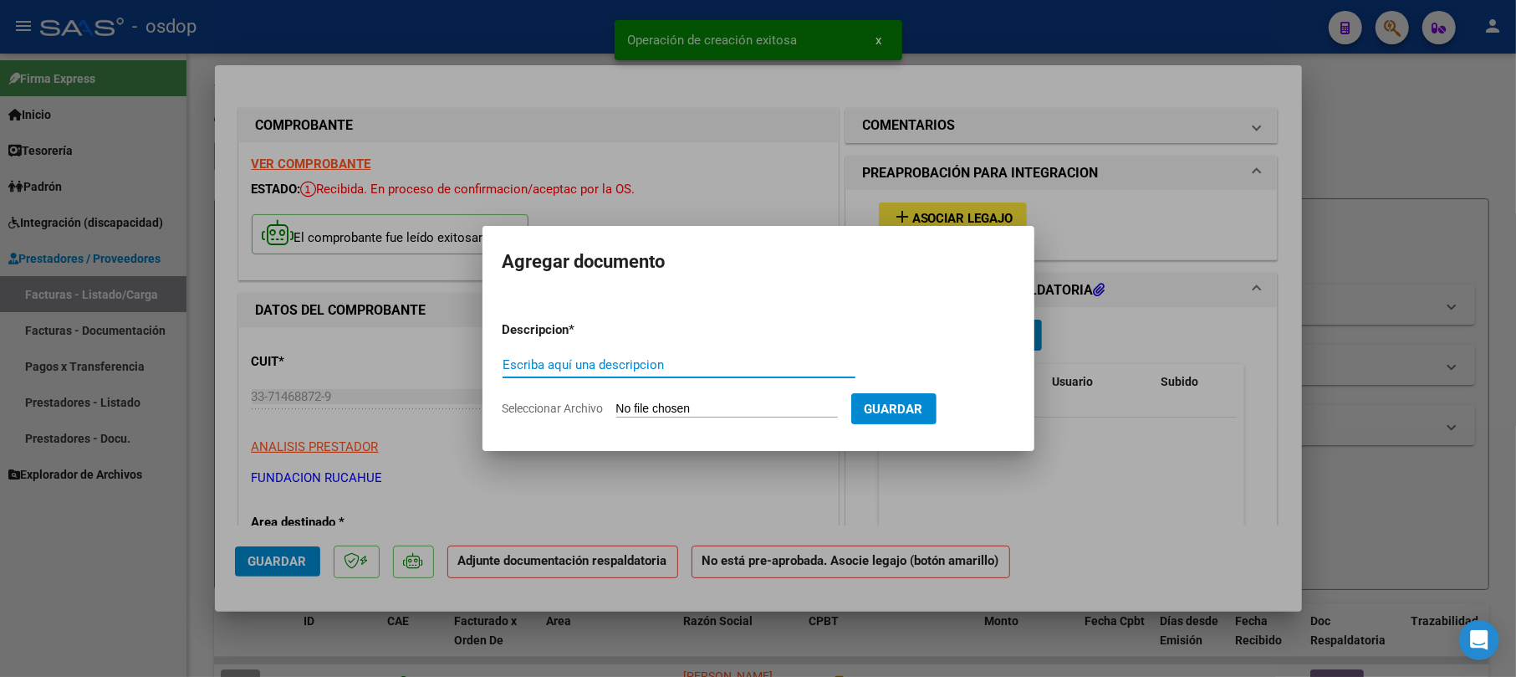
click at [637, 368] on input "Escriba aquí una descripcion" at bounding box center [679, 364] width 353 height 15
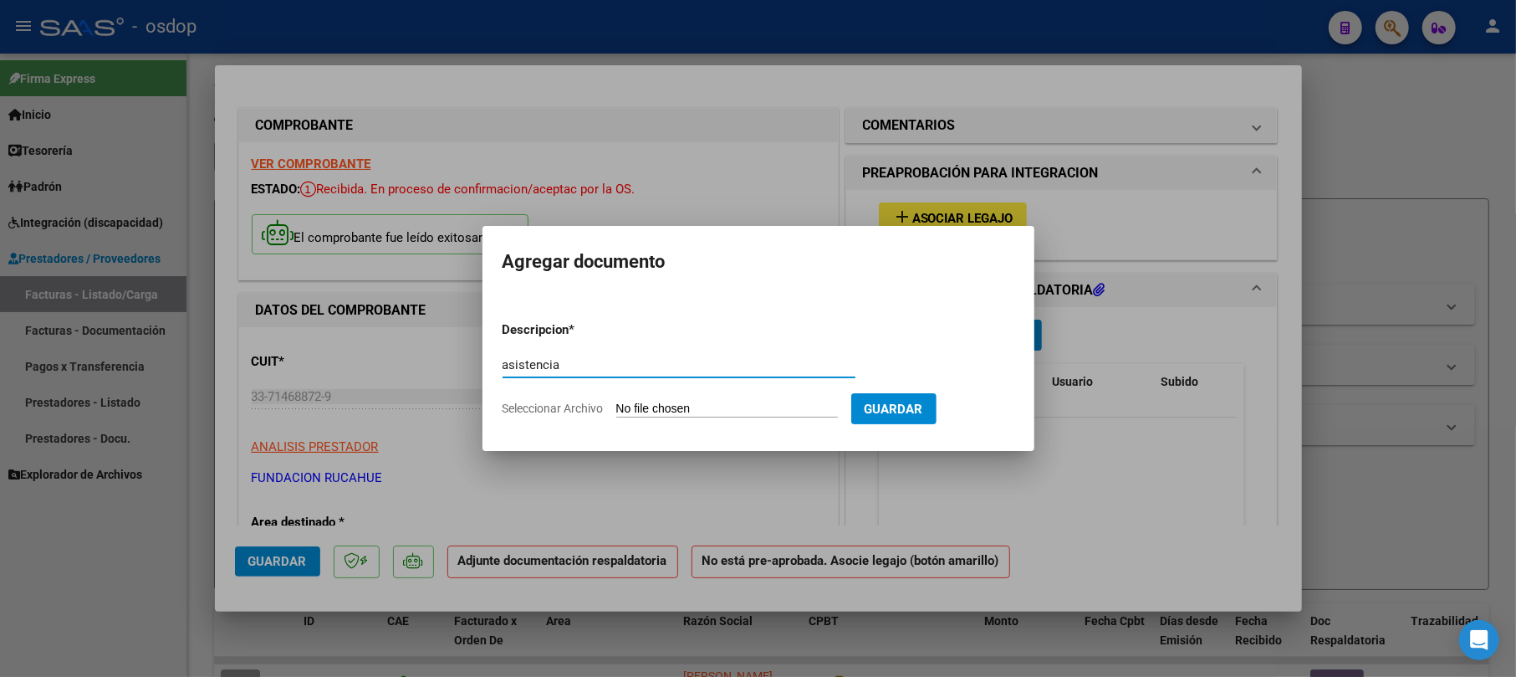
type input "asistencia"
click at [691, 406] on input "Seleccionar Archivo" at bounding box center [727, 409] width 222 height 16
type input "C:\fakepath\Planilla de asistencia - DIAZ QUEVEDO.pdf"
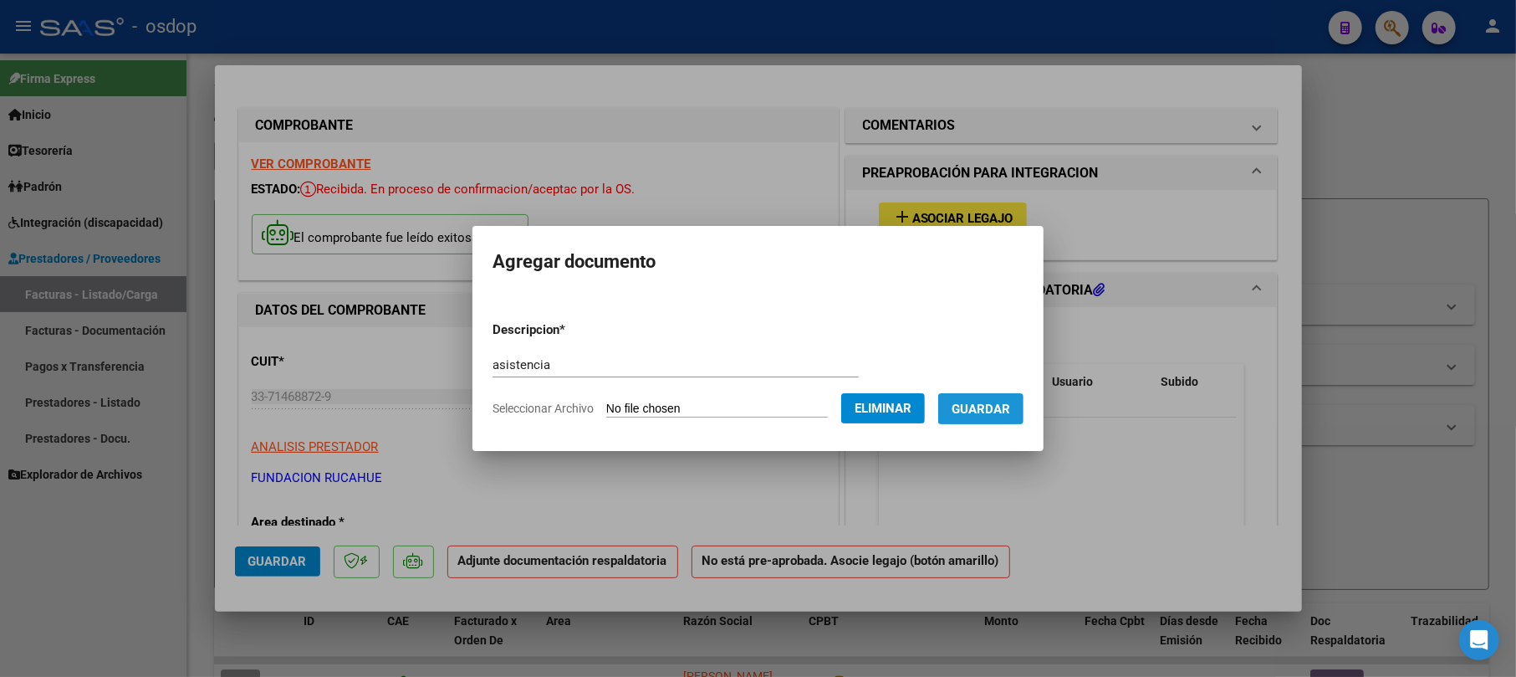
click at [1010, 403] on span "Guardar" at bounding box center [981, 408] width 59 height 15
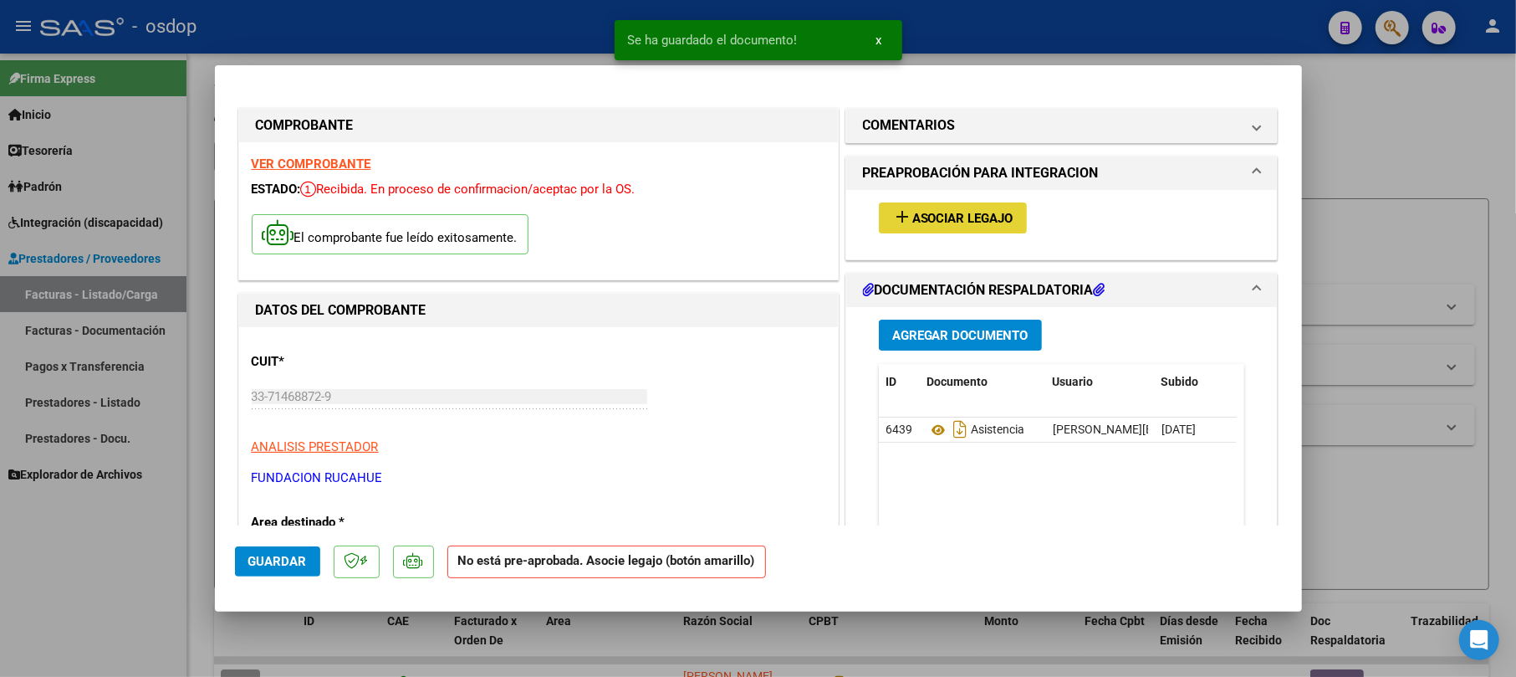
click at [944, 232] on button "add Asociar Legajo" at bounding box center [953, 217] width 148 height 31
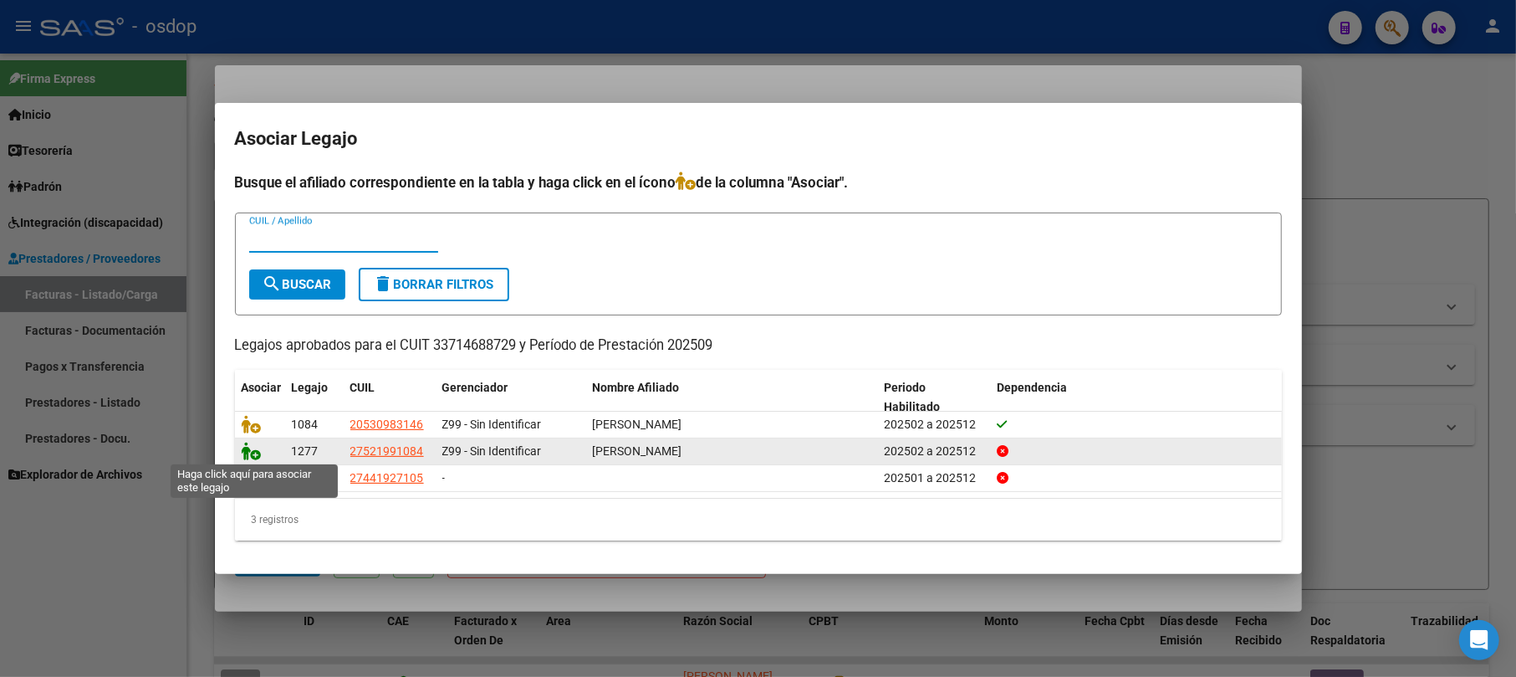
click at [251, 455] on icon at bounding box center [252, 451] width 20 height 18
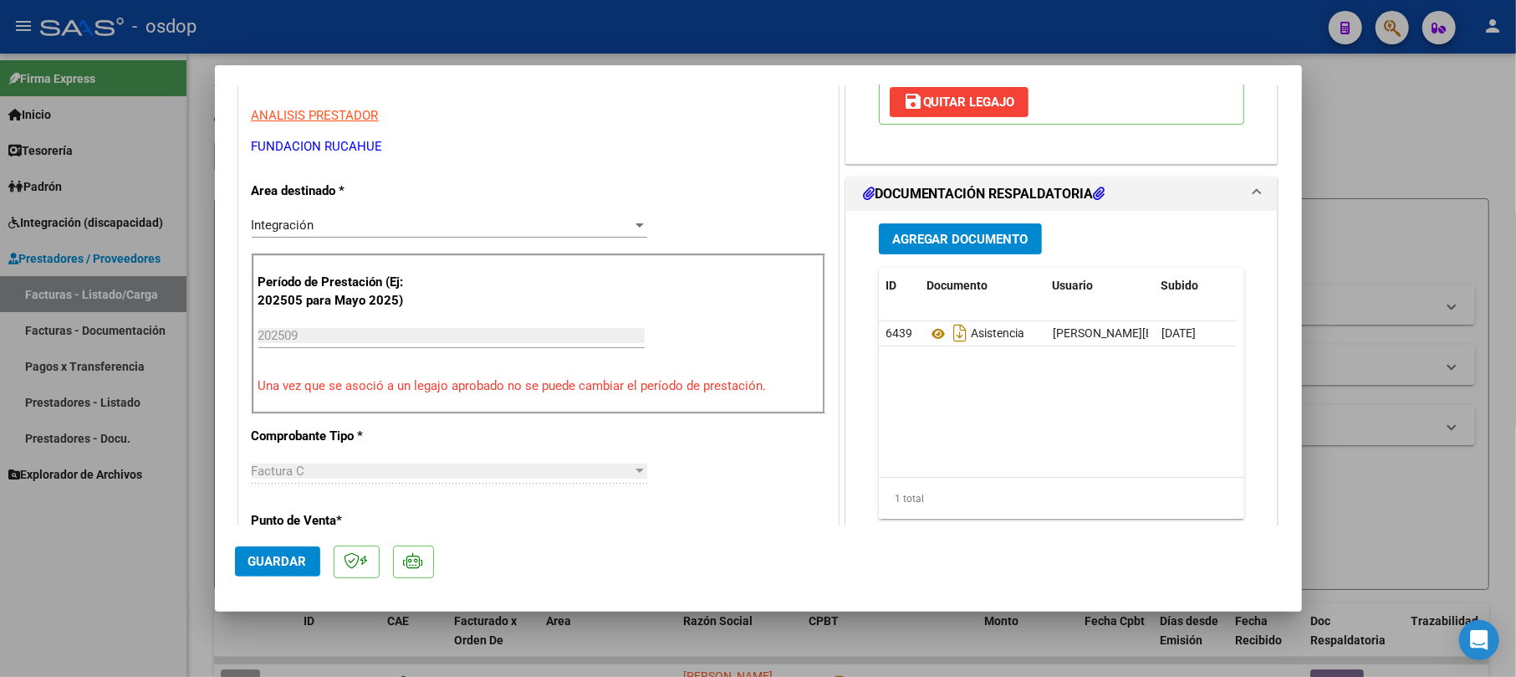
scroll to position [335, 0]
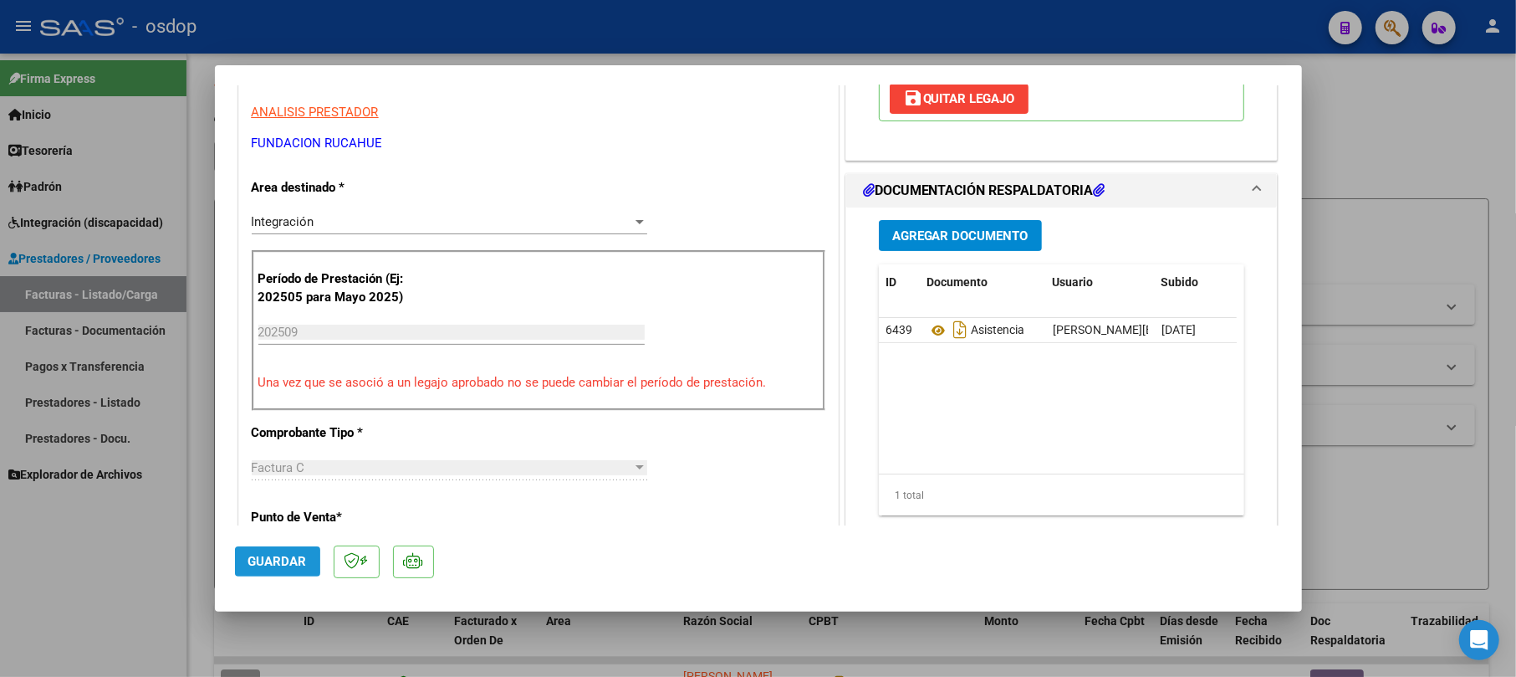
click at [284, 559] on span "Guardar" at bounding box center [277, 561] width 59 height 15
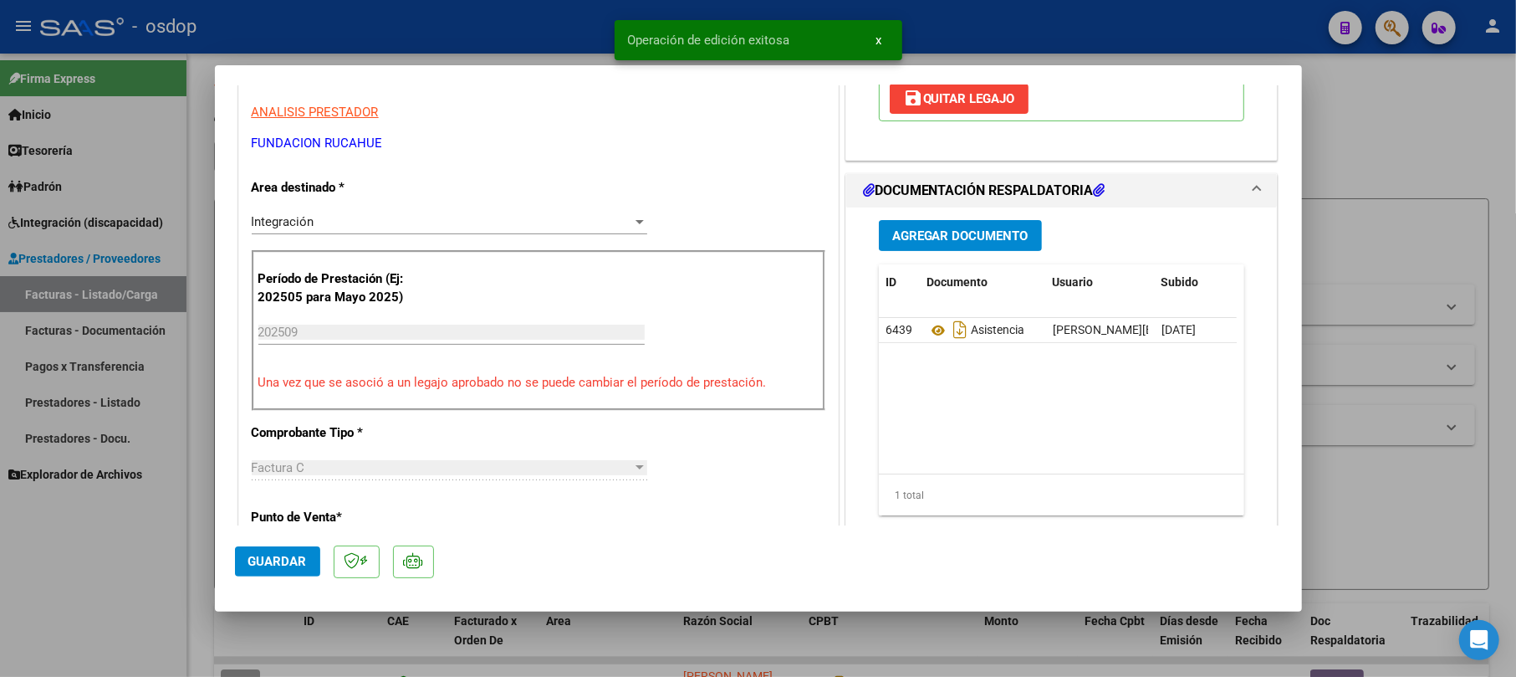
click at [265, 563] on span "Guardar" at bounding box center [277, 561] width 59 height 15
click at [1422, 134] on div at bounding box center [758, 338] width 1516 height 677
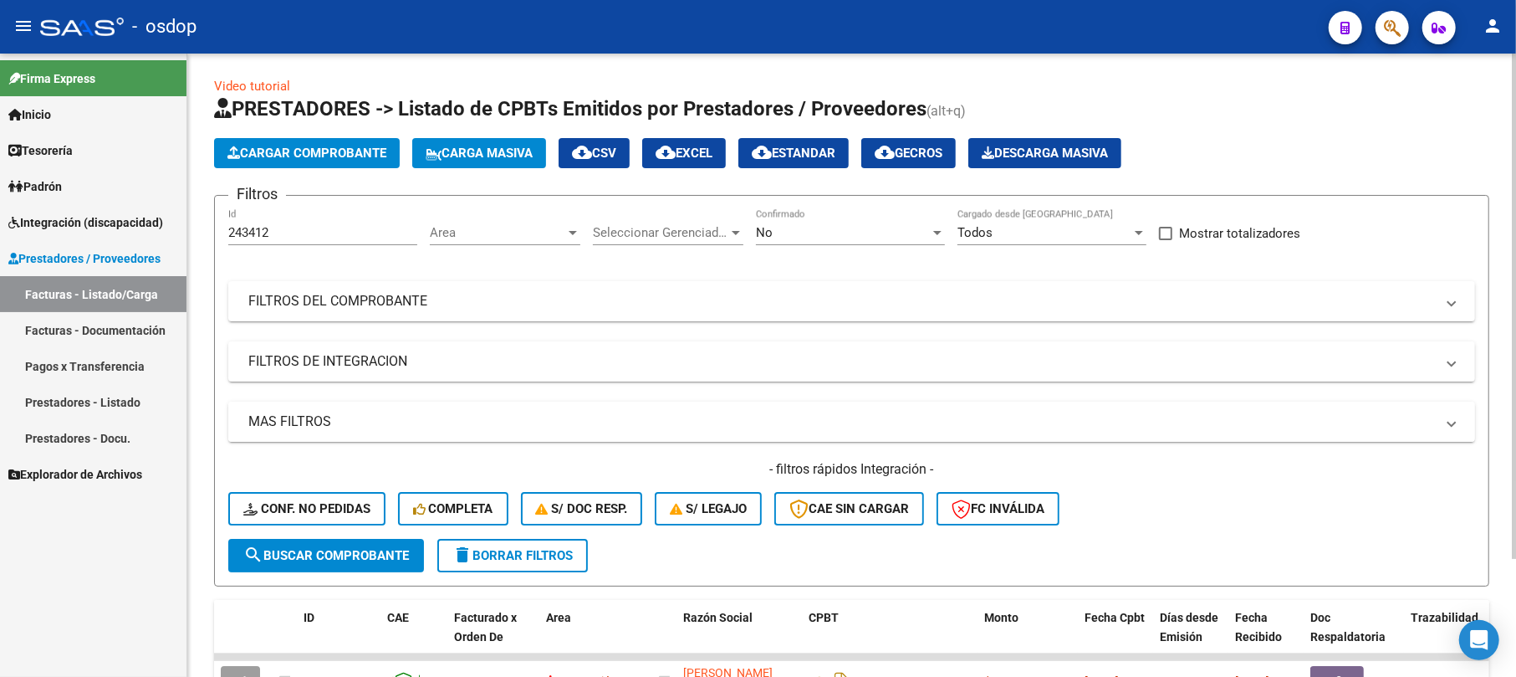
scroll to position [0, 0]
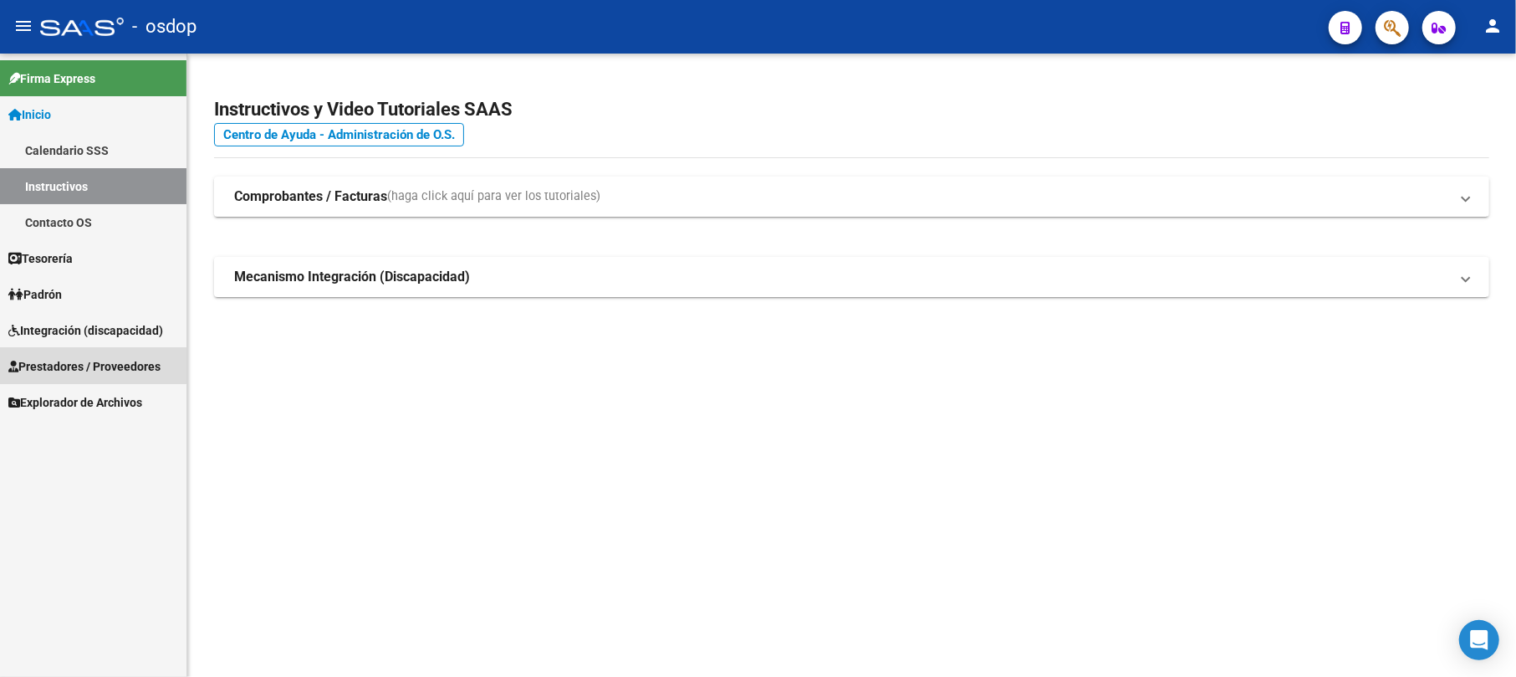
click at [75, 365] on span "Prestadores / Proveedores" at bounding box center [84, 366] width 152 height 18
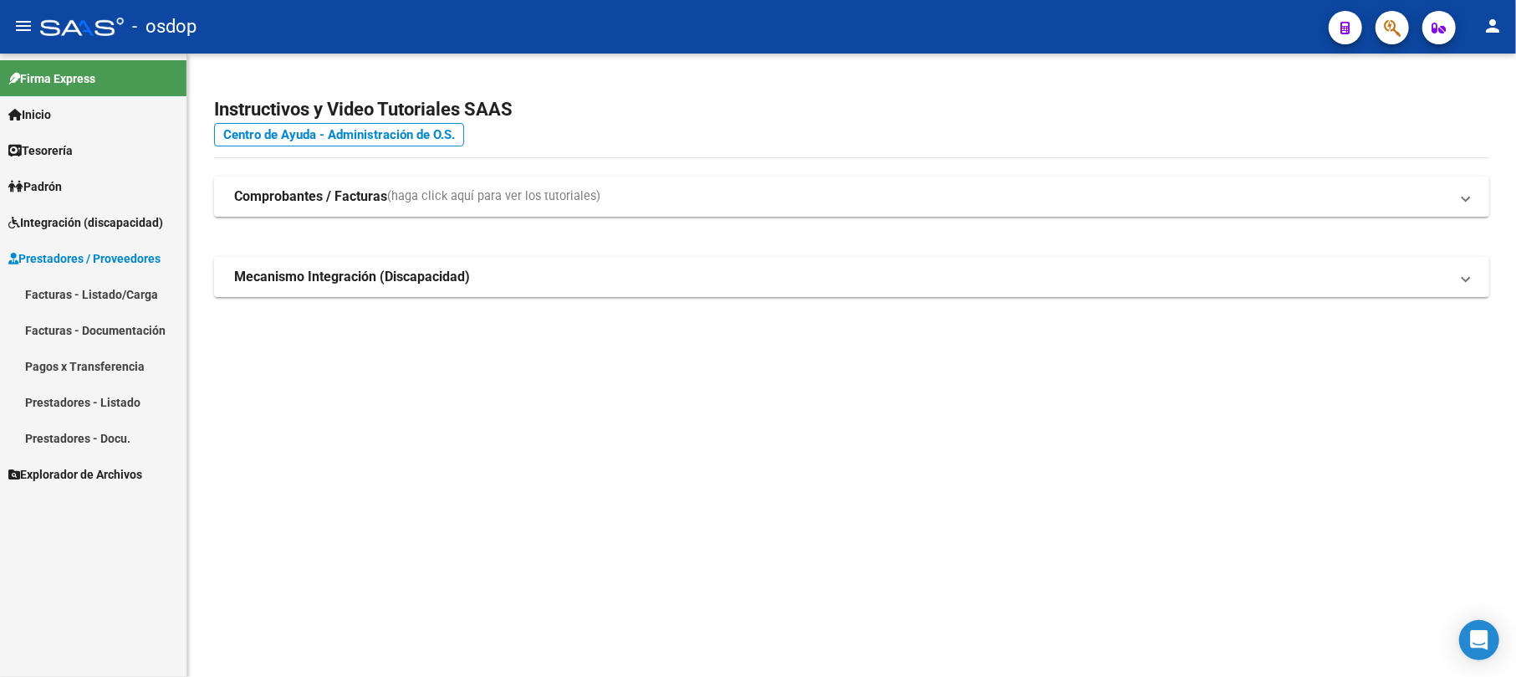
click at [94, 294] on link "Facturas - Listado/Carga" at bounding box center [93, 294] width 186 height 36
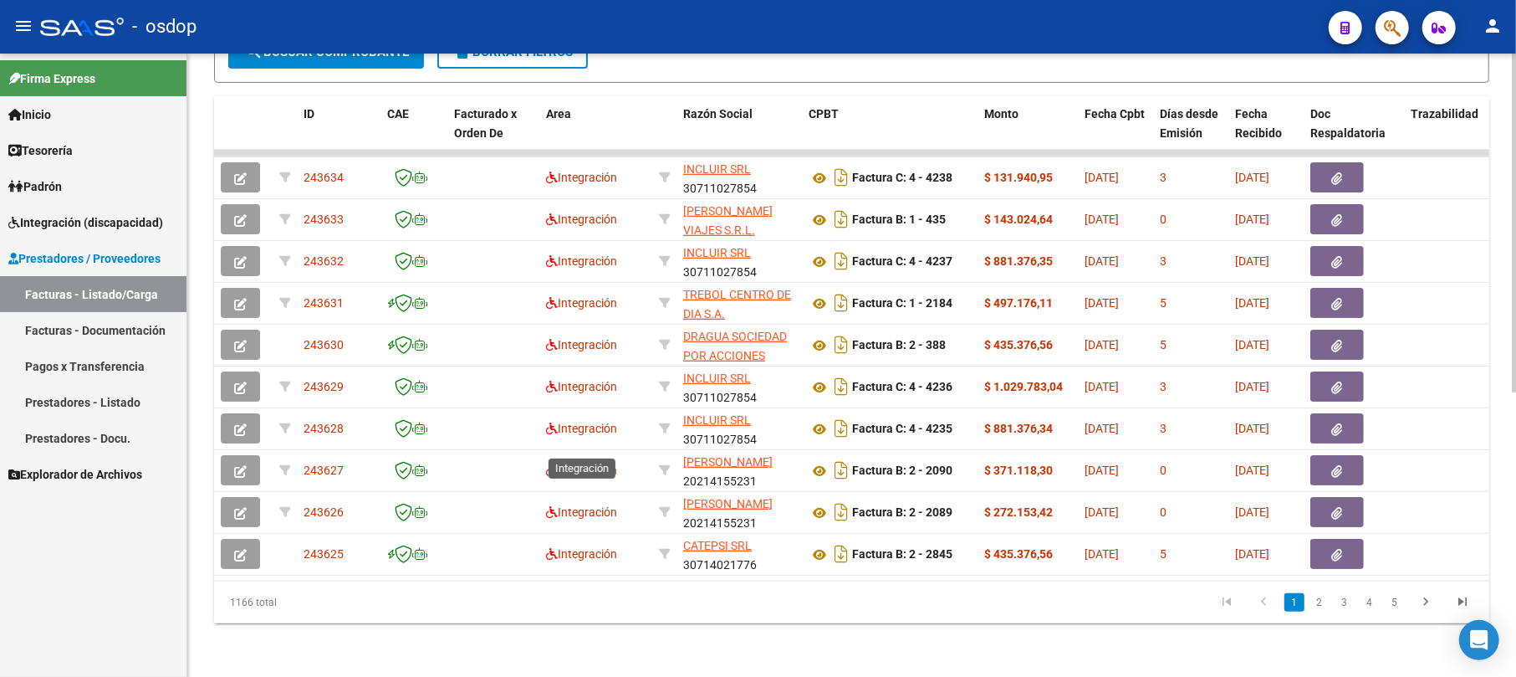
scroll to position [187, 0]
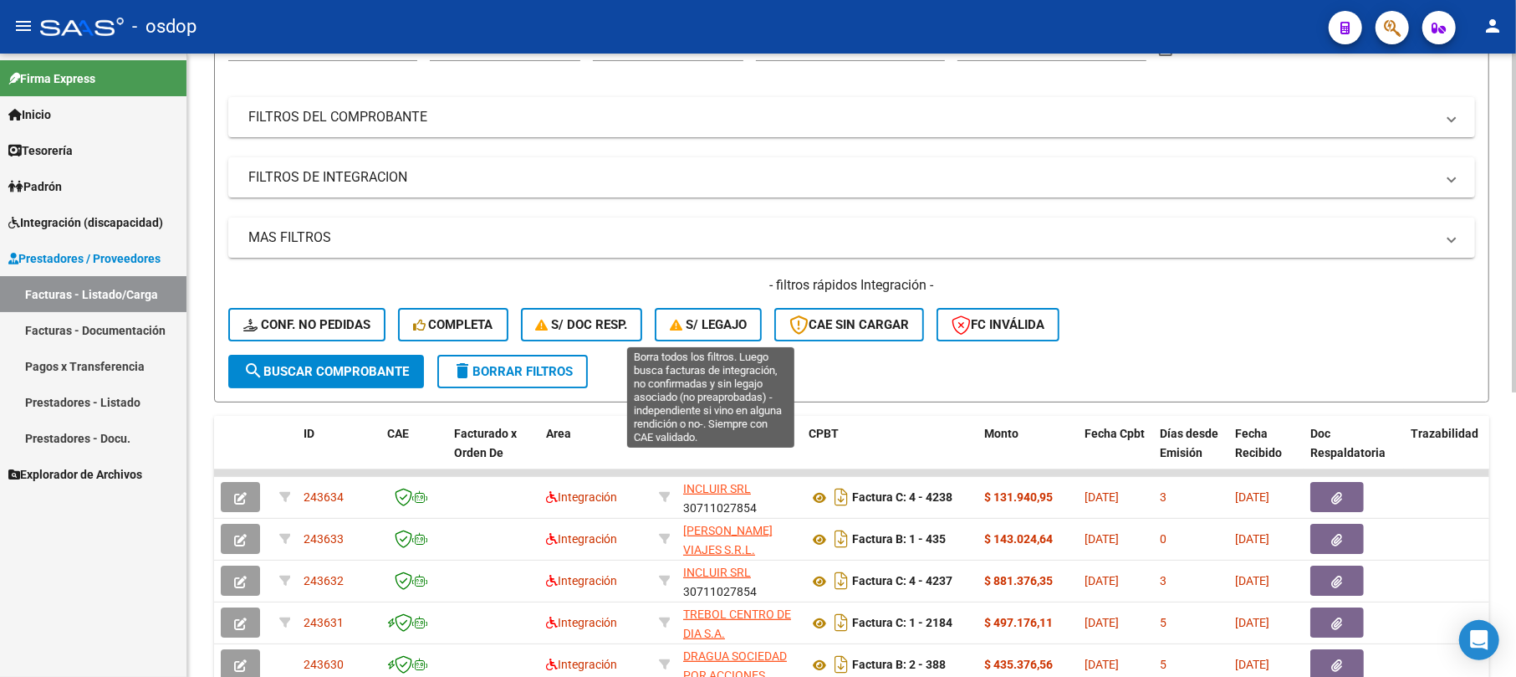
click at [718, 324] on span "S/ legajo" at bounding box center [708, 324] width 77 height 15
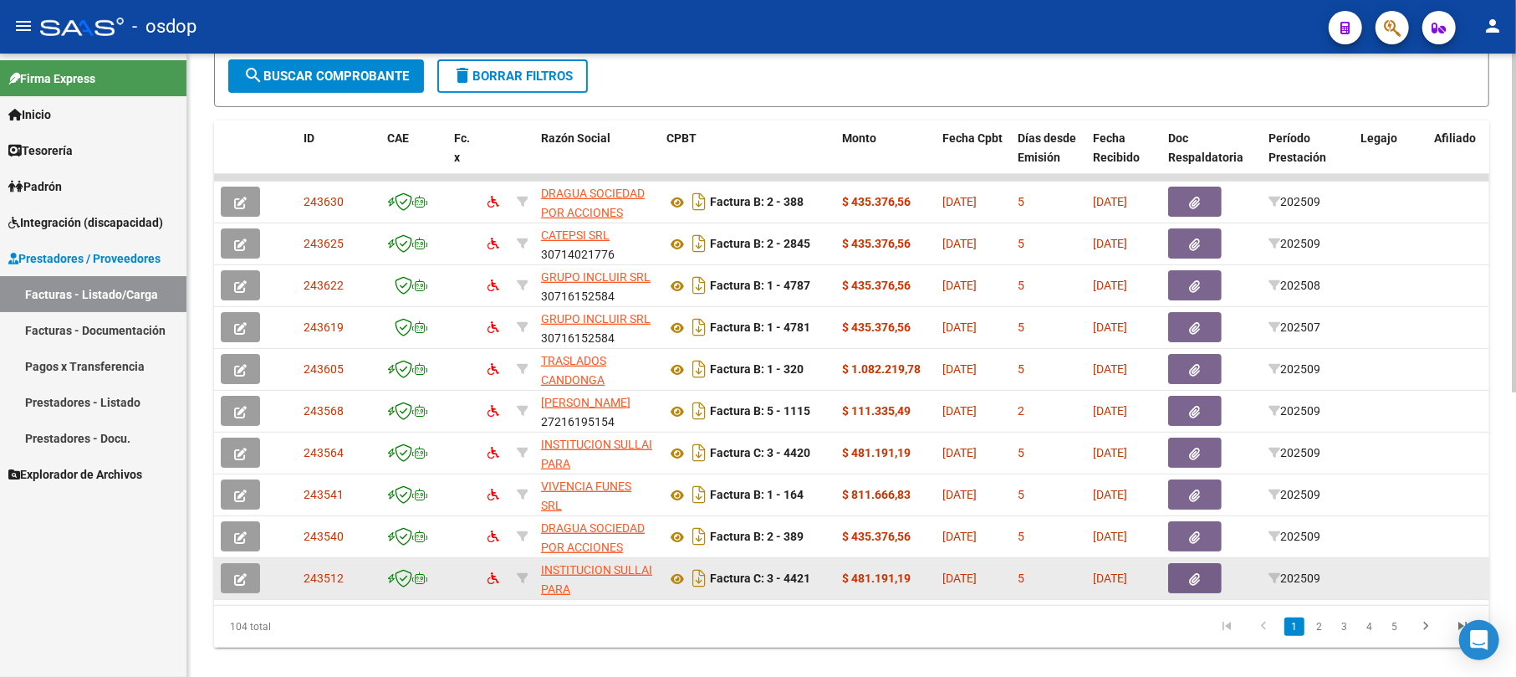
scroll to position [522, 0]
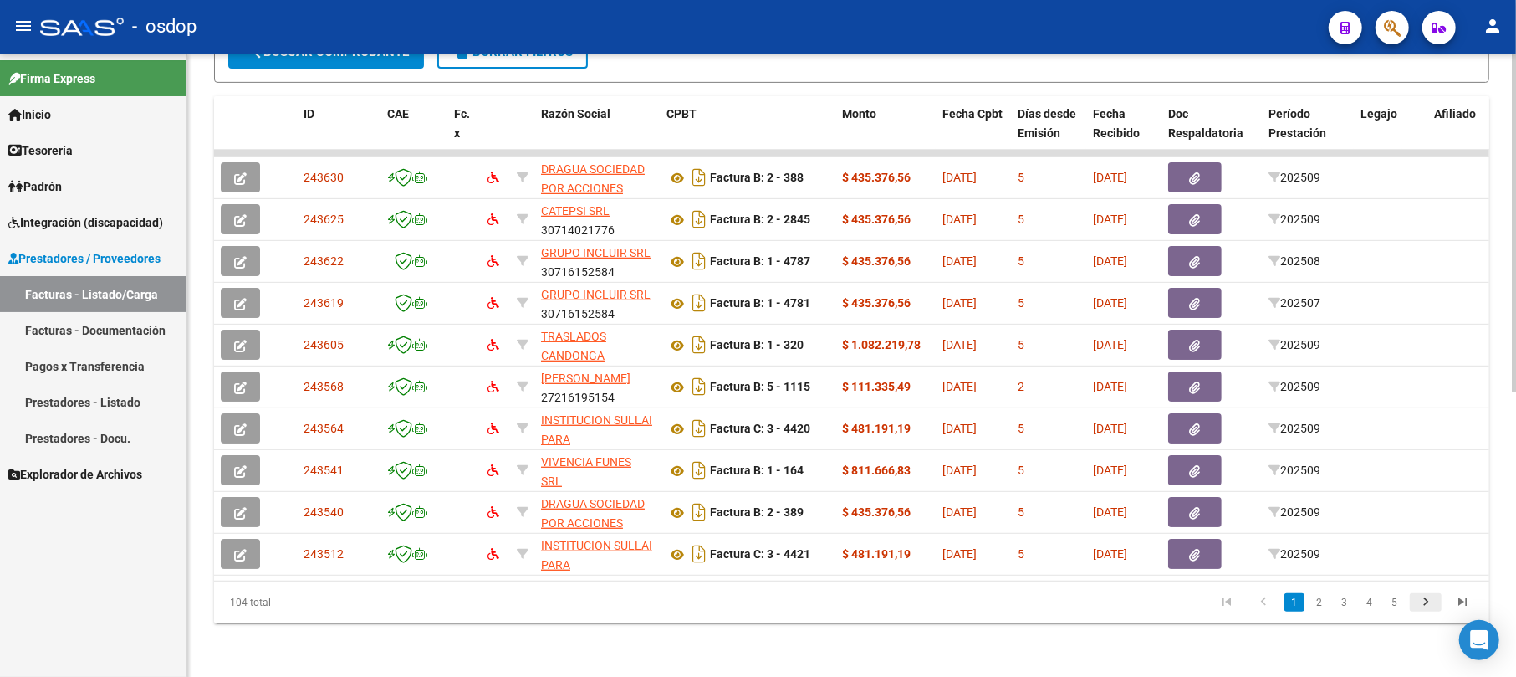
click at [1423, 600] on icon "go to next page" at bounding box center [1426, 604] width 22 height 20
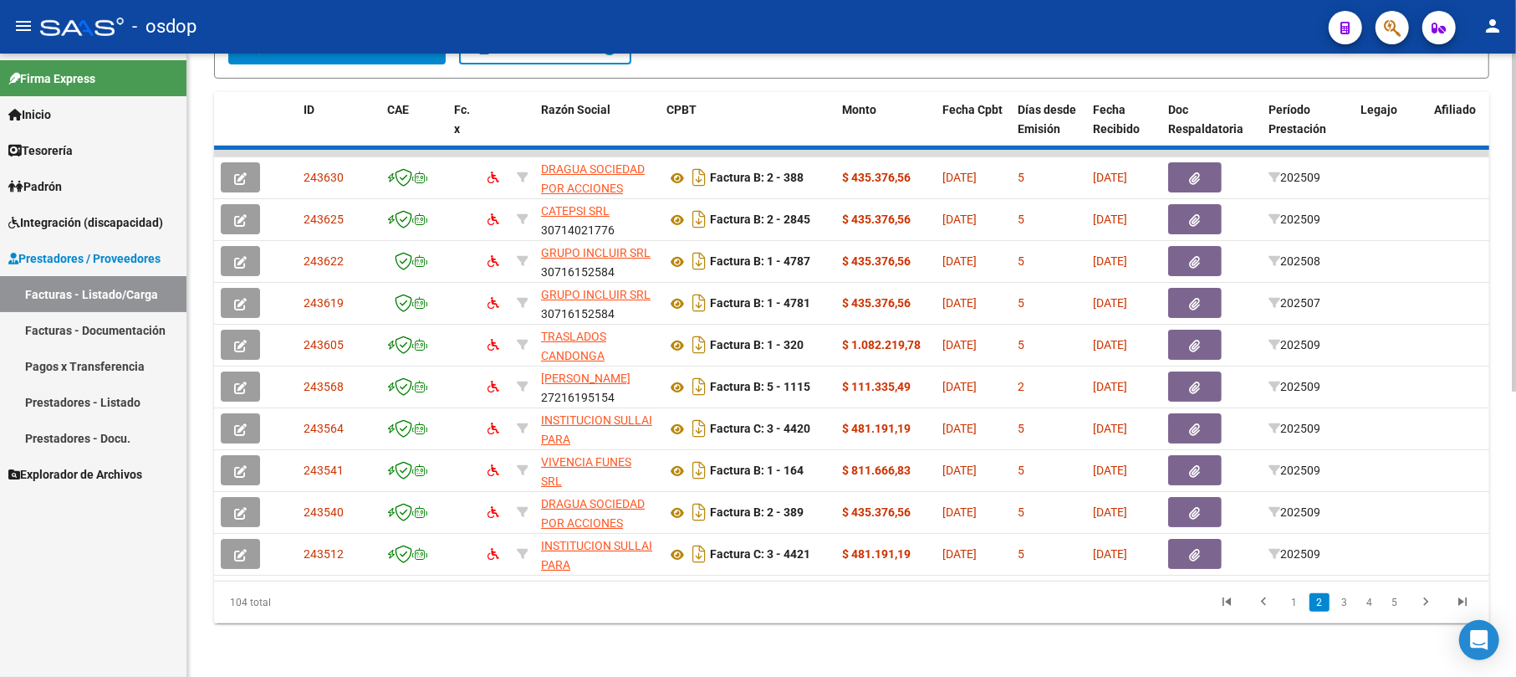
click at [1402, 605] on div "104 total 1 2 3 4 5" at bounding box center [851, 602] width 1275 height 42
click at [1395, 606] on div "104 total 1 2 3 4 5" at bounding box center [851, 602] width 1275 height 42
click at [1390, 605] on div "104 total 1 2 3 4 5" at bounding box center [851, 602] width 1275 height 42
click at [1425, 602] on div "104 total 1 2 3 4 5" at bounding box center [851, 602] width 1275 height 42
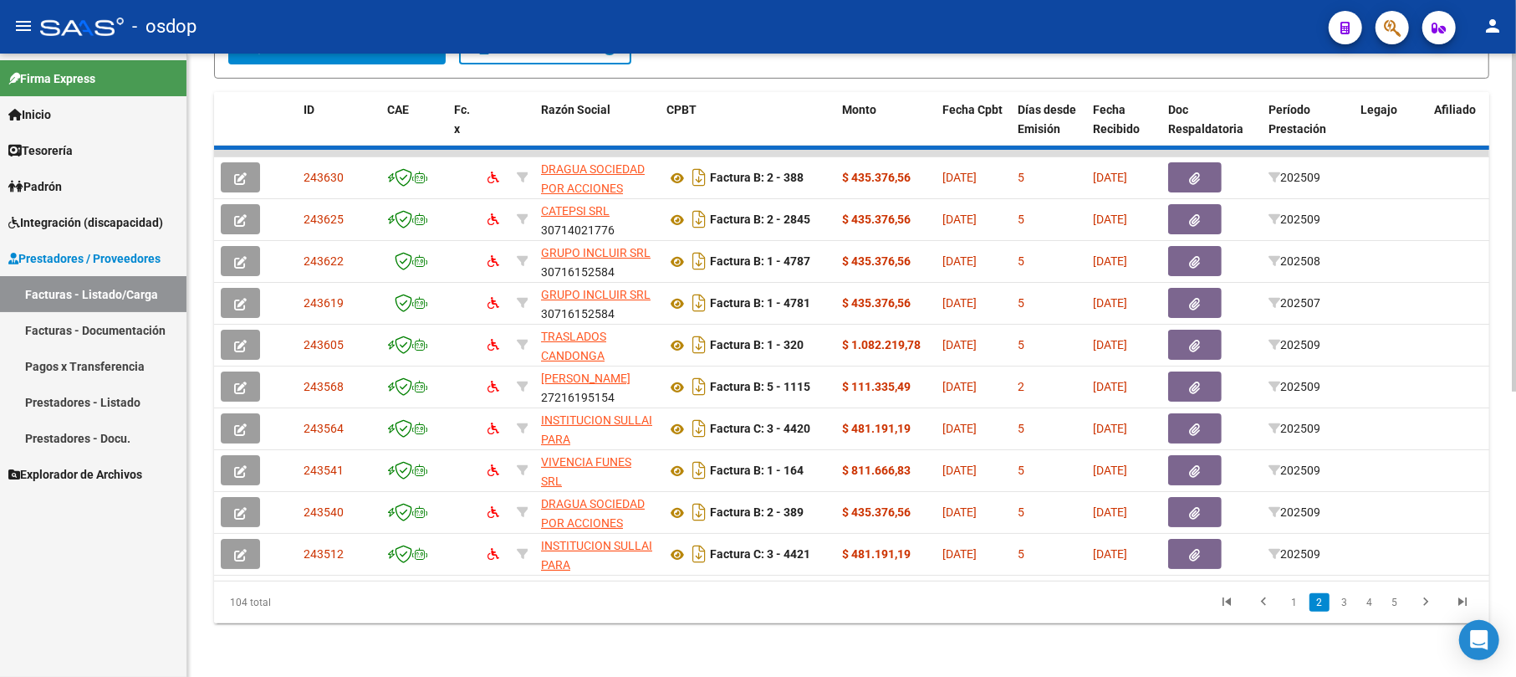
click at [1459, 604] on div "104 total 1 2 3 4 5" at bounding box center [851, 602] width 1275 height 42
click at [1387, 603] on div "104 total 1 2 3 4 5" at bounding box center [851, 602] width 1275 height 42
click at [1399, 604] on div "104 total 1 2 3 4 5" at bounding box center [851, 602] width 1275 height 42
click at [1427, 600] on div "104 total 1 2 3 4 5" at bounding box center [851, 602] width 1275 height 42
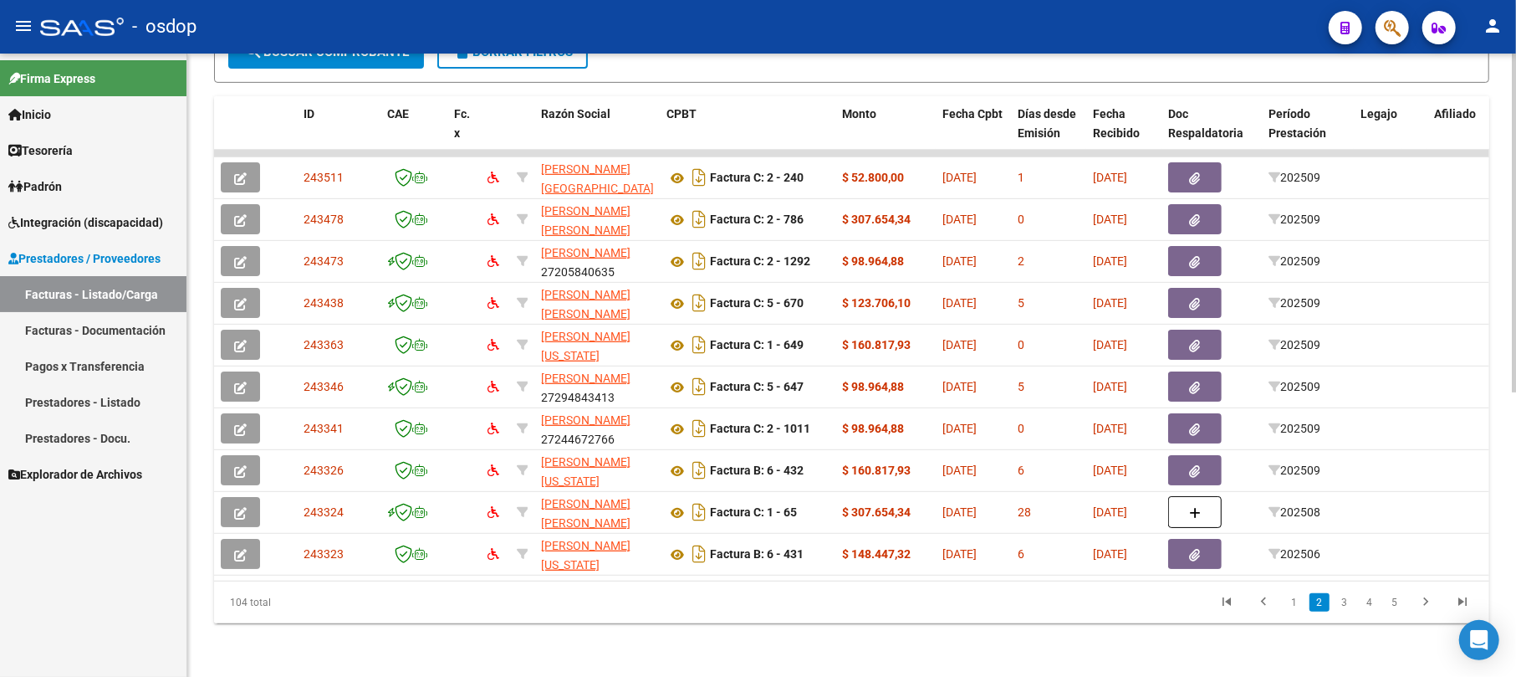
scroll to position [522, 0]
click at [1371, 604] on link "4" at bounding box center [1370, 602] width 20 height 18
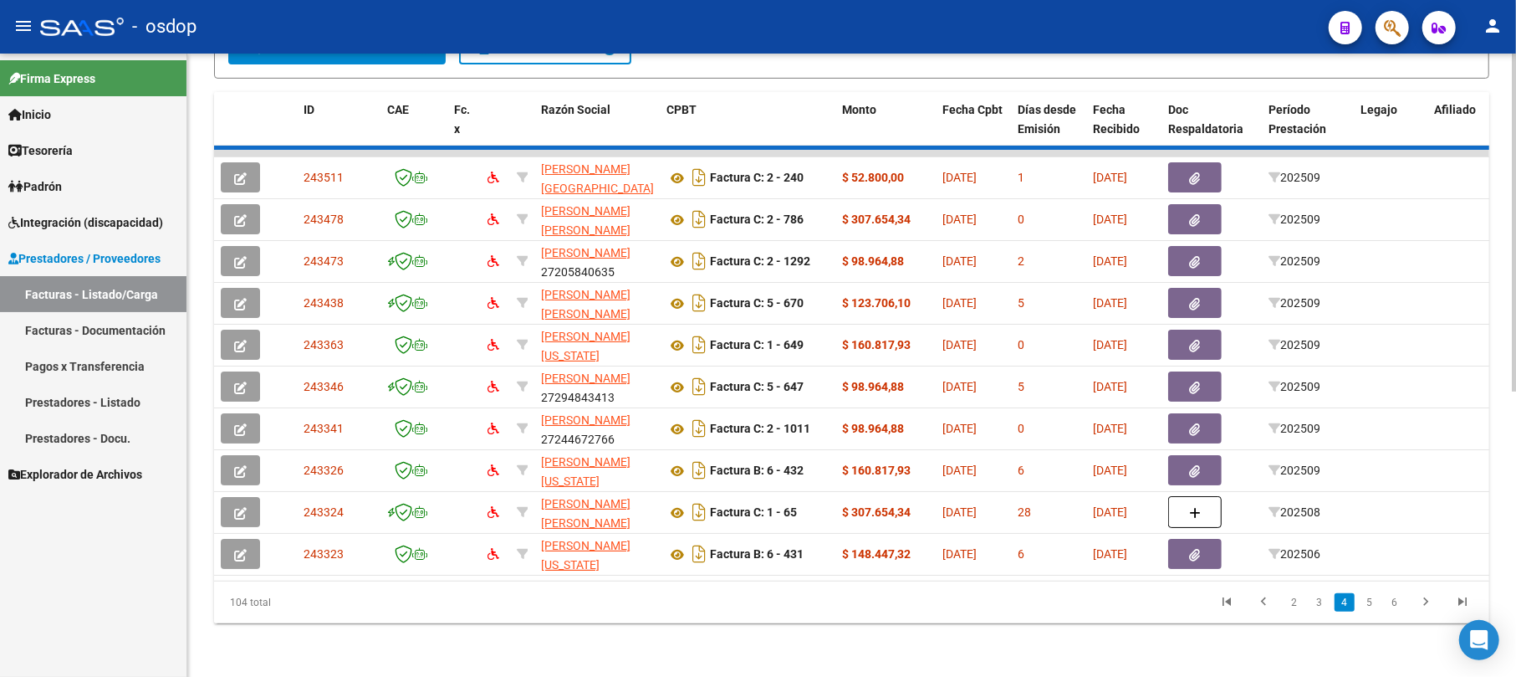
click at [1395, 610] on div "104 total 2 3 4 5 6" at bounding box center [851, 602] width 1275 height 42
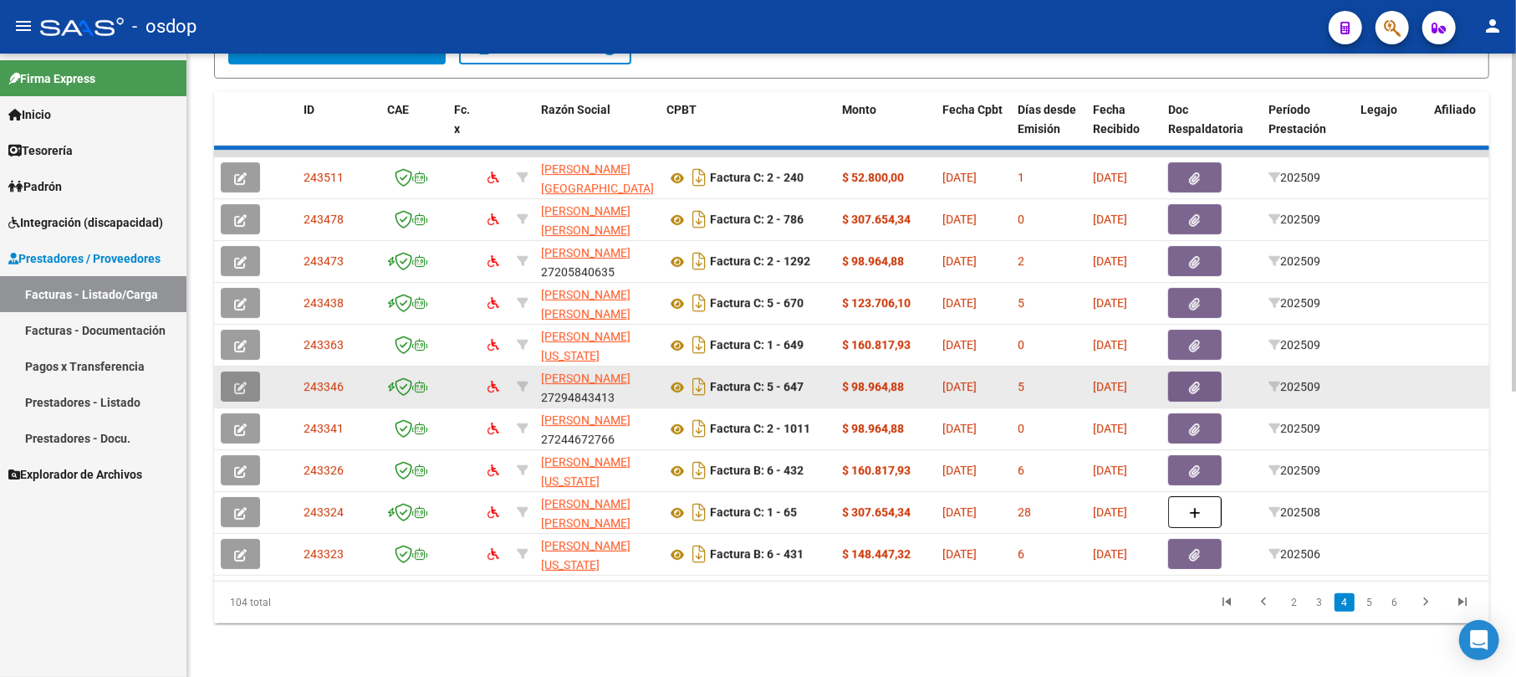
click at [243, 381] on icon "button" at bounding box center [240, 387] width 13 height 13
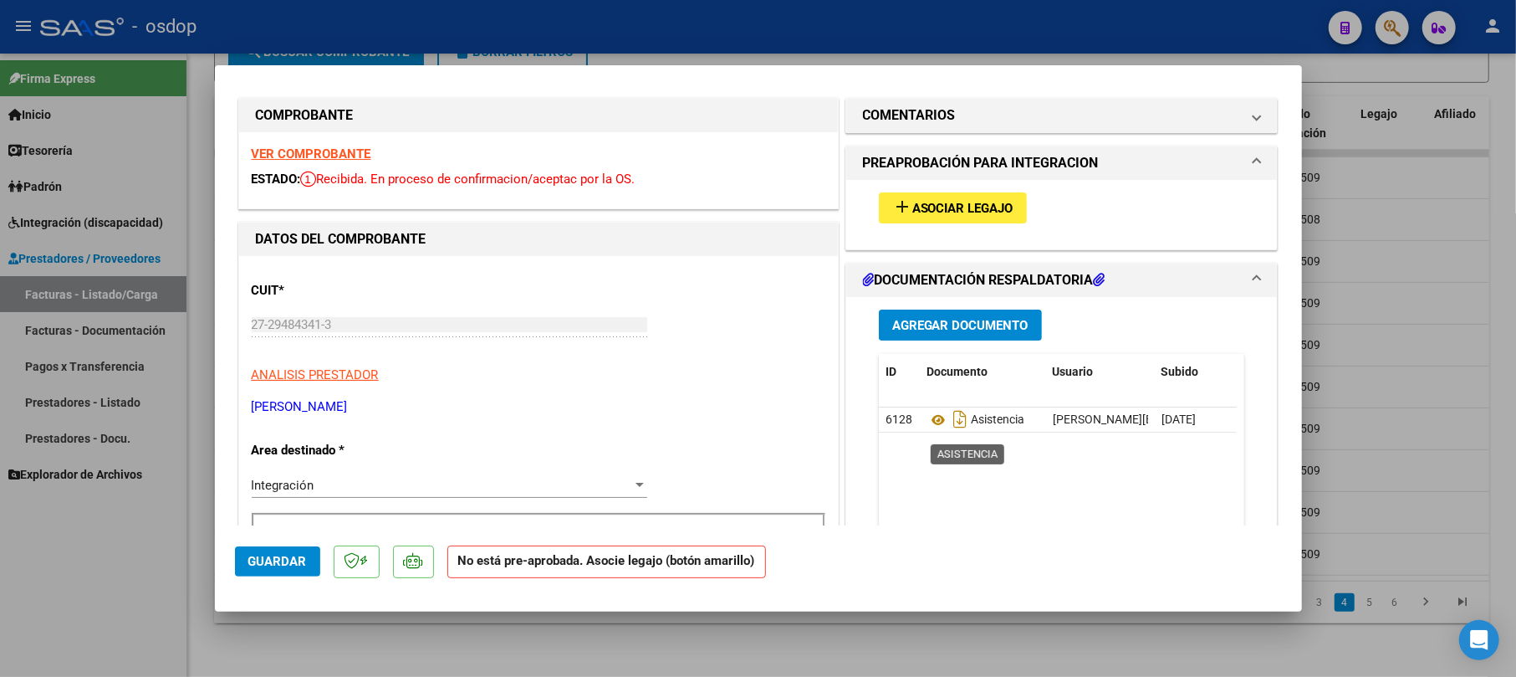
scroll to position [0, 0]
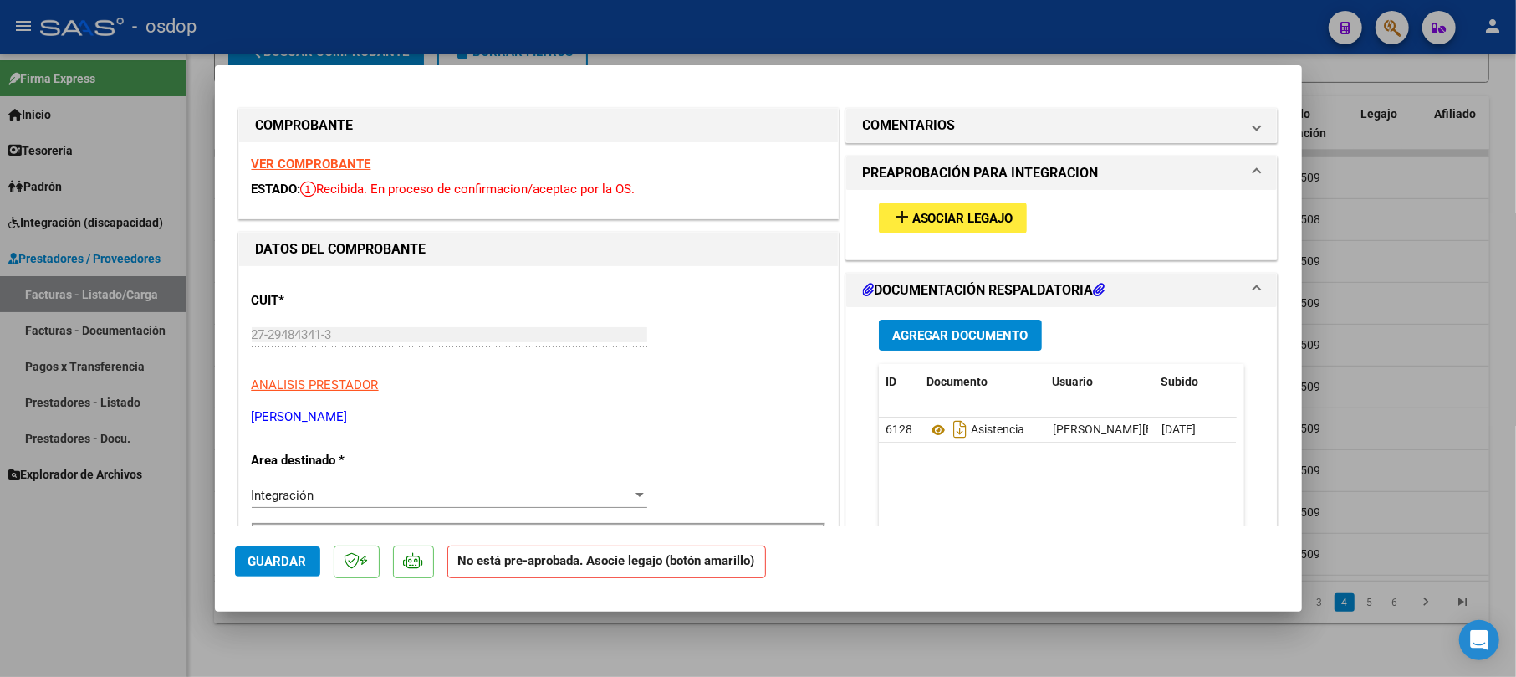
click at [960, 225] on span "Asociar Legajo" at bounding box center [962, 218] width 101 height 15
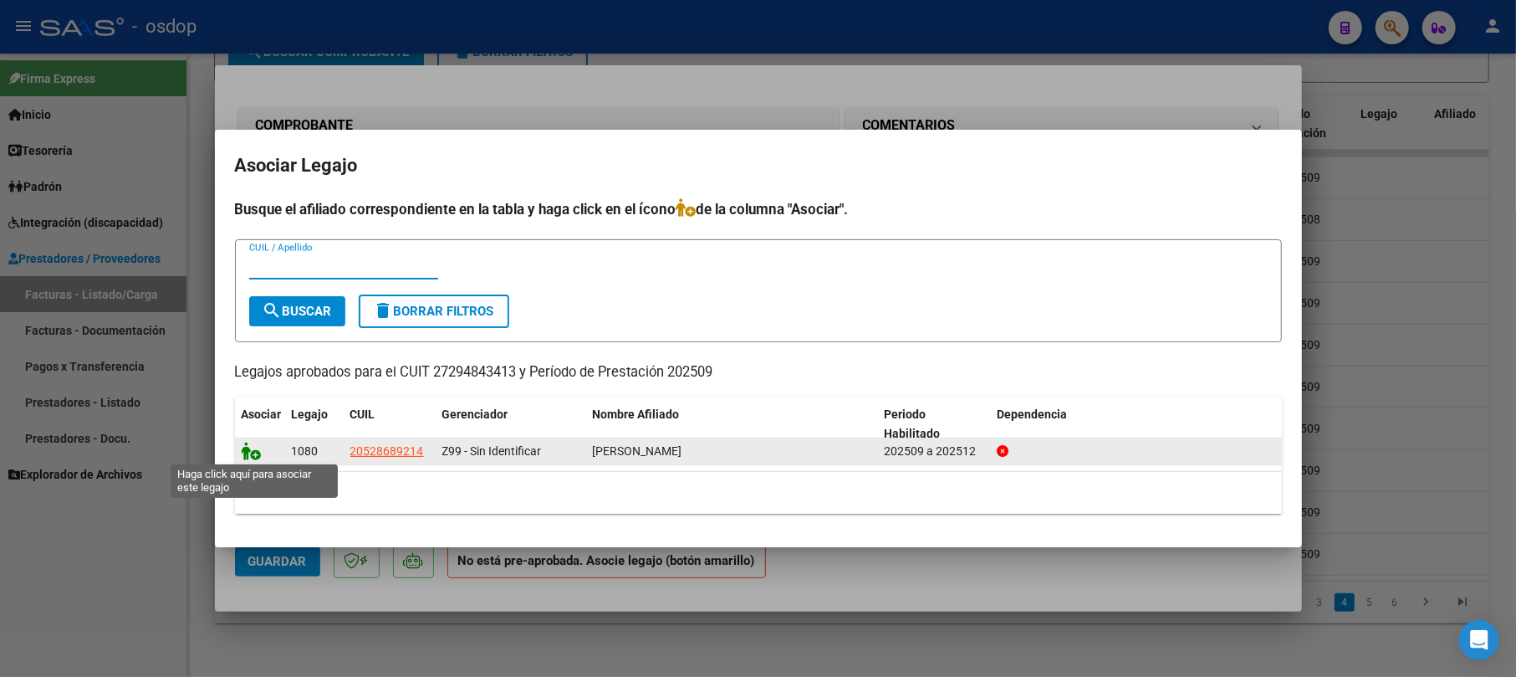
click at [252, 448] on icon at bounding box center [252, 451] width 20 height 18
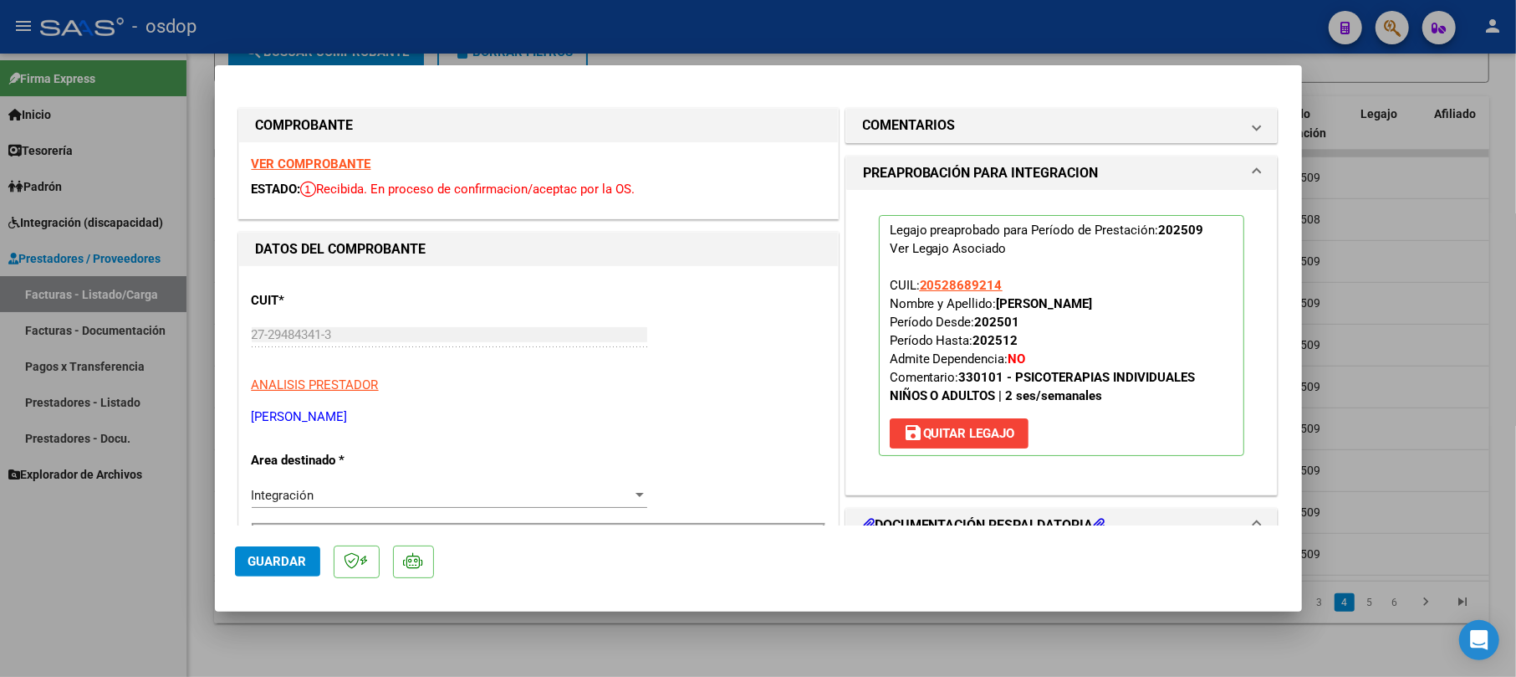
click at [288, 563] on span "Guardar" at bounding box center [277, 561] width 59 height 15
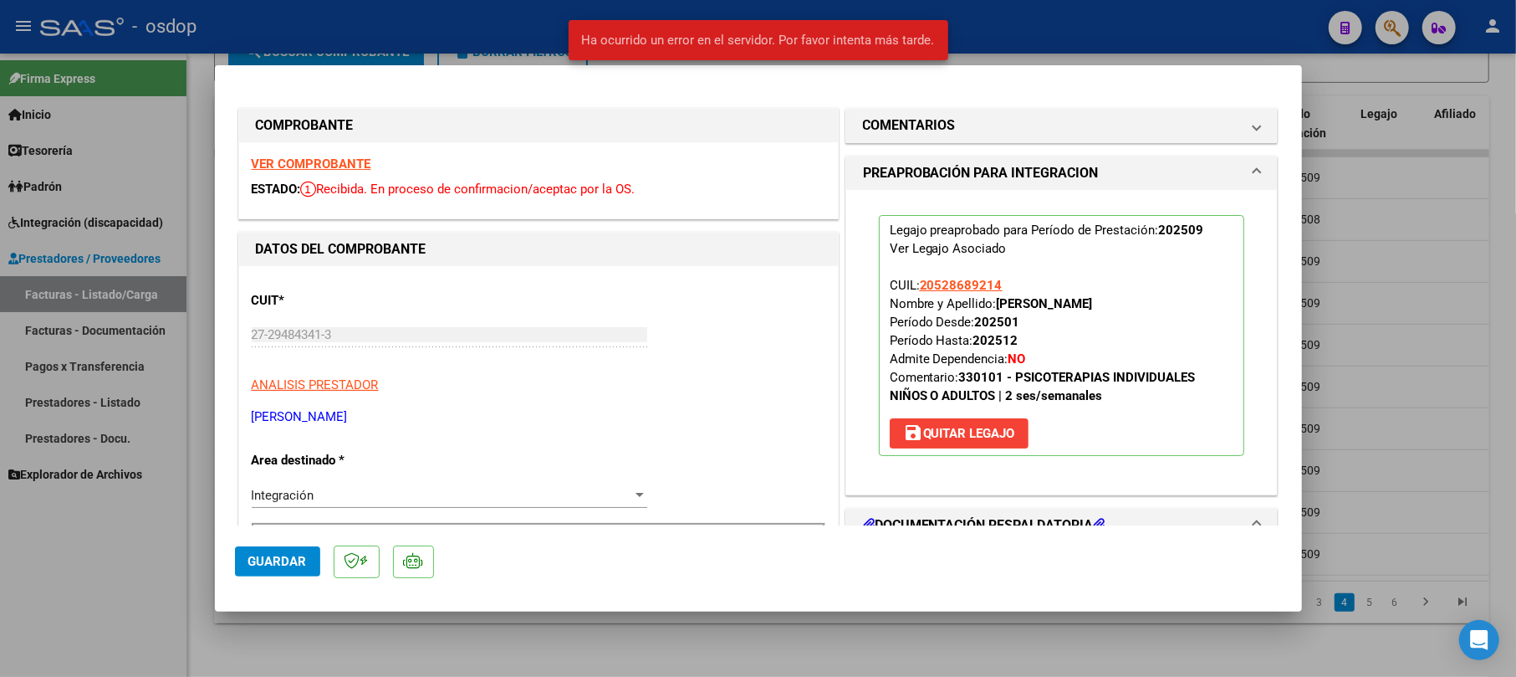
click at [1427, 416] on div at bounding box center [758, 338] width 1516 height 677
type input "$ 0,00"
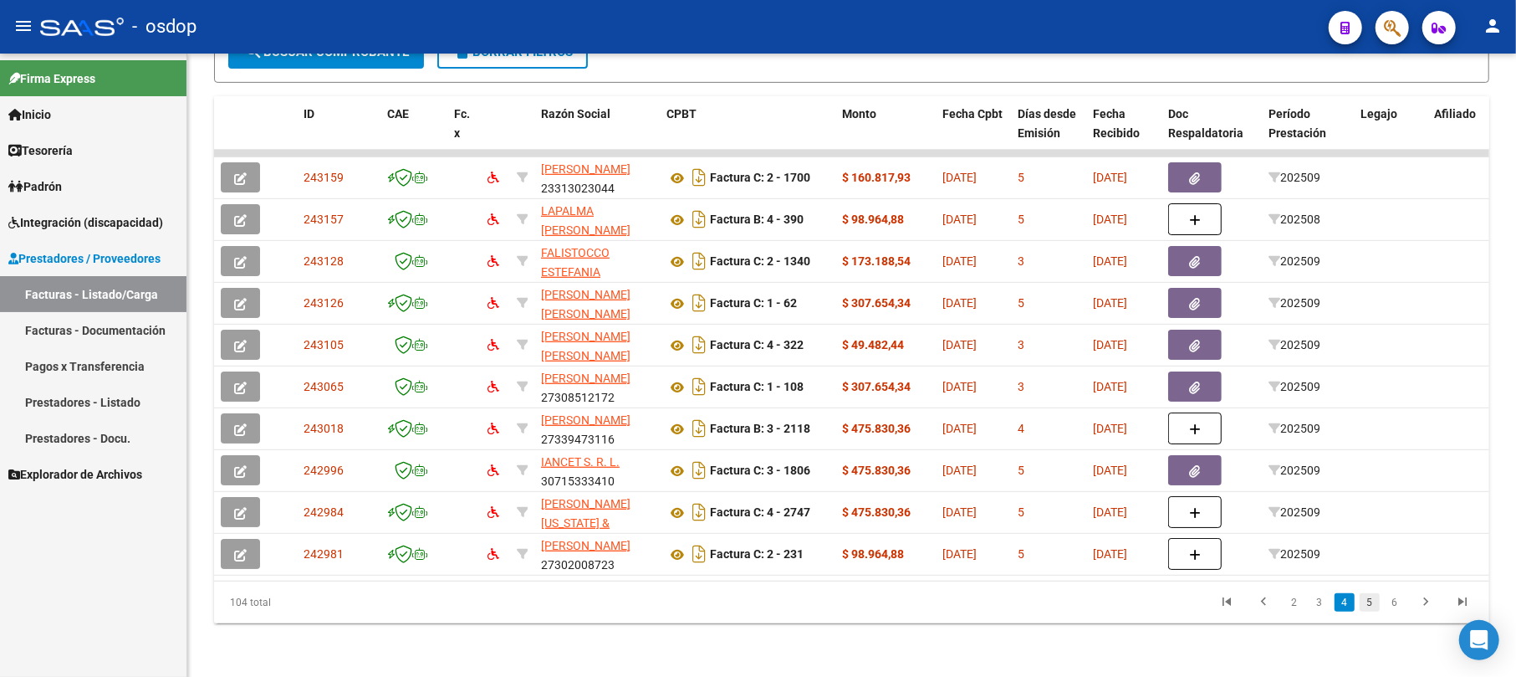
click at [1375, 606] on link "5" at bounding box center [1370, 602] width 20 height 18
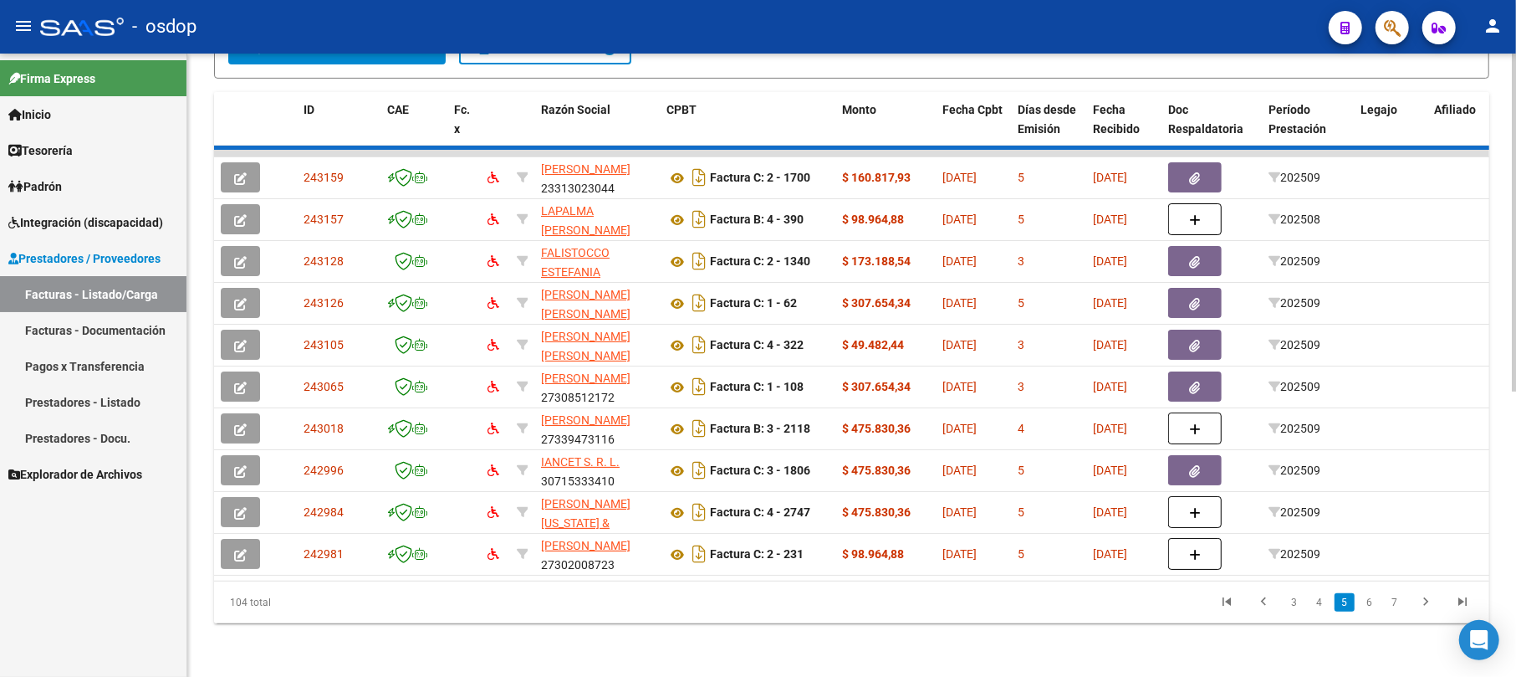
click at [1370, 607] on div "104 total 3 4 5 6 7" at bounding box center [851, 602] width 1275 height 42
click at [1366, 607] on div "104 total 3 4 5 6 7" at bounding box center [851, 602] width 1275 height 42
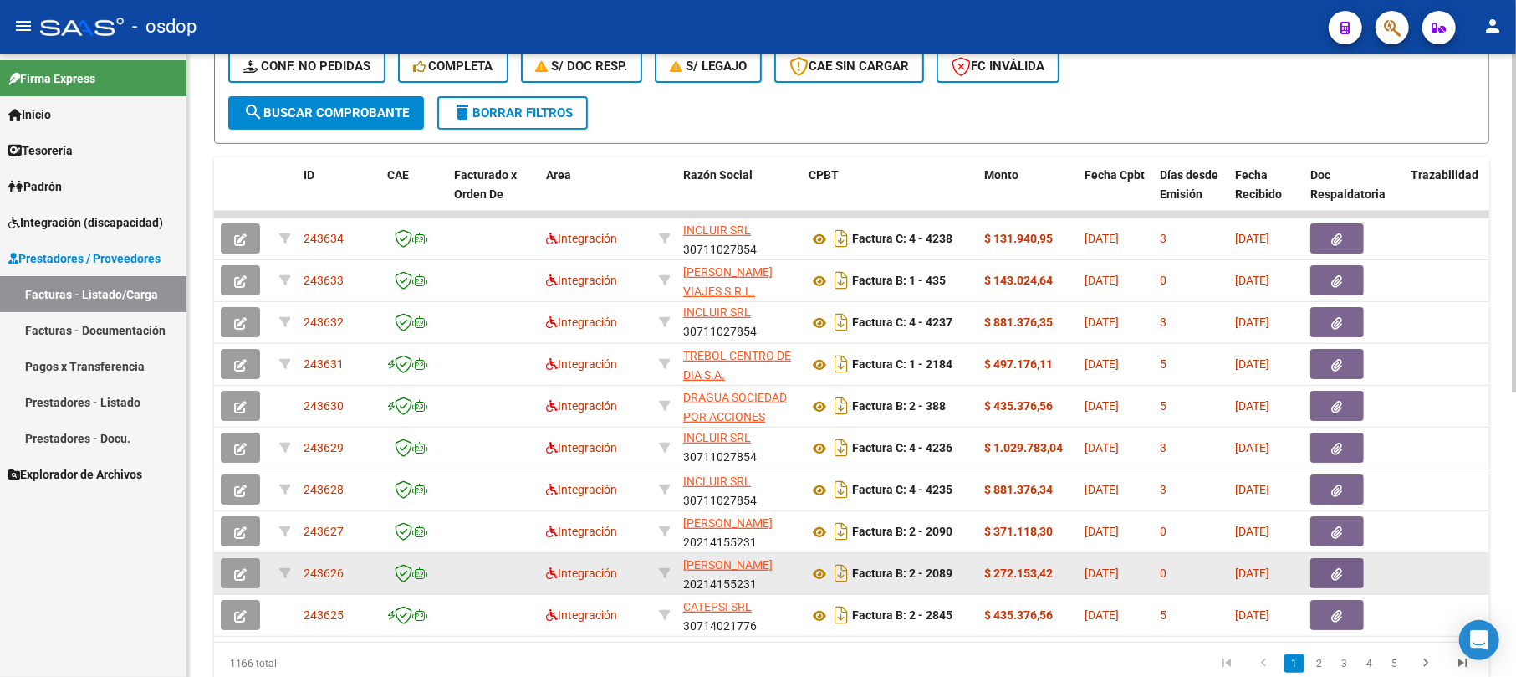
scroll to position [522, 0]
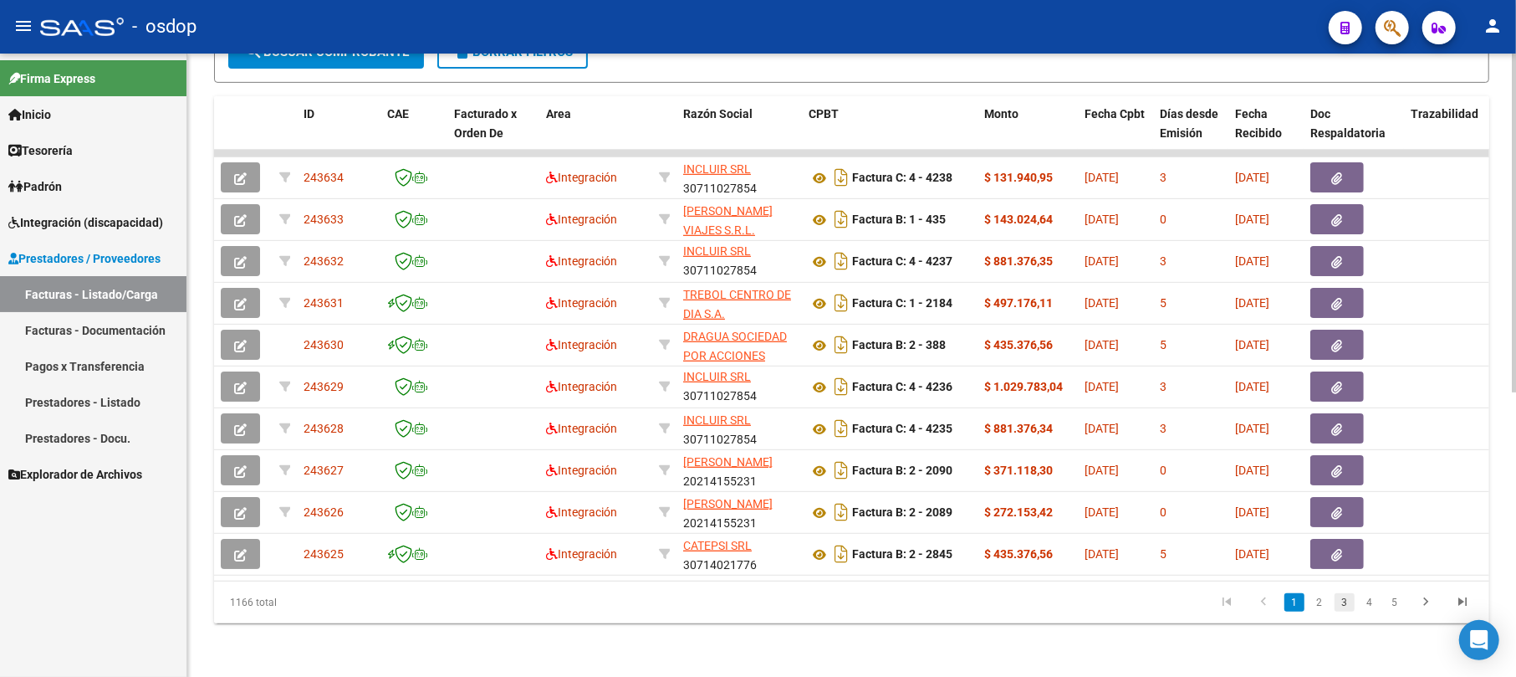
click at [1350, 600] on link "3" at bounding box center [1345, 602] width 20 height 18
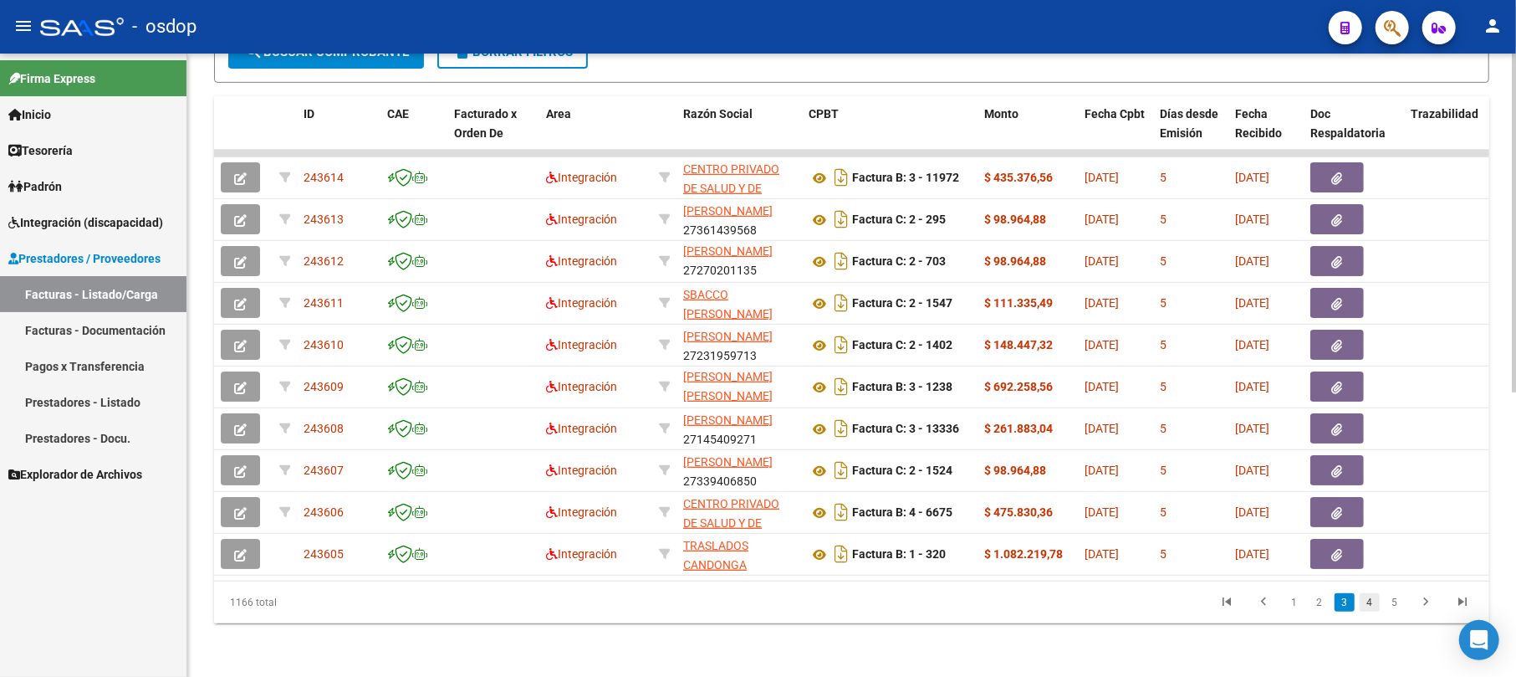
click at [1371, 604] on link "4" at bounding box center [1370, 602] width 20 height 18
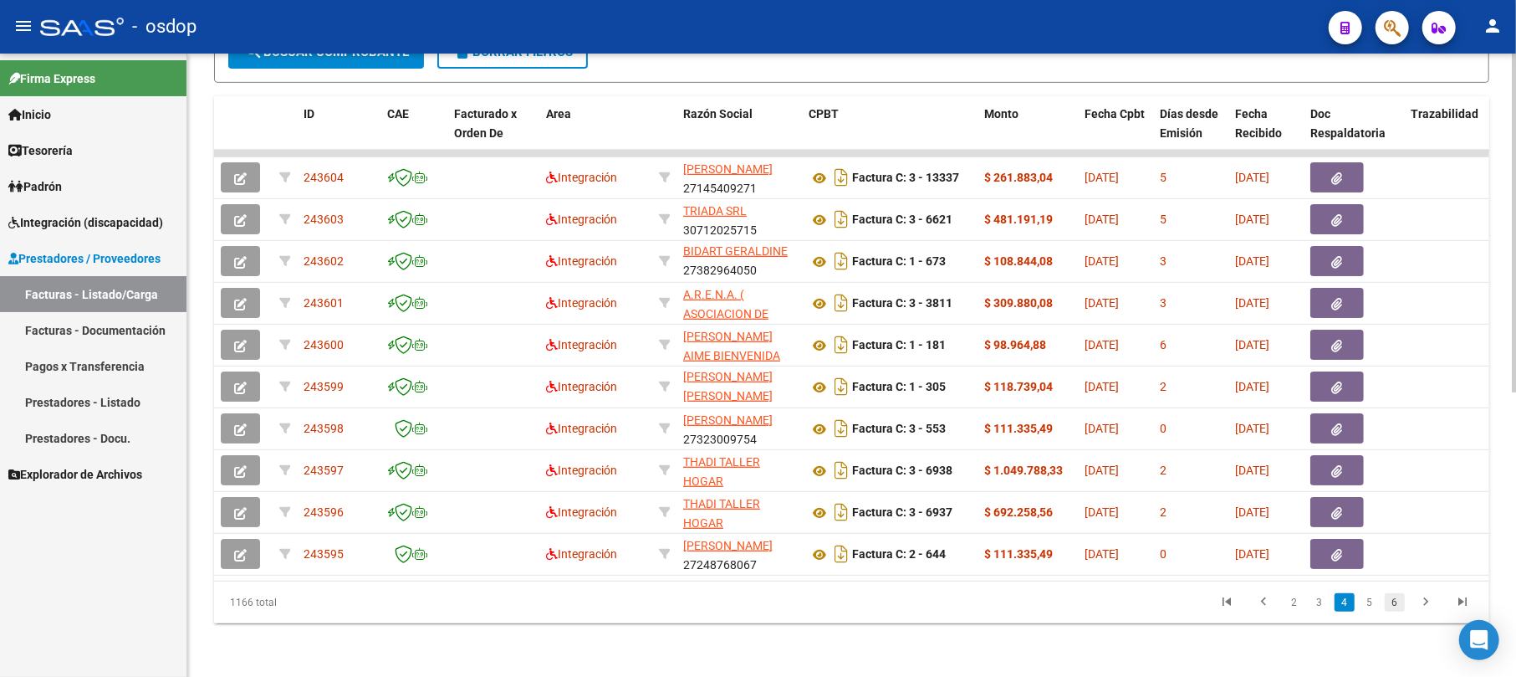
click at [1392, 604] on link "6" at bounding box center [1395, 602] width 20 height 18
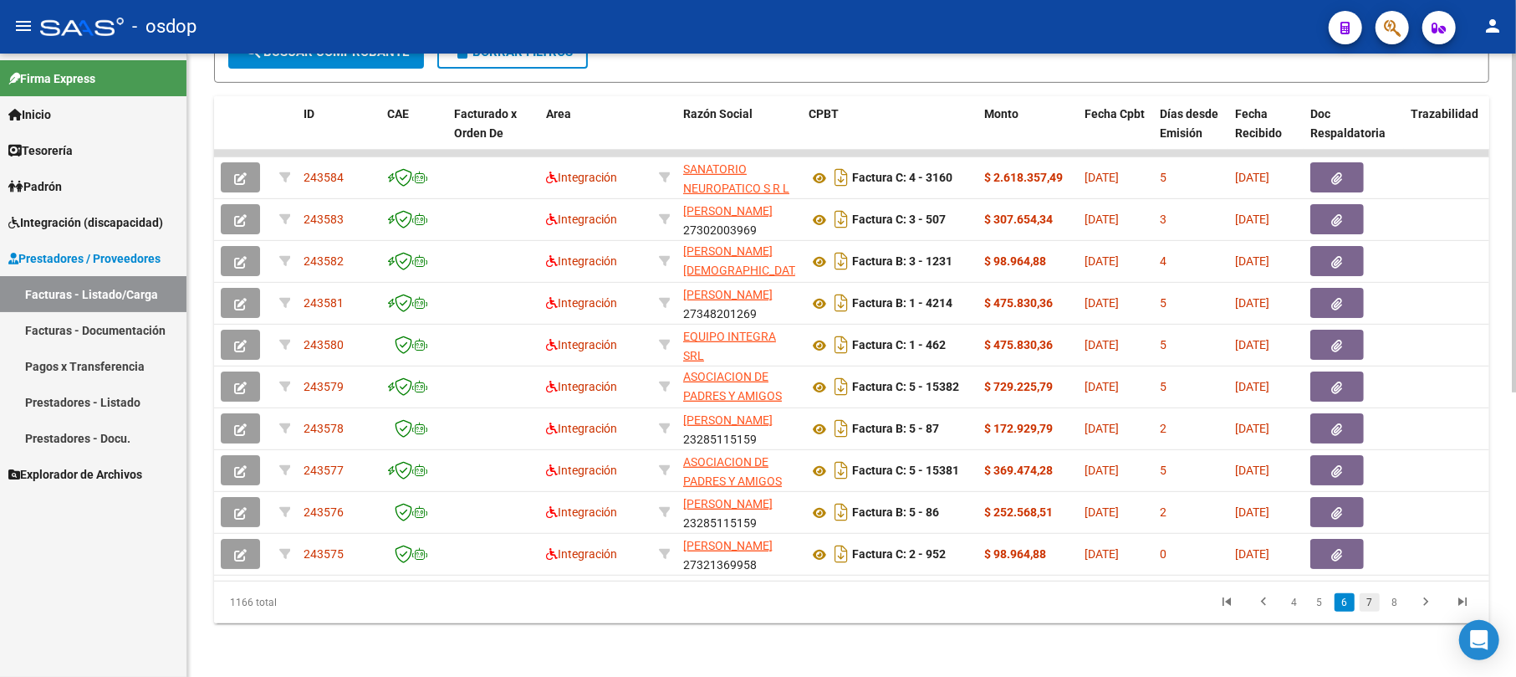
click at [1366, 604] on link "7" at bounding box center [1370, 602] width 20 height 18
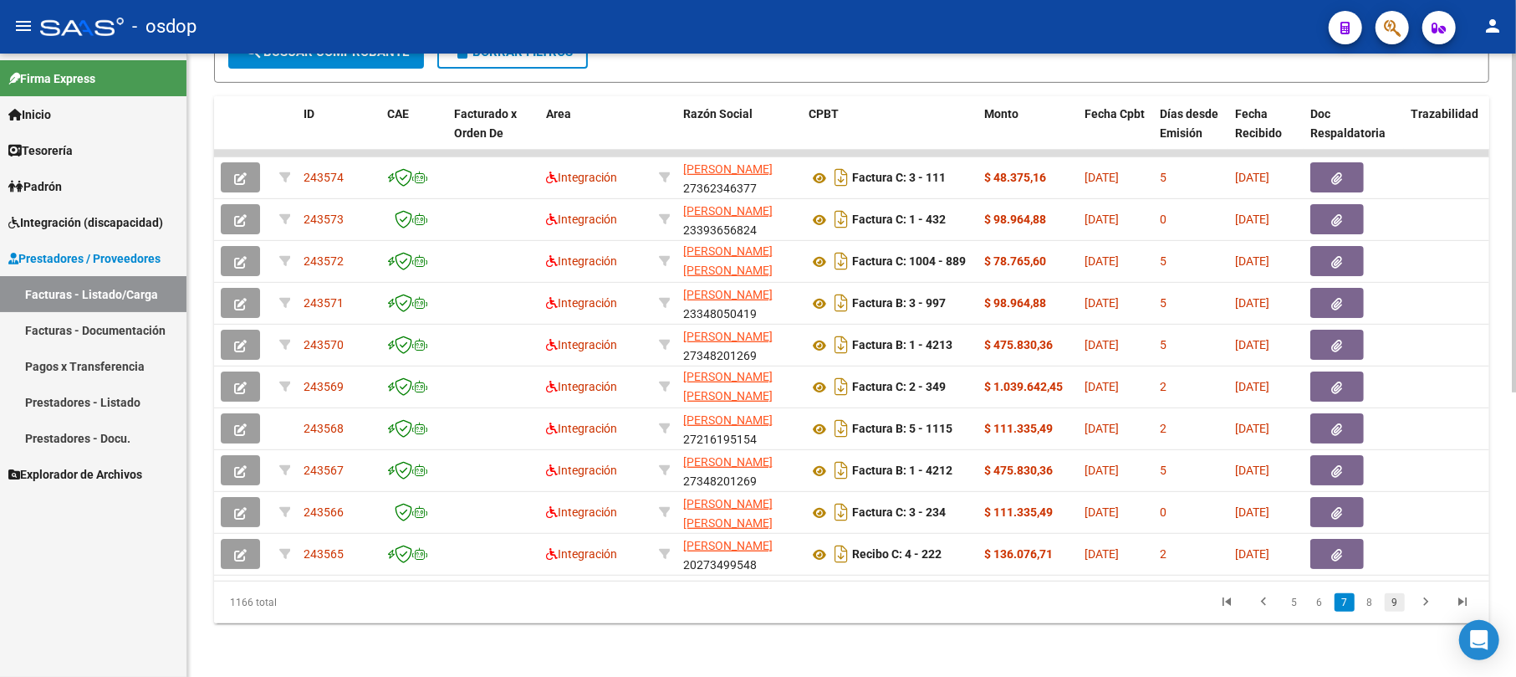
click at [1398, 604] on link "9" at bounding box center [1395, 602] width 20 height 18
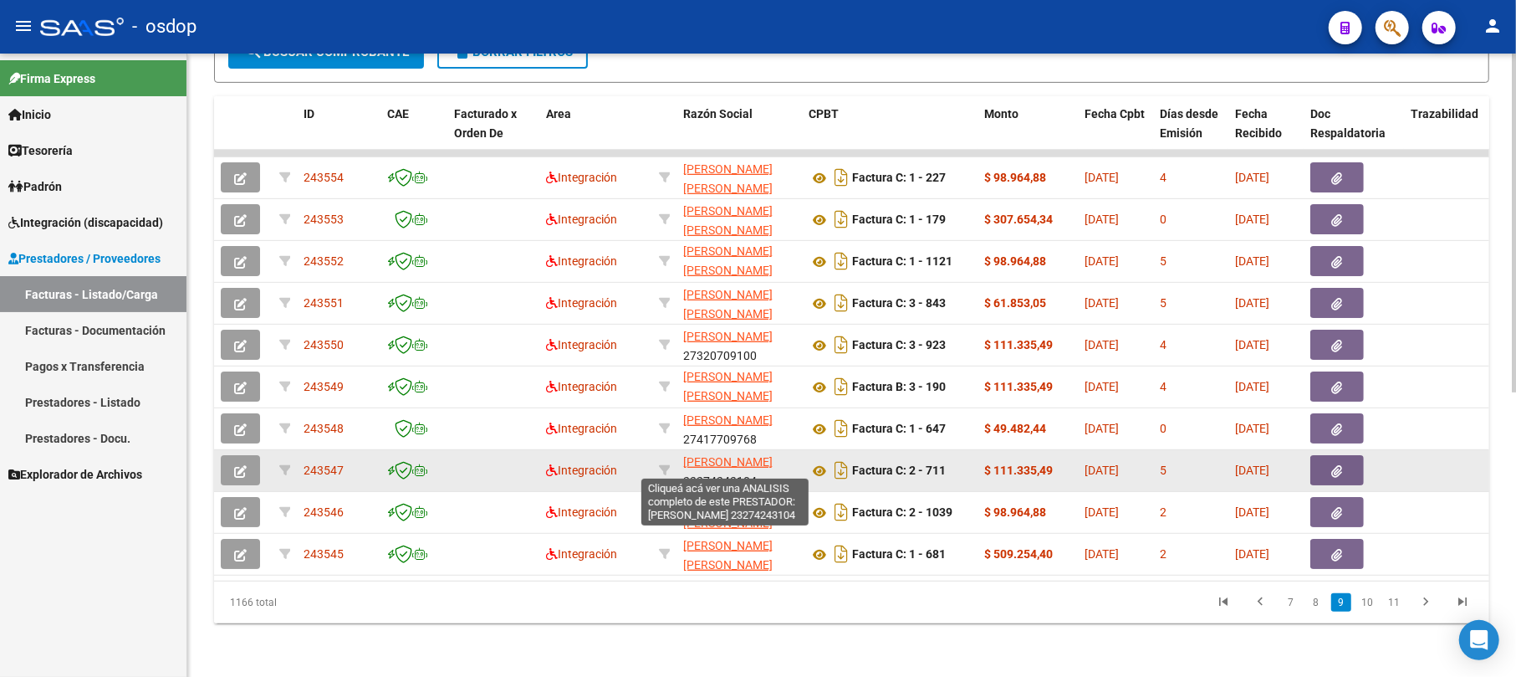
scroll to position [21, 0]
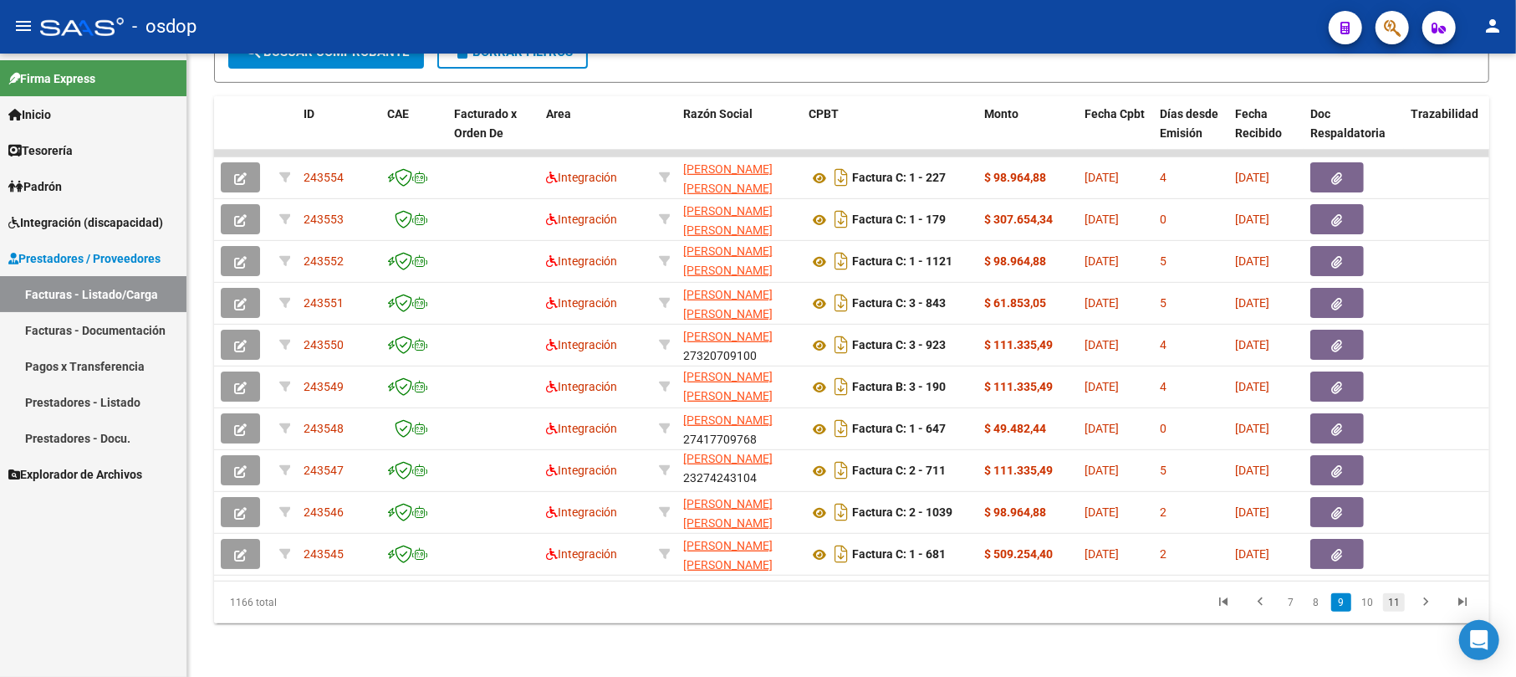
click at [1393, 603] on link "11" at bounding box center [1394, 602] width 22 height 18
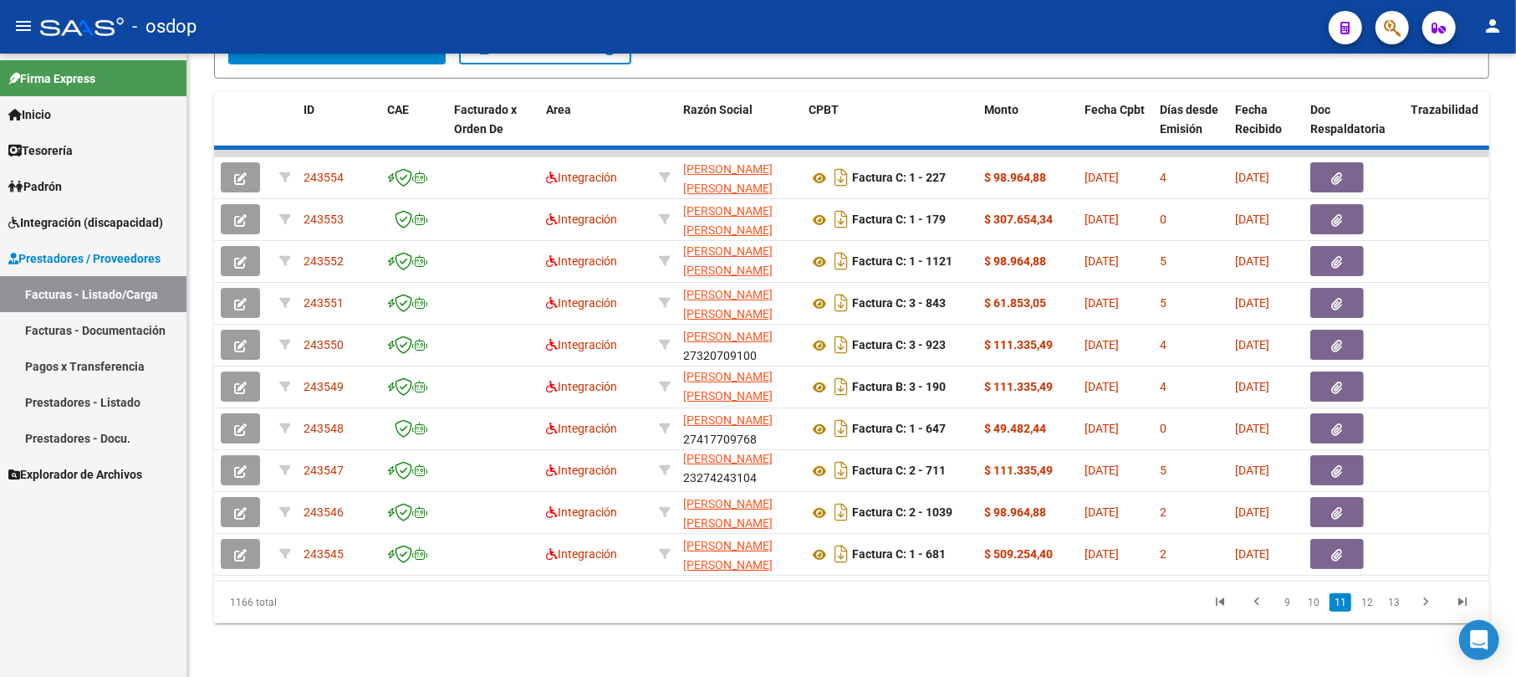
click at [1423, 606] on icon "go to next page" at bounding box center [1426, 604] width 22 height 20
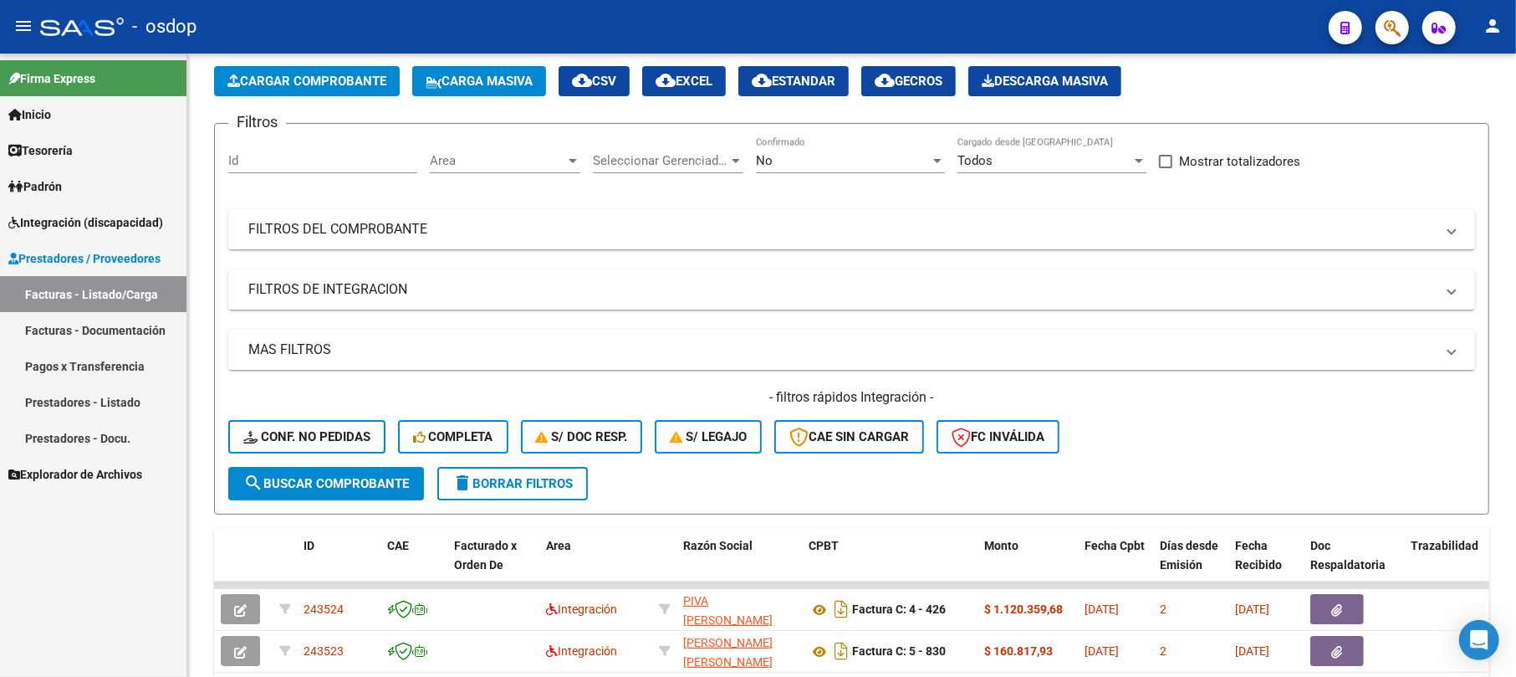
scroll to position [0, 0]
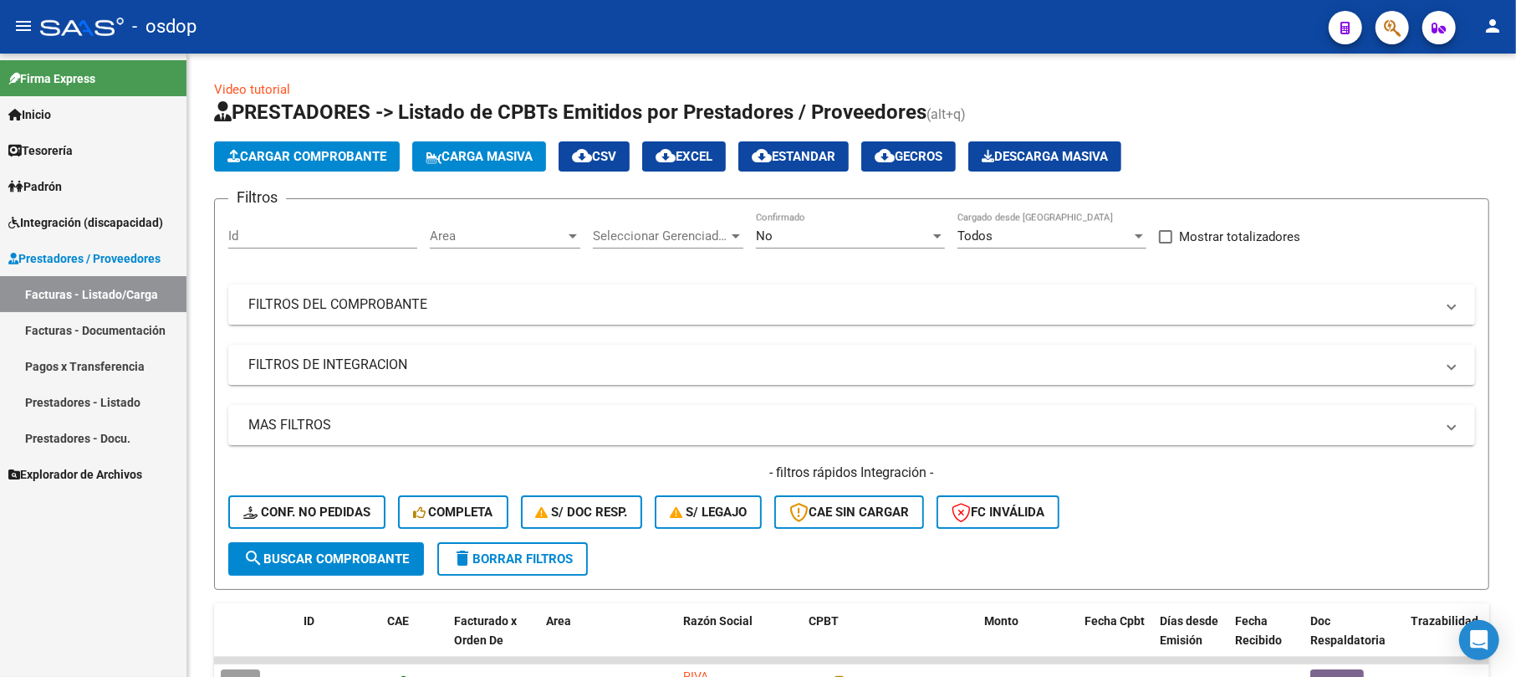
click at [438, 306] on mat-panel-title "FILTROS DEL COMPROBANTE" at bounding box center [841, 304] width 1187 height 18
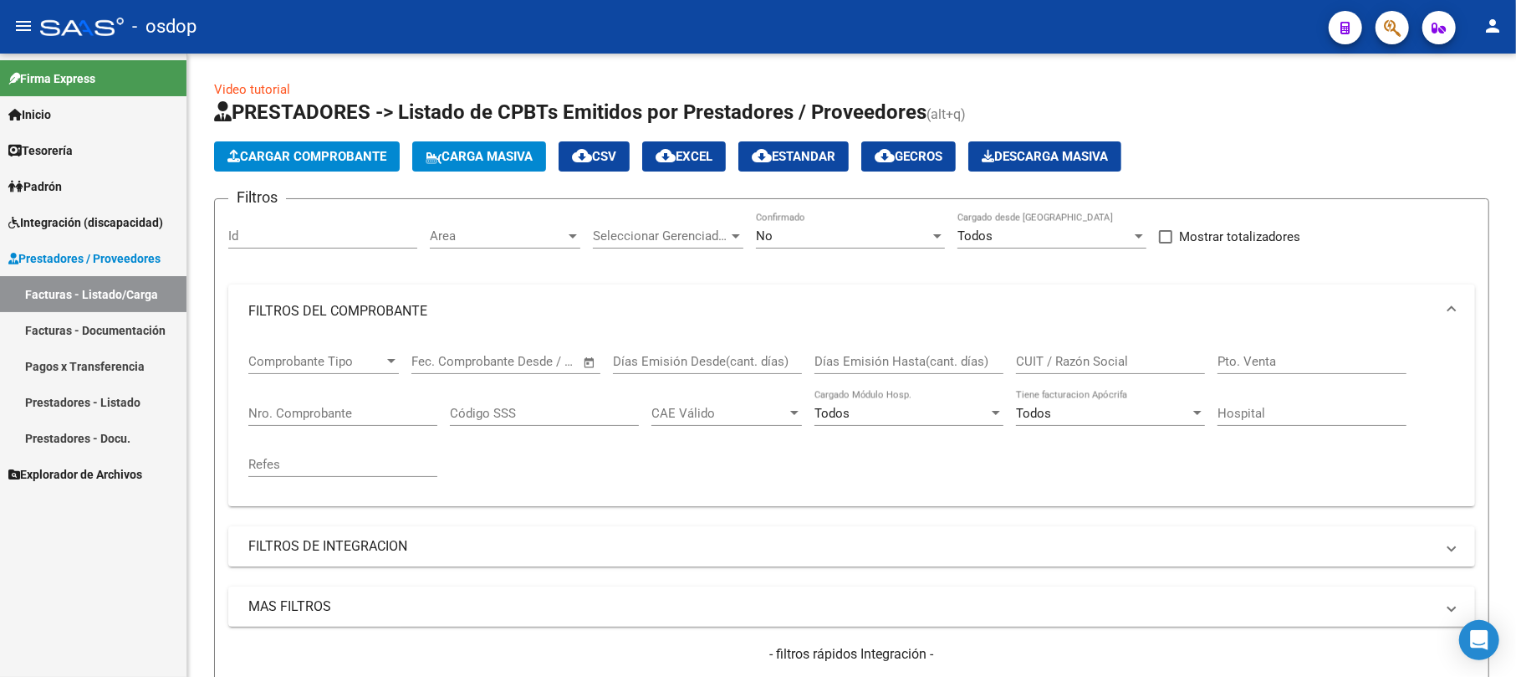
click at [328, 416] on input "Nro. Comprobante" at bounding box center [342, 413] width 189 height 15
click at [329, 413] on input "Nro. Comprobante" at bounding box center [342, 413] width 189 height 15
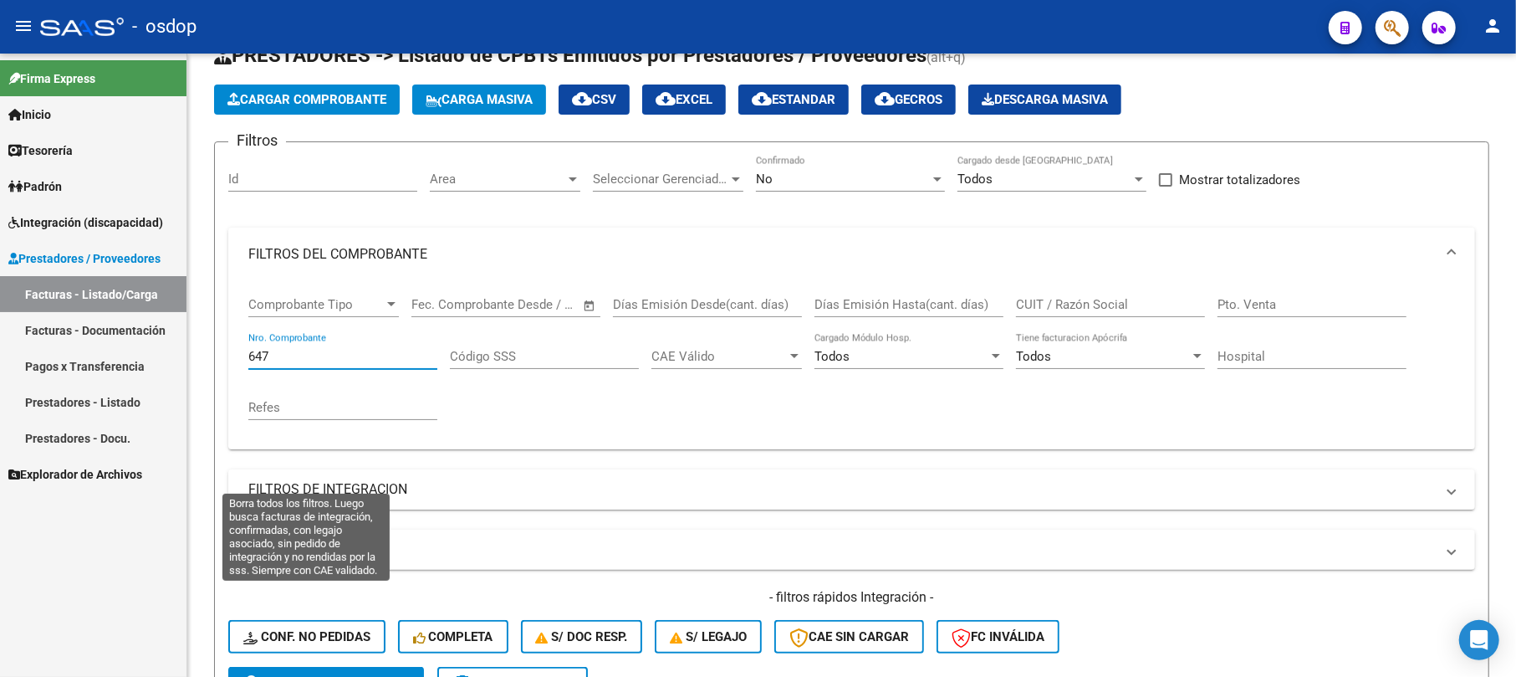
scroll to position [222, 0]
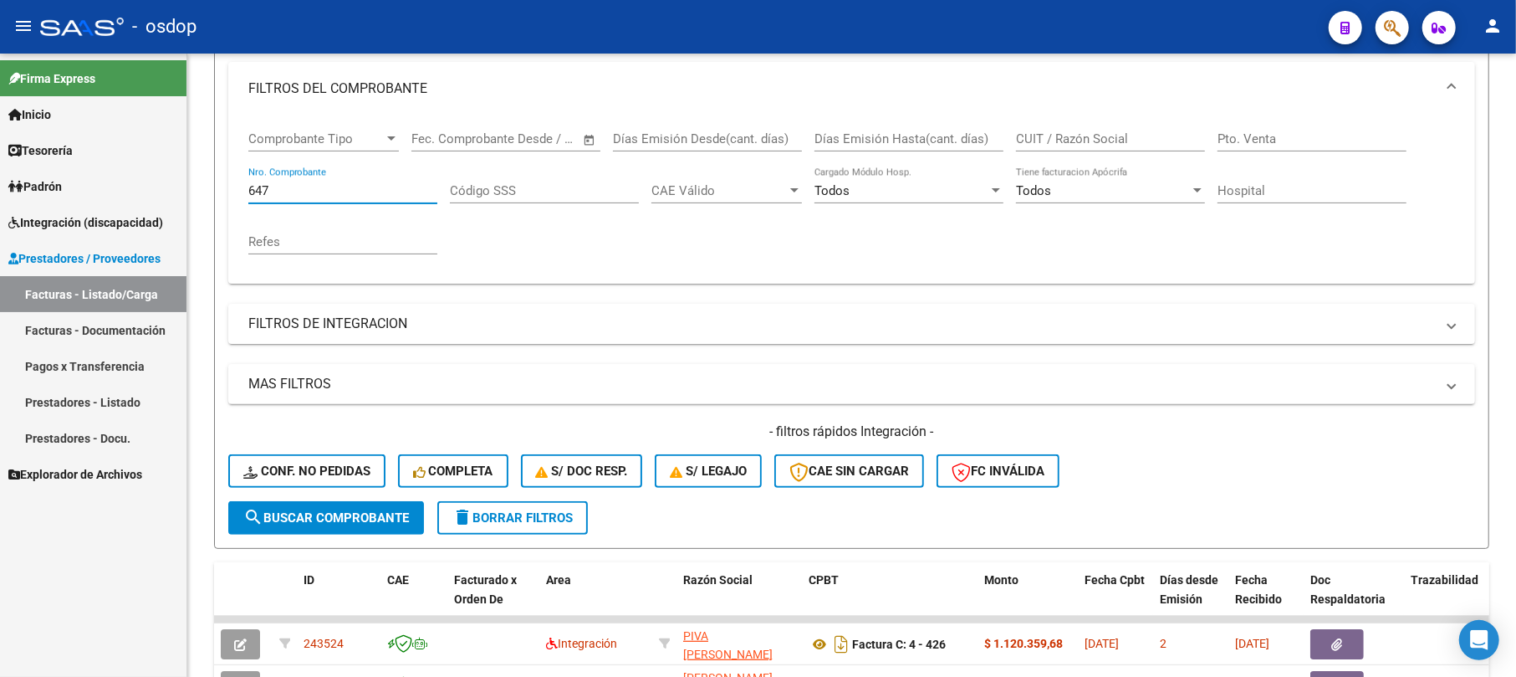
type input "647"
click at [340, 516] on span "search Buscar Comprobante" at bounding box center [326, 517] width 166 height 15
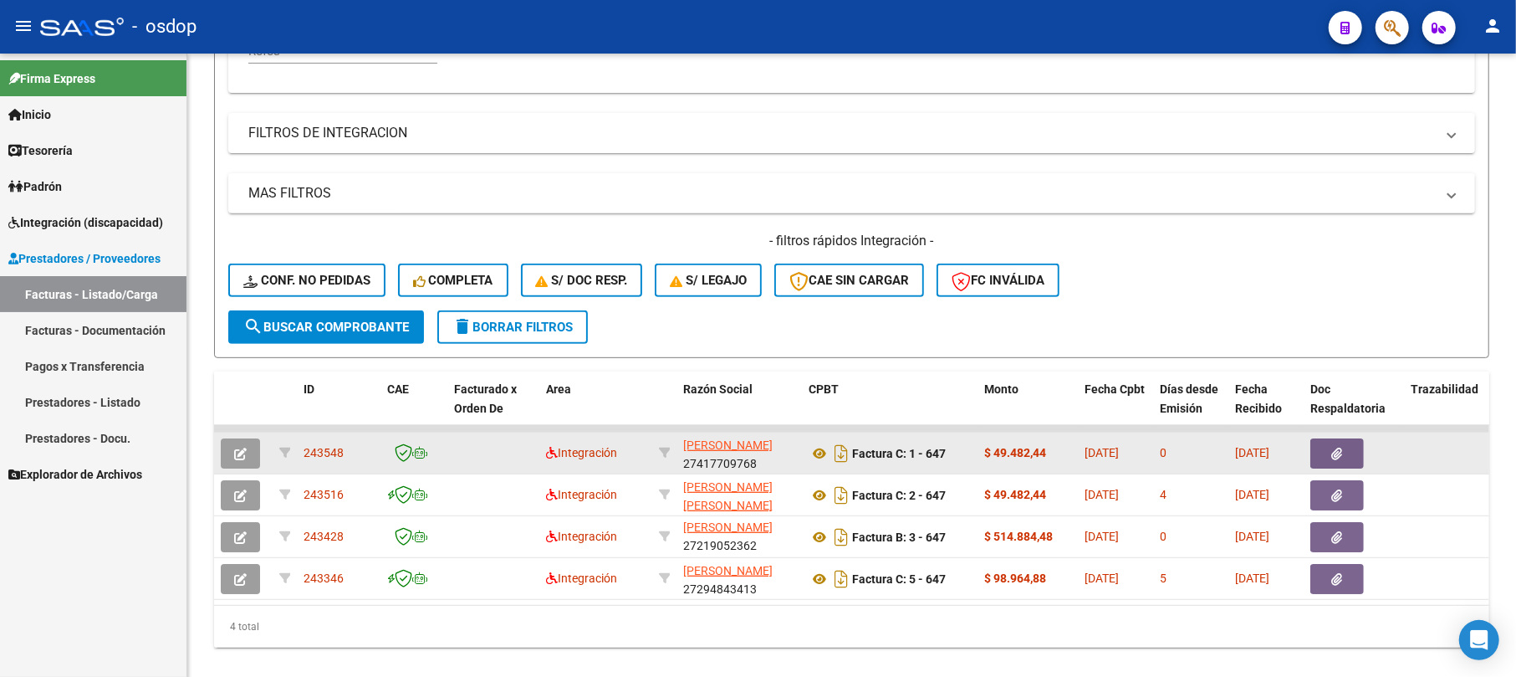
scroll to position [446, 0]
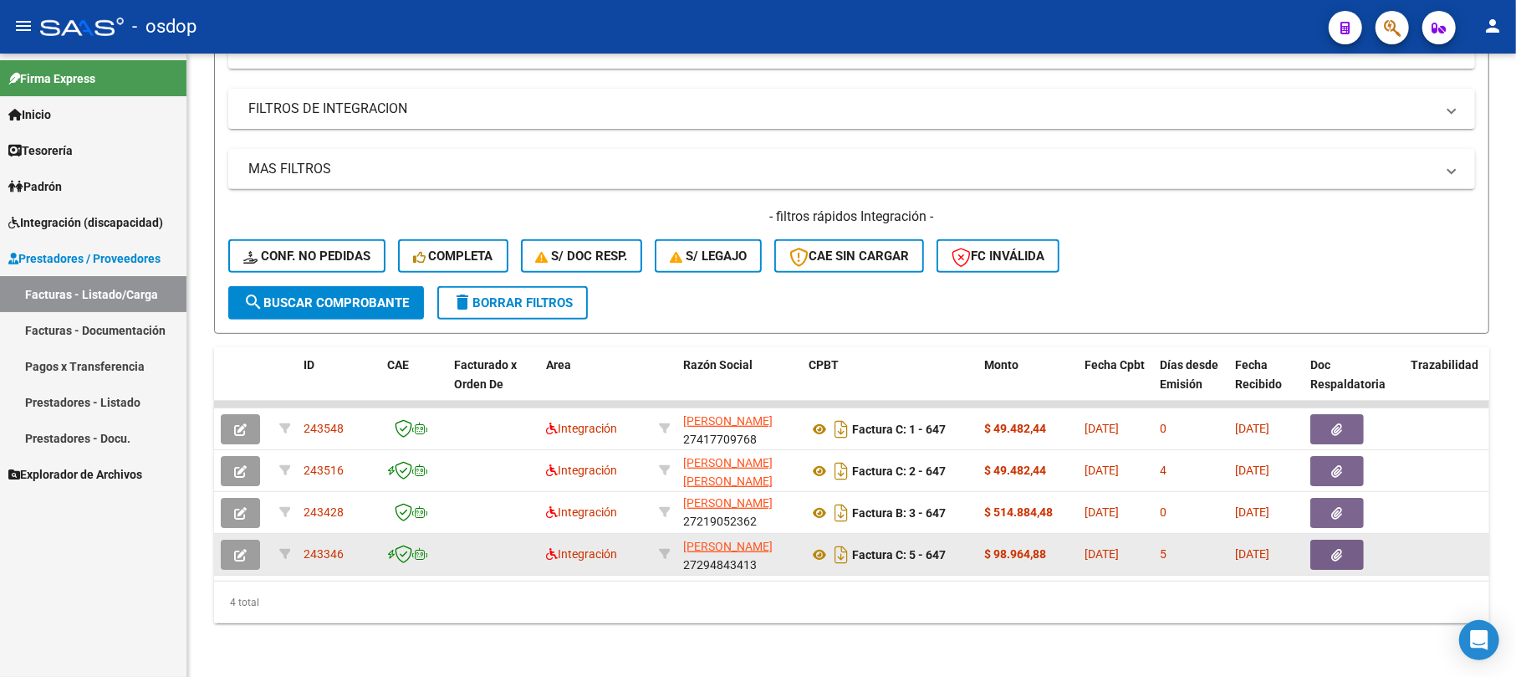
click at [232, 540] on button "button" at bounding box center [240, 554] width 39 height 30
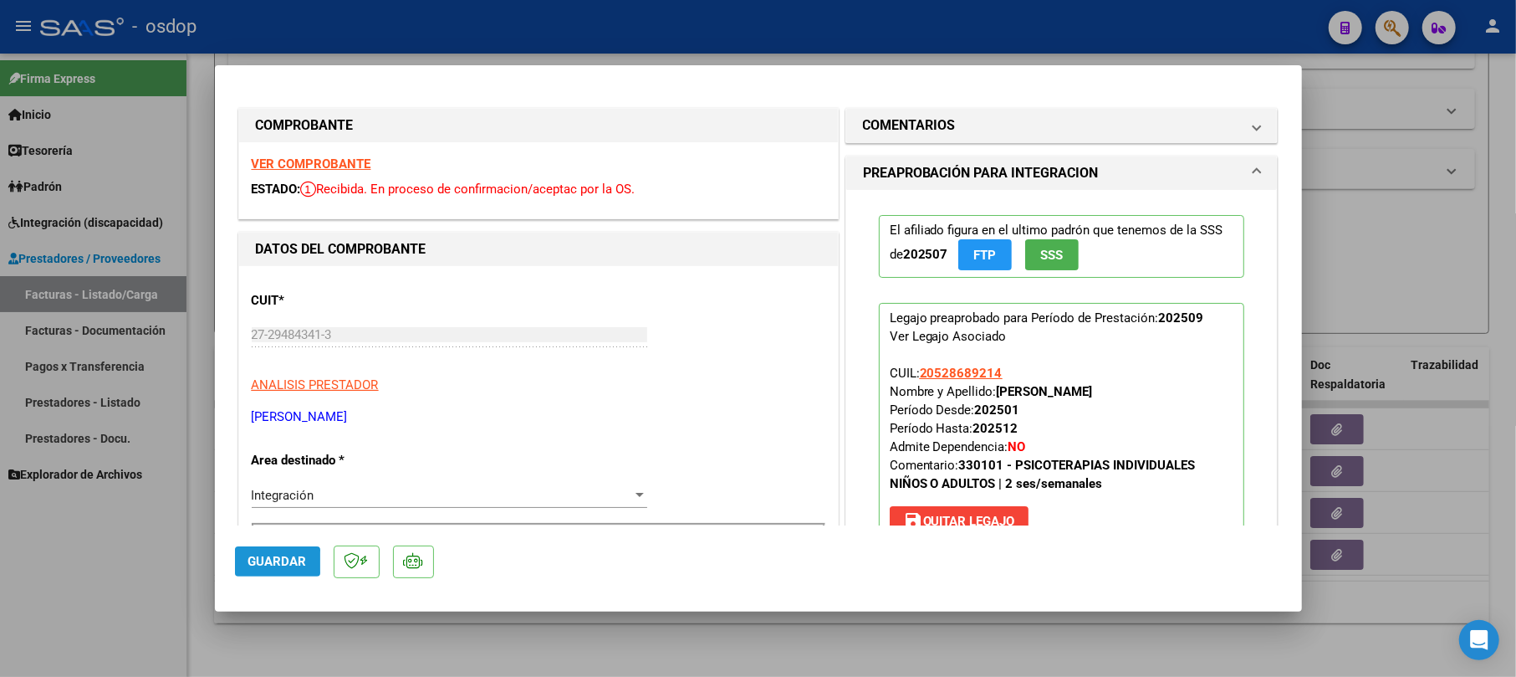
click at [273, 562] on span "Guardar" at bounding box center [277, 561] width 59 height 15
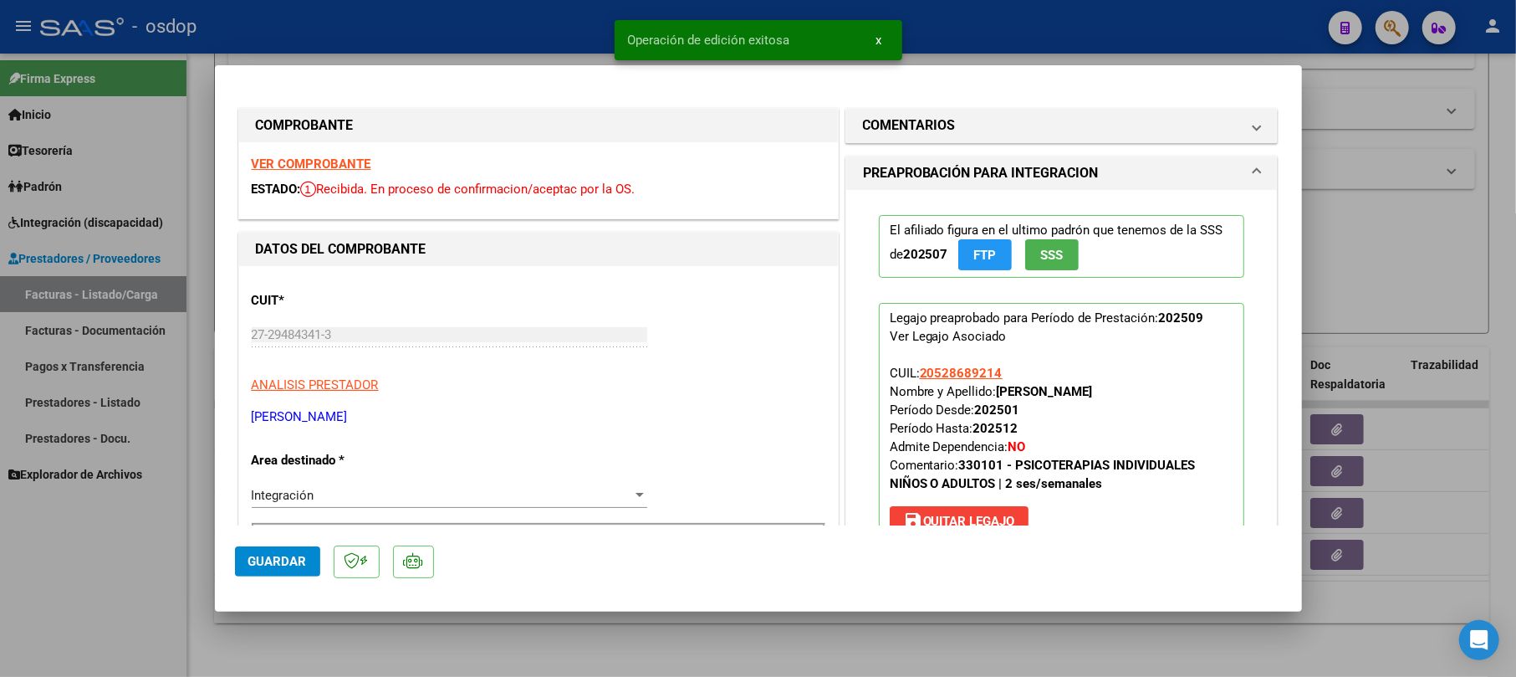
click at [1376, 162] on div at bounding box center [758, 338] width 1516 height 677
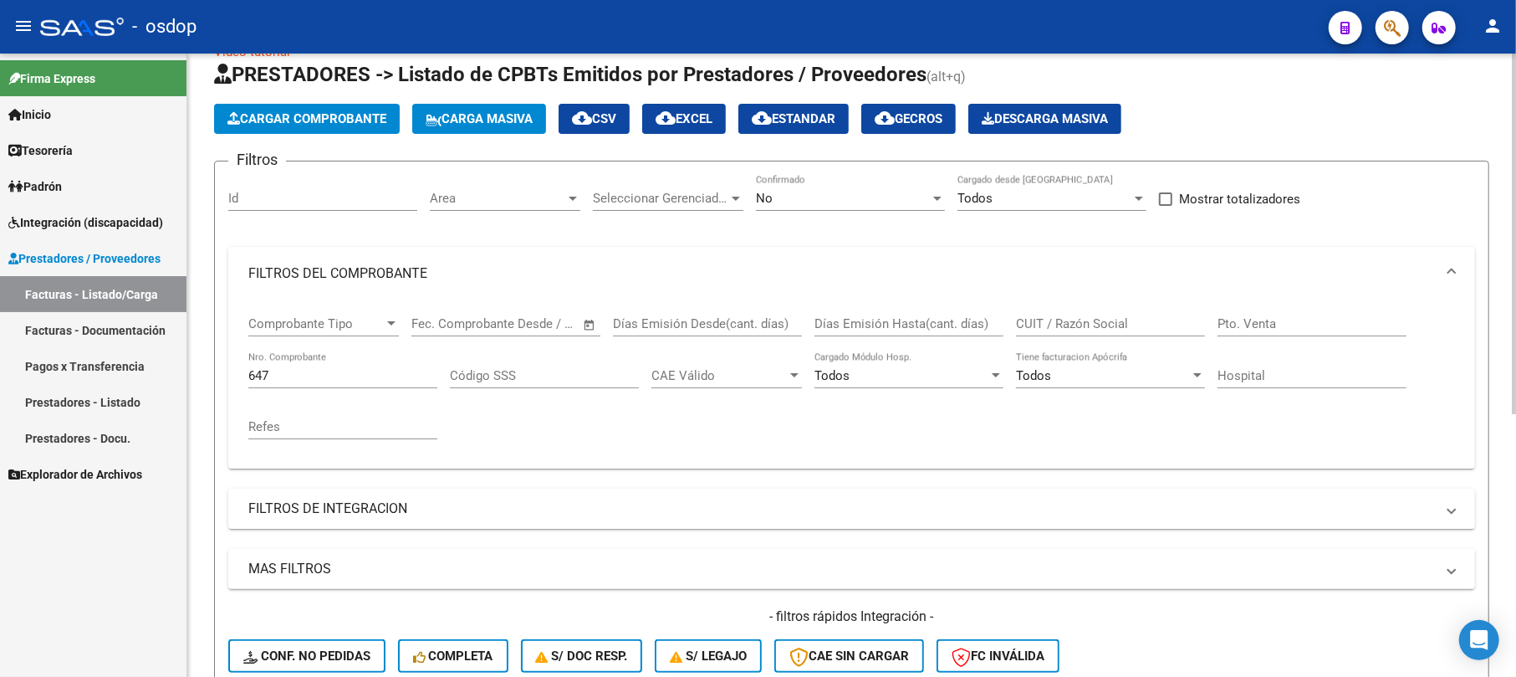
scroll to position [0, 0]
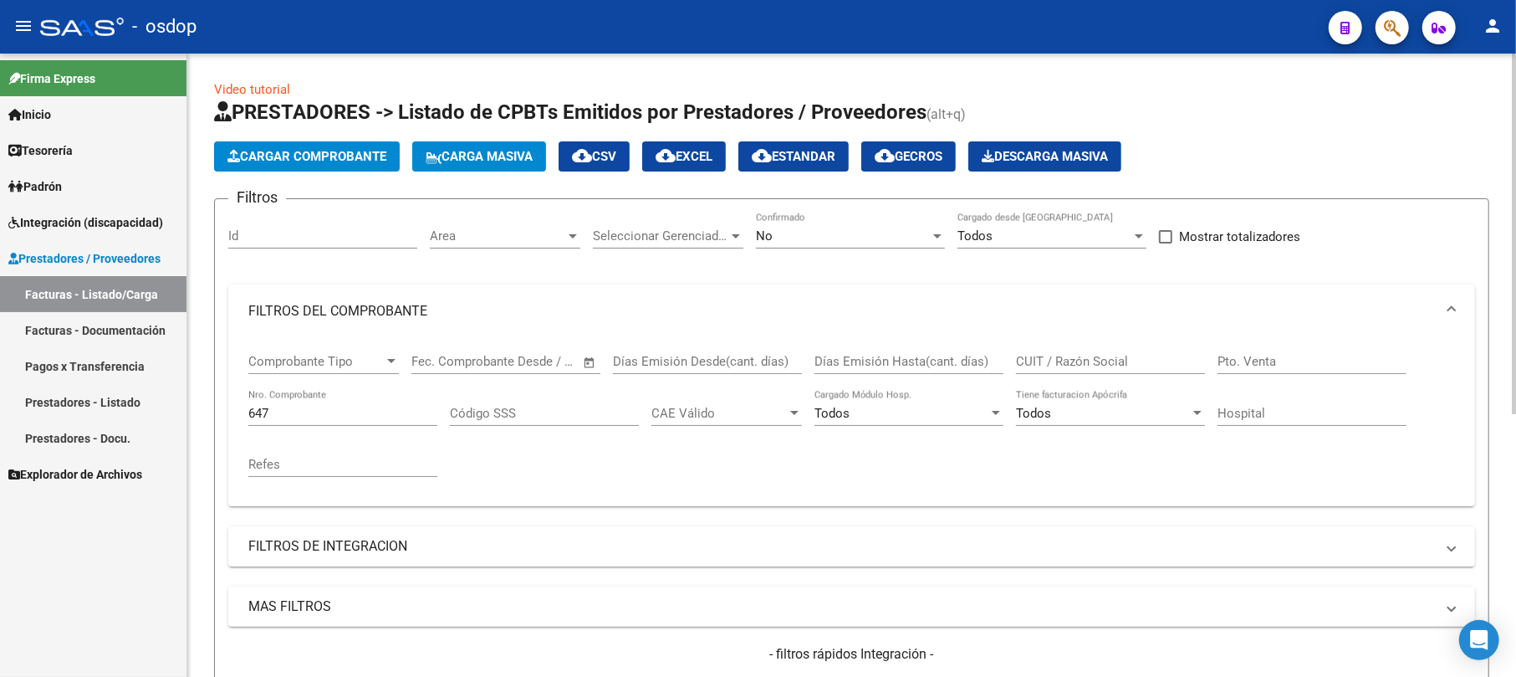
click at [328, 156] on span "Cargar Comprobante" at bounding box center [306, 156] width 159 height 15
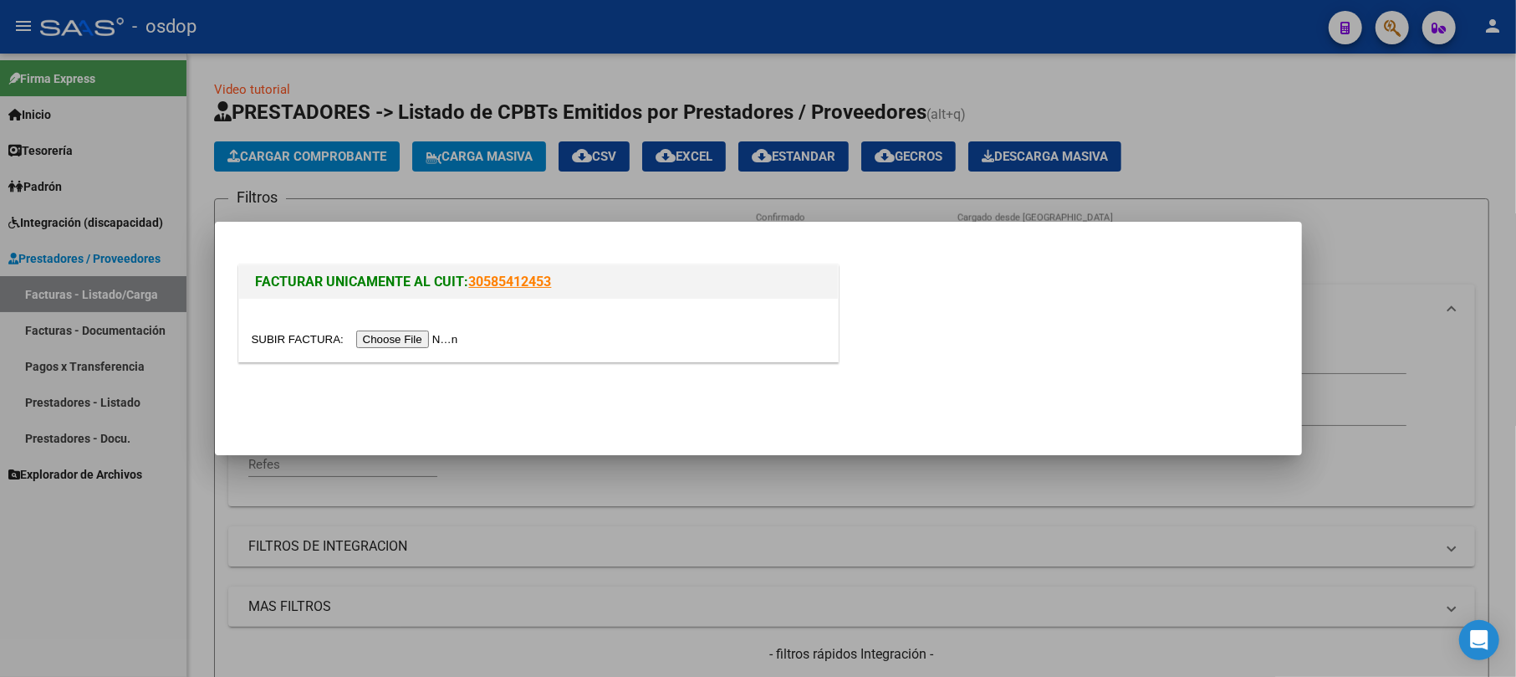
click at [406, 338] on input "file" at bounding box center [358, 339] width 212 height 18
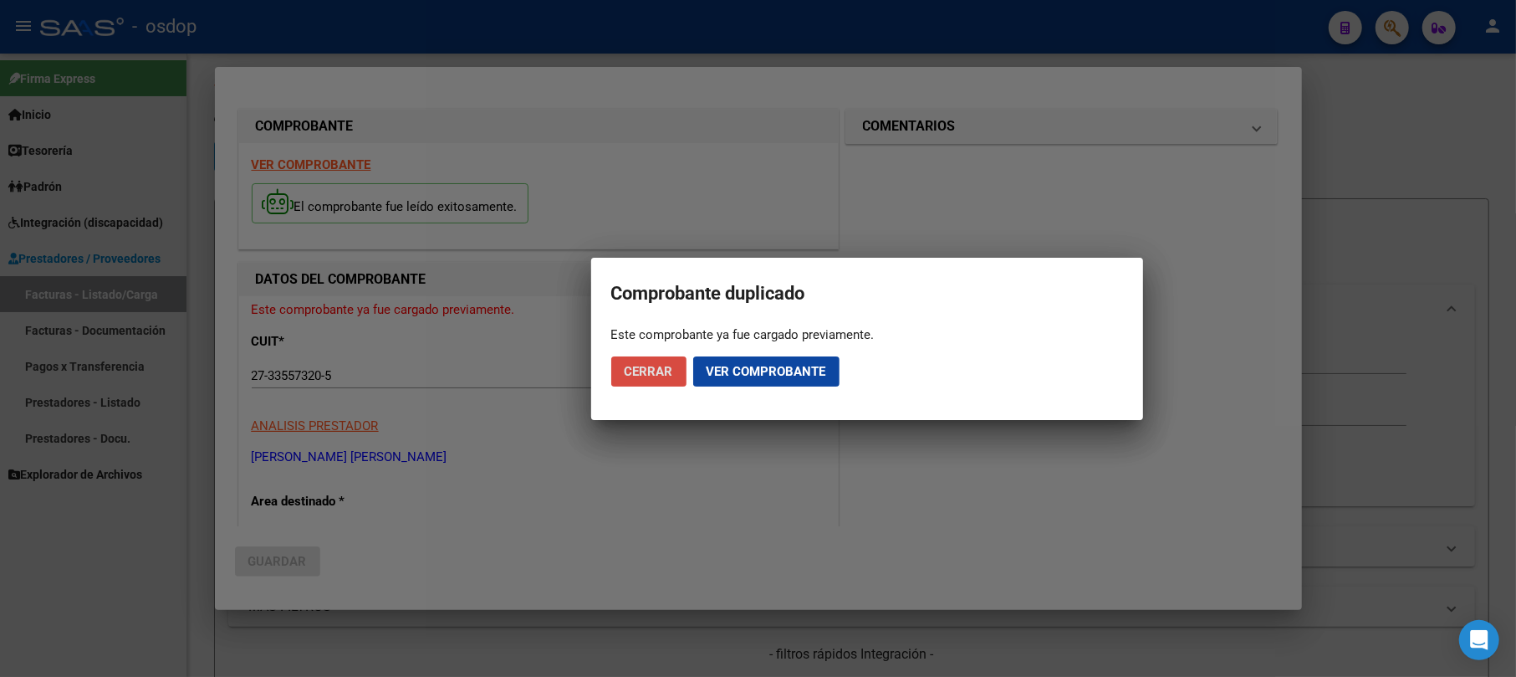
click at [643, 371] on span "Cerrar" at bounding box center [649, 371] width 49 height 15
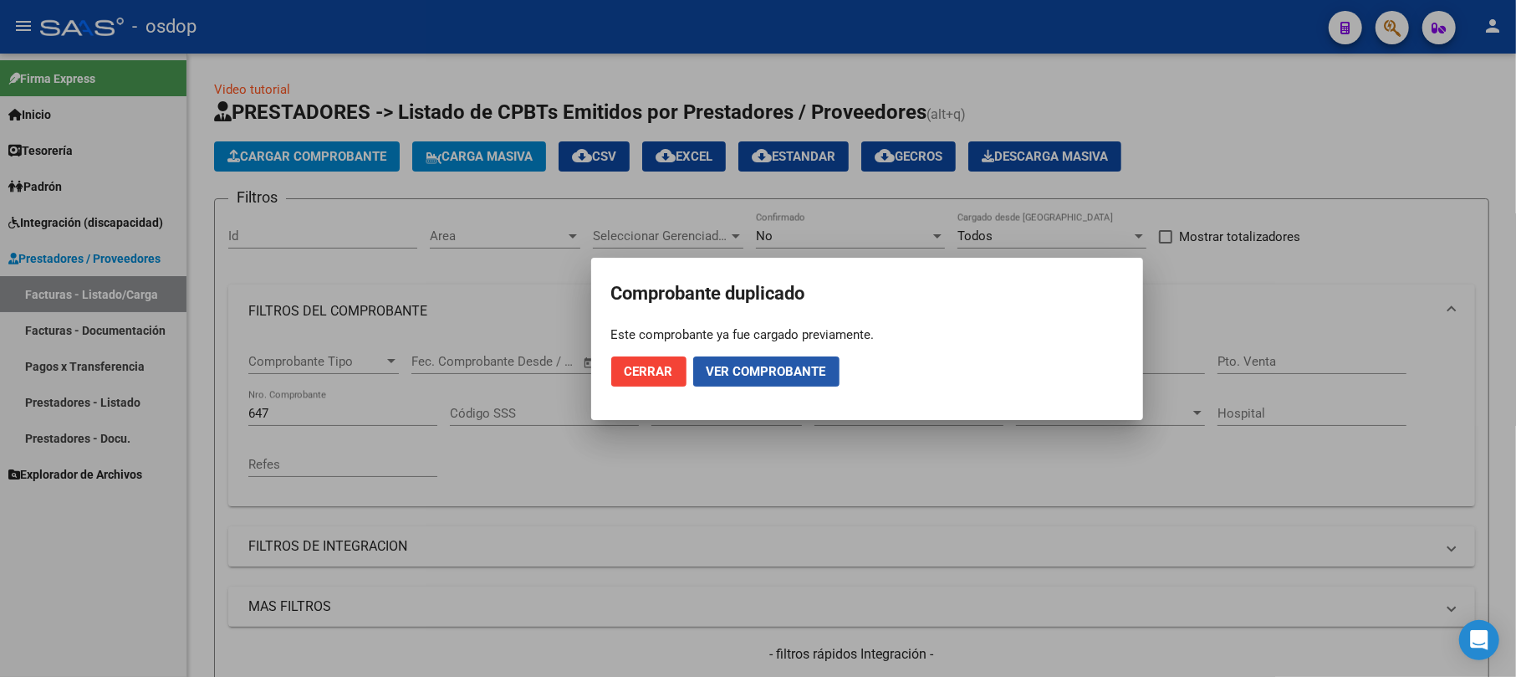
click at [781, 375] on span "Ver comprobante" at bounding box center [767, 371] width 120 height 15
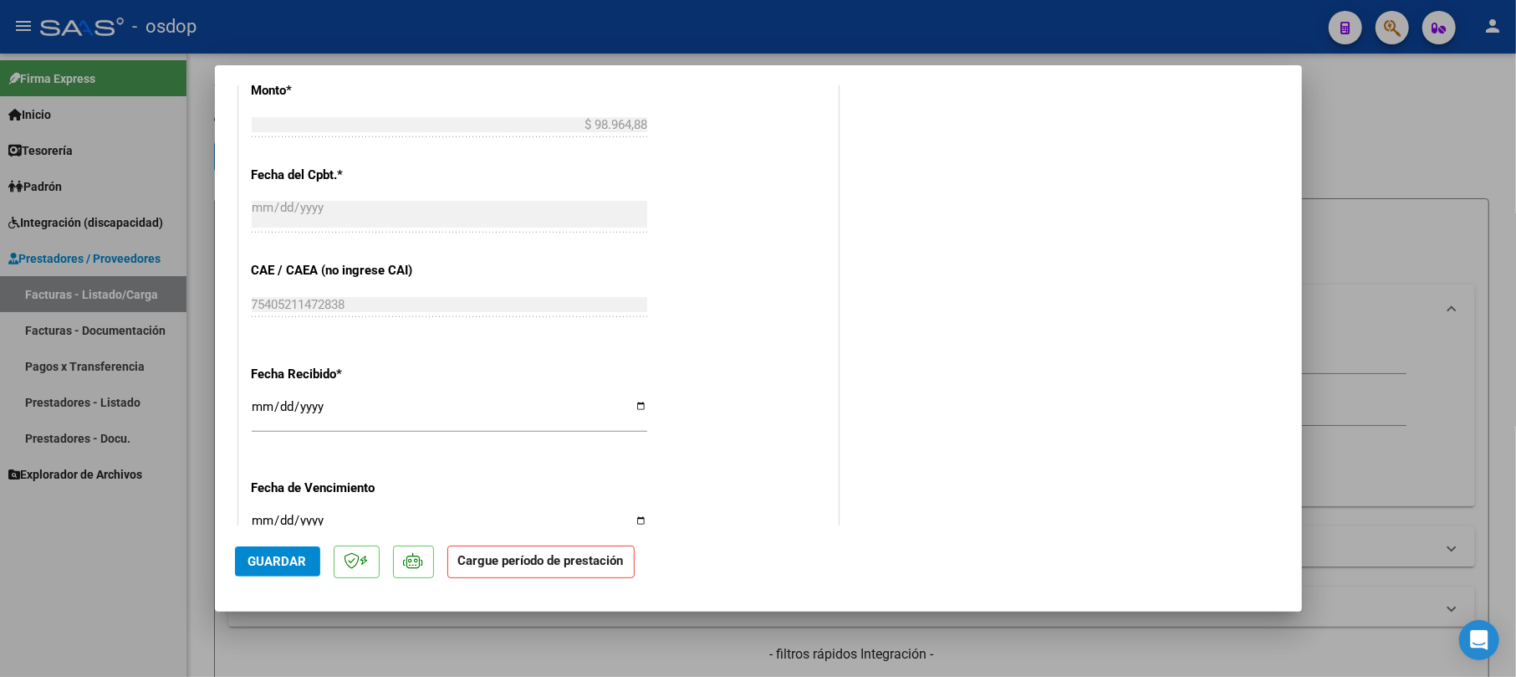
scroll to position [566, 0]
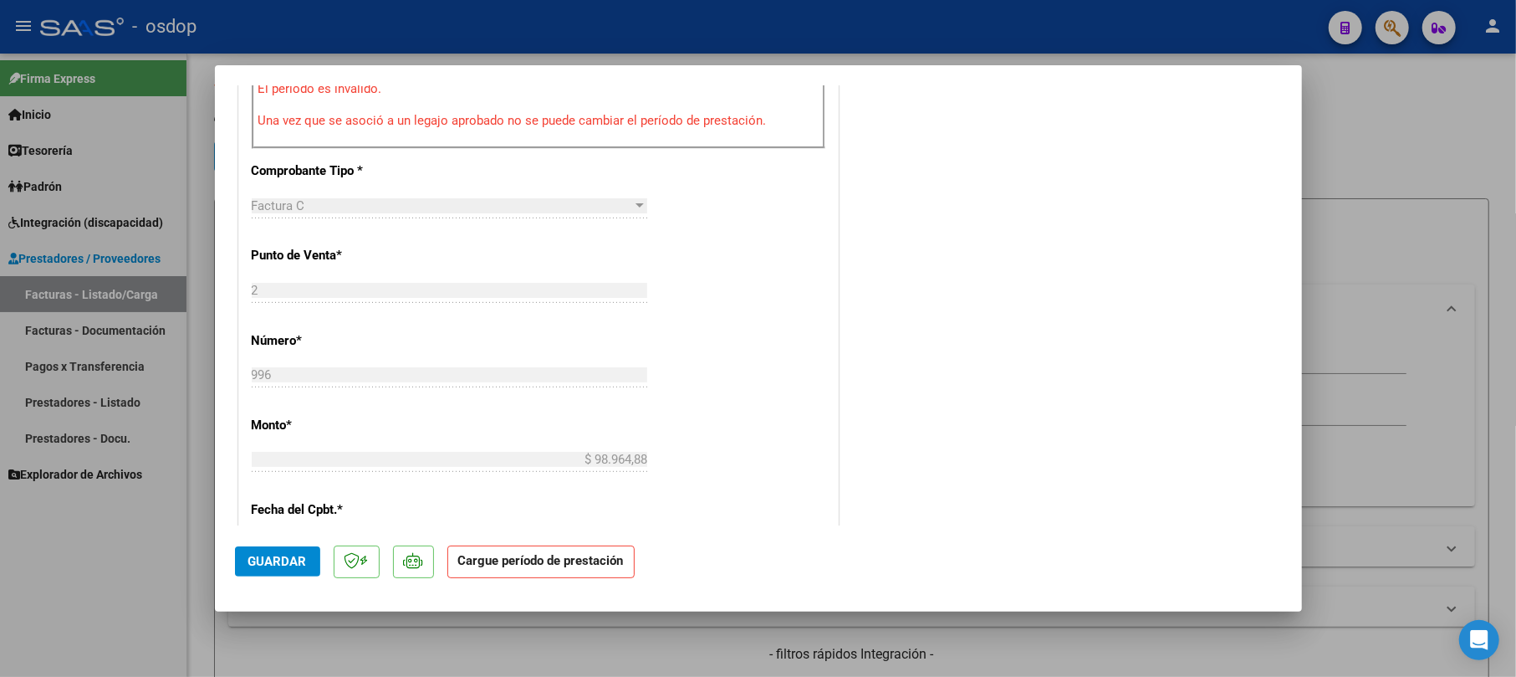
click at [1363, 135] on div at bounding box center [758, 338] width 1516 height 677
type input "$ 0,00"
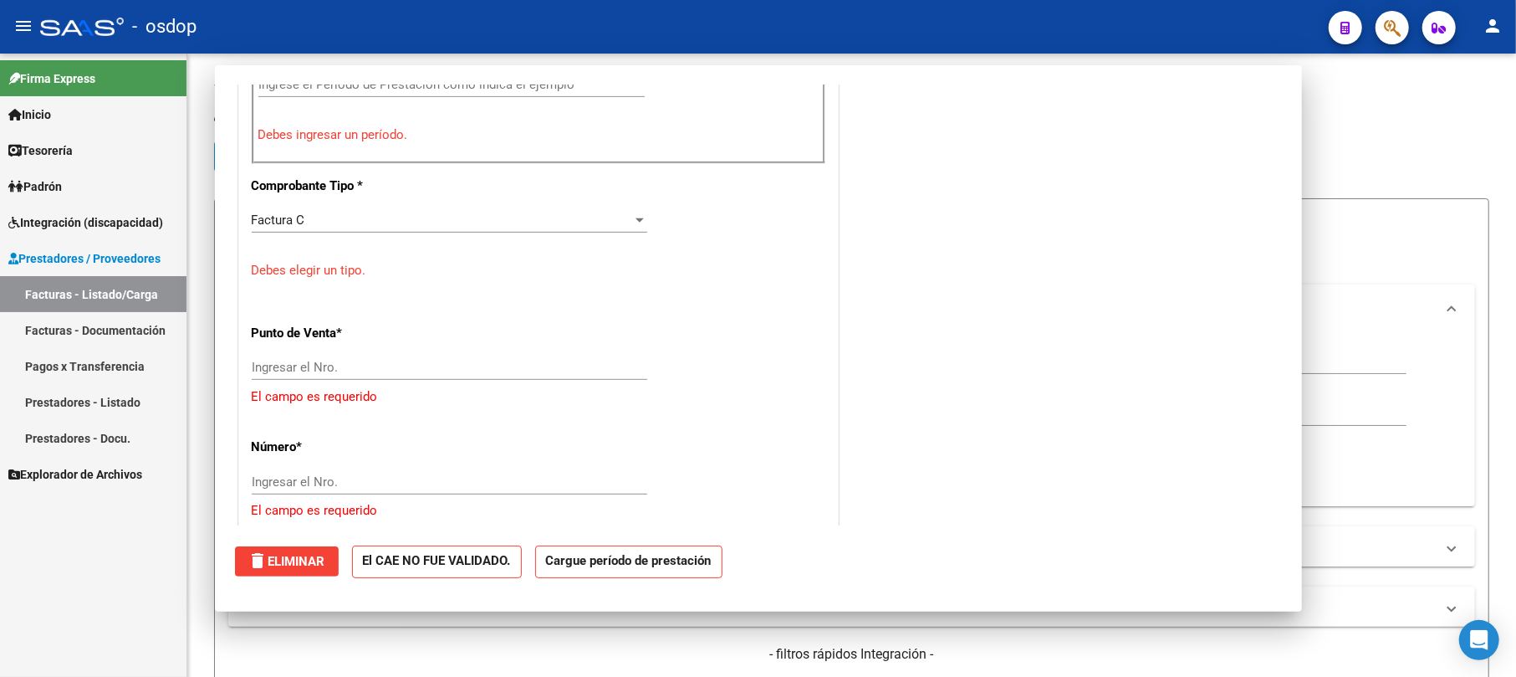
scroll to position [643, 0]
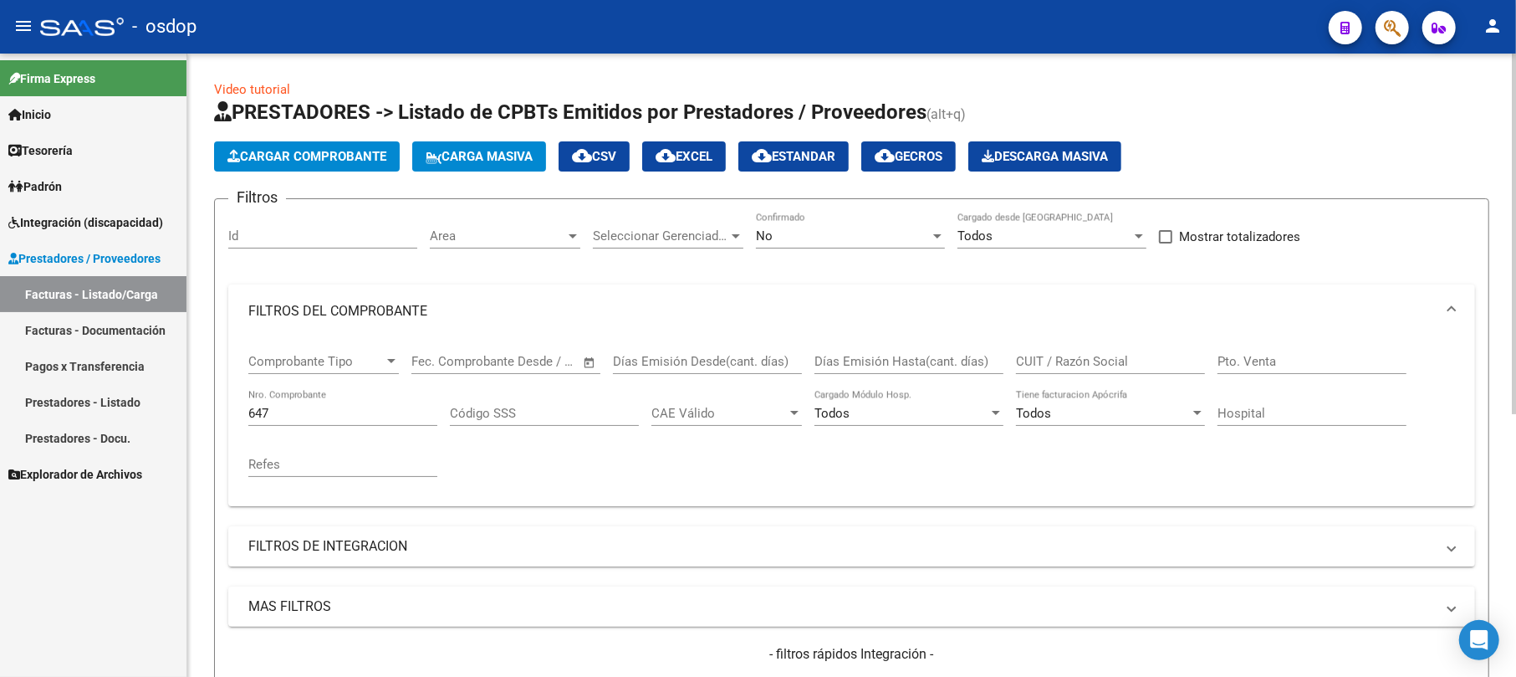
click at [311, 416] on input "647" at bounding box center [342, 413] width 189 height 15
type input "6"
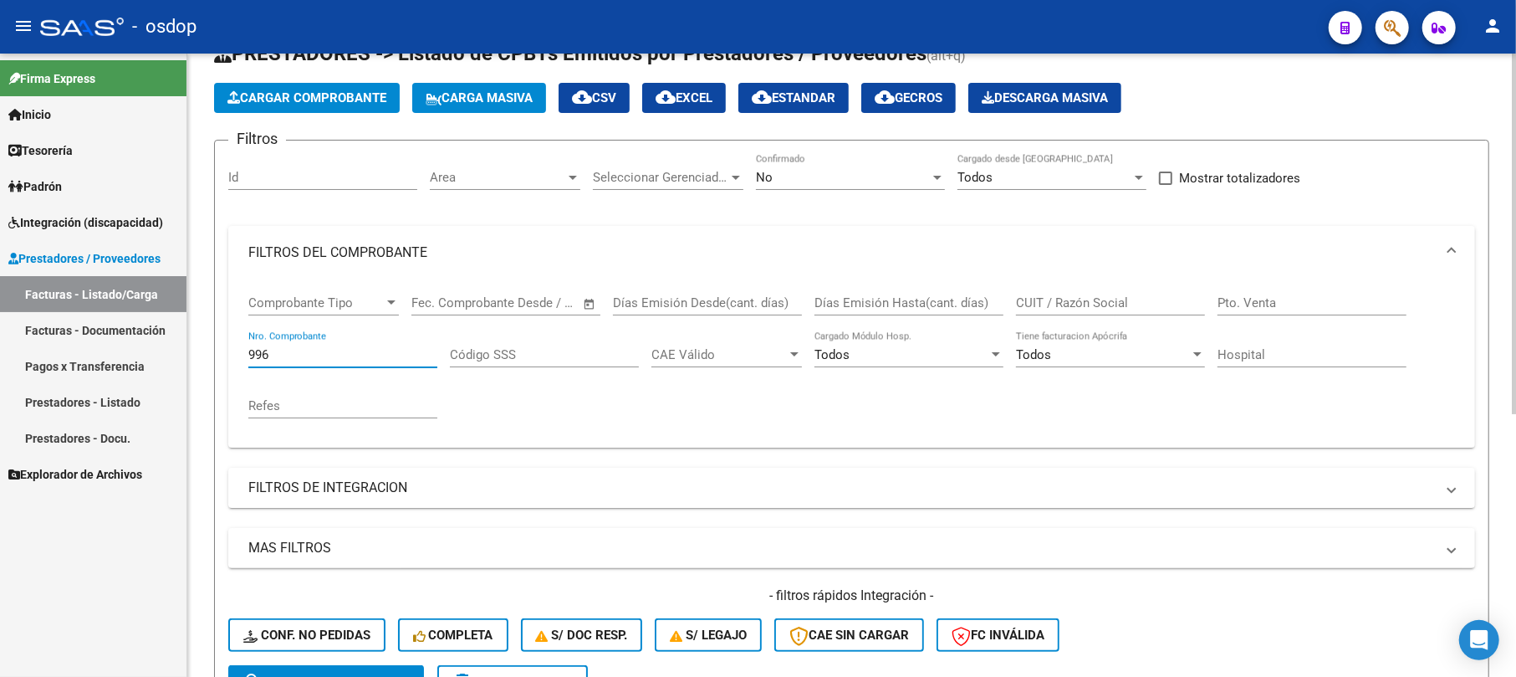
scroll to position [111, 0]
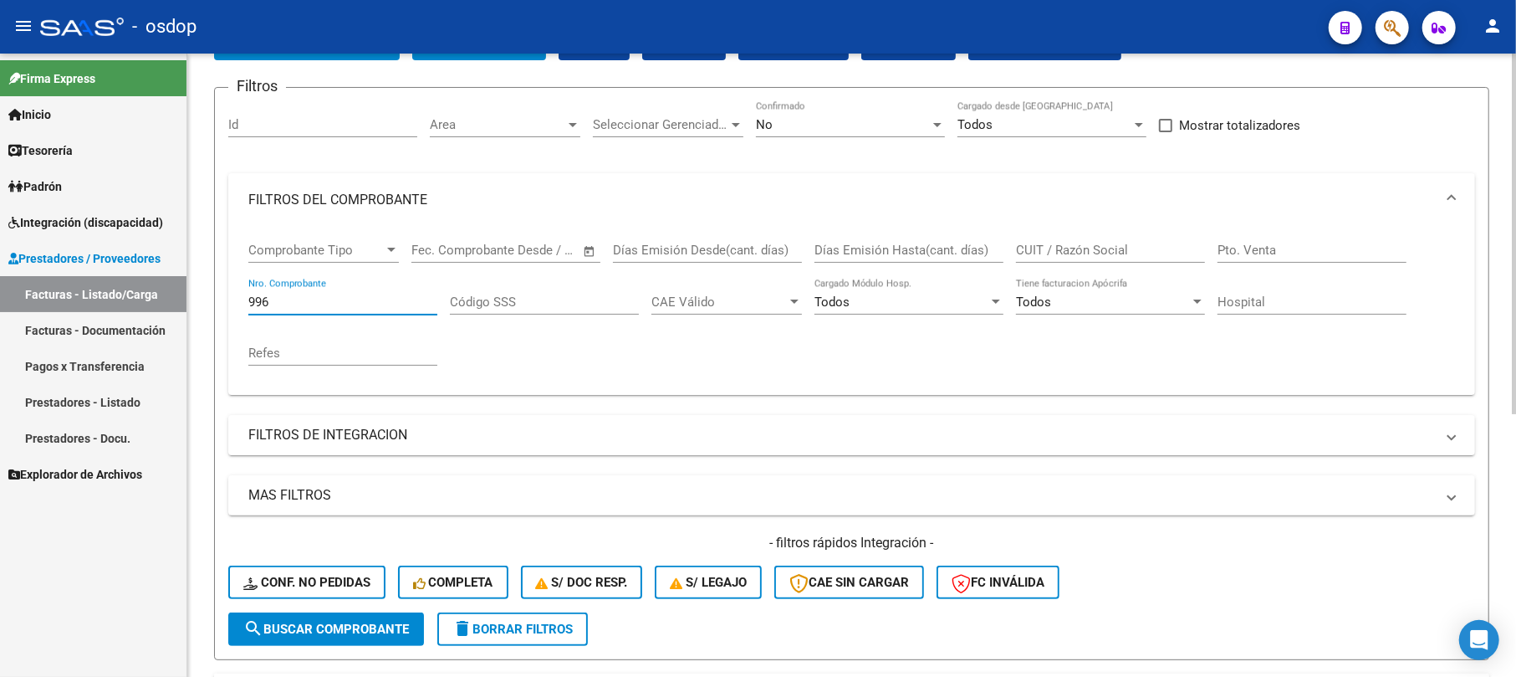
type input "996"
click at [296, 621] on span "search Buscar Comprobante" at bounding box center [326, 628] width 166 height 15
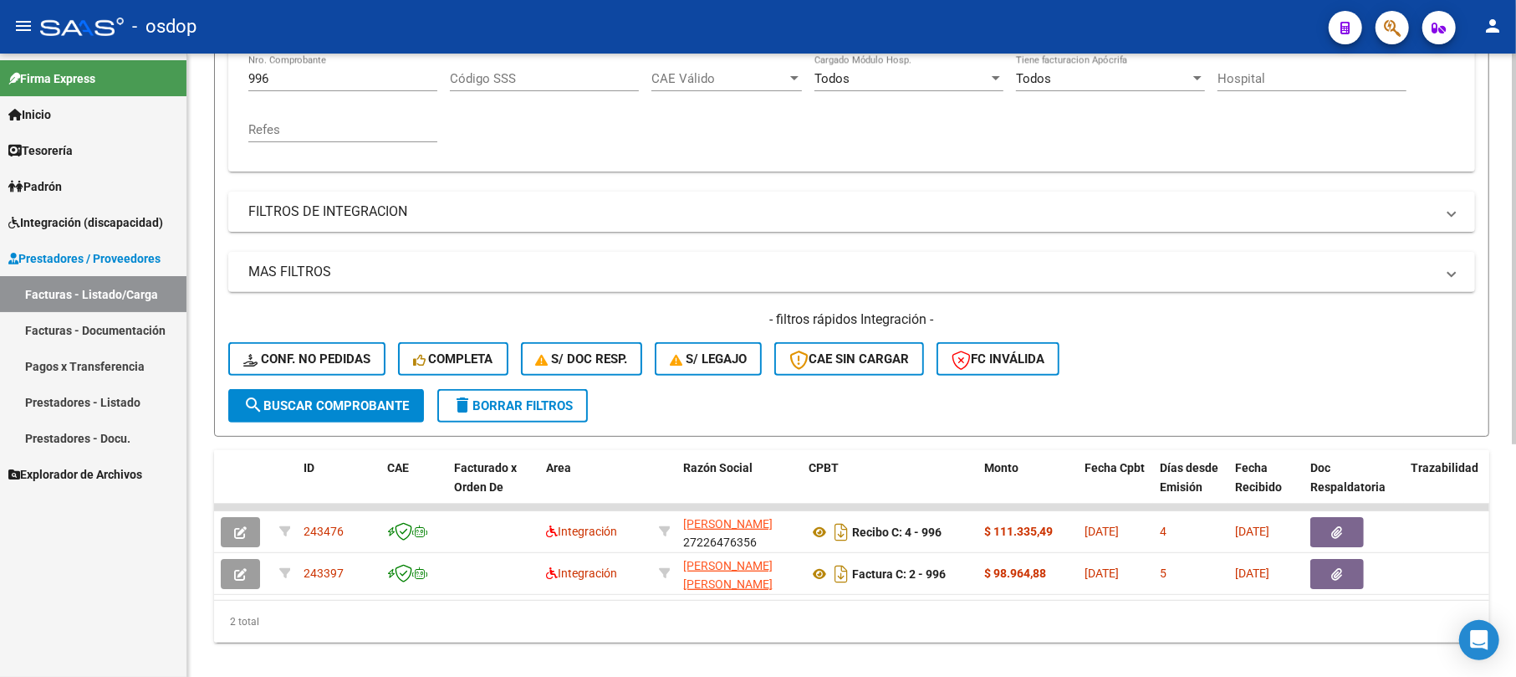
scroll to position [370, 0]
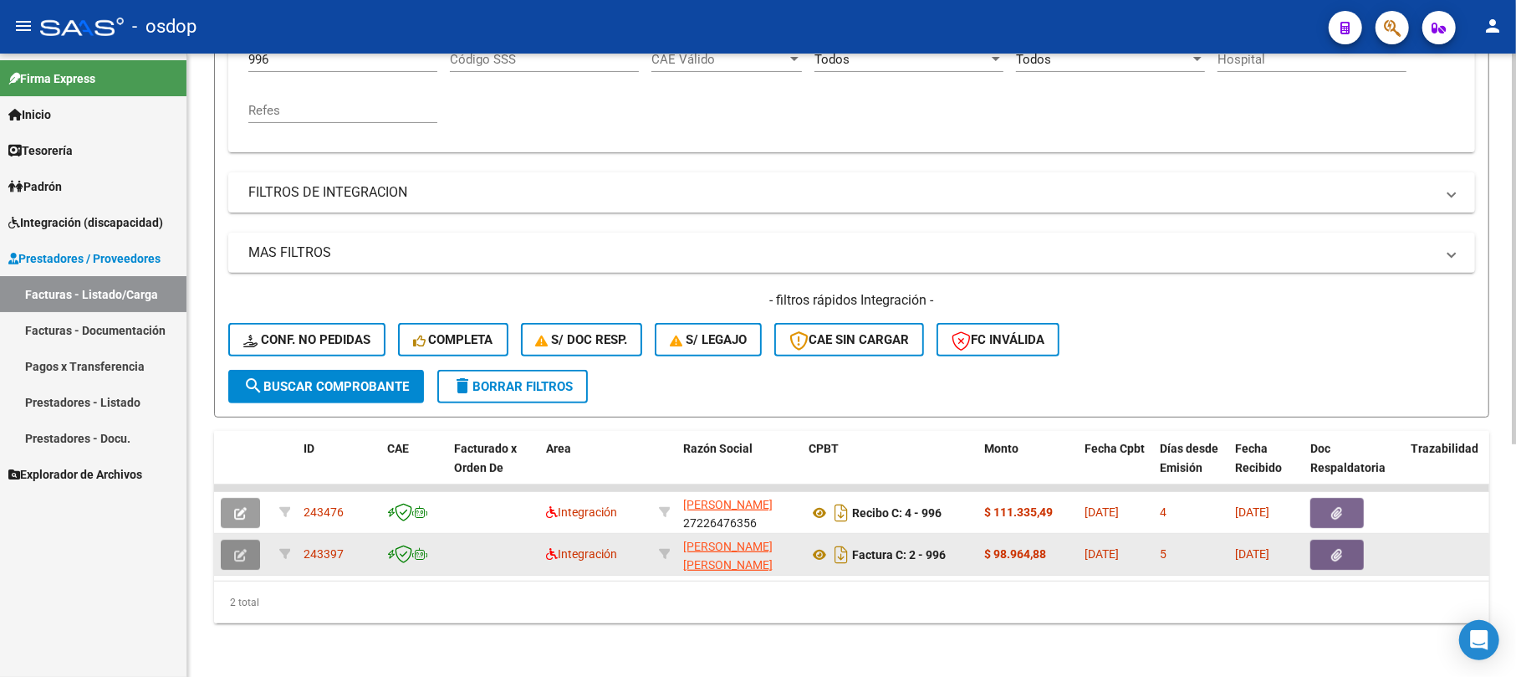
click at [241, 549] on icon "button" at bounding box center [240, 555] width 13 height 13
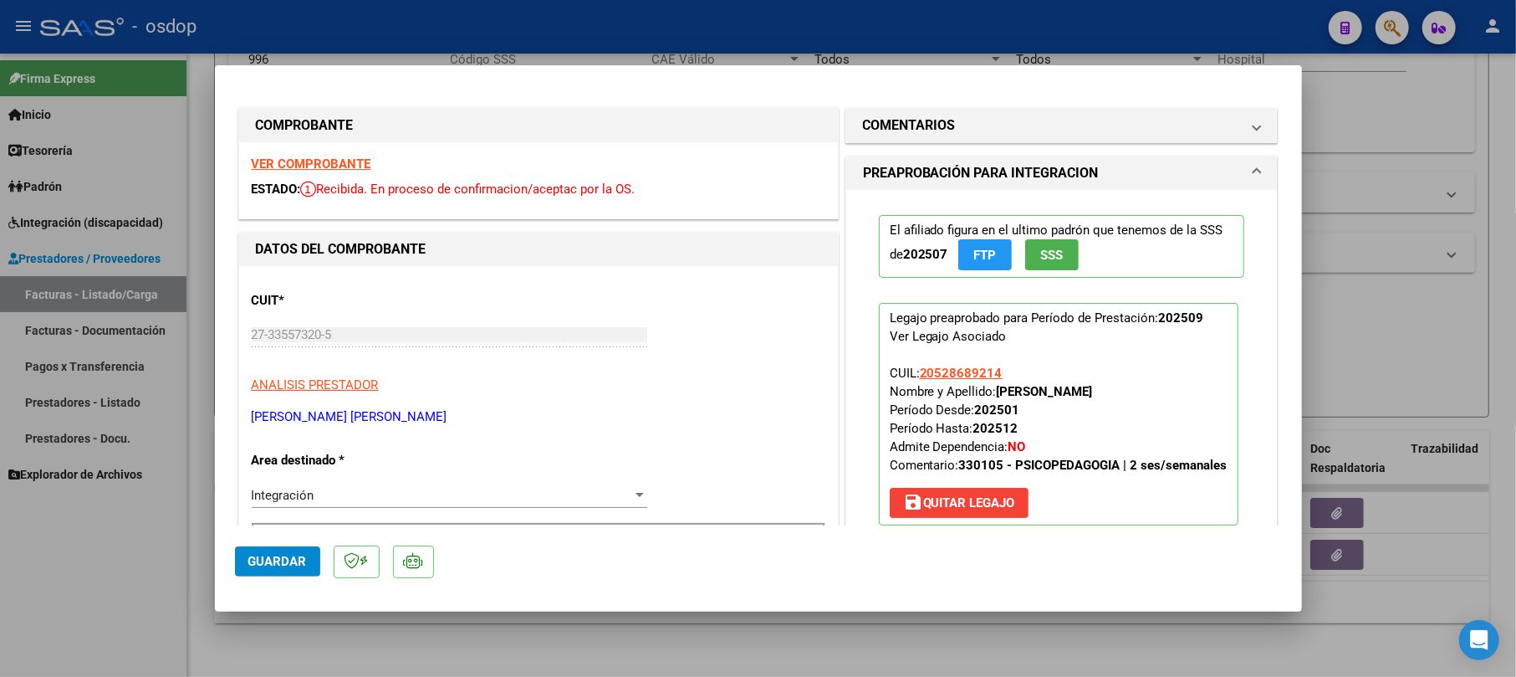
click at [1368, 99] on div at bounding box center [758, 338] width 1516 height 677
type input "$ 0,00"
